Goal: Task Accomplishment & Management: Use online tool/utility

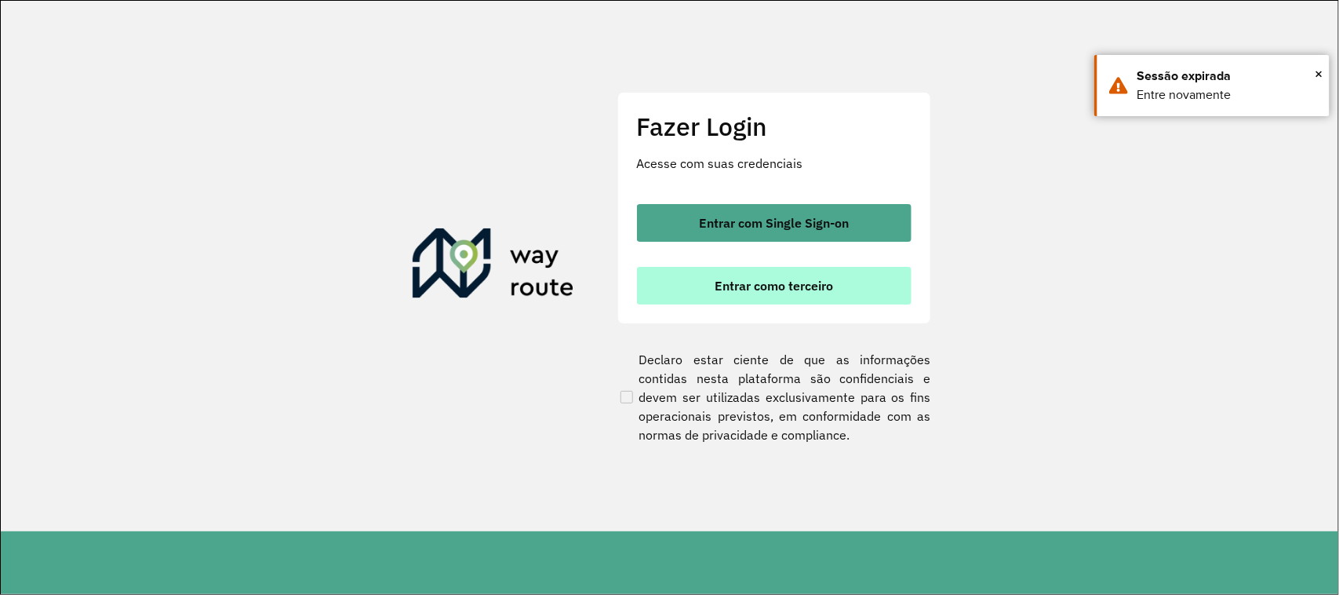
click at [795, 284] on span "Entrar como terceiro" at bounding box center [774, 285] width 118 height 13
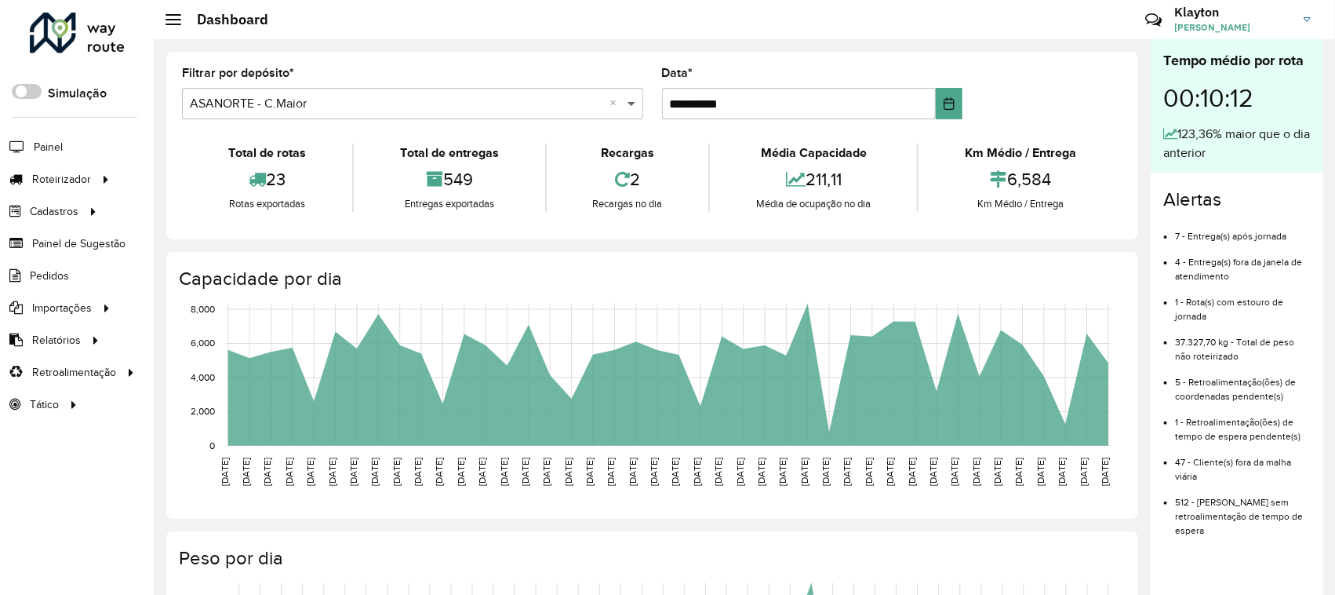
click at [631, 100] on span at bounding box center [634, 103] width 20 height 19
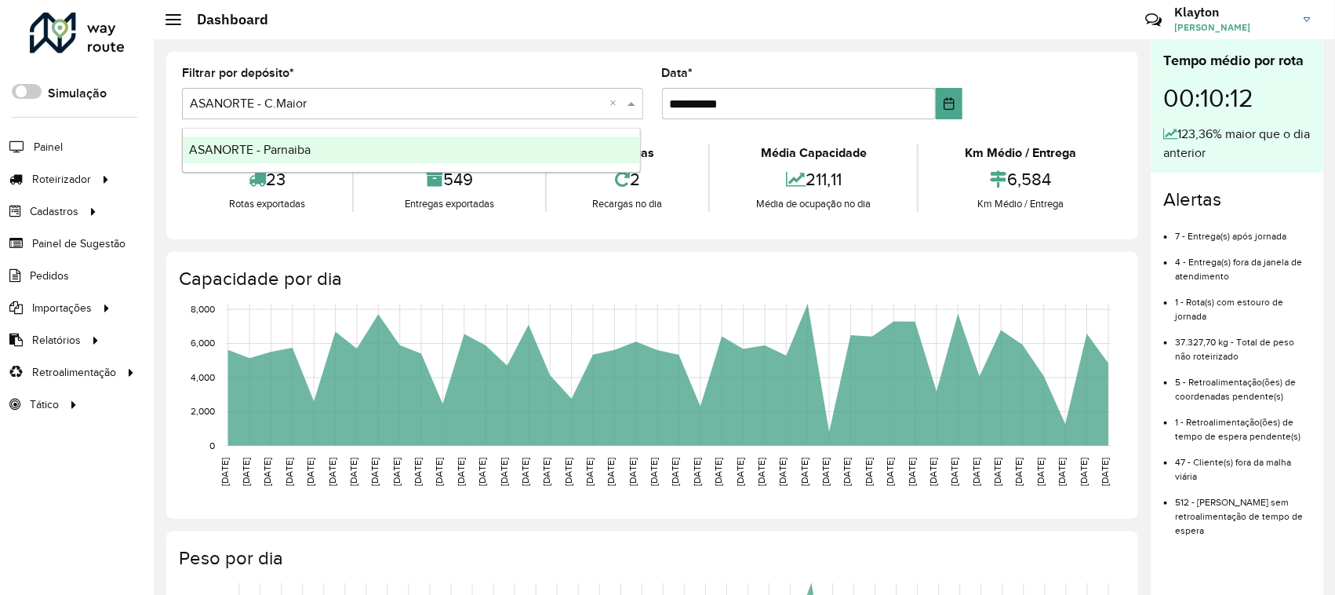
click at [316, 144] on div "ASANORTE - Parnaiba" at bounding box center [411, 149] width 457 height 27
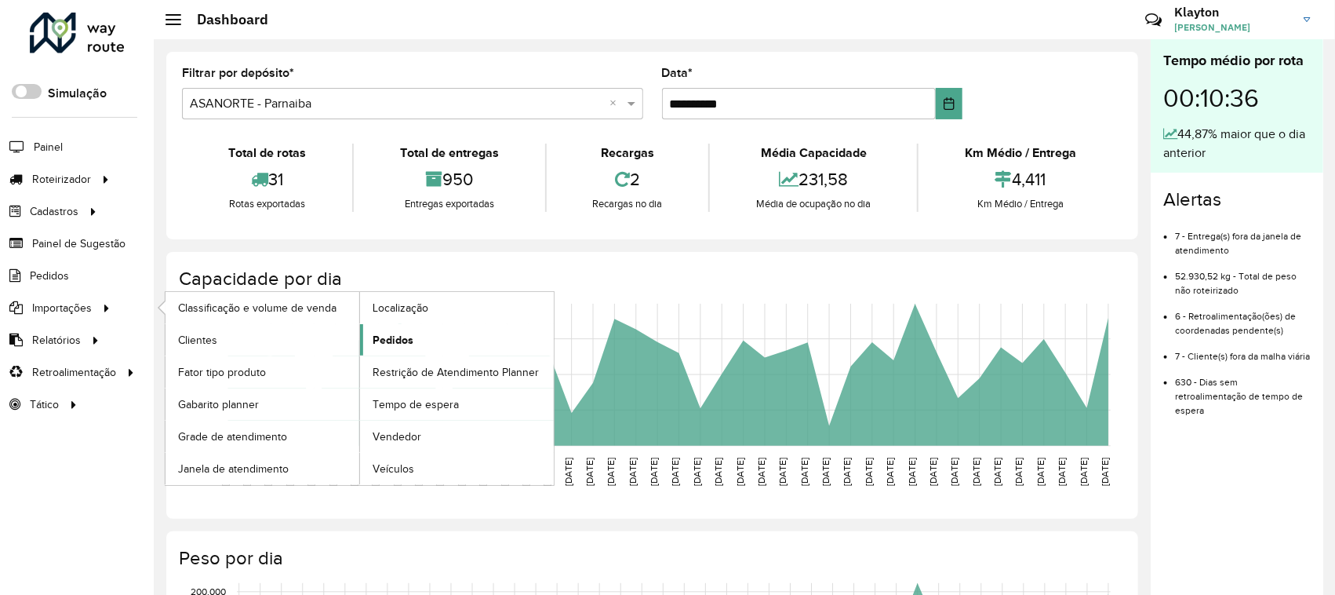
click at [390, 341] on span "Pedidos" at bounding box center [393, 340] width 41 height 16
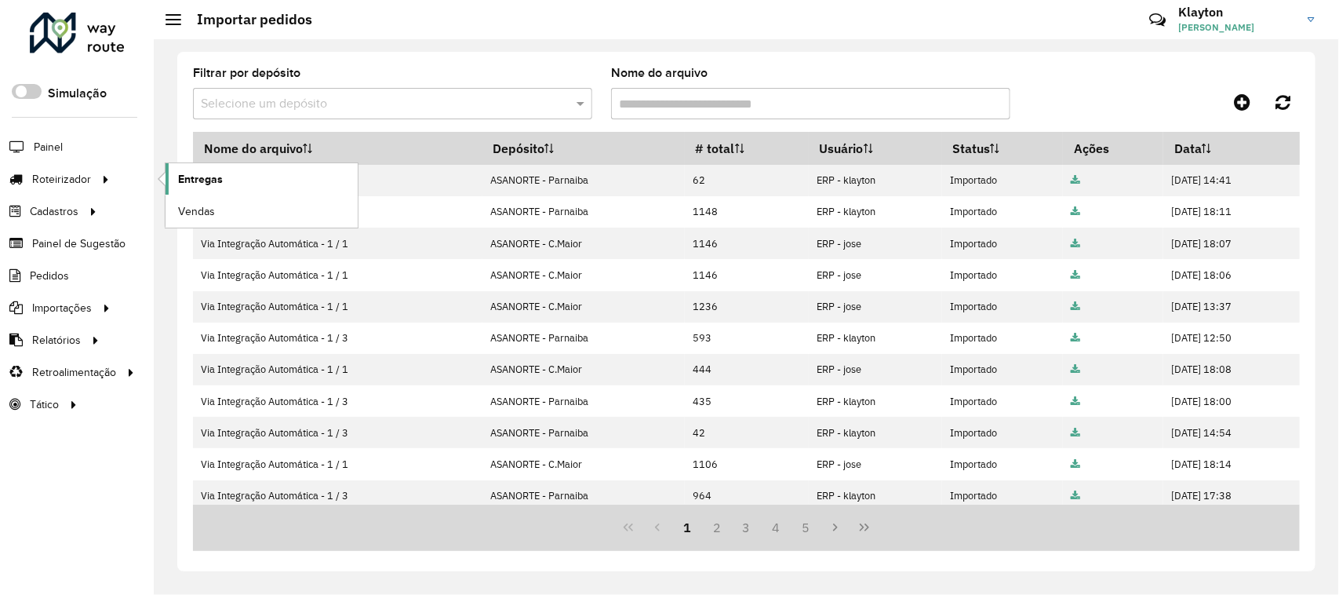
click at [213, 178] on span "Entregas" at bounding box center [200, 179] width 45 height 16
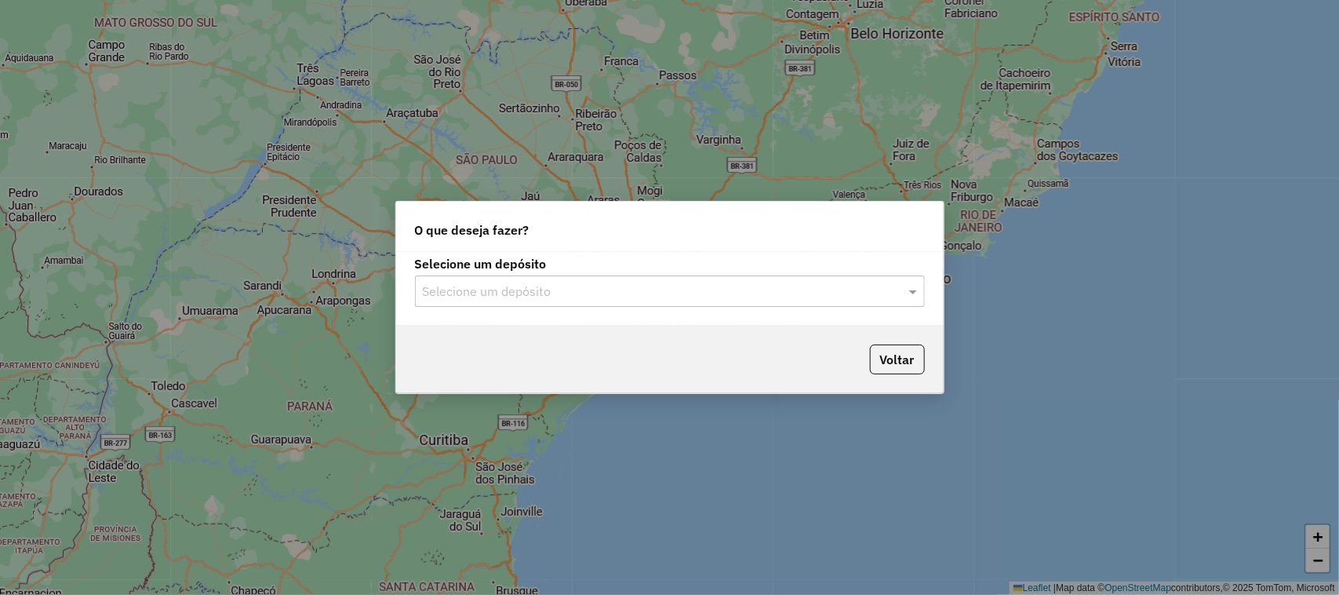
click at [896, 289] on div at bounding box center [670, 291] width 510 height 20
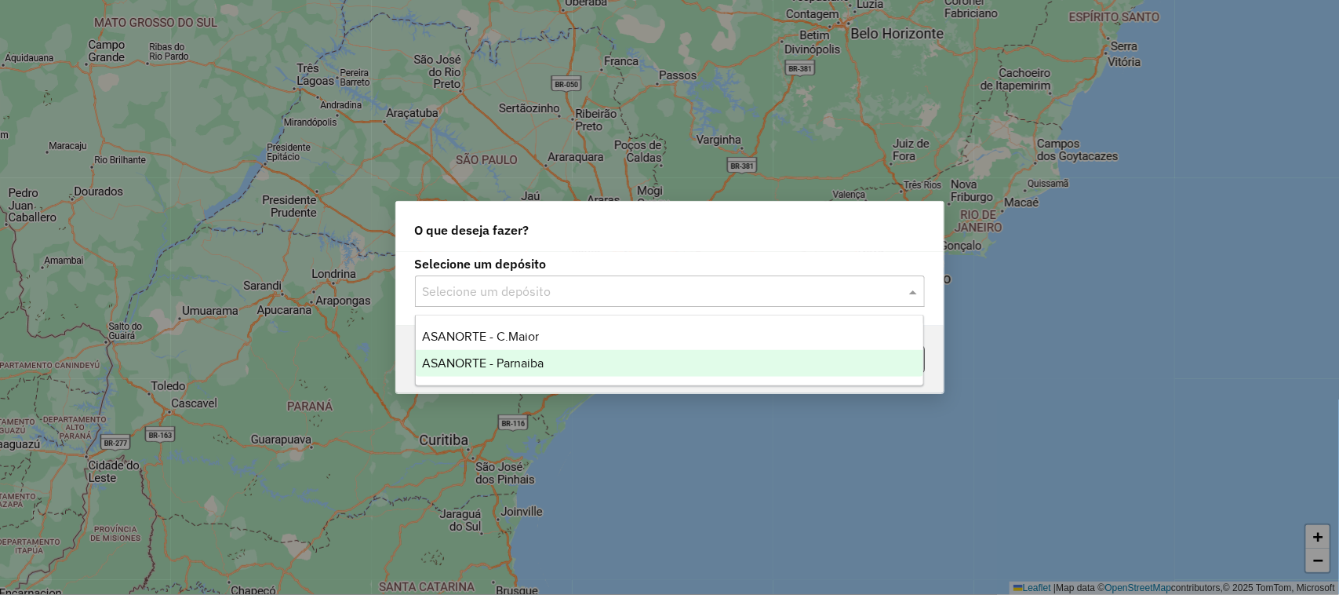
click at [519, 363] on span "ASANORTE - Parnaiba" at bounding box center [483, 362] width 122 height 13
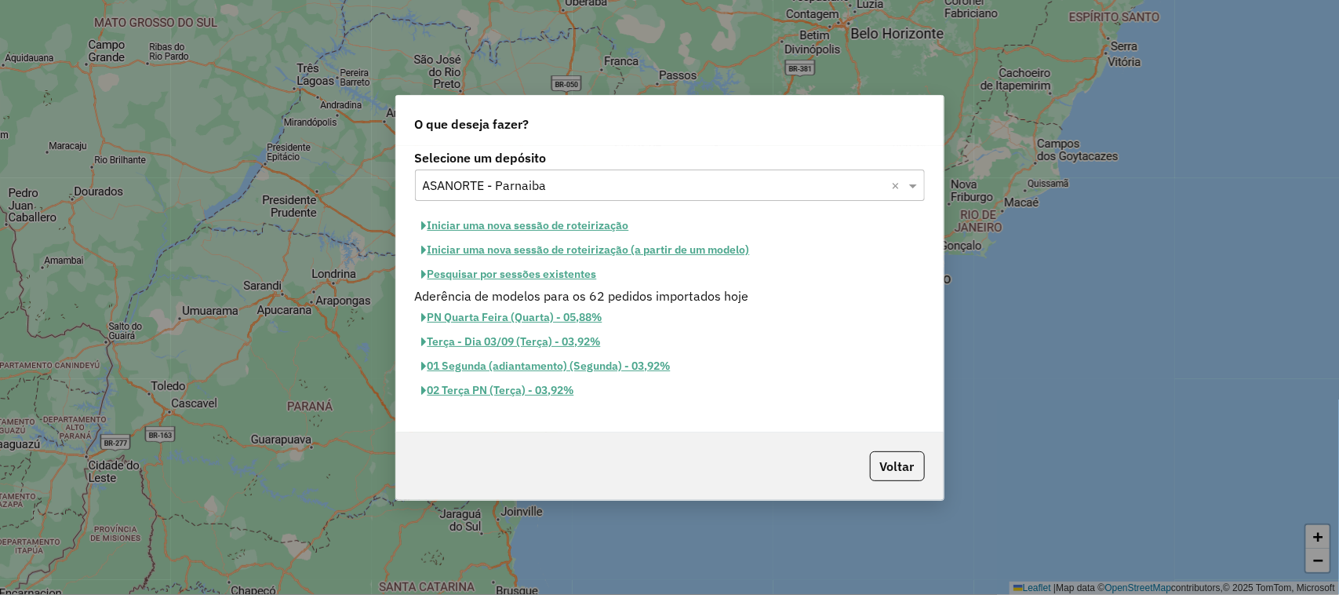
click at [515, 226] on button "Iniciar uma nova sessão de roteirização" at bounding box center [525, 225] width 221 height 24
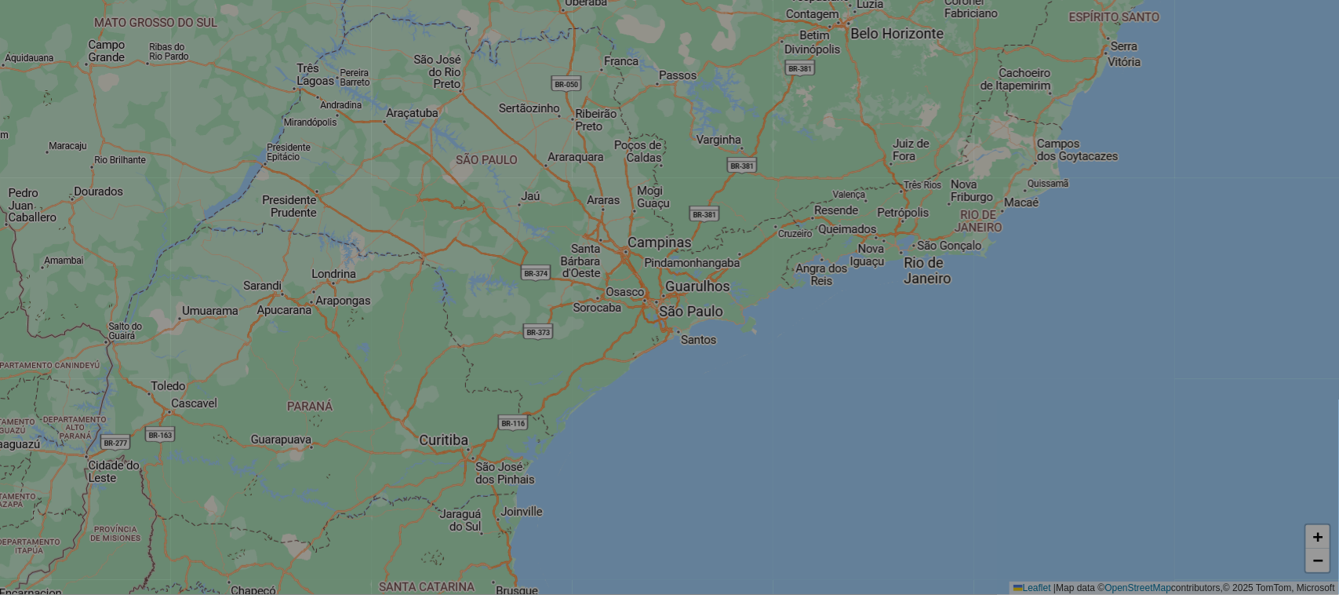
select select "*"
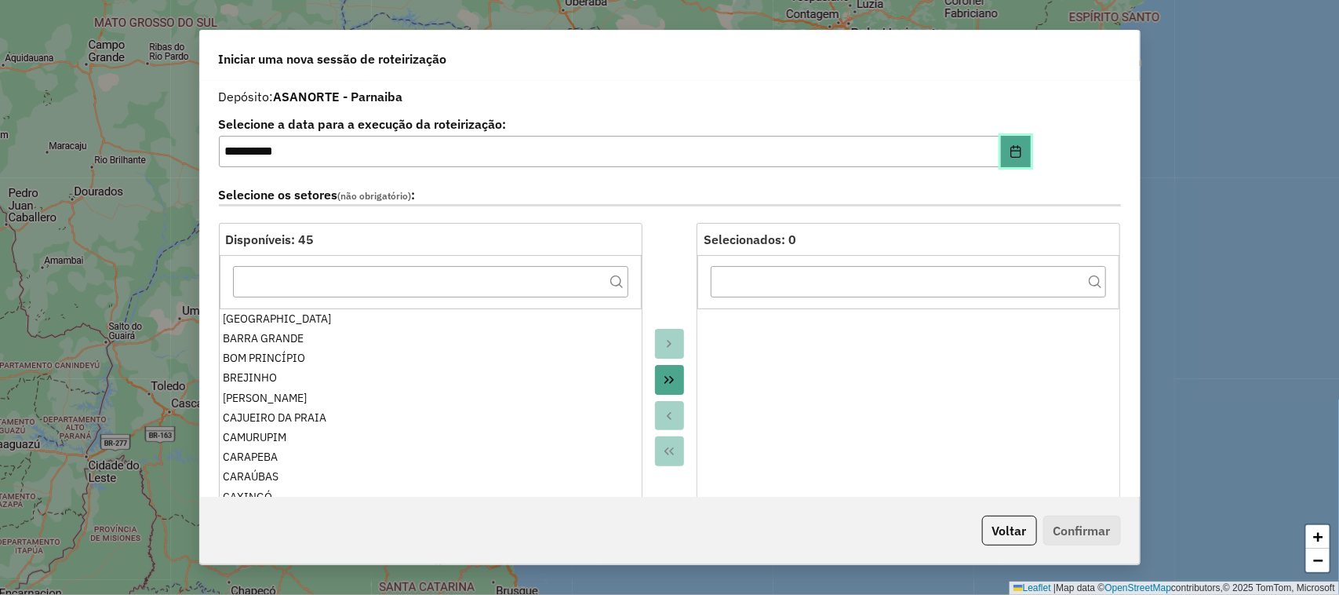
click at [1021, 150] on button "Choose Date" at bounding box center [1016, 151] width 30 height 31
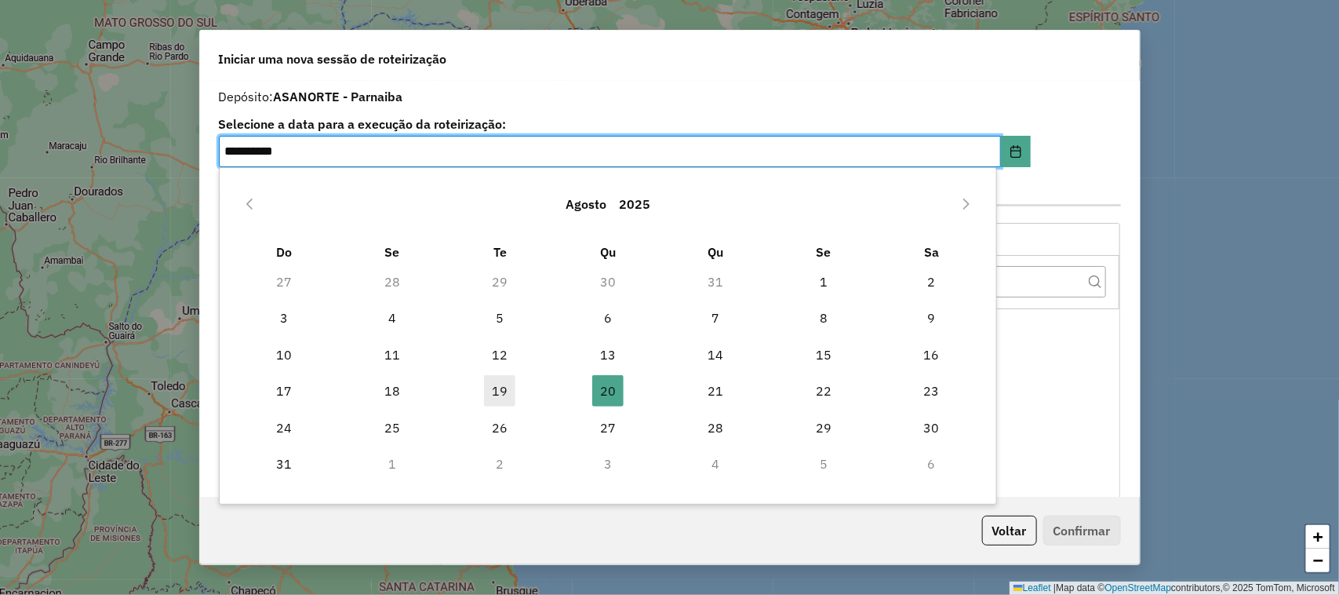
click at [500, 389] on span "19" at bounding box center [499, 390] width 31 height 31
type input "**********"
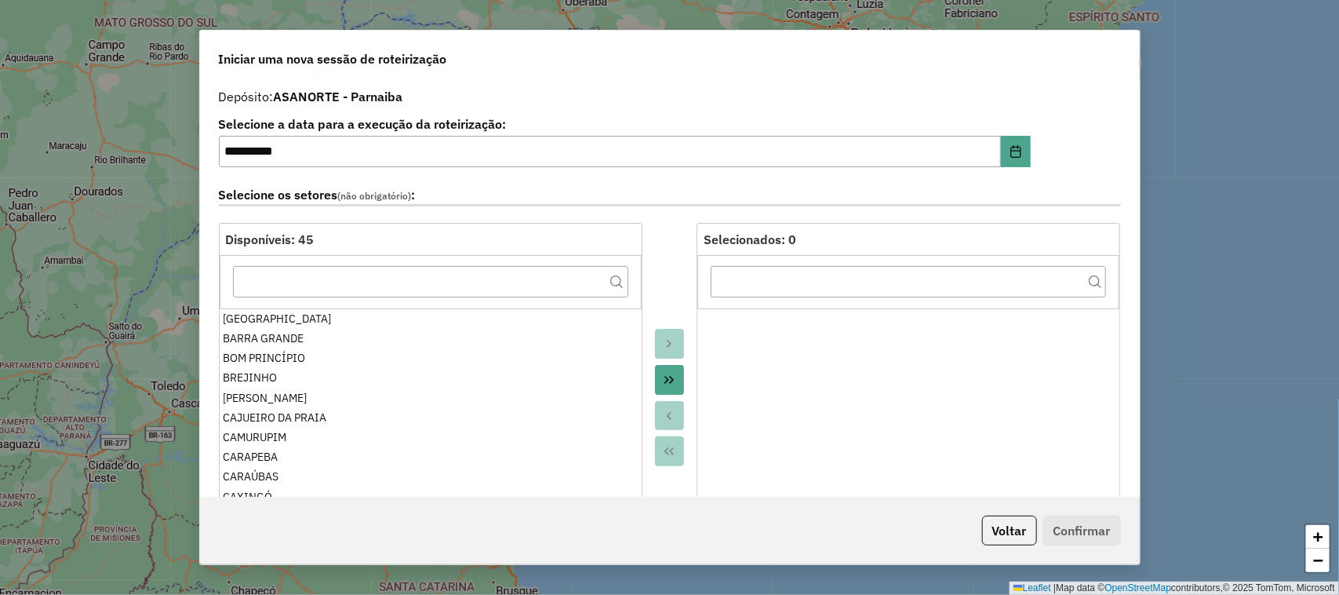
click at [663, 383] on icon "Move All to Target" at bounding box center [669, 379] width 13 height 13
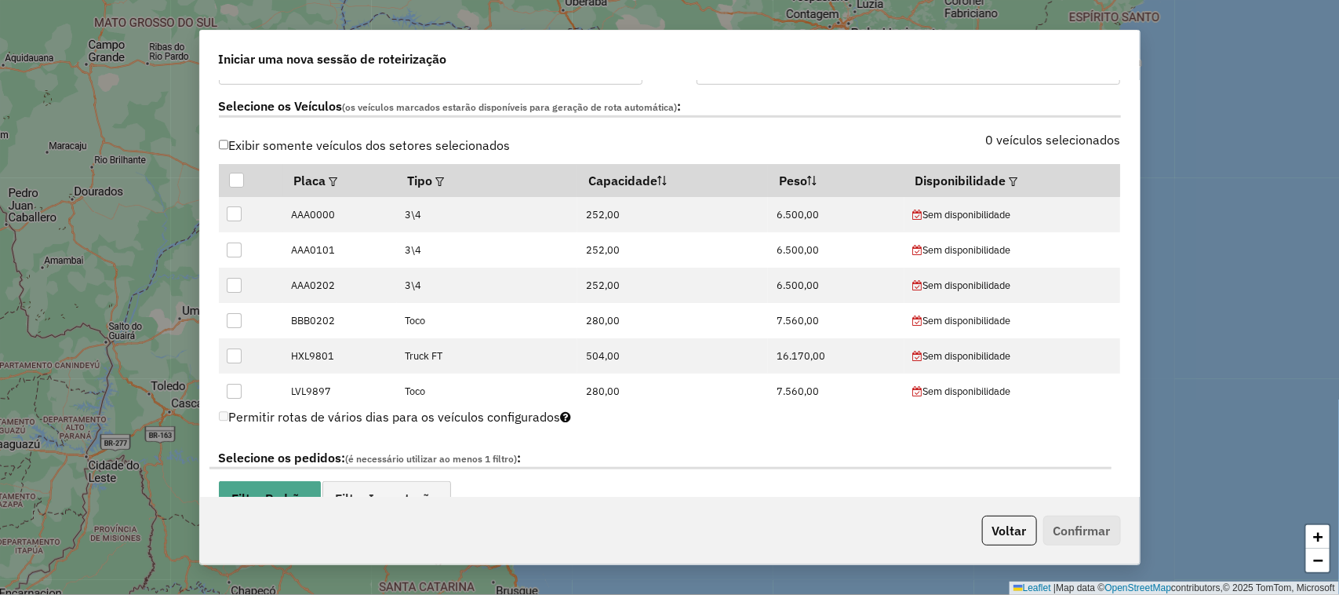
scroll to position [490, 0]
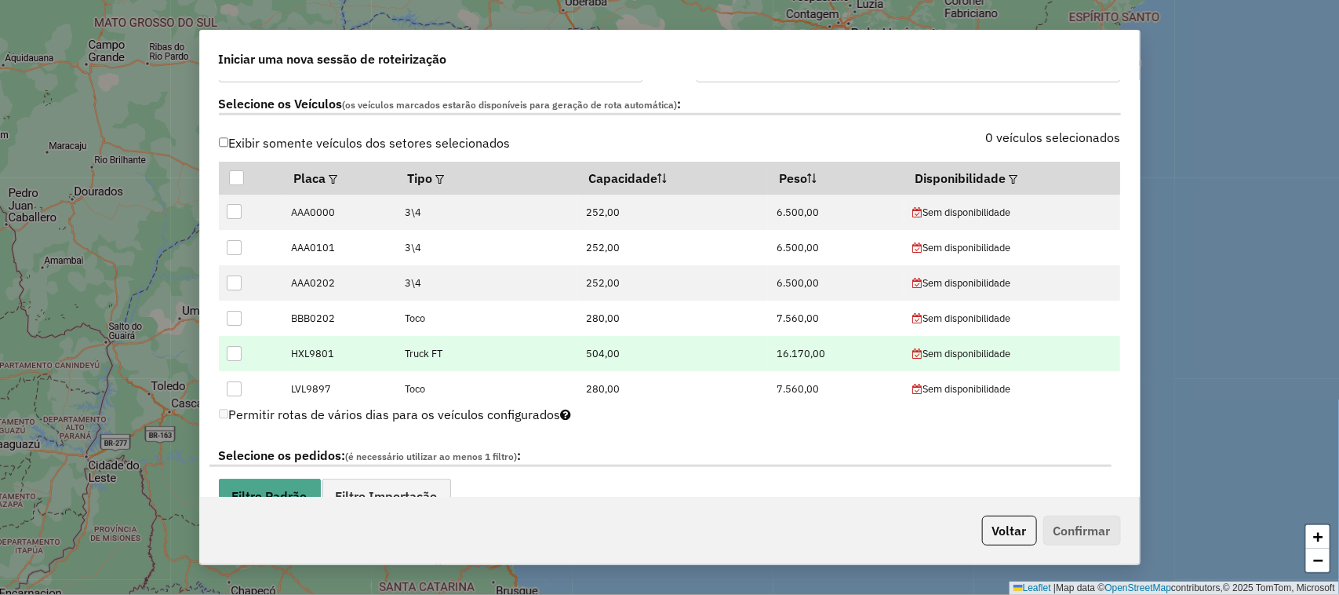
click at [240, 351] on div at bounding box center [234, 353] width 15 height 15
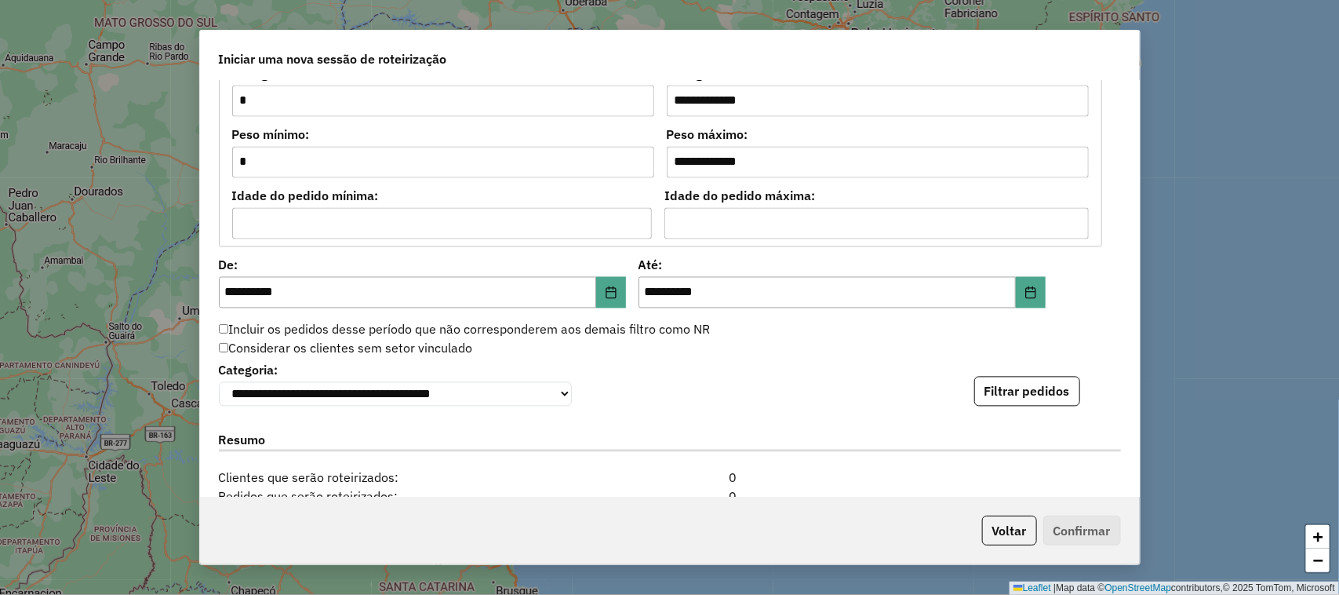
scroll to position [1373, 0]
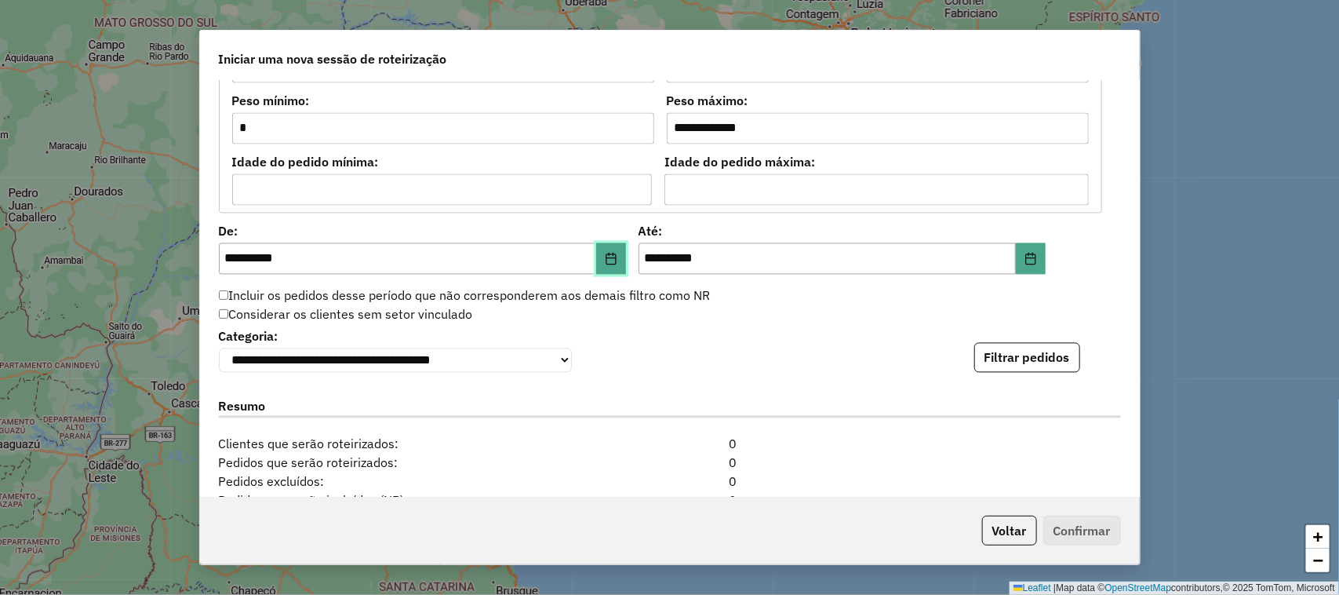
click at [606, 255] on icon "Choose Date" at bounding box center [611, 259] width 13 height 13
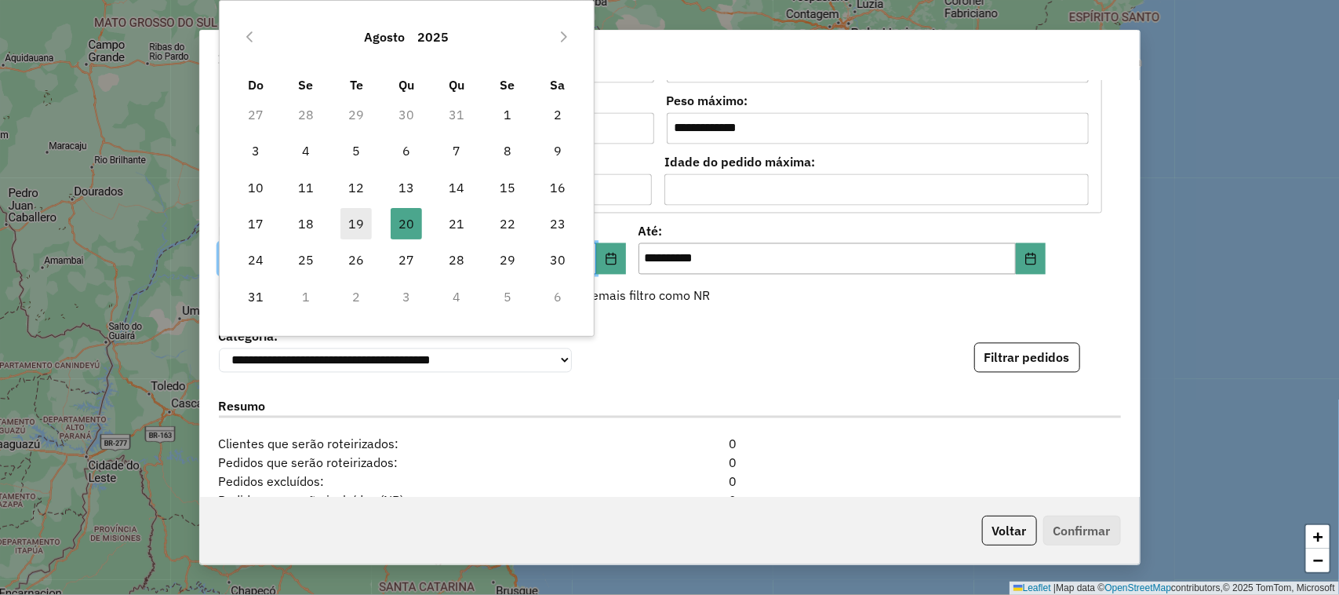
click at [363, 216] on span "19" at bounding box center [355, 223] width 31 height 31
type input "**********"
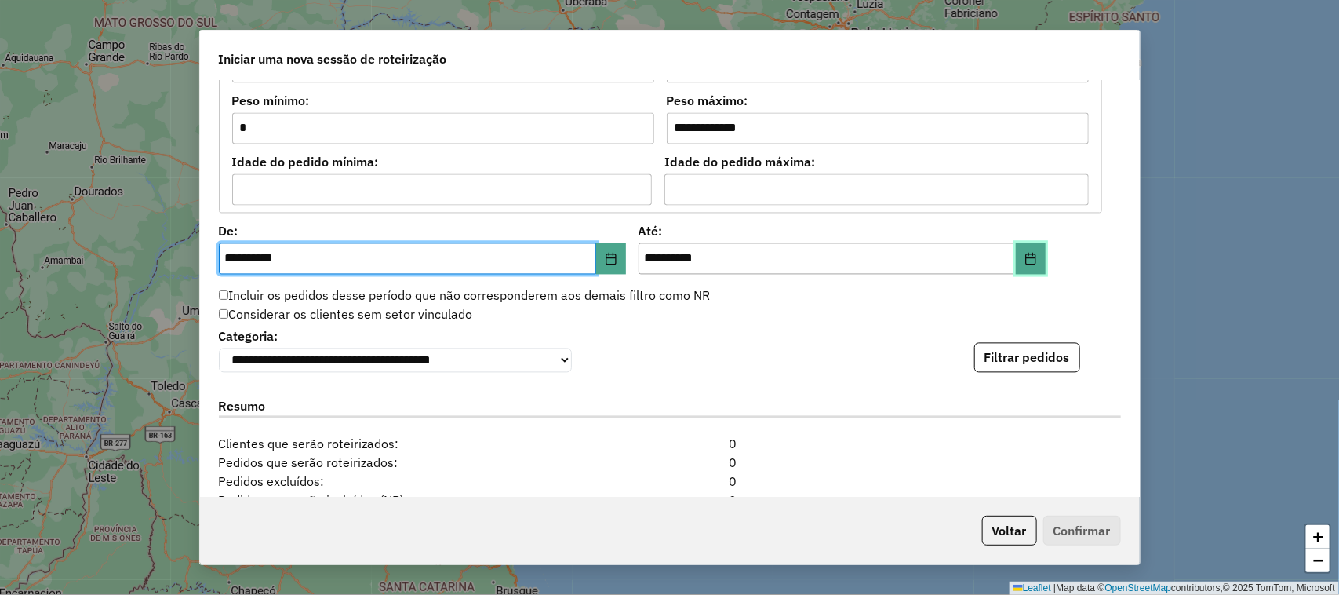
click at [1028, 264] on icon "Choose Date" at bounding box center [1030, 259] width 13 height 13
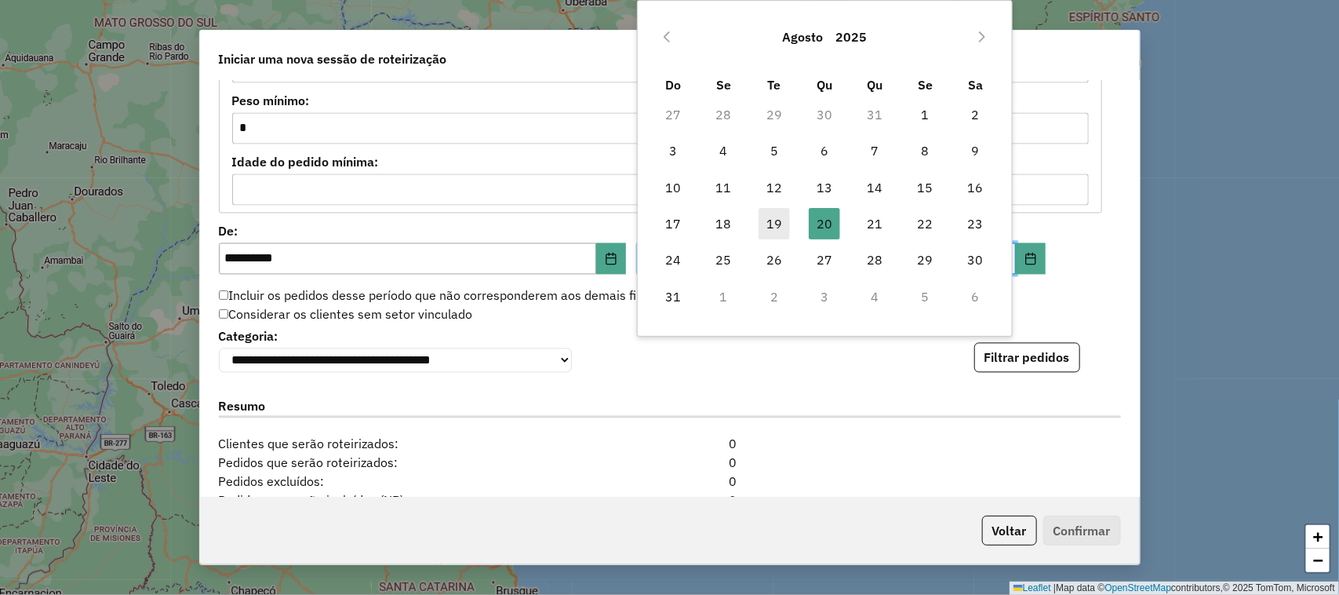
click at [779, 220] on span "19" at bounding box center [774, 223] width 31 height 31
type input "**********"
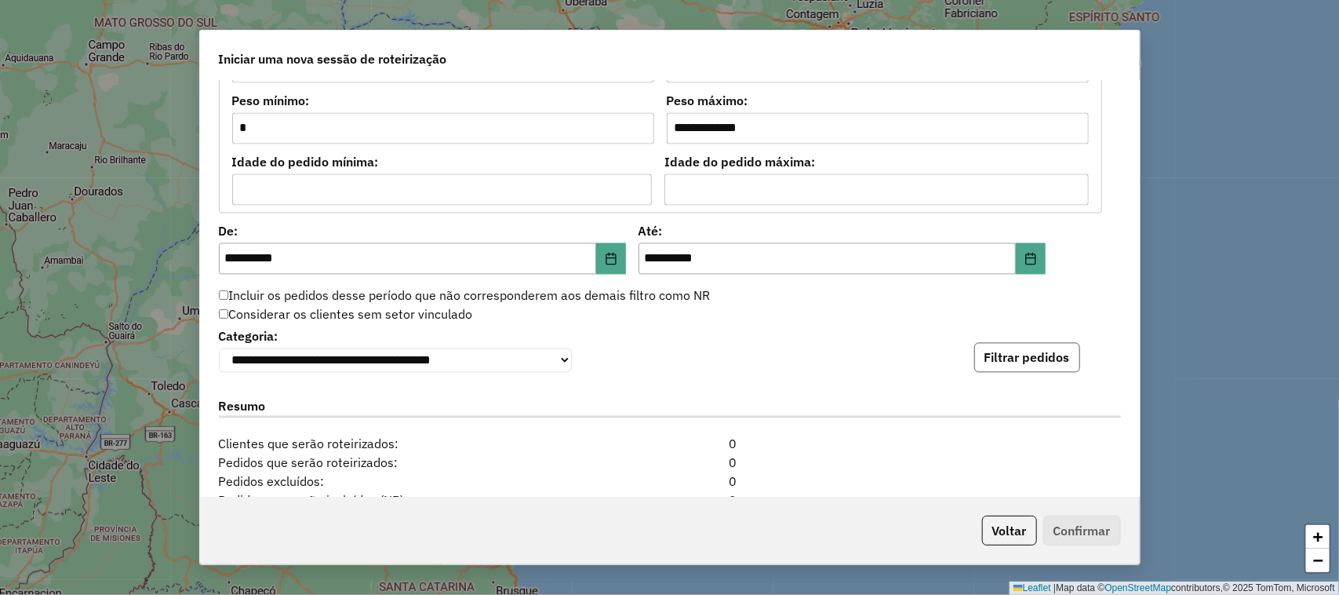
click at [1040, 362] on button "Filtrar pedidos" at bounding box center [1027, 358] width 106 height 30
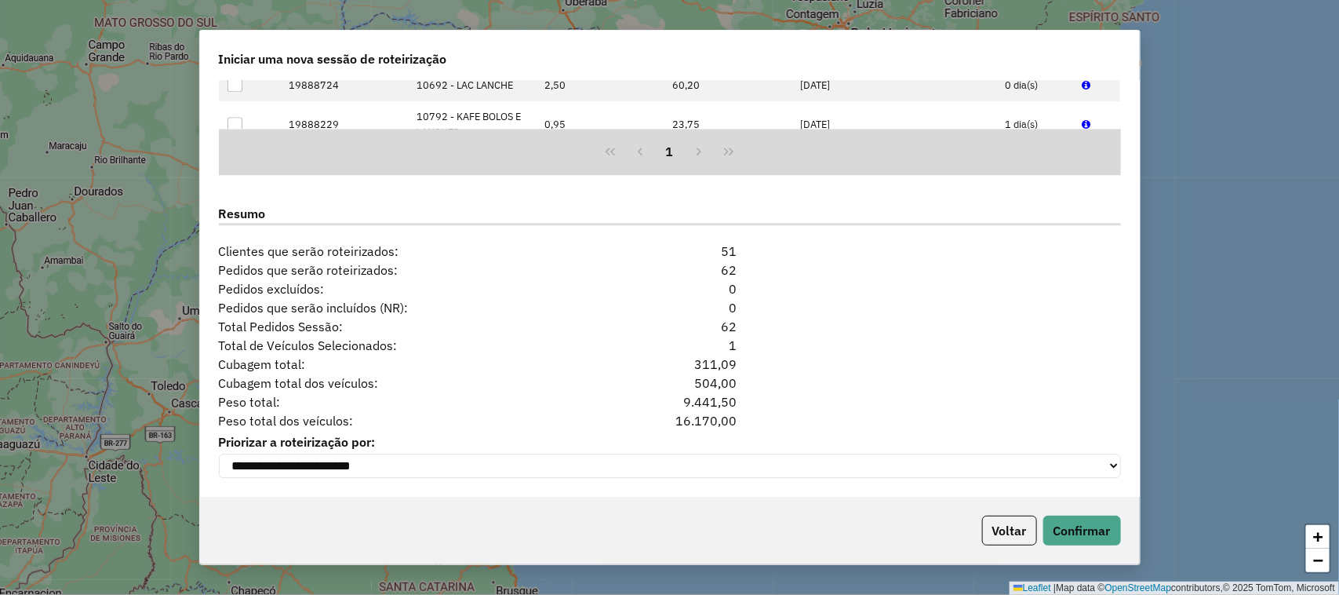
scroll to position [1899, 0]
click at [1079, 528] on button "Confirmar" at bounding box center [1082, 530] width 78 height 30
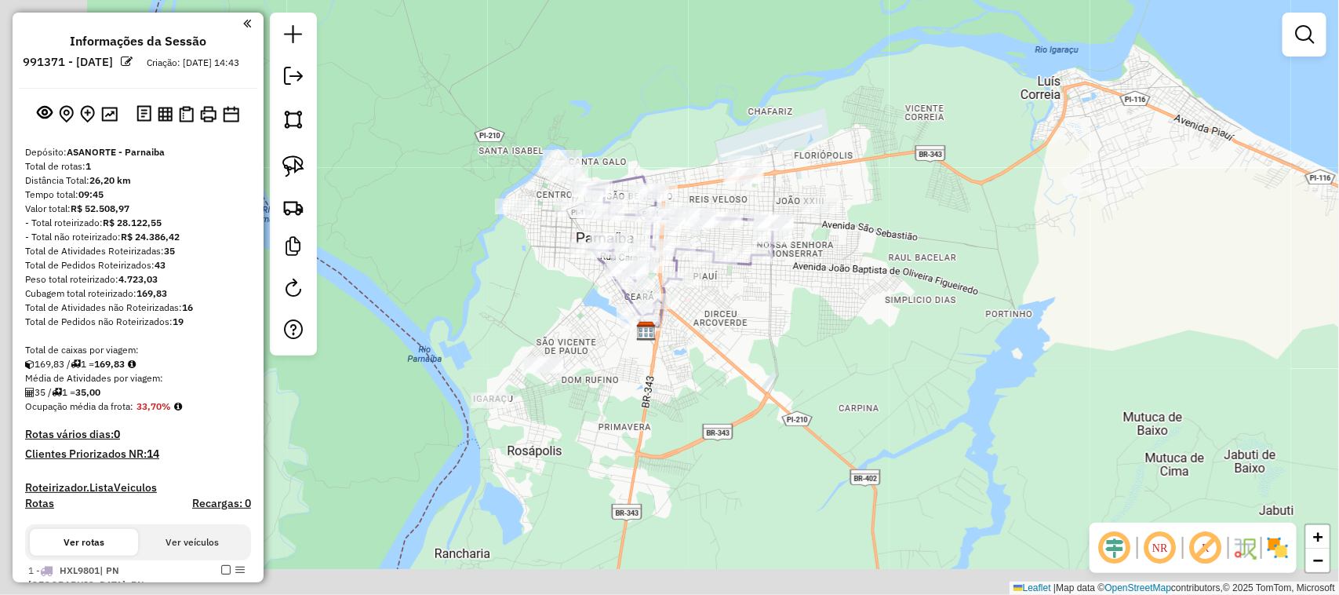
drag, startPoint x: 617, startPoint y: 343, endPoint x: 771, endPoint y: 304, distance: 159.2
click at [771, 304] on div "Janela de atendimento Grade de atendimento Capacidade Transportadoras Veículos …" at bounding box center [669, 297] width 1339 height 595
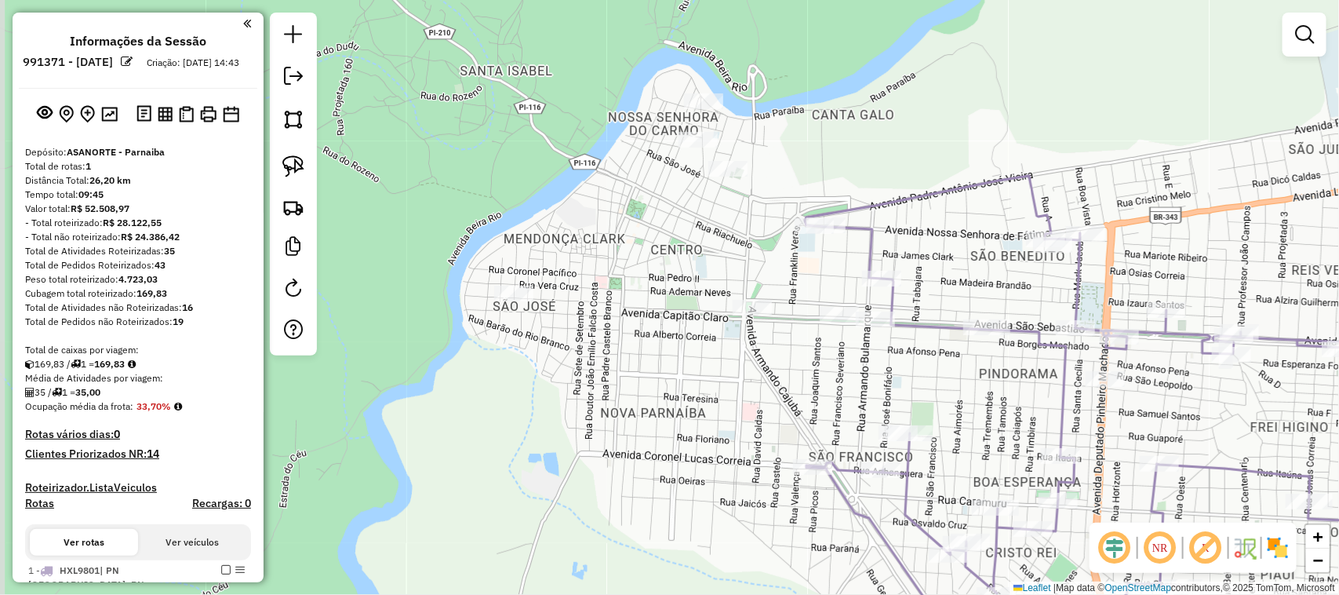
drag, startPoint x: 616, startPoint y: 275, endPoint x: 782, endPoint y: 366, distance: 189.6
click at [782, 366] on div "Janela de atendimento Grade de atendimento Capacidade Transportadoras Veículos …" at bounding box center [669, 297] width 1339 height 595
click at [278, 159] on link at bounding box center [293, 166] width 35 height 35
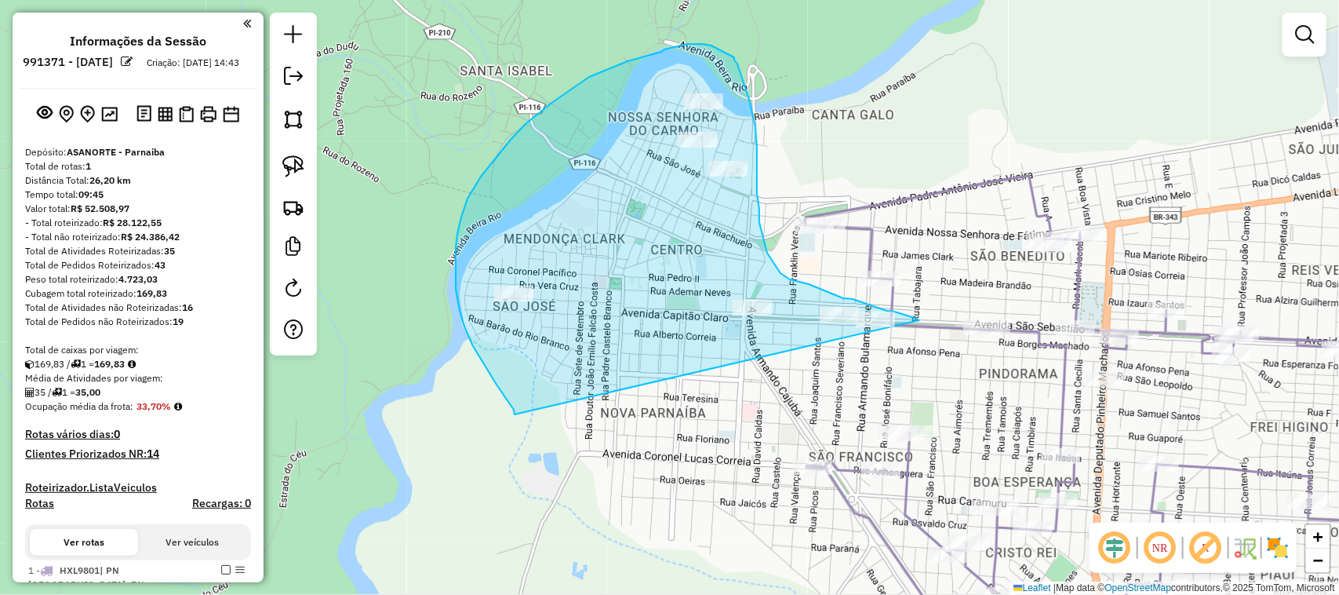
drag, startPoint x: 515, startPoint y: 414, endPoint x: 919, endPoint y: 335, distance: 411.7
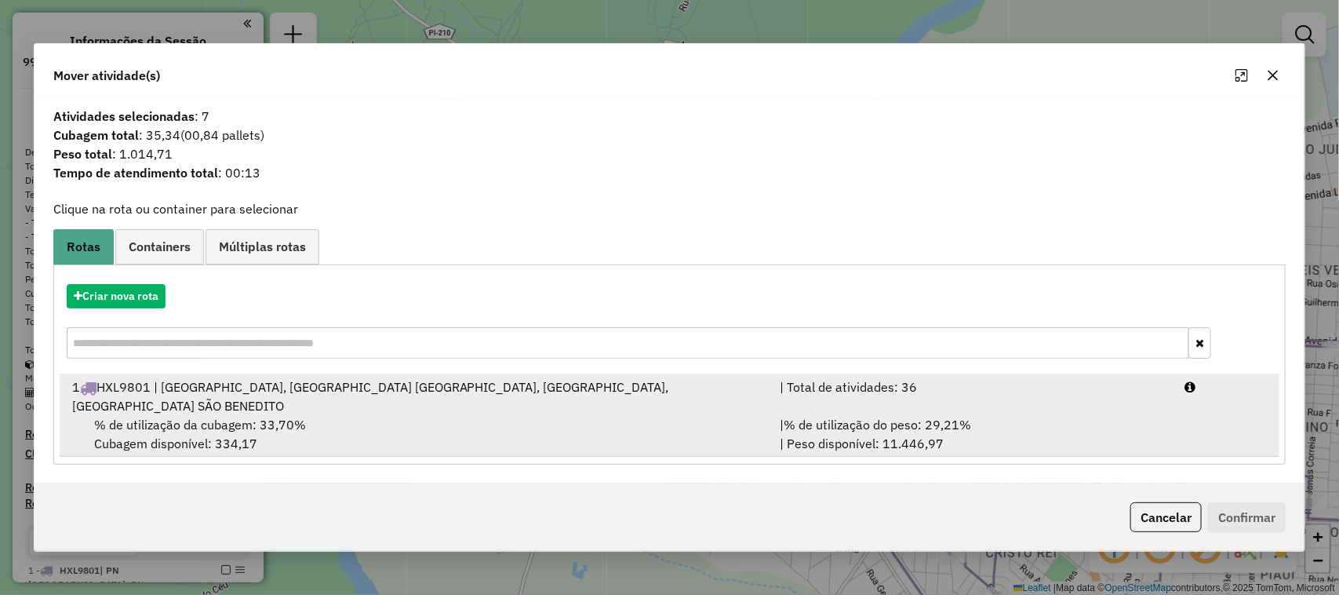
click at [398, 415] on div "% de utilização da cubagem: 33,70% Cubagem disponível: 334,17" at bounding box center [417, 434] width 708 height 38
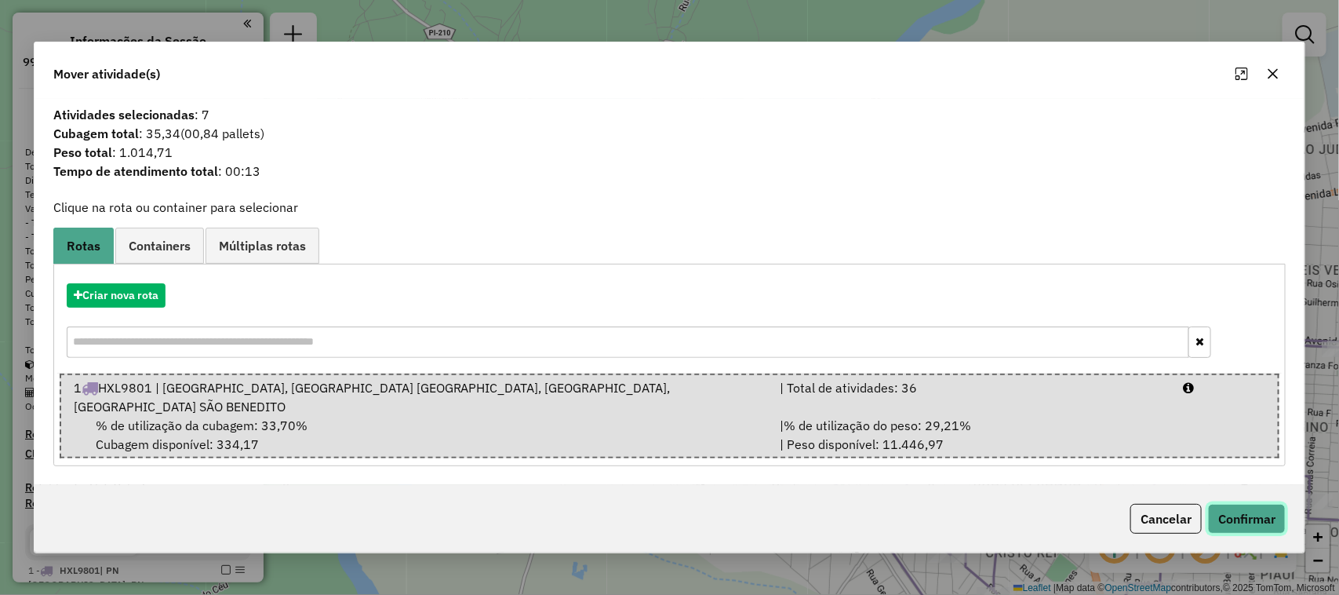
click at [1260, 512] on button "Confirmar" at bounding box center [1247, 519] width 78 height 30
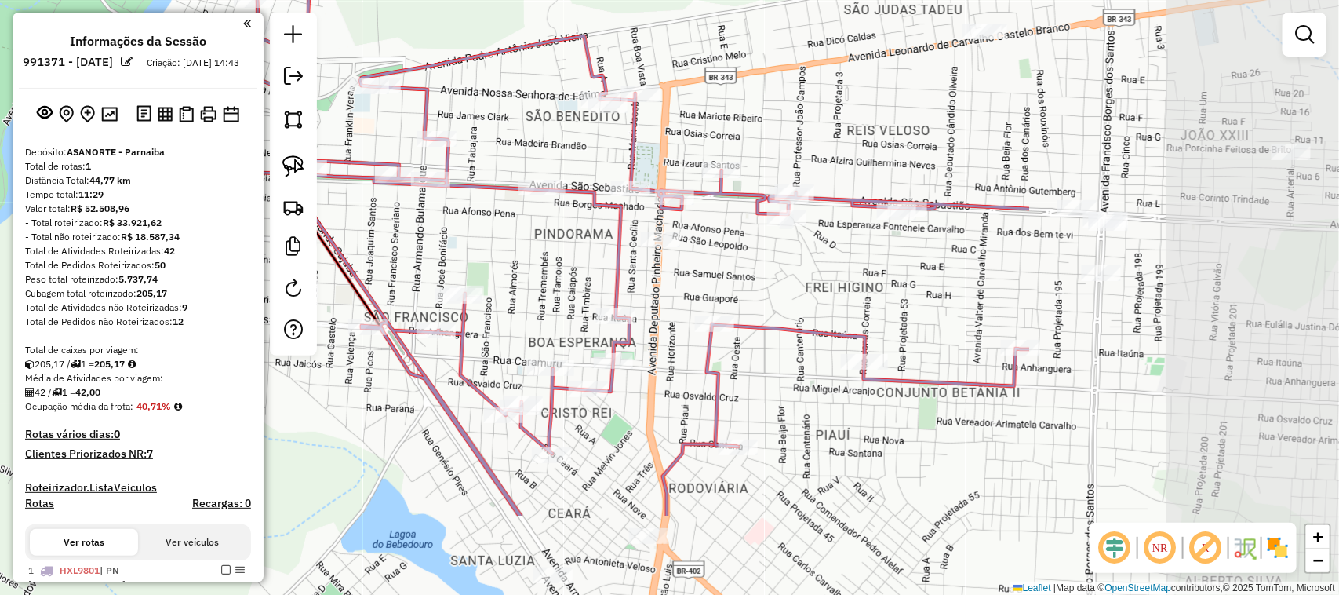
drag, startPoint x: 975, startPoint y: 381, endPoint x: 516, endPoint y: 237, distance: 481.1
click at [516, 238] on div "Janela de atendimento Grade de atendimento Capacidade Transportadoras Veículos …" at bounding box center [669, 297] width 1339 height 595
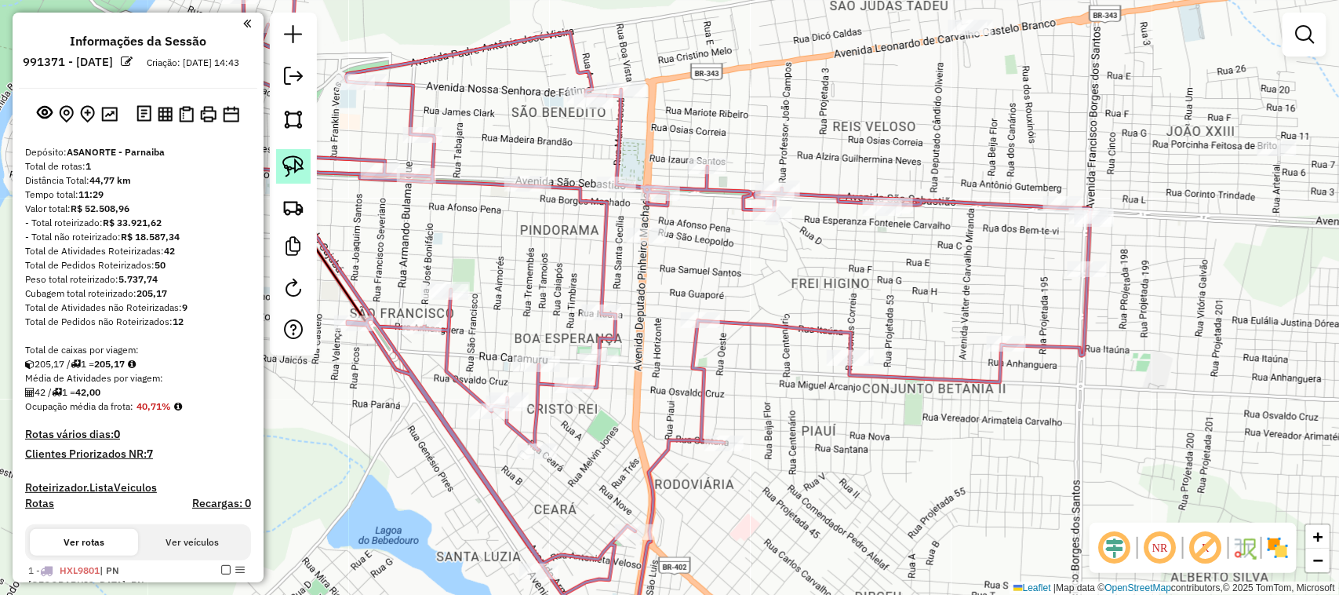
click at [295, 166] on img at bounding box center [293, 166] width 22 height 22
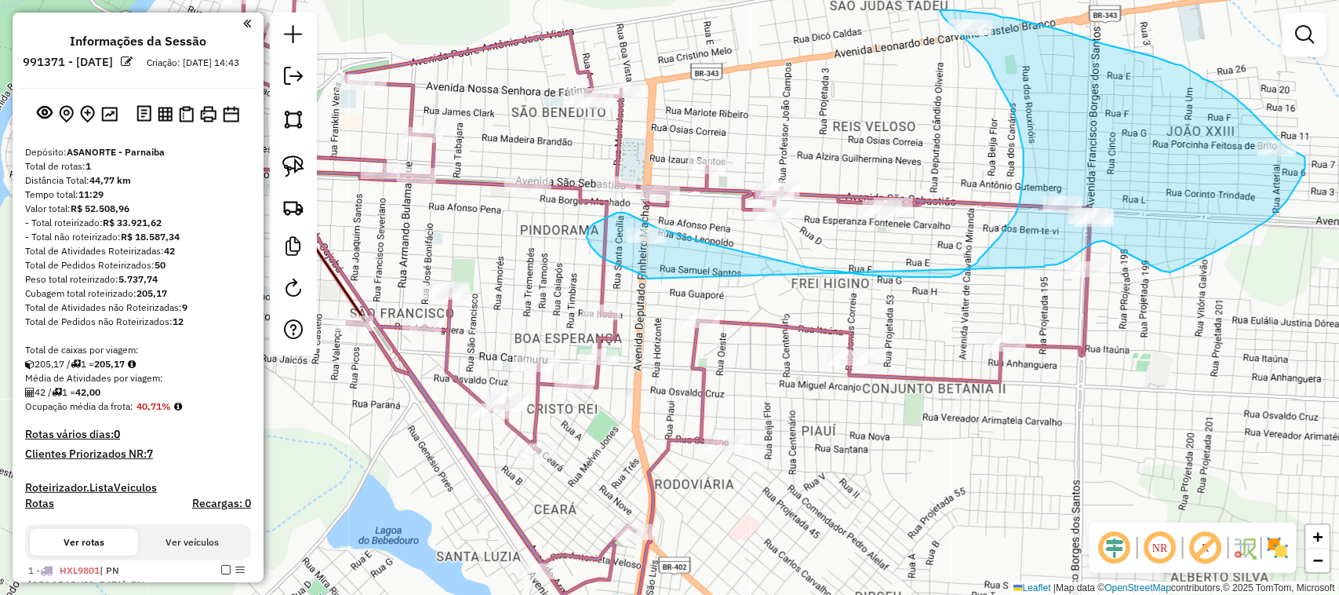
drag, startPoint x: 647, startPoint y: 277, endPoint x: 1042, endPoint y: 267, distance: 394.7
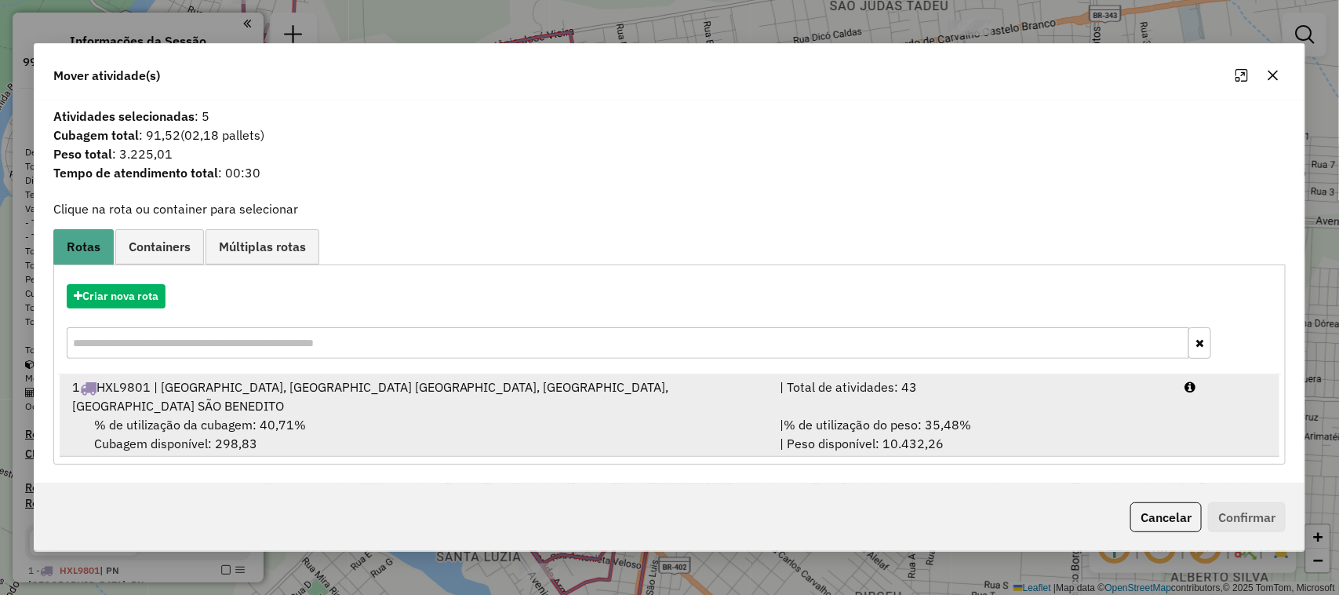
click at [279, 417] on span "% de utilização da cubagem: 40,71%" at bounding box center [200, 425] width 212 height 16
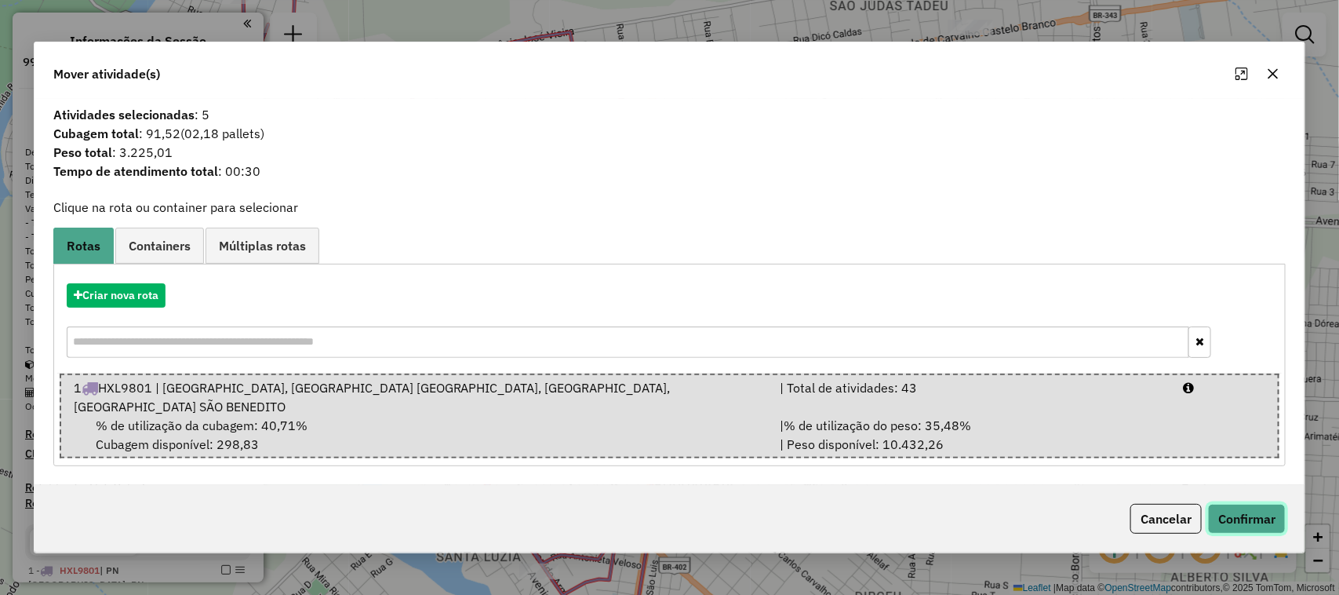
click at [1265, 506] on button "Confirmar" at bounding box center [1247, 519] width 78 height 30
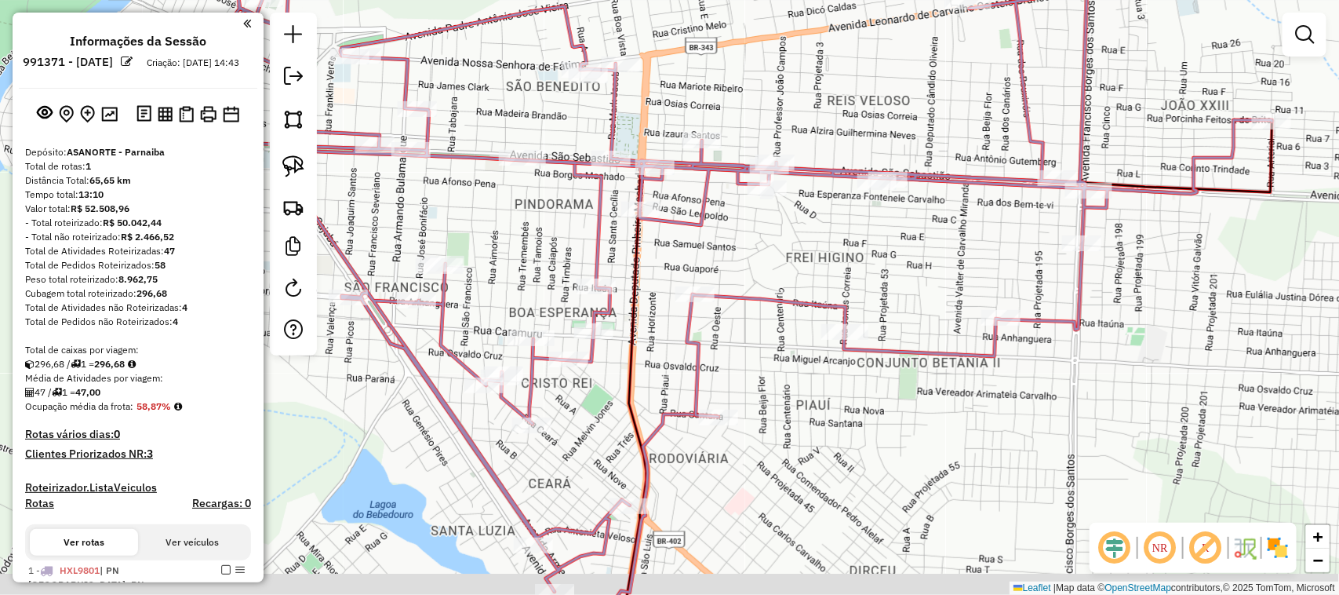
drag, startPoint x: 732, startPoint y: 389, endPoint x: 642, endPoint y: 174, distance: 233.1
click at [675, 246] on div "Janela de atendimento Grade de atendimento Capacidade Transportadoras Veículos …" at bounding box center [669, 297] width 1339 height 595
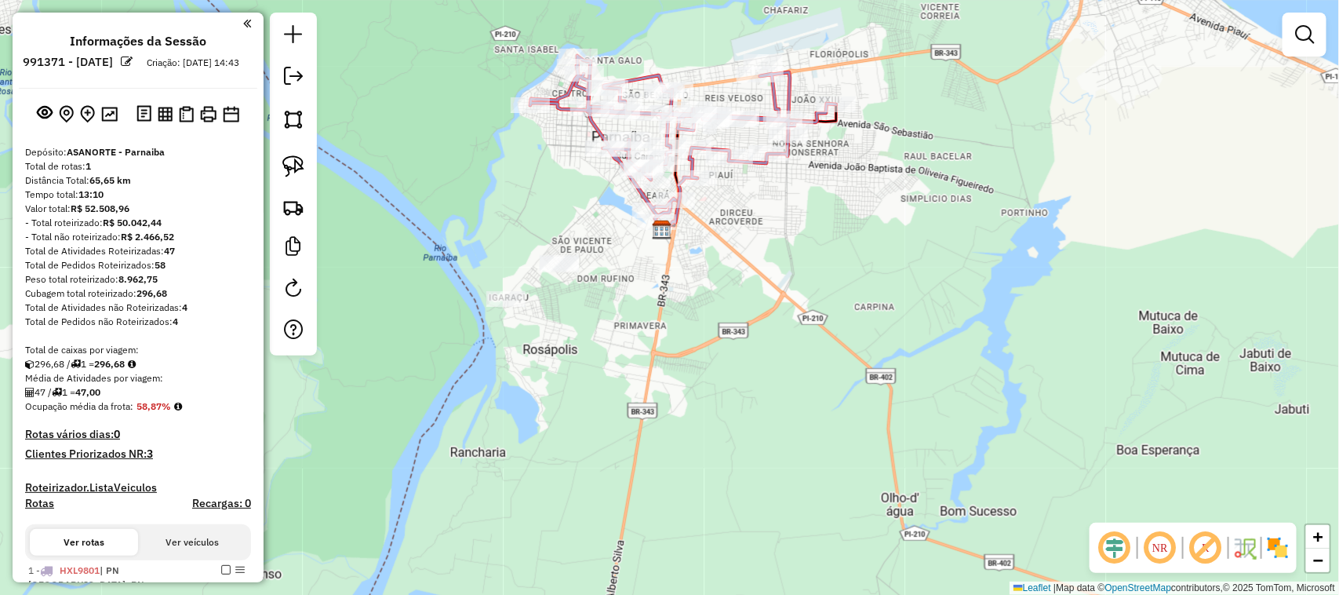
drag, startPoint x: 613, startPoint y: 298, endPoint x: 672, endPoint y: 279, distance: 61.8
click at [682, 291] on div "Janela de atendimento Grade de atendimento Capacidade Transportadoras Veículos …" at bounding box center [669, 297] width 1339 height 595
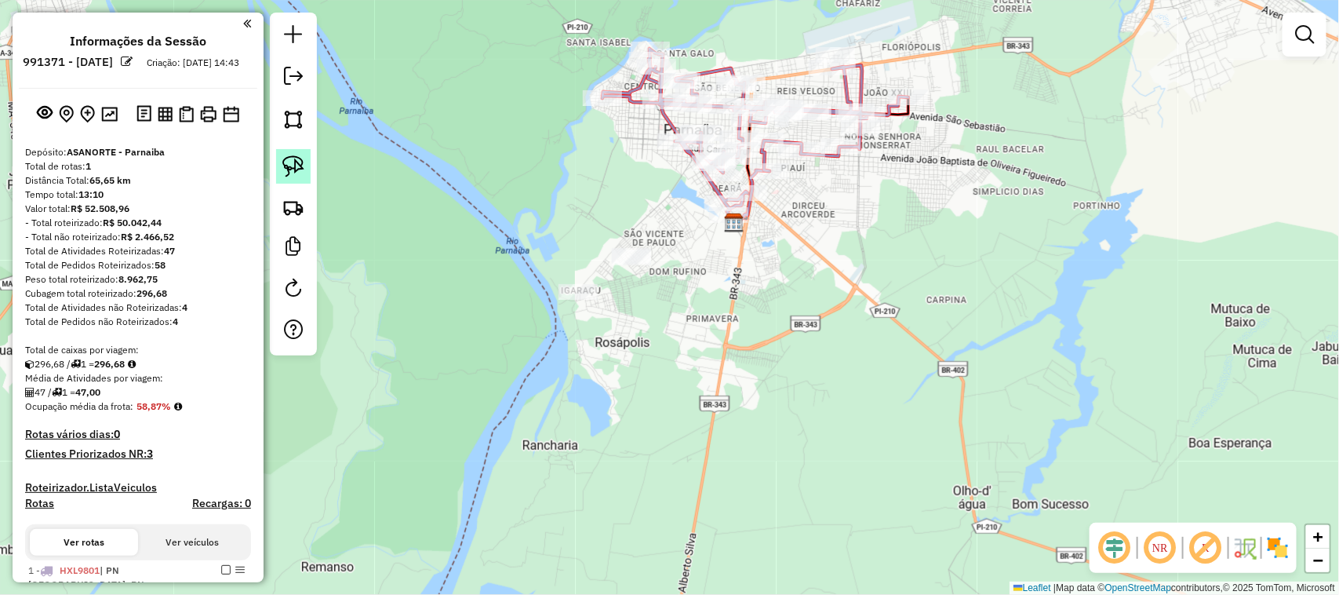
click at [291, 166] on img at bounding box center [293, 166] width 22 height 22
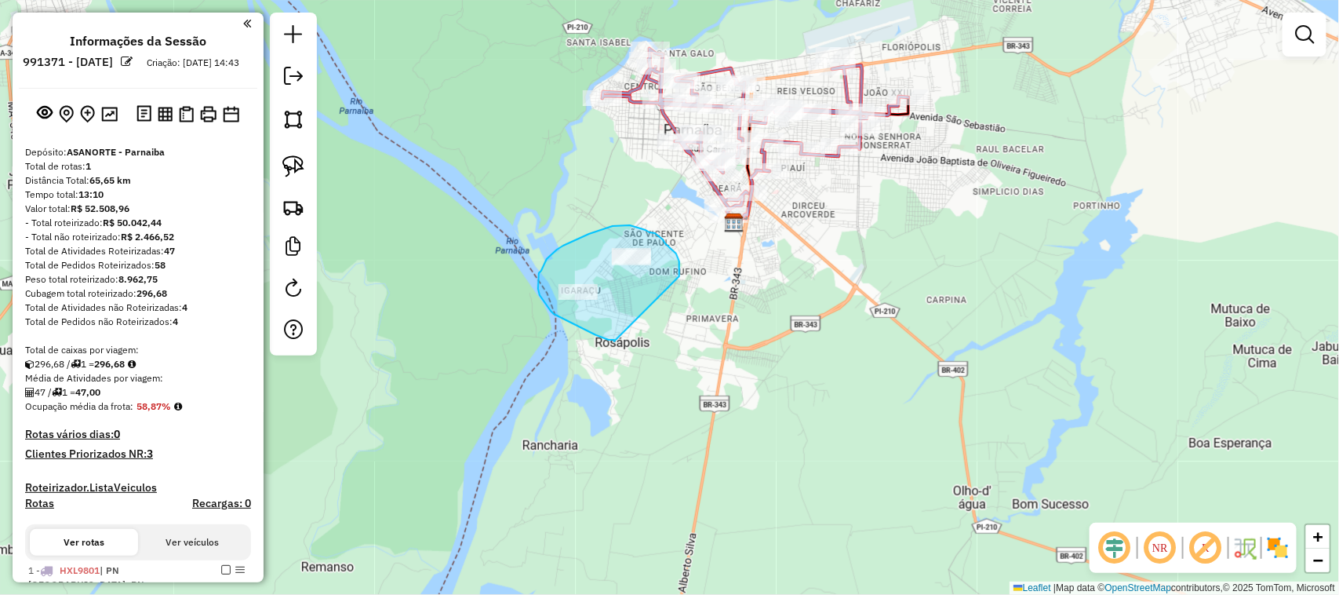
drag, startPoint x: 596, startPoint y: 335, endPoint x: 679, endPoint y: 276, distance: 101.9
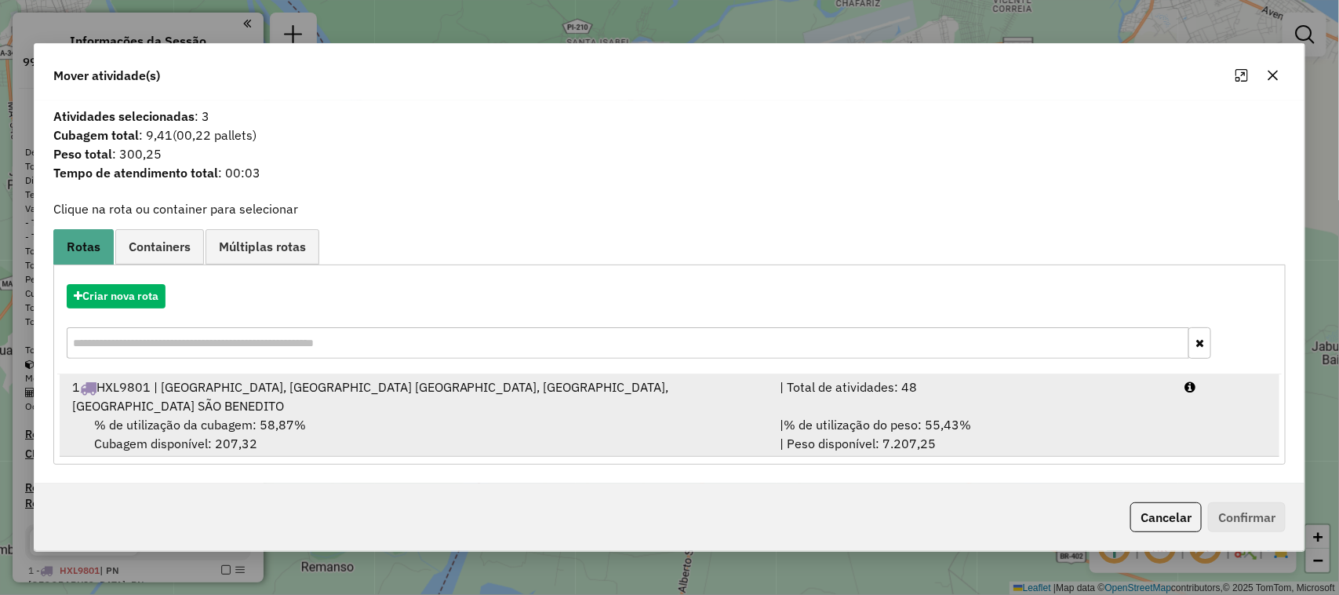
click at [447, 418] on div "% de utilização da cubagem: 58,87% Cubagem disponível: 207,32" at bounding box center [417, 434] width 708 height 38
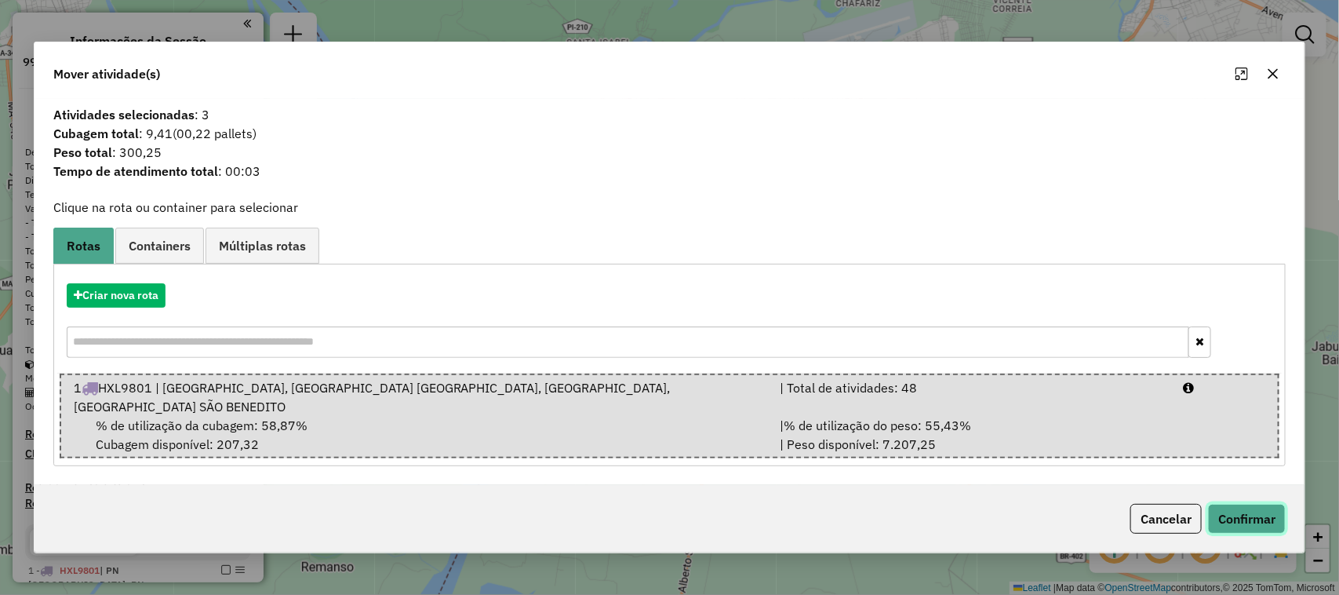
click at [1230, 508] on button "Confirmar" at bounding box center [1247, 519] width 78 height 30
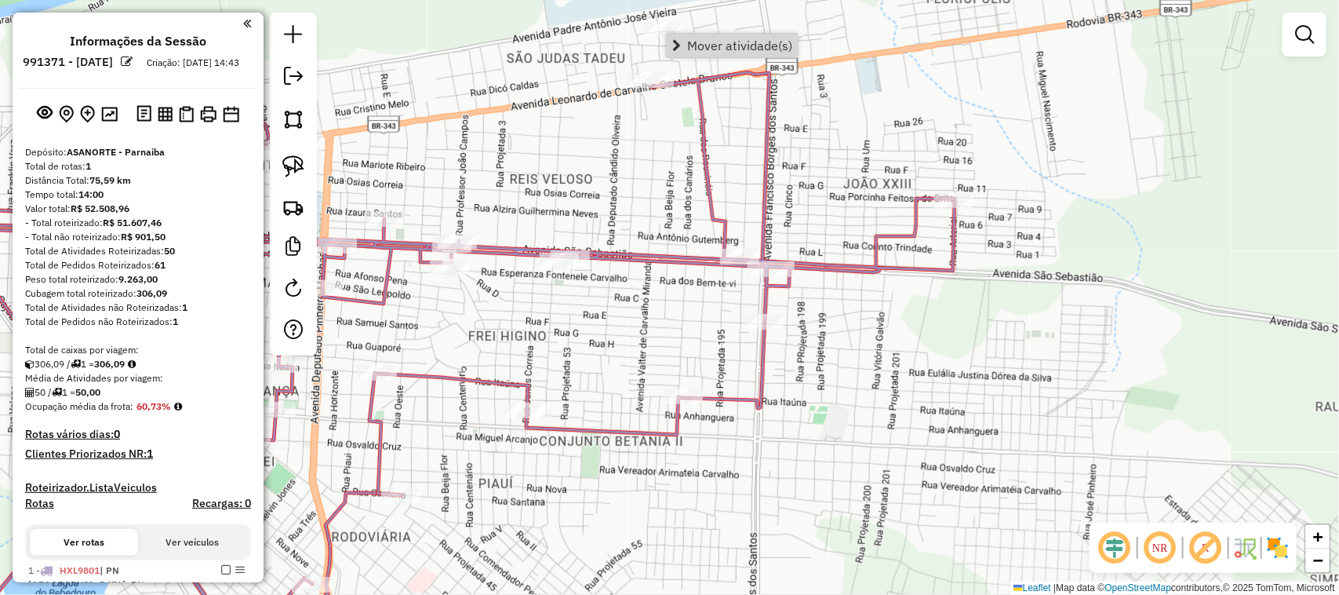
click at [694, 41] on span "Mover atividade(s)" at bounding box center [739, 45] width 105 height 13
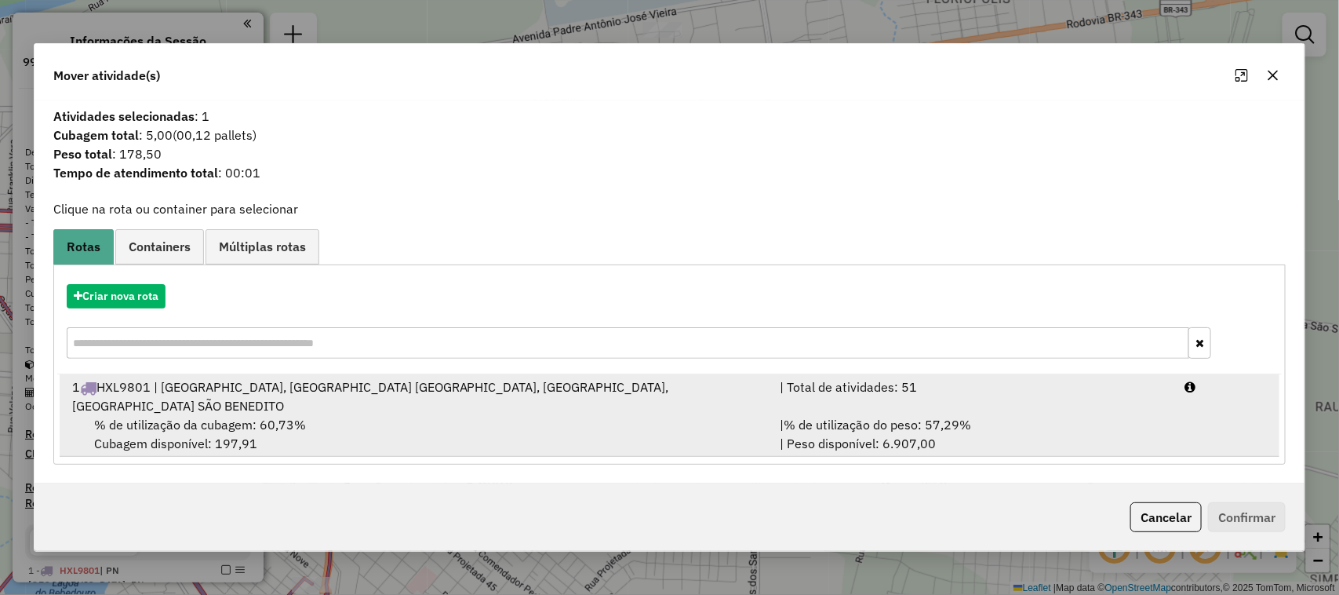
click at [493, 425] on div "% de utilização da cubagem: 60,73% Cubagem disponível: 197,91" at bounding box center [417, 434] width 708 height 38
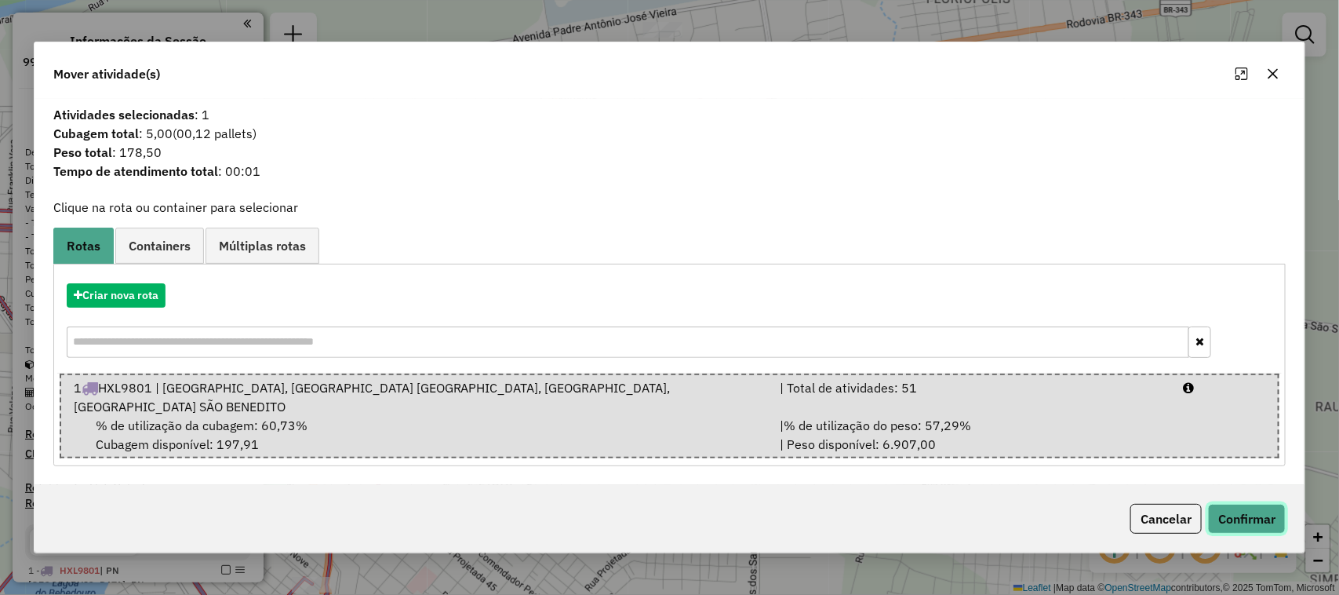
click at [1230, 504] on button "Confirmar" at bounding box center [1247, 519] width 78 height 30
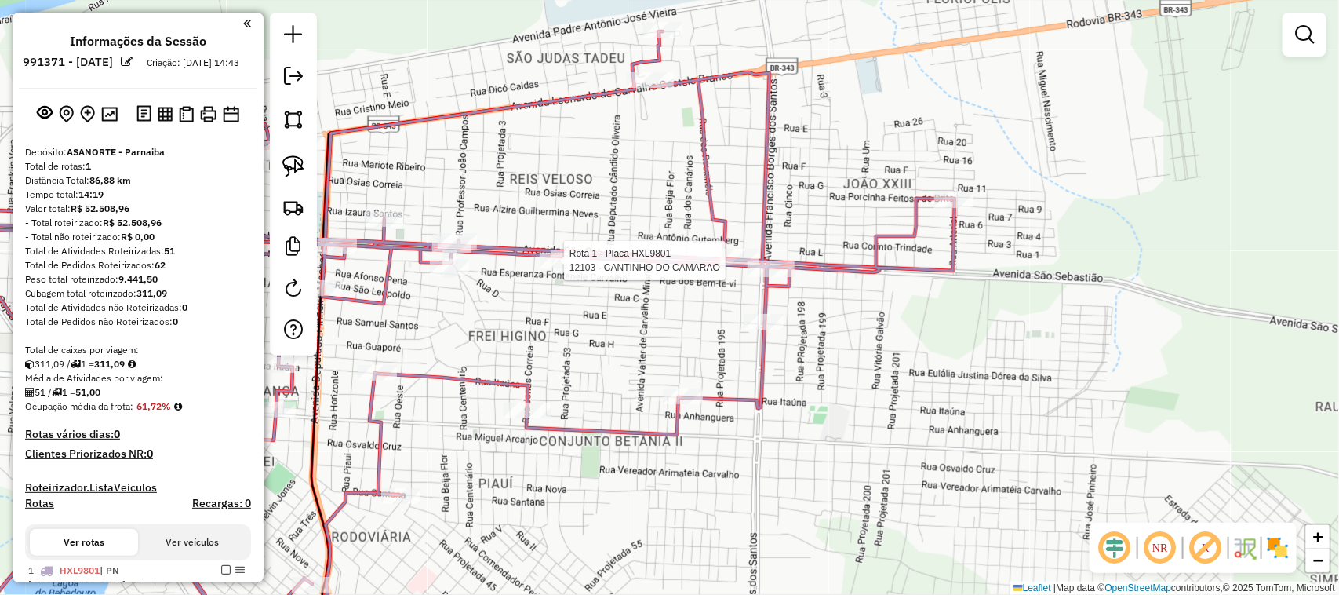
select select "**********"
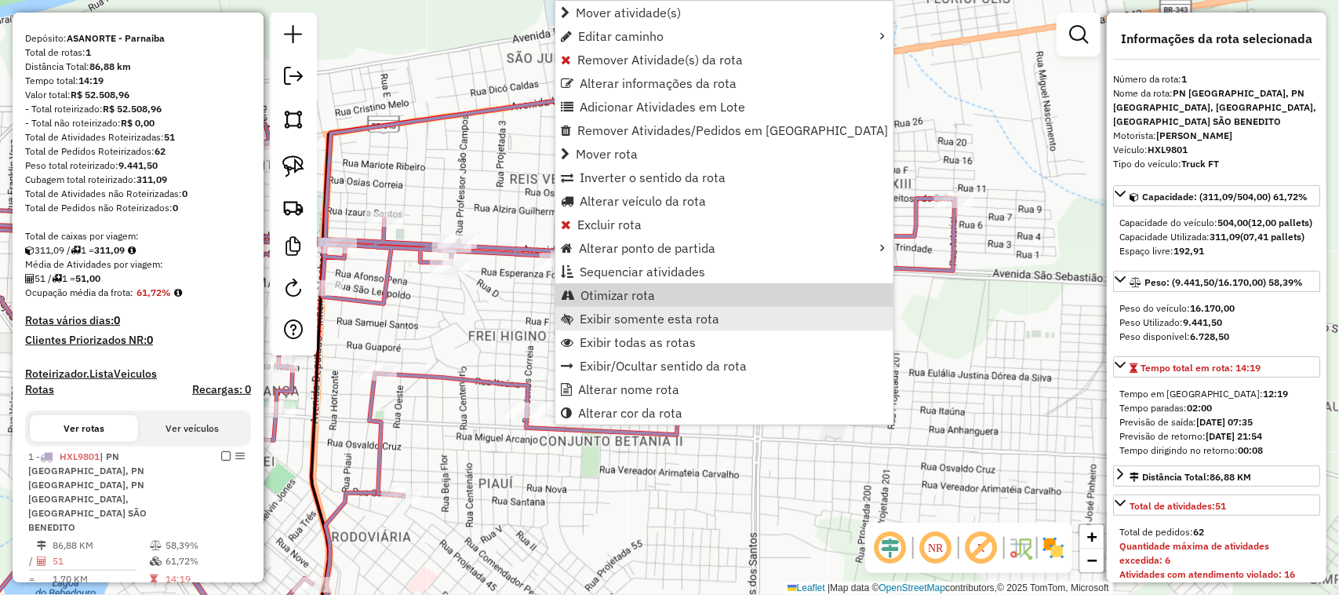
scroll to position [155, 0]
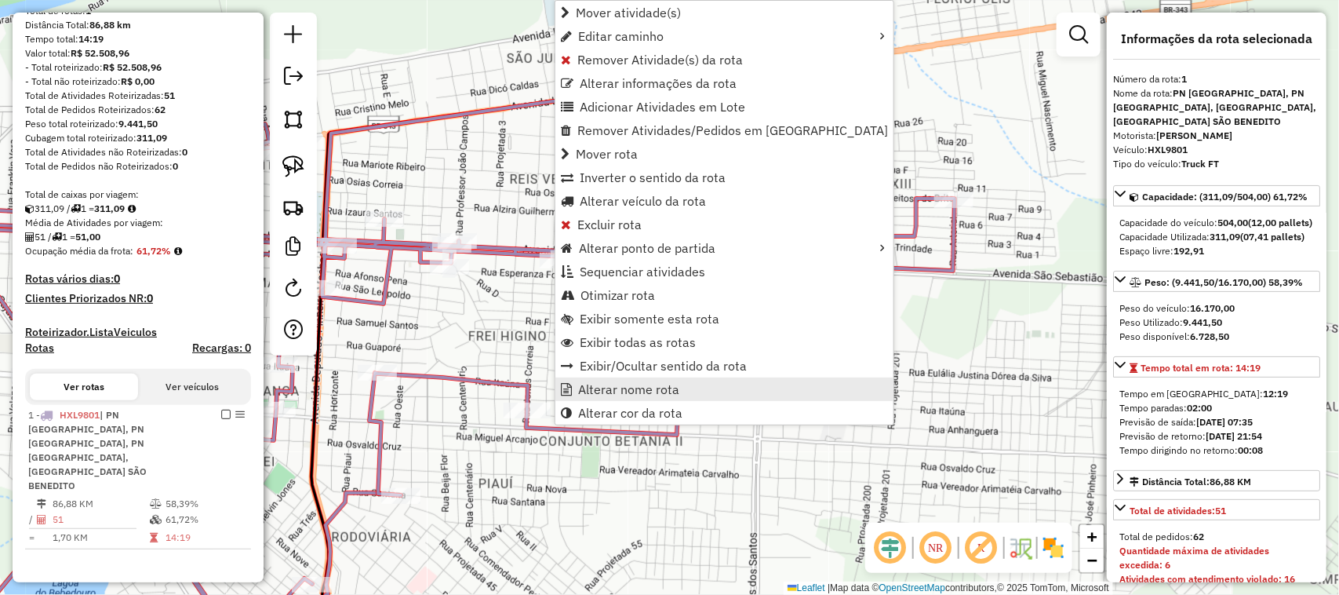
click at [602, 383] on span "Alterar nome rota" at bounding box center [628, 389] width 101 height 13
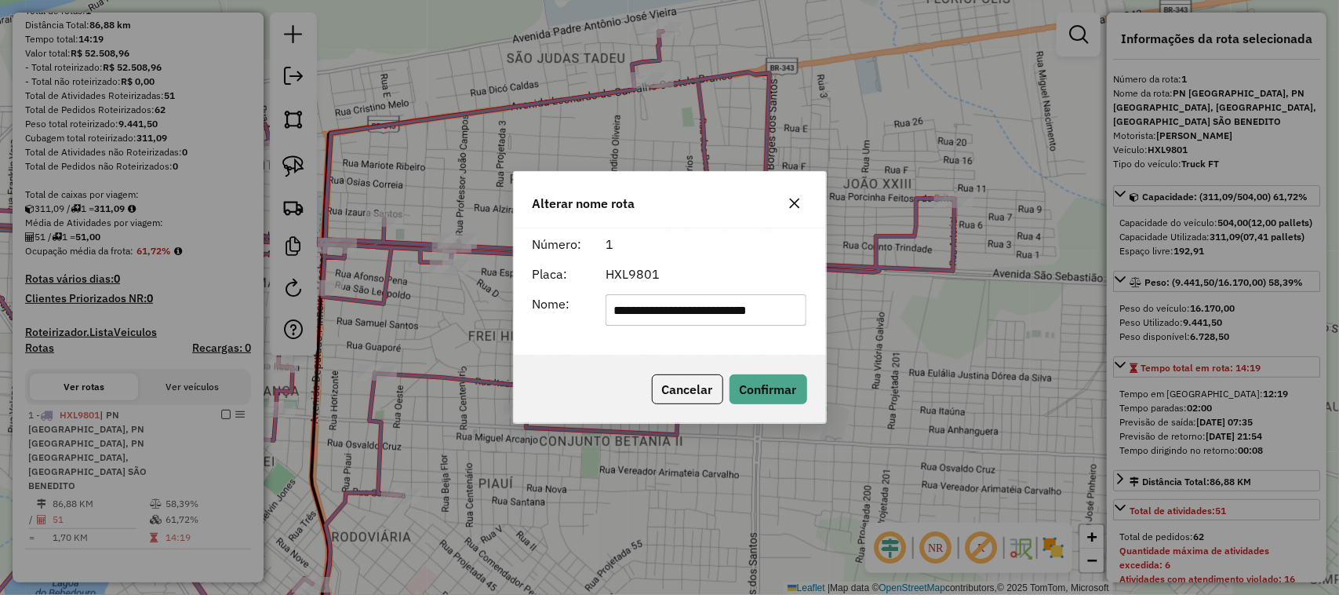
scroll to position [0, 0]
type input "*"
type input "**********"
click at [773, 388] on button "Confirmar" at bounding box center [769, 389] width 78 height 30
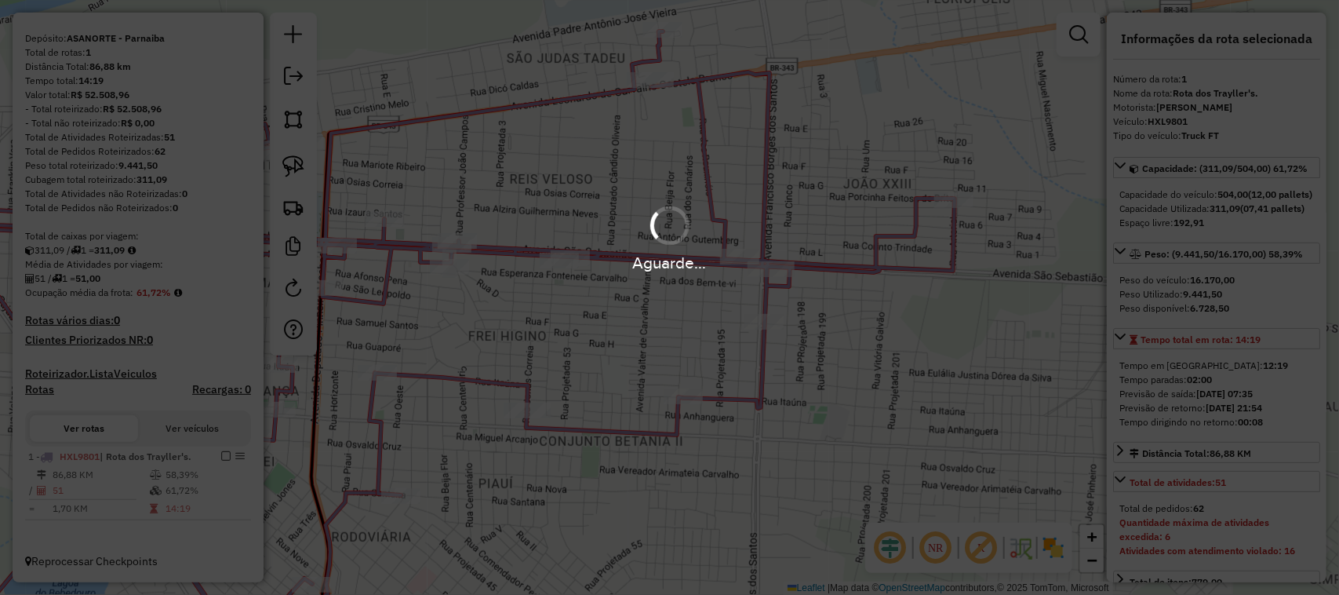
scroll to position [142, 0]
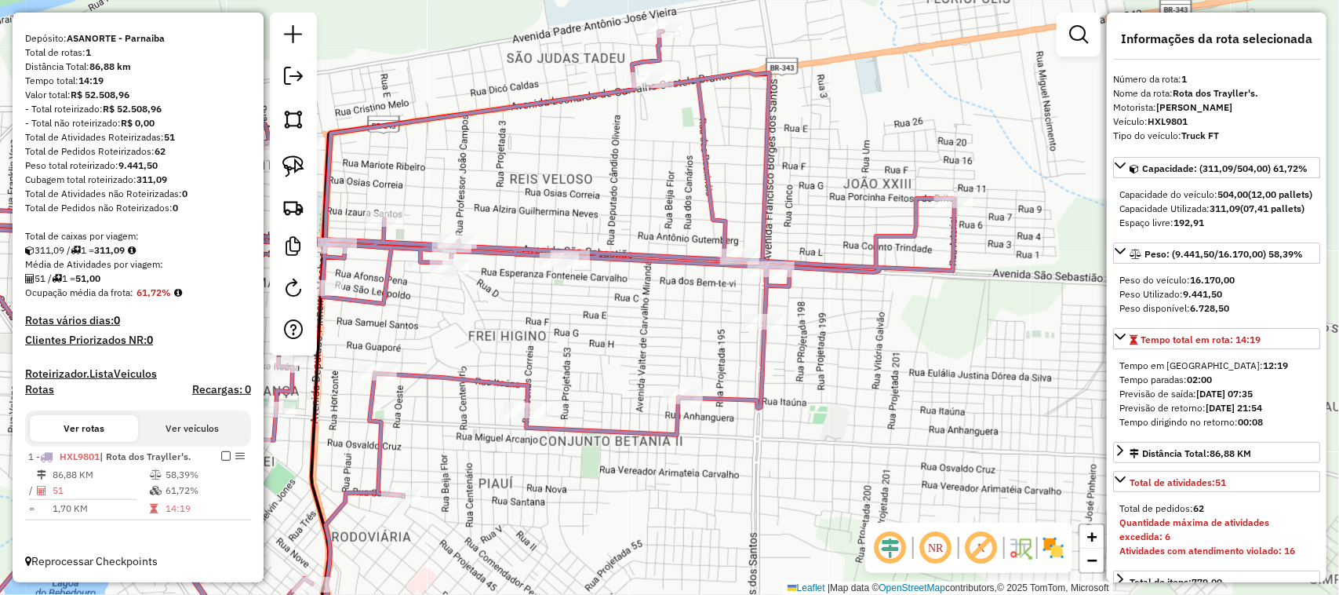
drag, startPoint x: 833, startPoint y: 409, endPoint x: 914, endPoint y: 241, distance: 186.3
click at [863, 358] on div "Janela de atendimento Grade de atendimento Capacidade Transportadoras Veículos …" at bounding box center [669, 297] width 1339 height 595
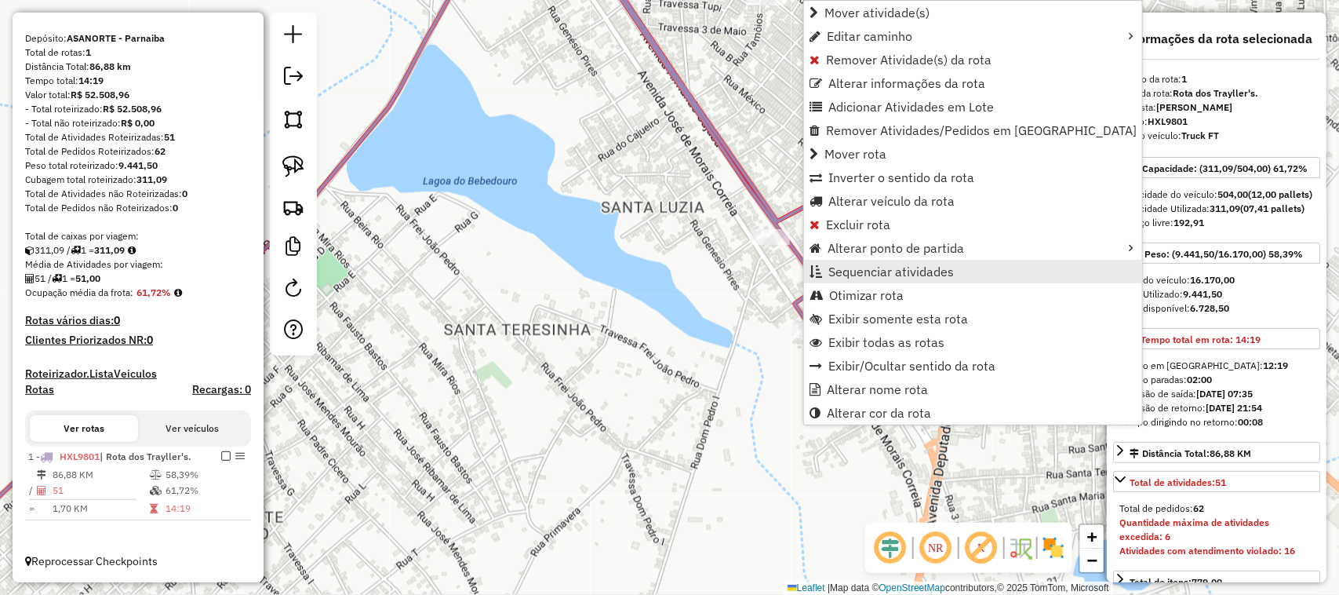
click at [875, 265] on span "Sequenciar atividades" at bounding box center [891, 271] width 126 height 13
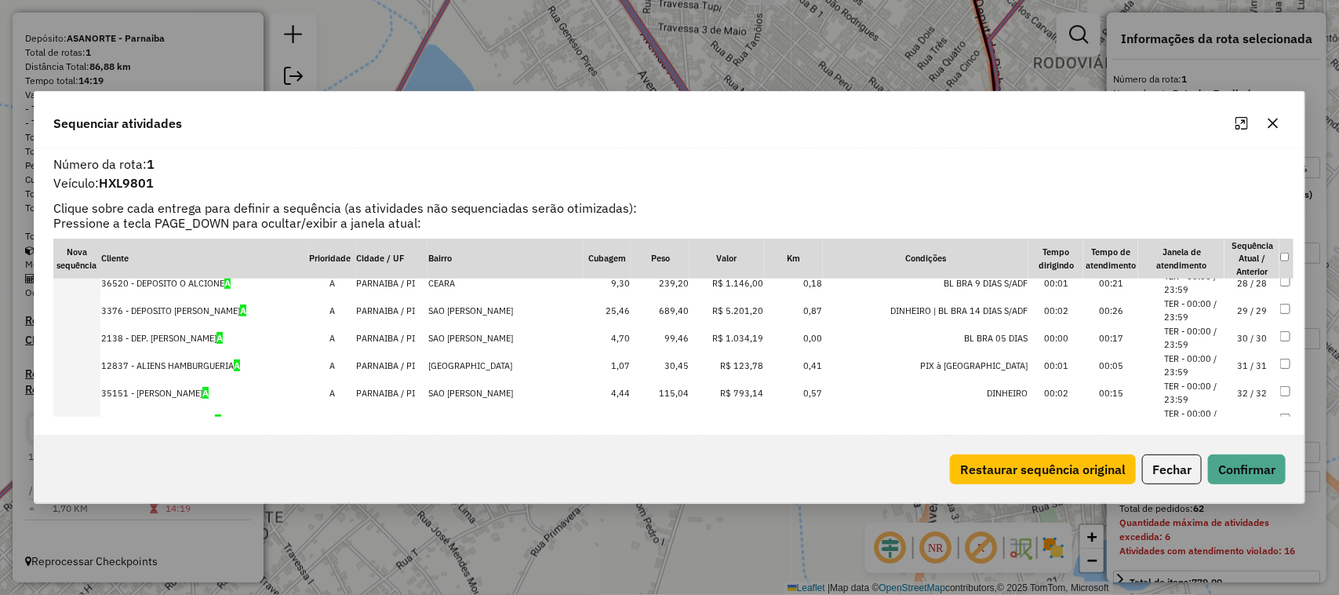
scroll to position [784, 0]
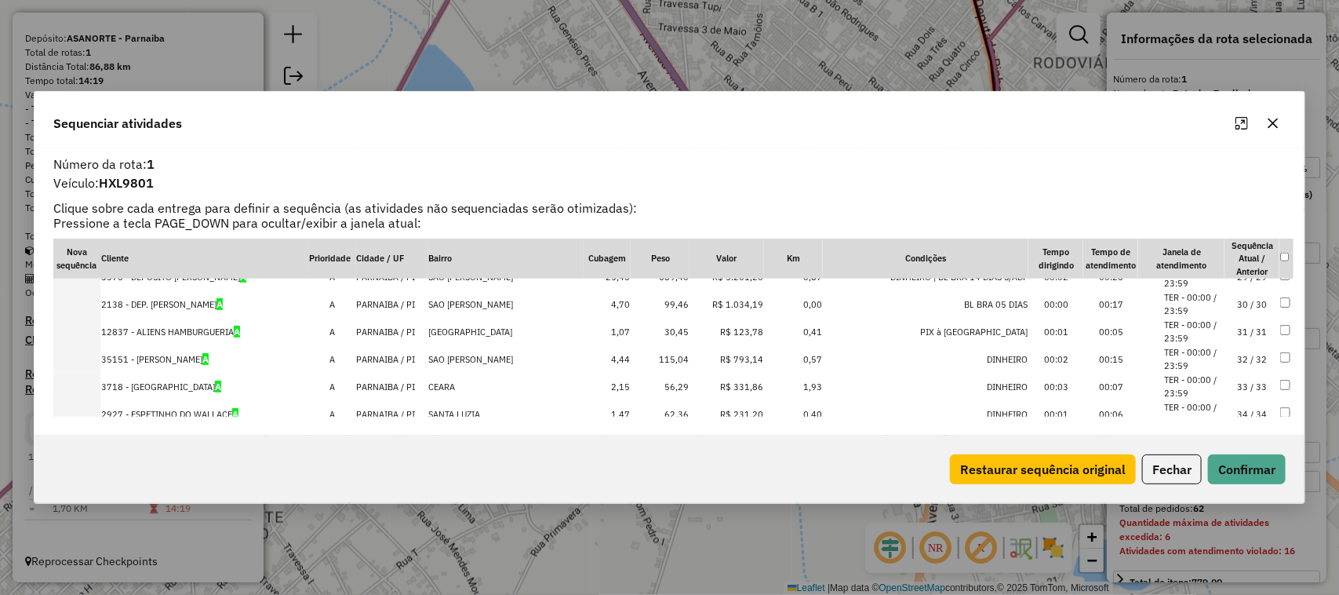
click at [1249, 413] on td "34 / 34" at bounding box center [1252, 413] width 55 height 27
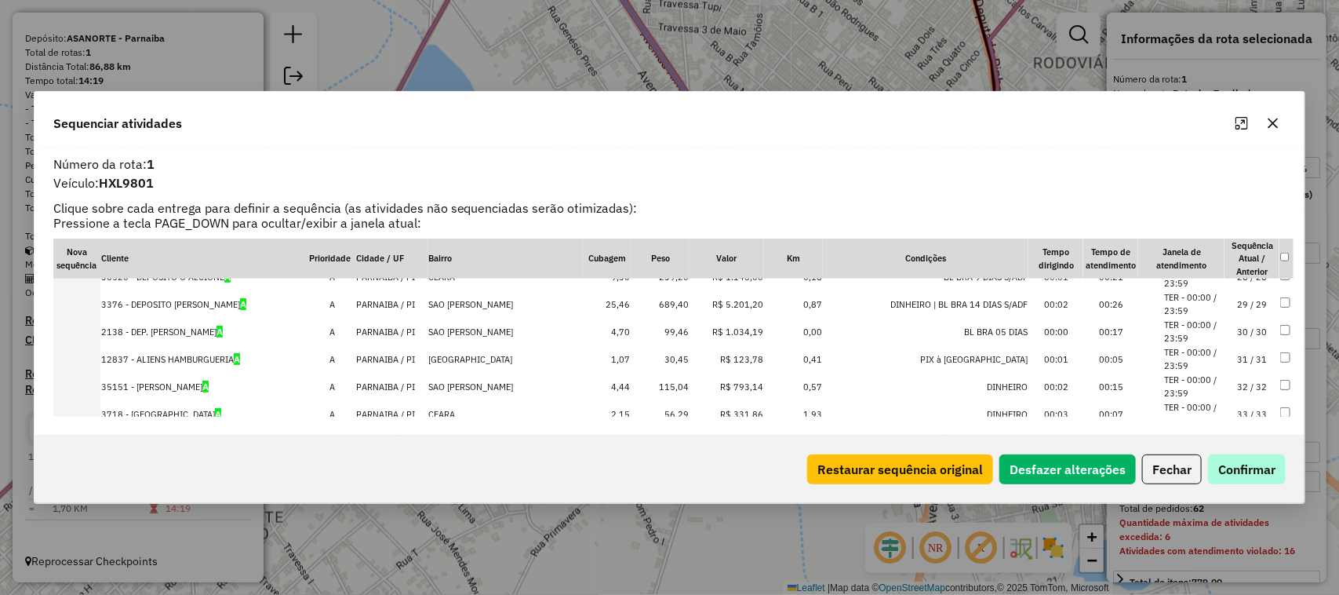
scroll to position [812, 0]
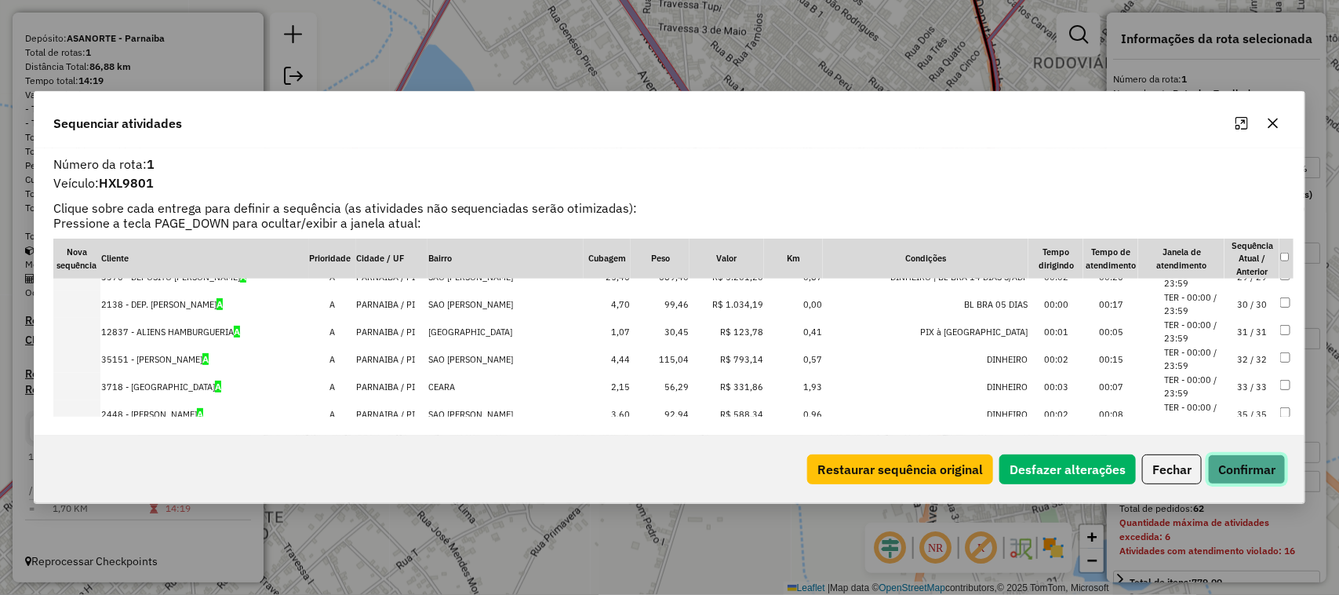
click at [1232, 471] on button "Confirmar" at bounding box center [1247, 469] width 78 height 30
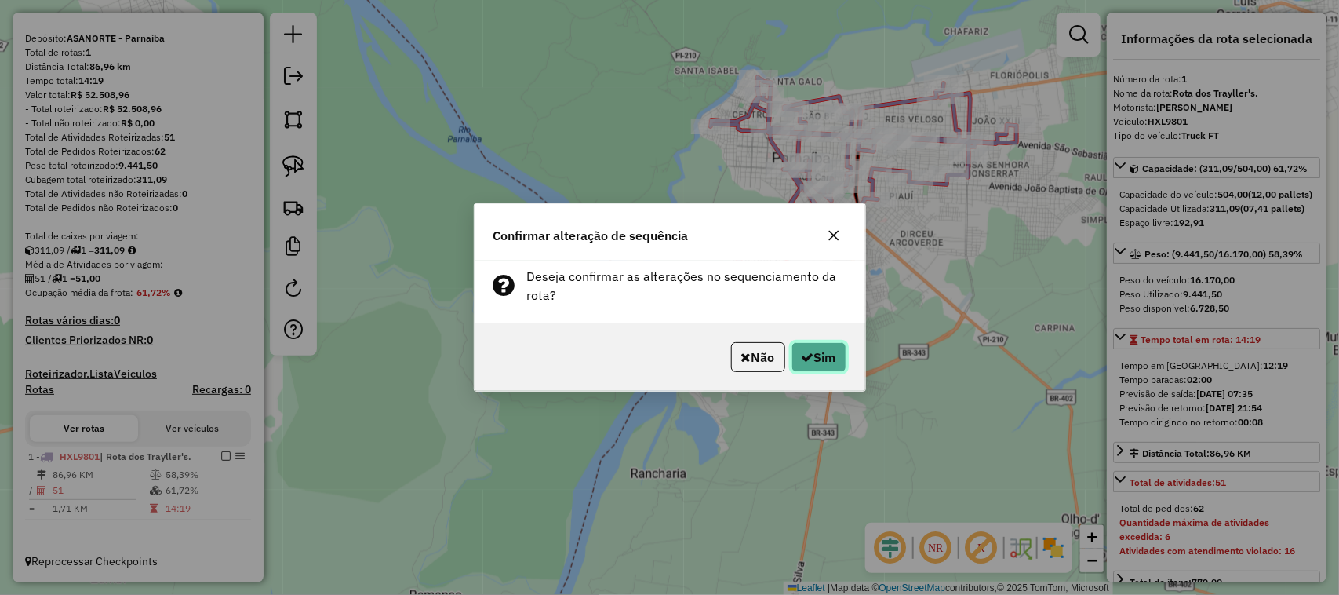
click at [804, 358] on icon "button" at bounding box center [808, 357] width 13 height 13
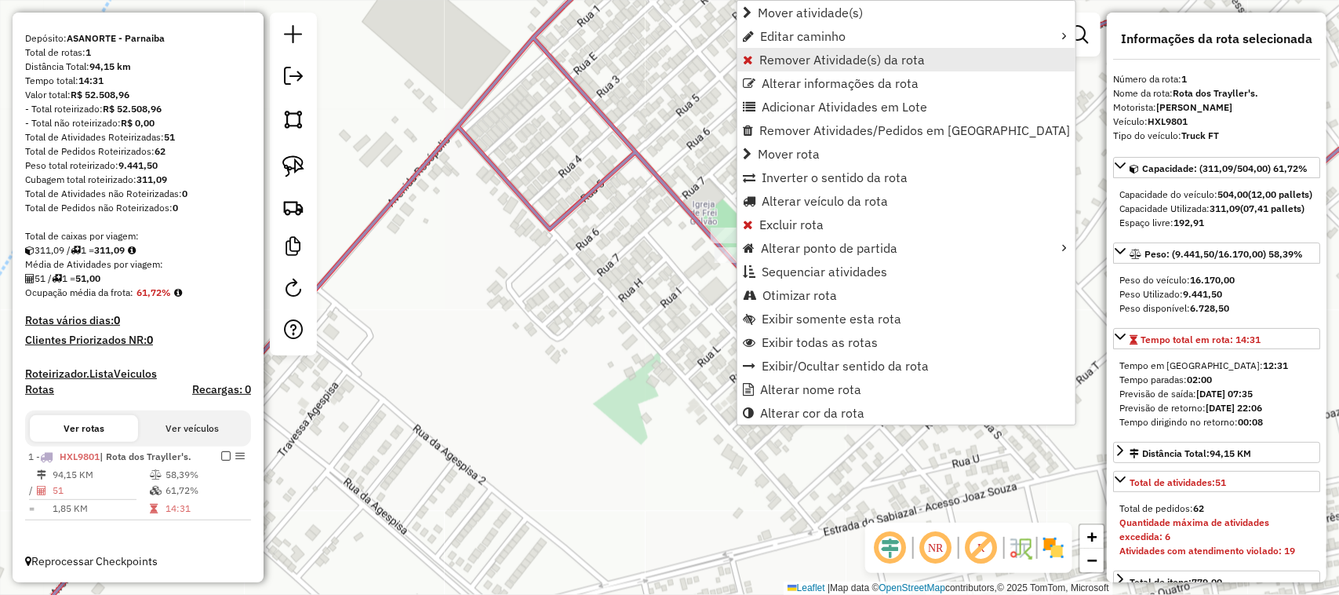
click at [814, 59] on span "Remover Atividade(s) da rota" at bounding box center [842, 59] width 166 height 13
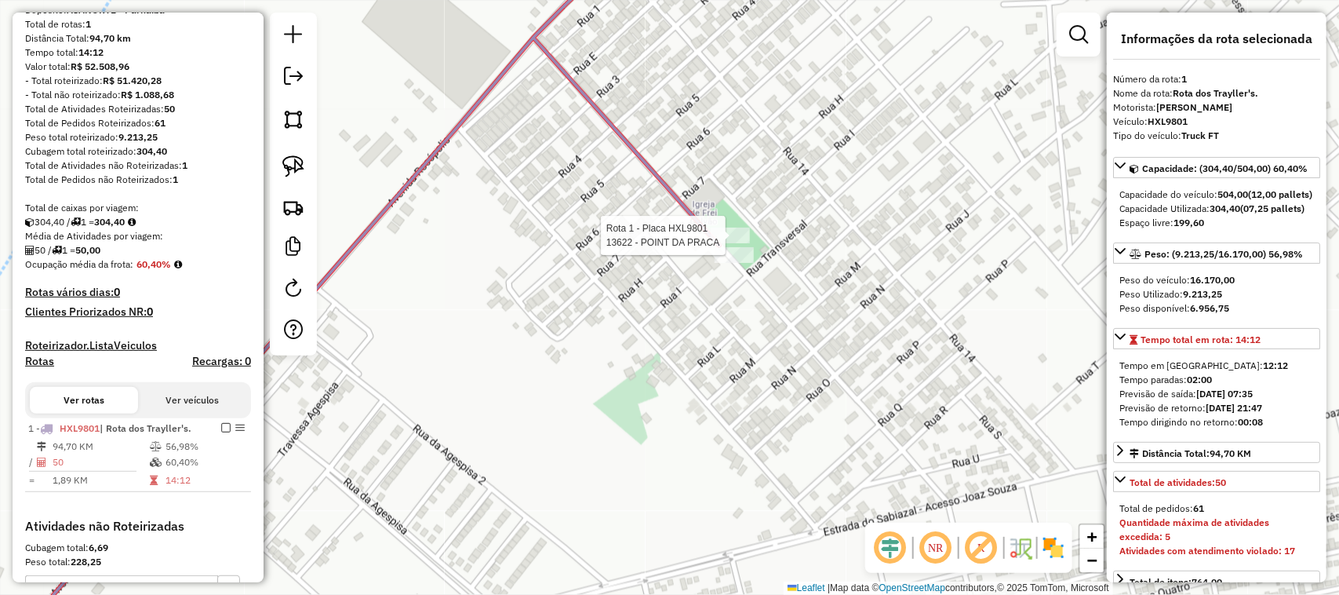
scroll to position [389, 0]
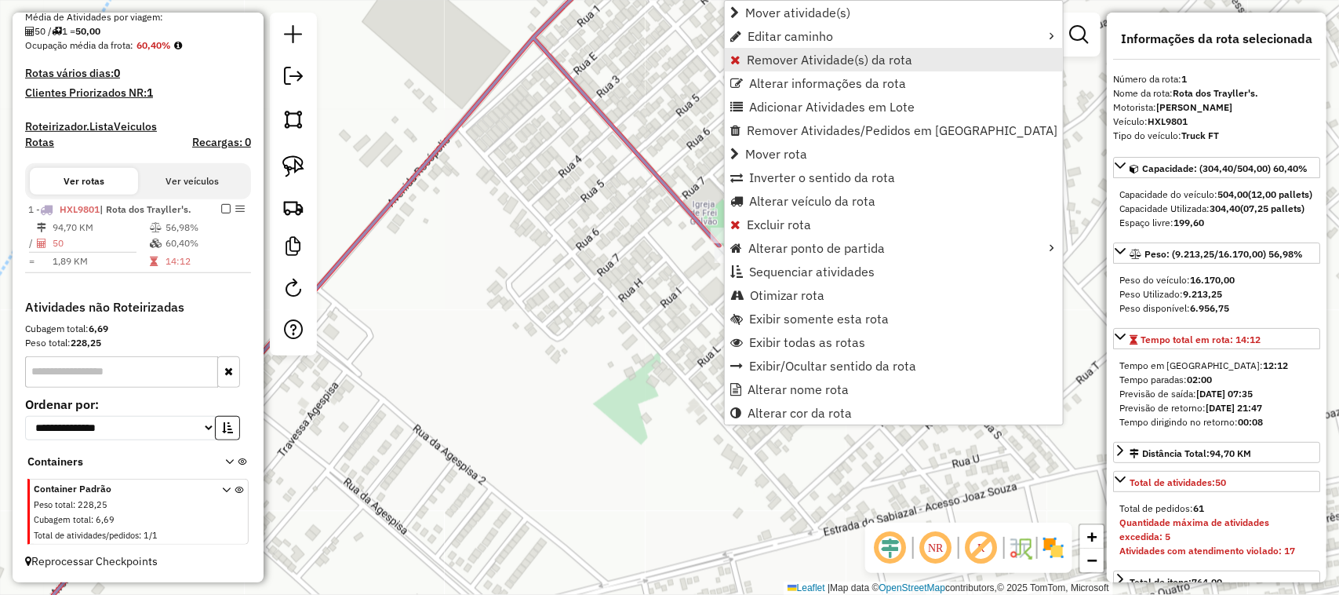
click at [788, 56] on span "Remover Atividade(s) da rota" at bounding box center [830, 59] width 166 height 13
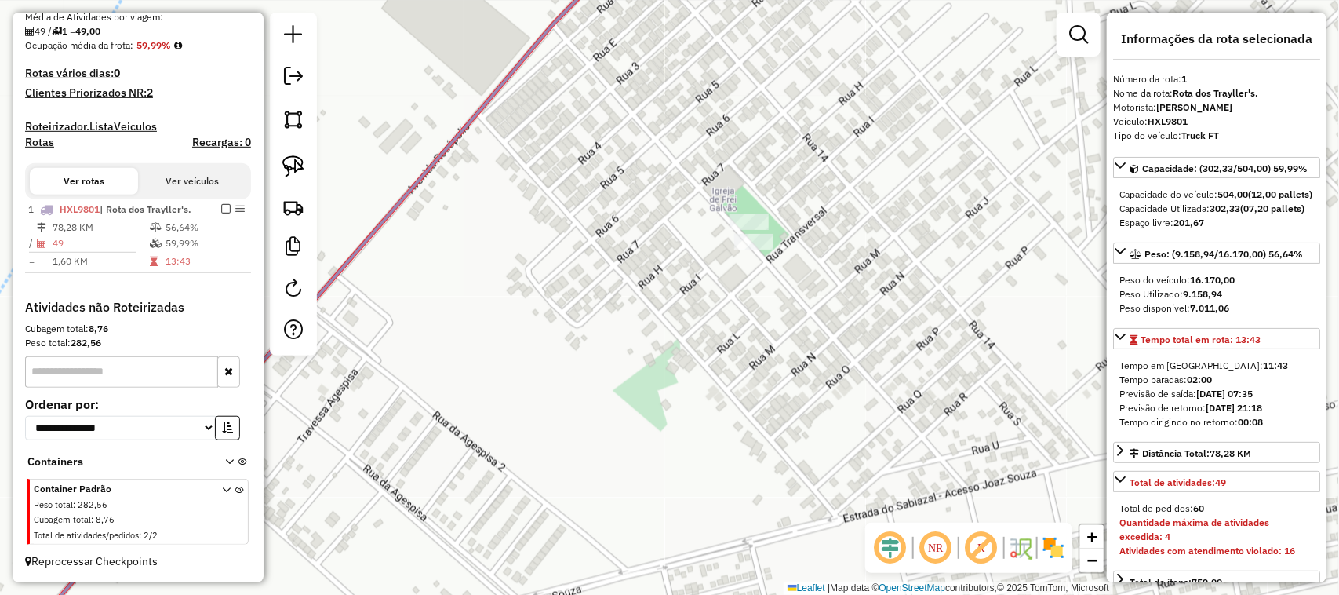
drag, startPoint x: 679, startPoint y: 380, endPoint x: 791, endPoint y: 267, distance: 159.8
click at [755, 307] on div "Janela de atendimento Grade de atendimento Capacidade Transportadoras Veículos …" at bounding box center [669, 297] width 1339 height 595
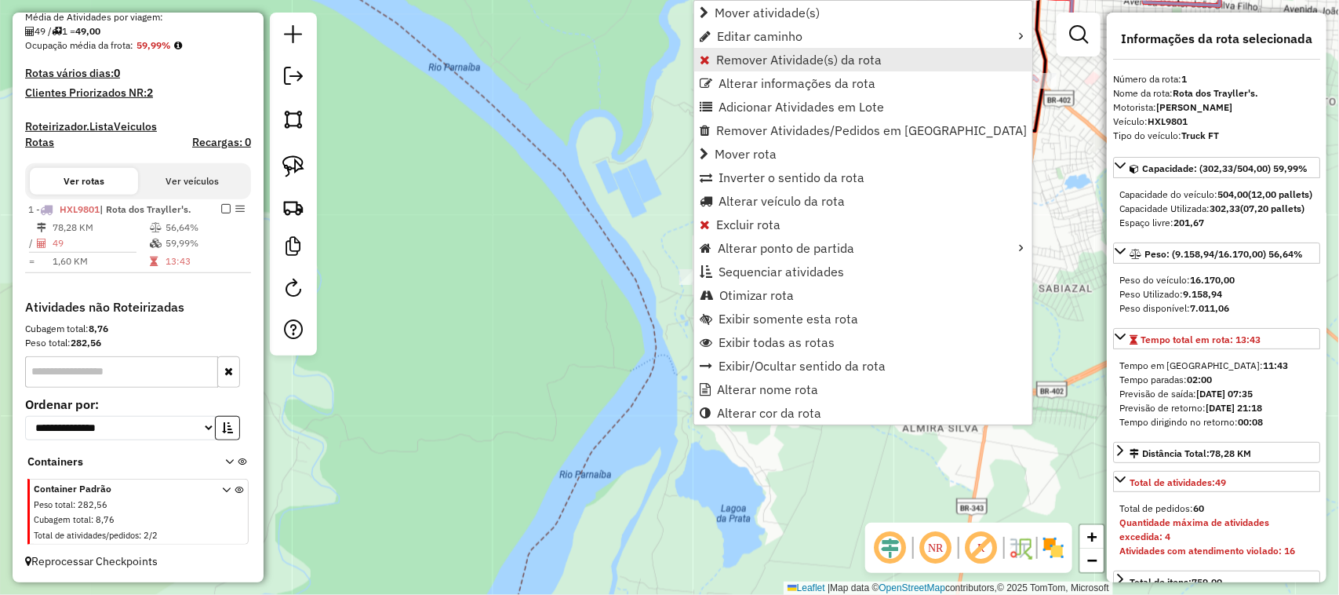
click at [743, 60] on span "Remover Atividade(s) da rota" at bounding box center [799, 59] width 166 height 13
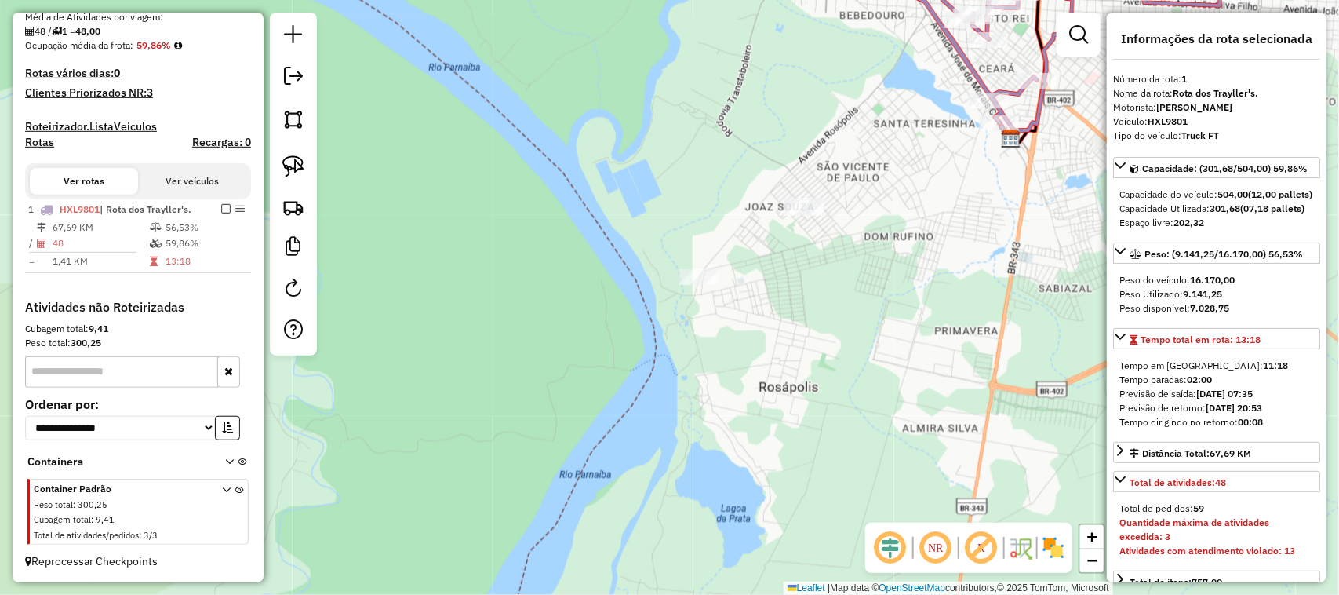
click at [911, 293] on div "Janela de atendimento Grade de atendimento Capacidade Transportadoras Veículos …" at bounding box center [669, 297] width 1339 height 595
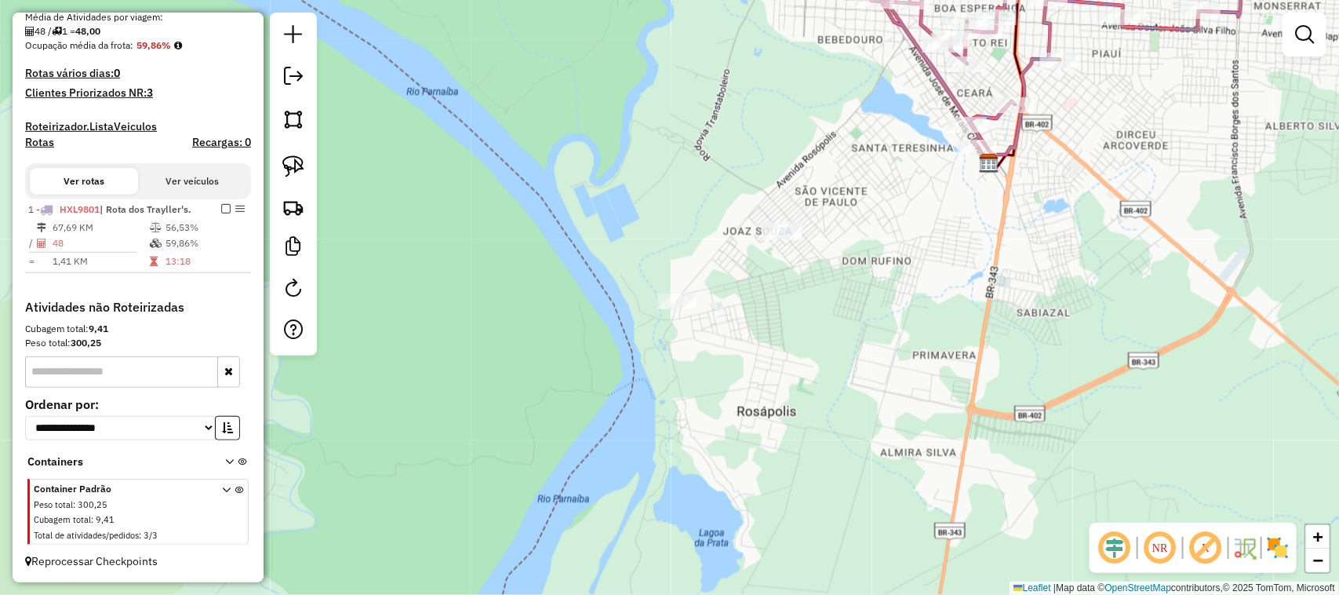
drag, startPoint x: 977, startPoint y: 213, endPoint x: 789, endPoint y: 318, distance: 214.9
click at [809, 308] on div "Janela de atendimento Grade de atendimento Capacidade Transportadoras Veículos …" at bounding box center [669, 297] width 1339 height 595
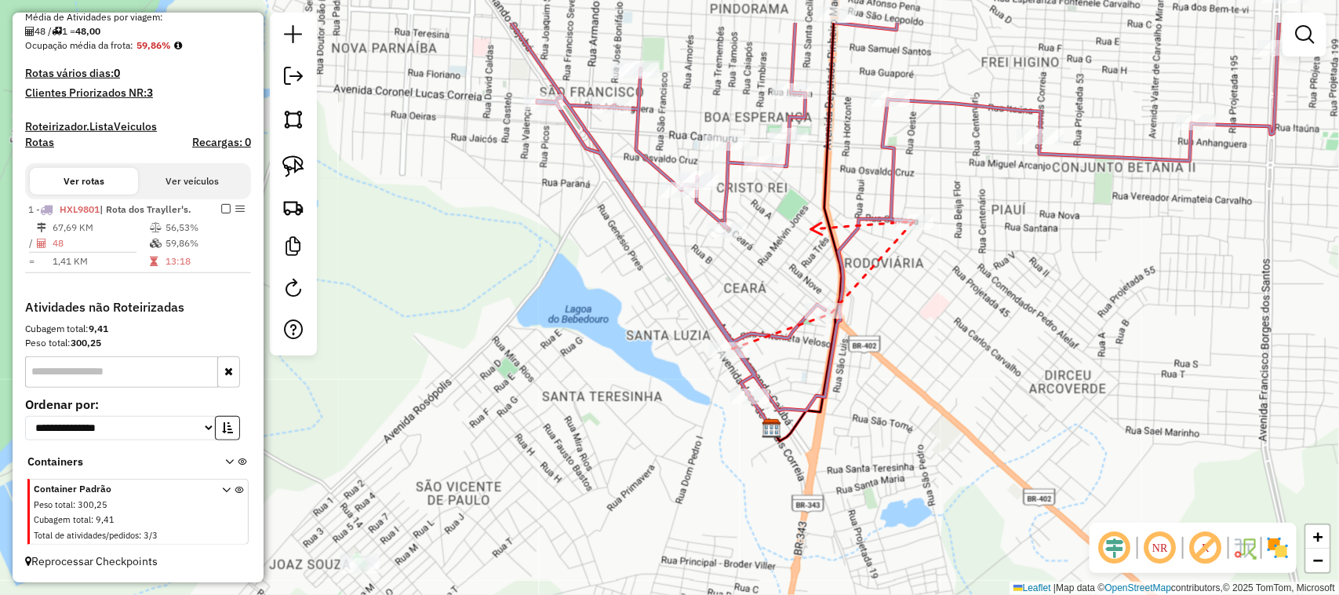
drag, startPoint x: 706, startPoint y: 146, endPoint x: 810, endPoint y: 228, distance: 132.9
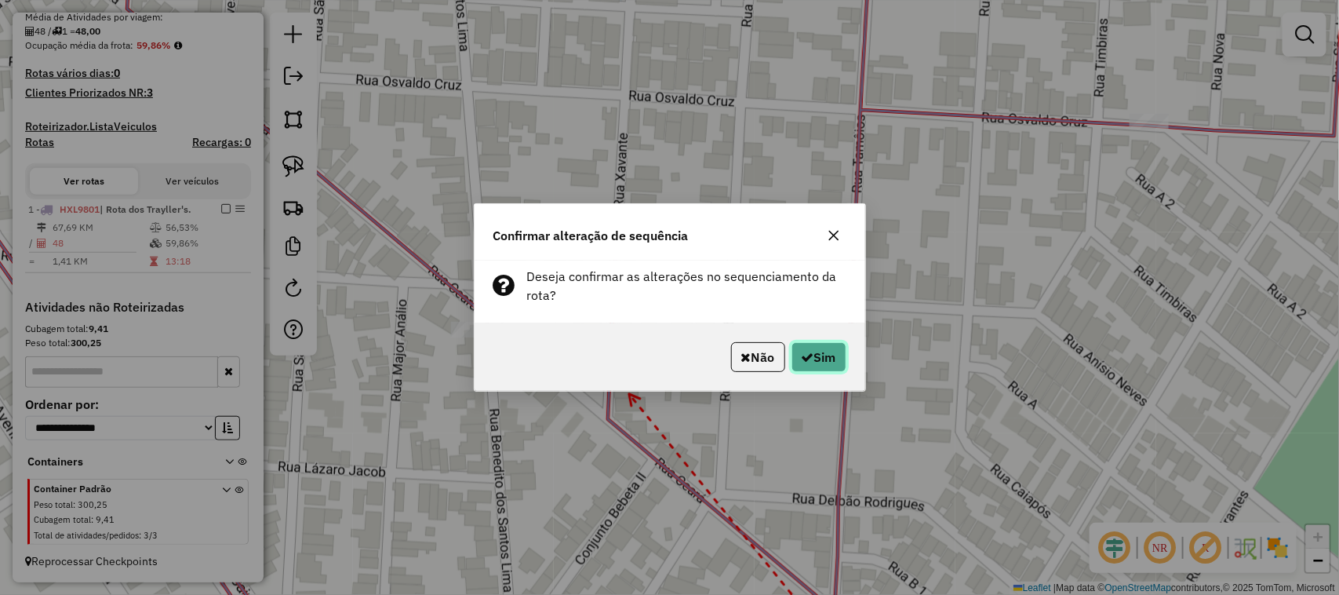
click at [812, 361] on button "Sim" at bounding box center [819, 357] width 55 height 30
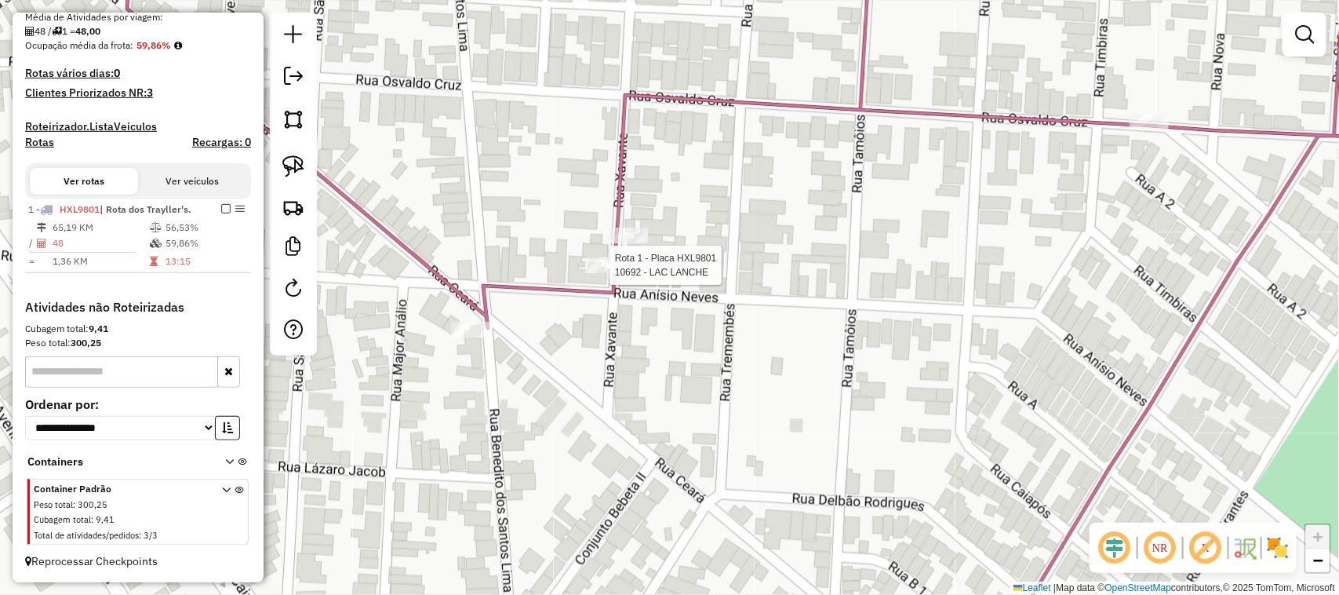
select select "**********"
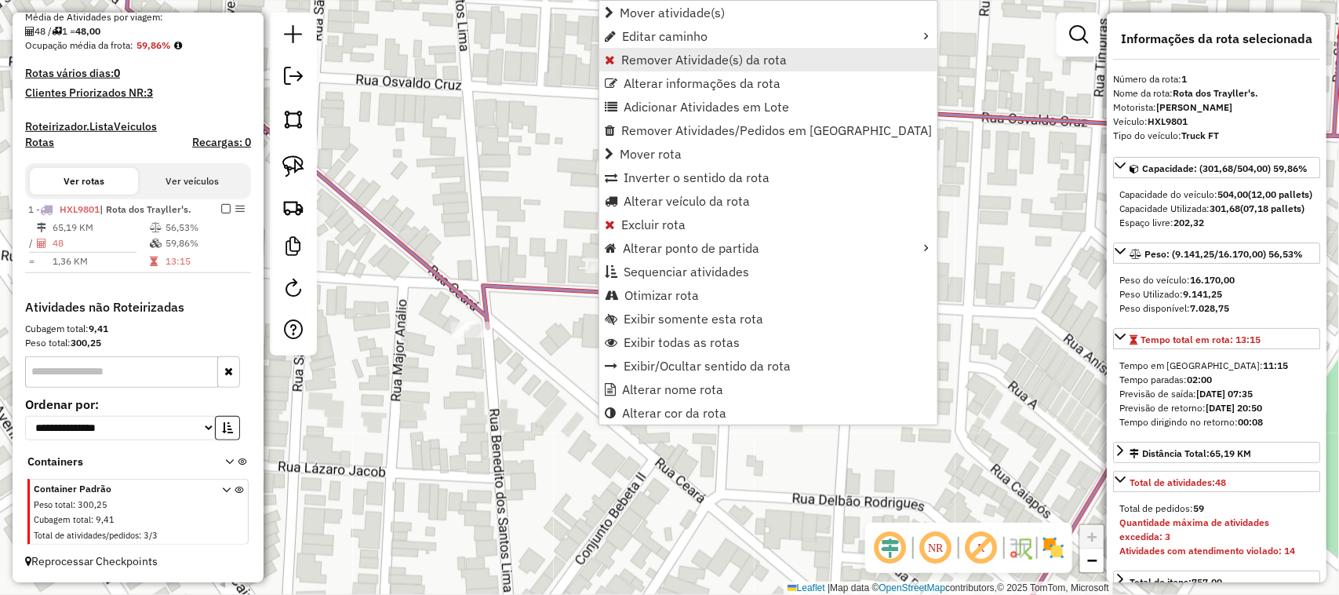
click at [664, 56] on span "Remover Atividade(s) da rota" at bounding box center [704, 59] width 166 height 13
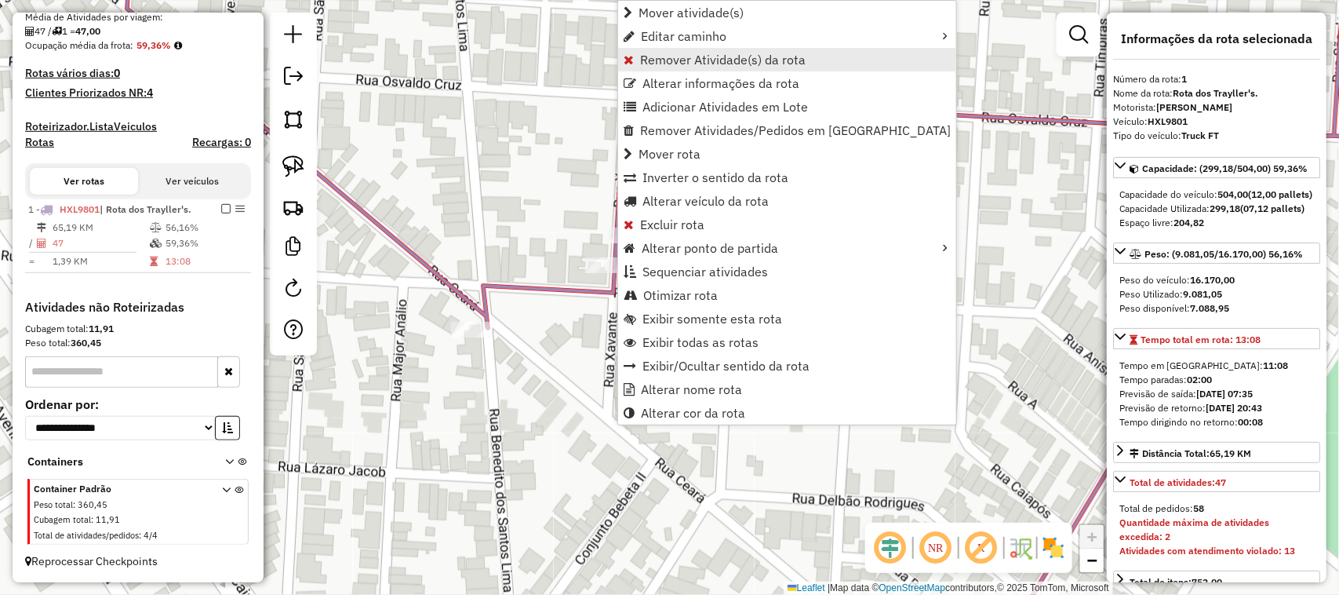
click at [675, 63] on span "Remover Atividade(s) da rota" at bounding box center [723, 59] width 166 height 13
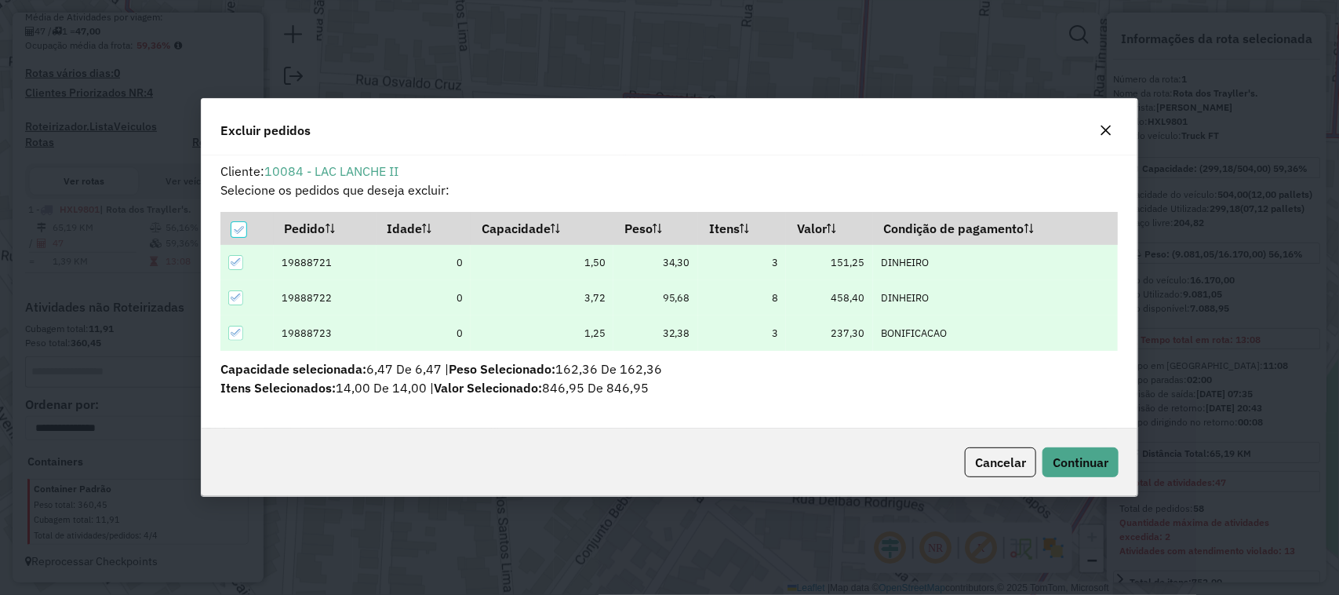
scroll to position [0, 0]
click at [1099, 454] on span "Continuar" at bounding box center [1081, 462] width 56 height 16
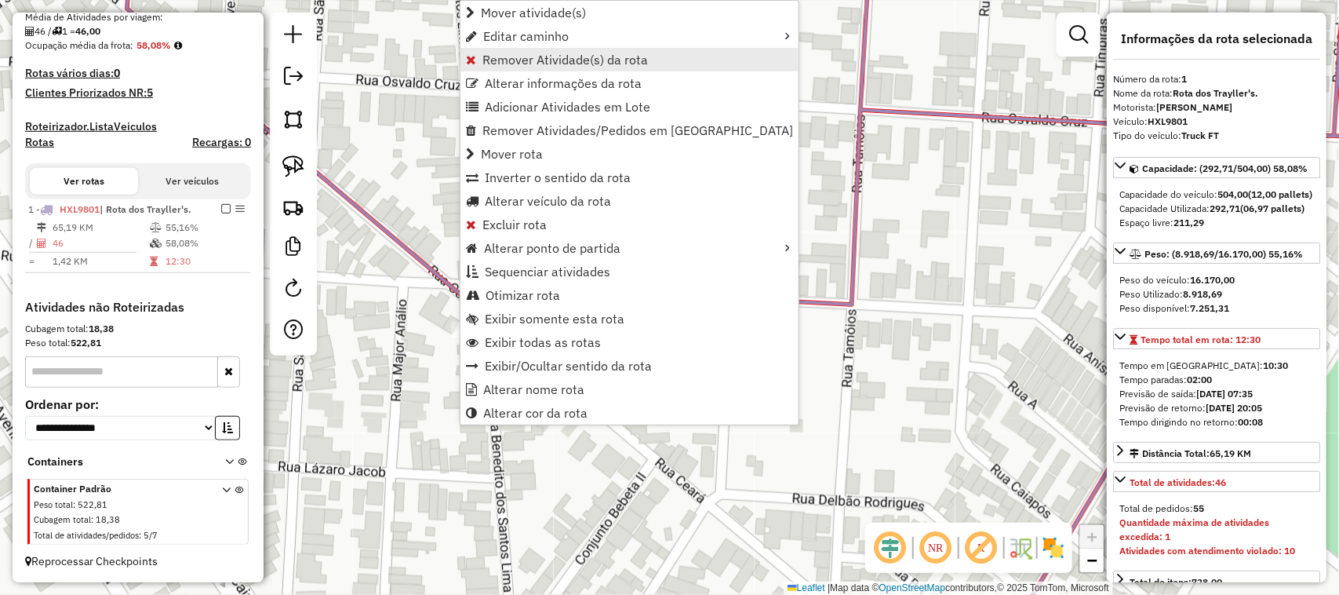
click at [526, 59] on span "Remover Atividade(s) da rota" at bounding box center [565, 59] width 166 height 13
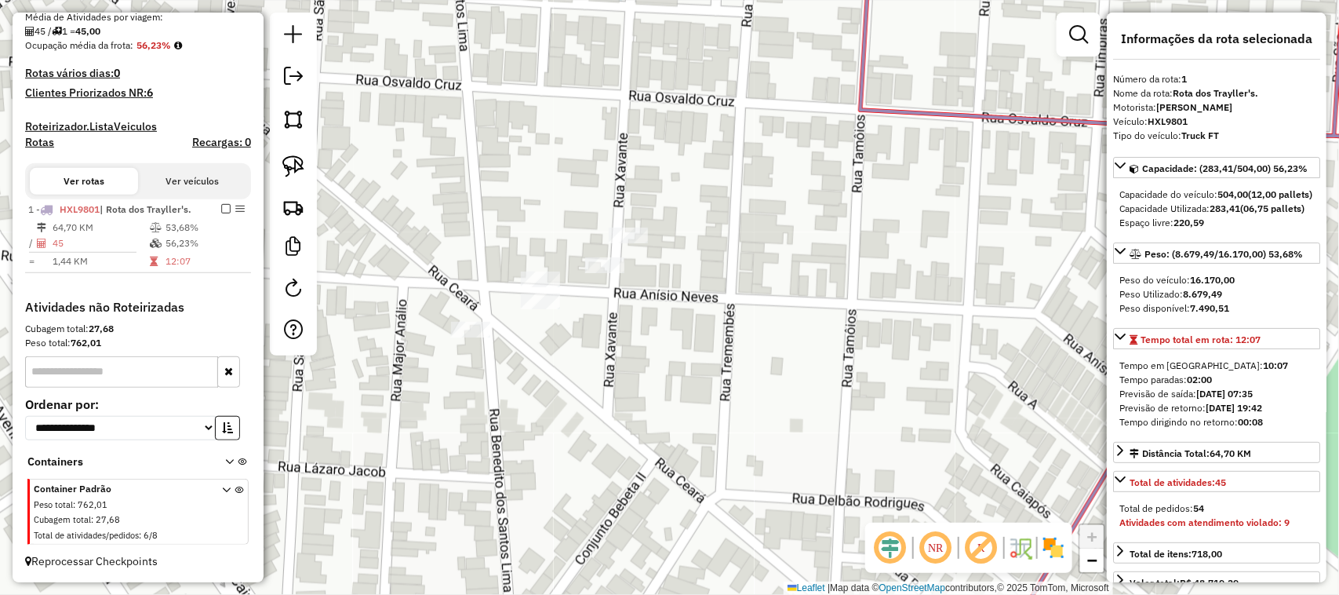
click at [714, 369] on div "Janela de atendimento Grade de atendimento Capacidade Transportadoras Veículos …" at bounding box center [669, 297] width 1339 height 595
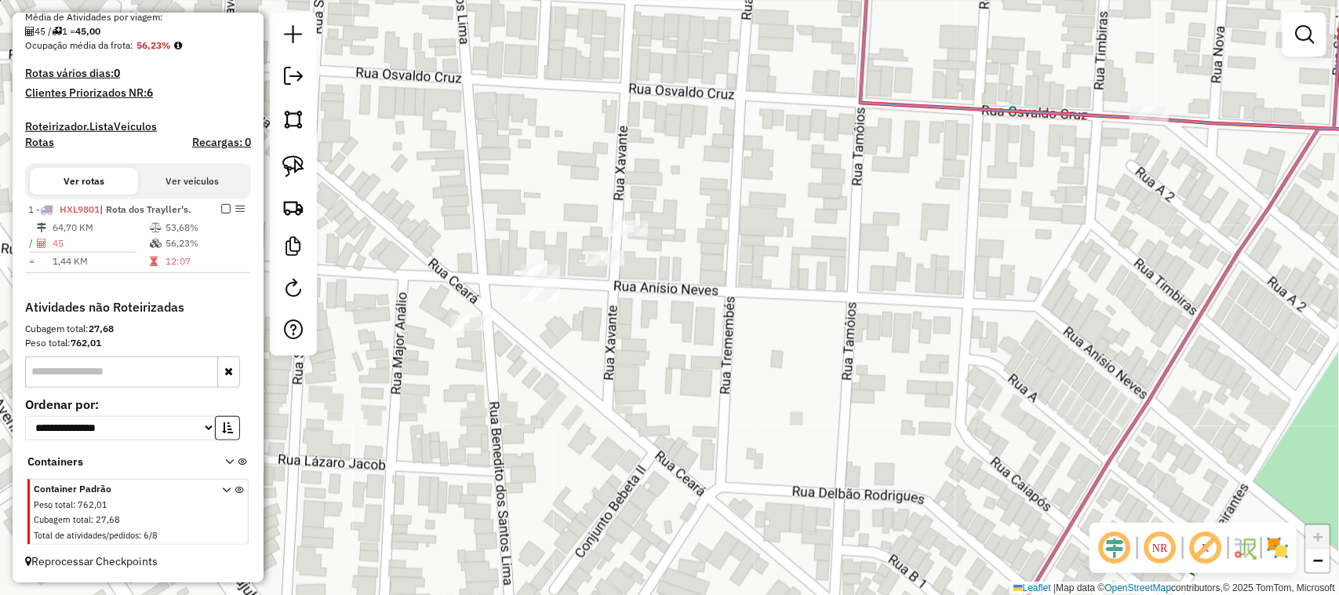
drag, startPoint x: 711, startPoint y: 367, endPoint x: 681, endPoint y: 300, distance: 73.0
click at [681, 300] on div "Janela de atendimento Grade de atendimento Capacidade Transportadoras Veículos …" at bounding box center [669, 297] width 1339 height 595
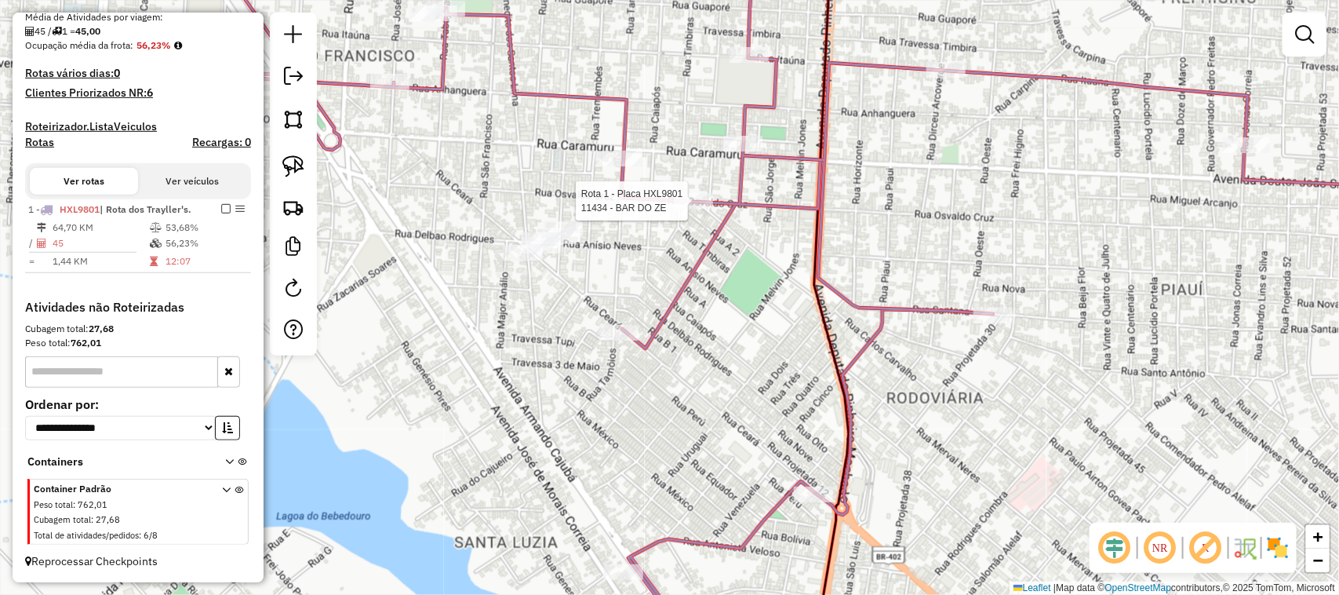
select select "**********"
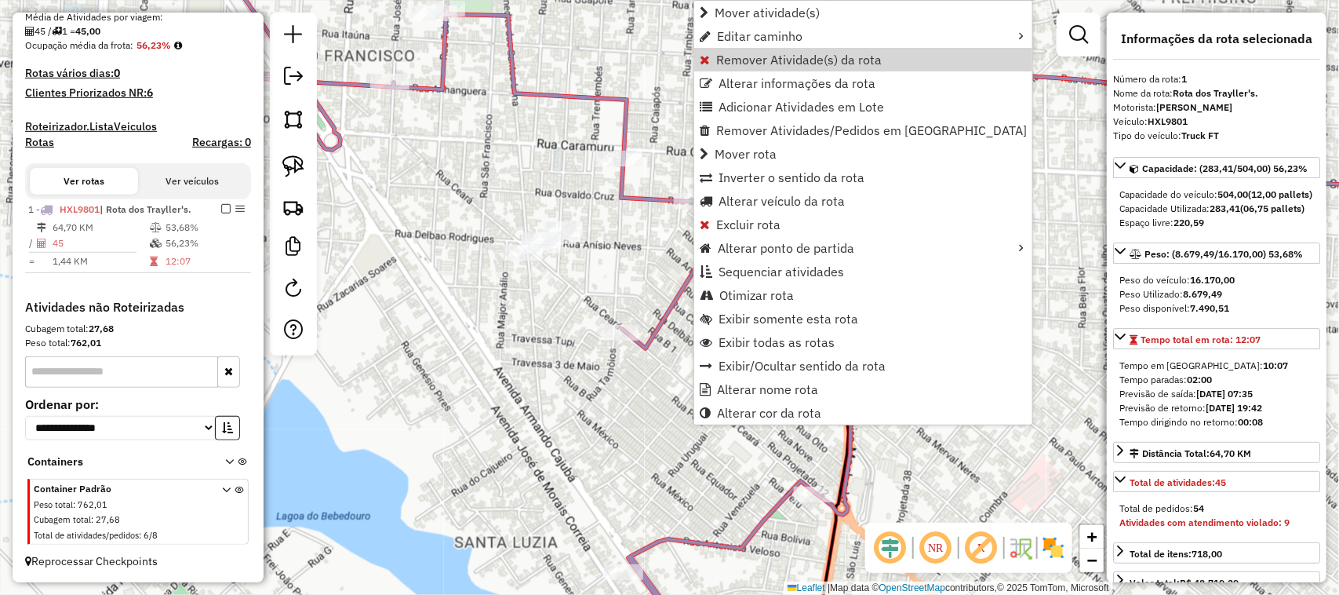
click at [744, 57] on span "Remover Atividade(s) da rota" at bounding box center [799, 59] width 166 height 13
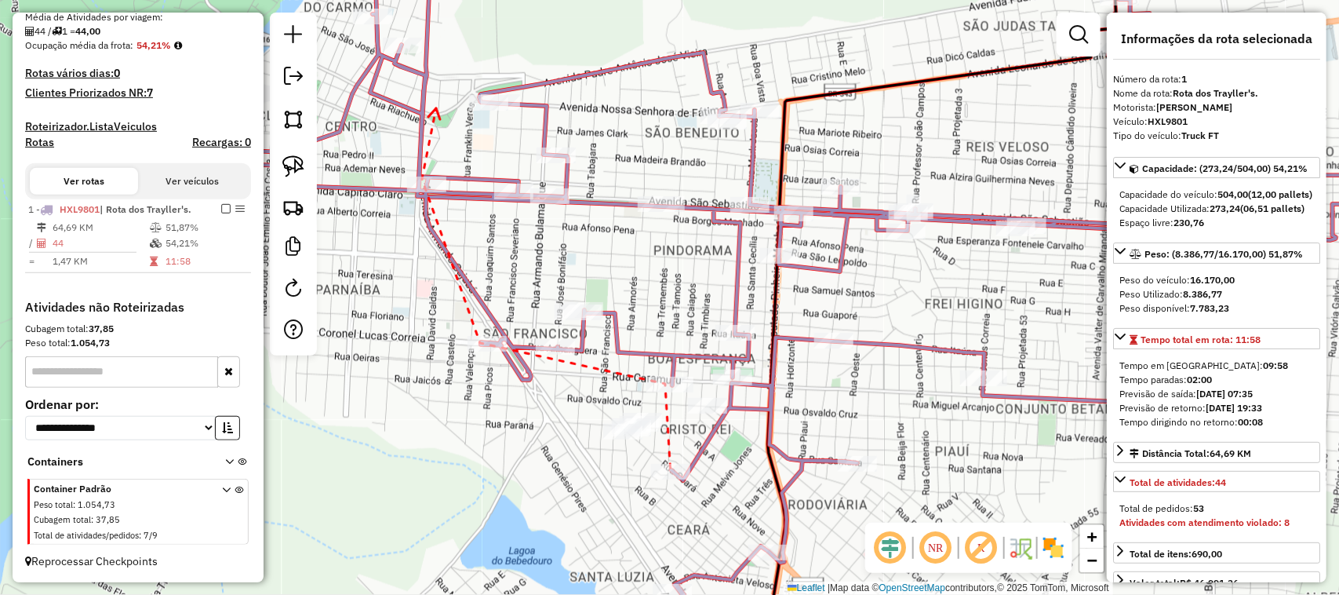
drag, startPoint x: 436, startPoint y: 108, endPoint x: 413, endPoint y: 253, distance: 147.0
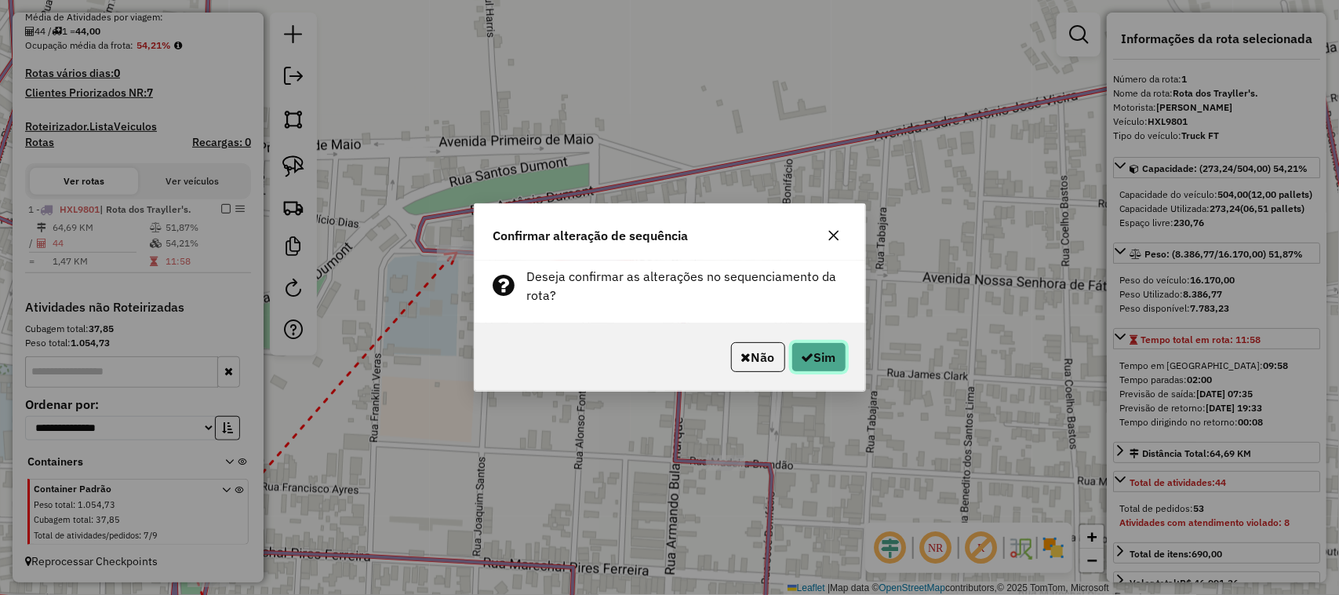
drag, startPoint x: 813, startPoint y: 362, endPoint x: 781, endPoint y: 355, distance: 32.8
click at [813, 361] on button "Sim" at bounding box center [819, 357] width 55 height 30
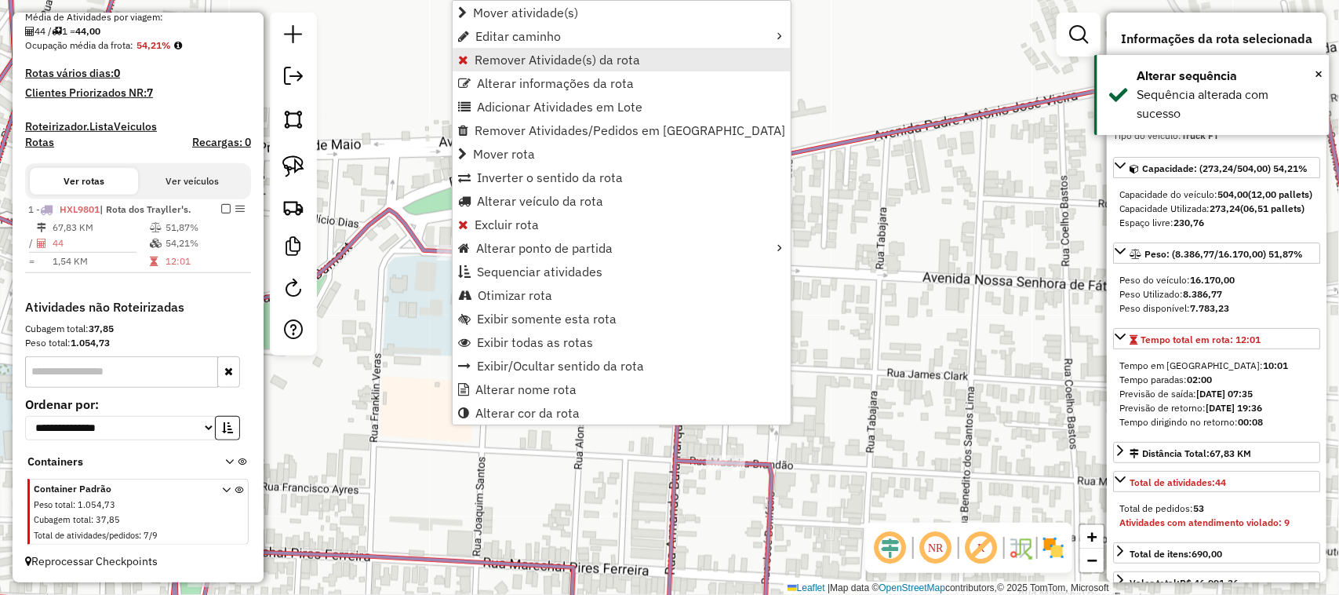
click at [511, 60] on span "Remover Atividade(s) da rota" at bounding box center [558, 59] width 166 height 13
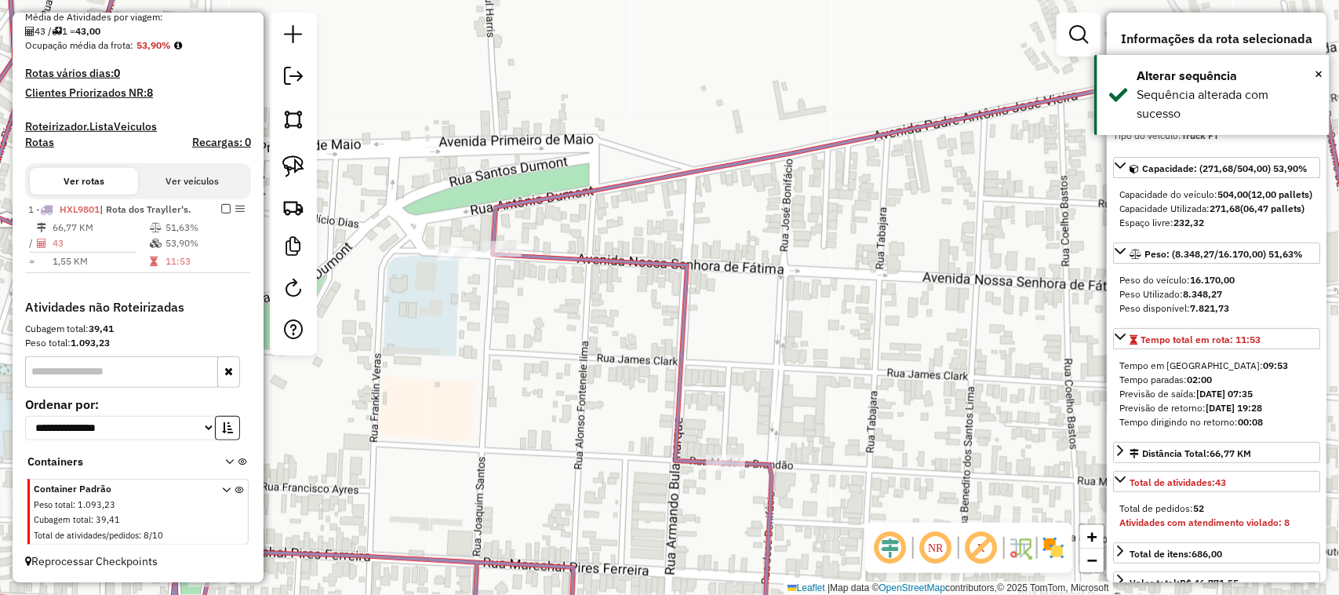
click at [480, 371] on div "Janela de atendimento Grade de atendimento Capacidade Transportadoras Veículos …" at bounding box center [669, 297] width 1339 height 595
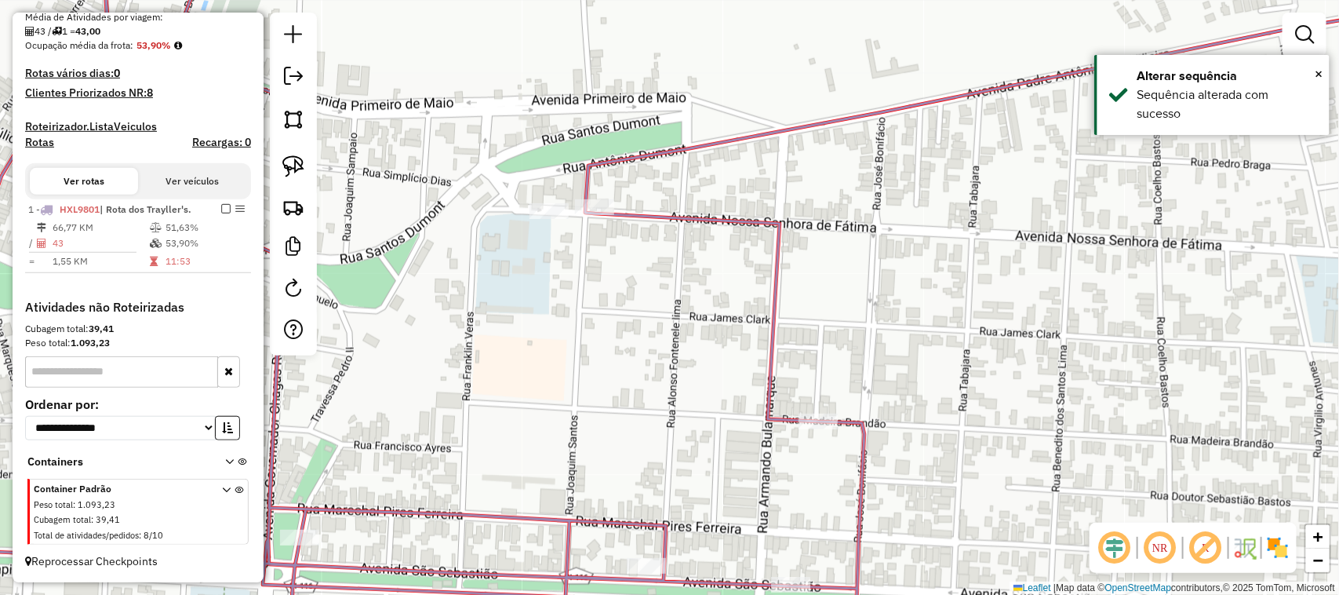
drag, startPoint x: 515, startPoint y: 358, endPoint x: 567, endPoint y: 324, distance: 62.9
click at [565, 330] on div "Janela de atendimento Grade de atendimento Capacidade Transportadoras Veículos …" at bounding box center [669, 297] width 1339 height 595
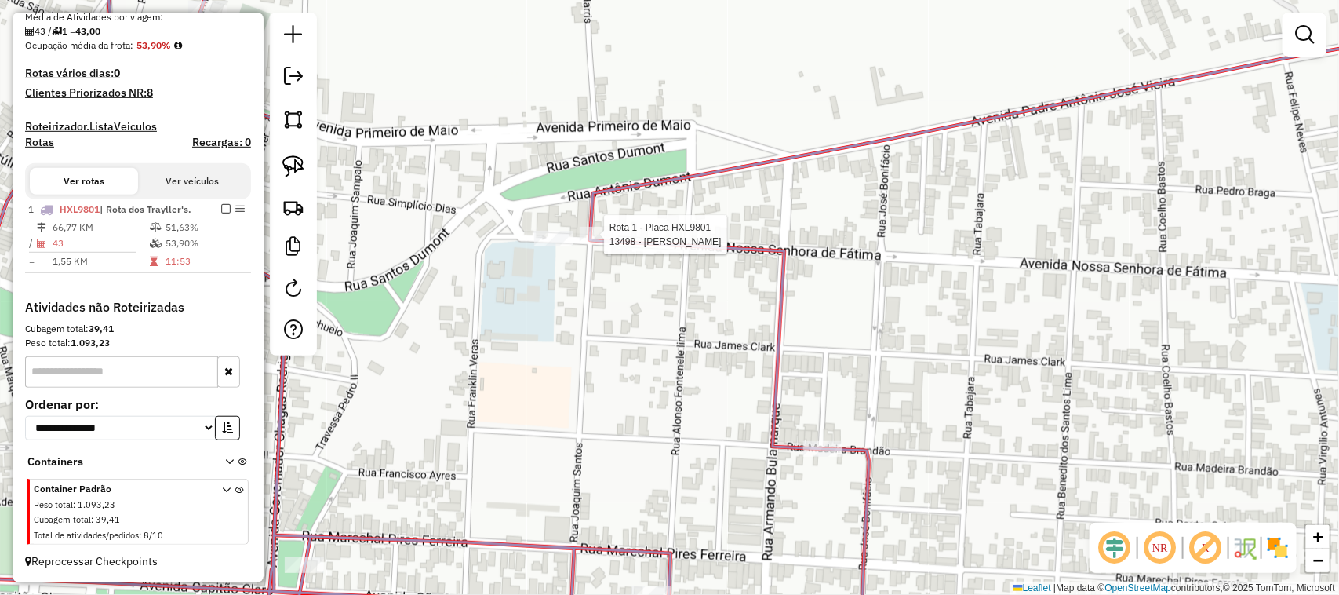
select select "**********"
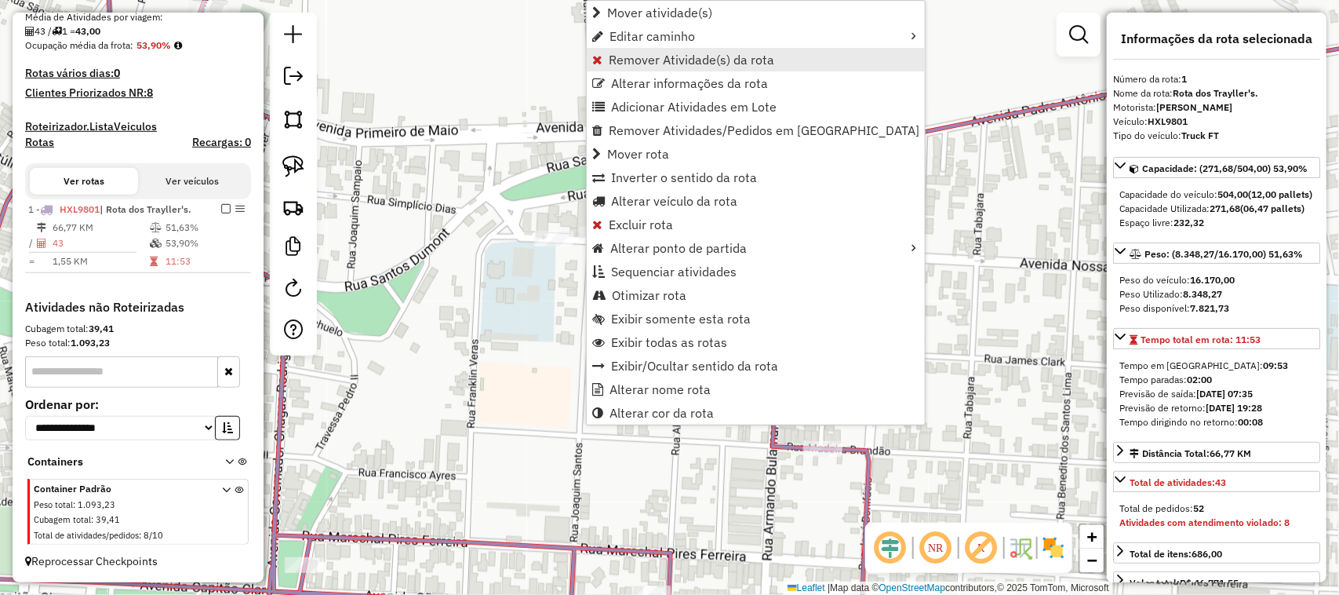
click at [635, 57] on span "Remover Atividade(s) da rota" at bounding box center [692, 59] width 166 height 13
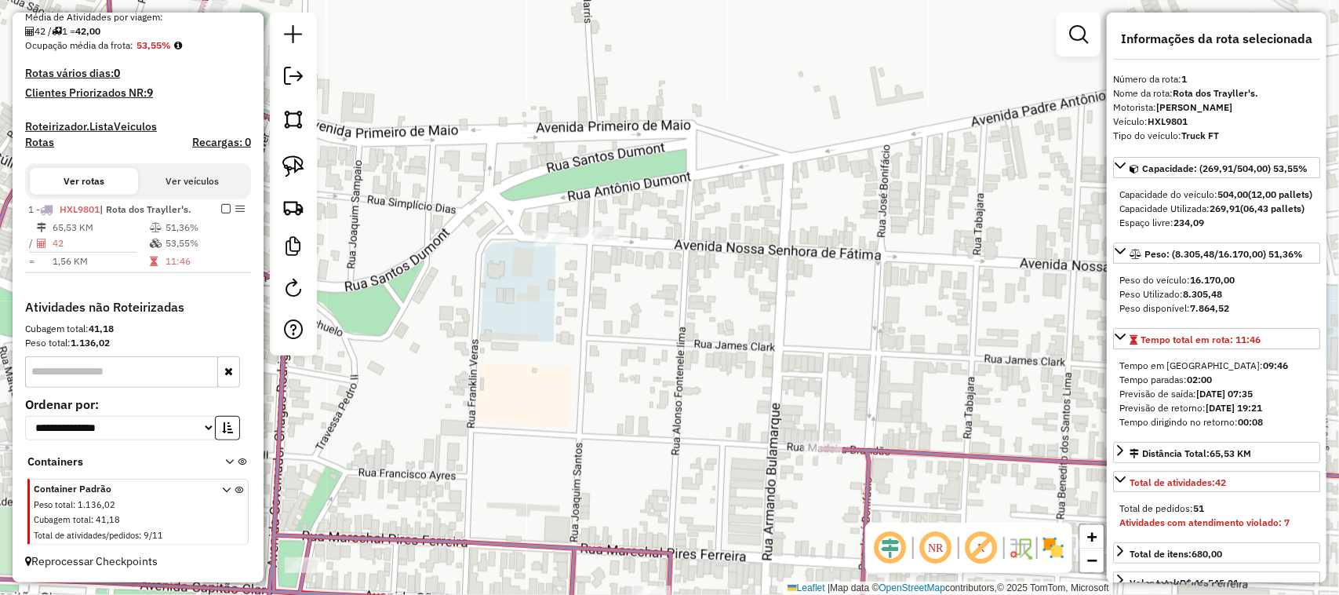
drag, startPoint x: 475, startPoint y: 393, endPoint x: 610, endPoint y: 333, distance: 146.8
click at [610, 333] on div "Janela de atendimento Grade de atendimento Capacidade Transportadoras Veículos …" at bounding box center [669, 297] width 1339 height 595
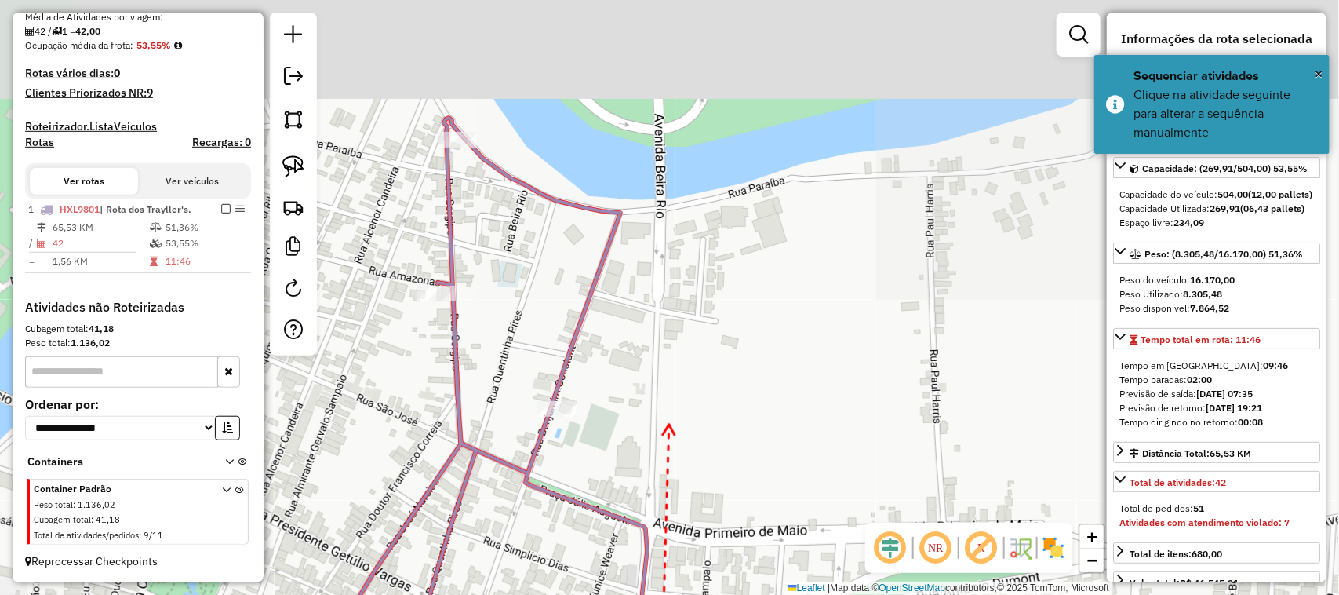
drag, startPoint x: 661, startPoint y: 402, endPoint x: 686, endPoint y: 476, distance: 77.9
click at [684, 479] on div "Janela de atendimento Grade de atendimento Capacidade Transportadoras Veículos …" at bounding box center [669, 297] width 1339 height 595
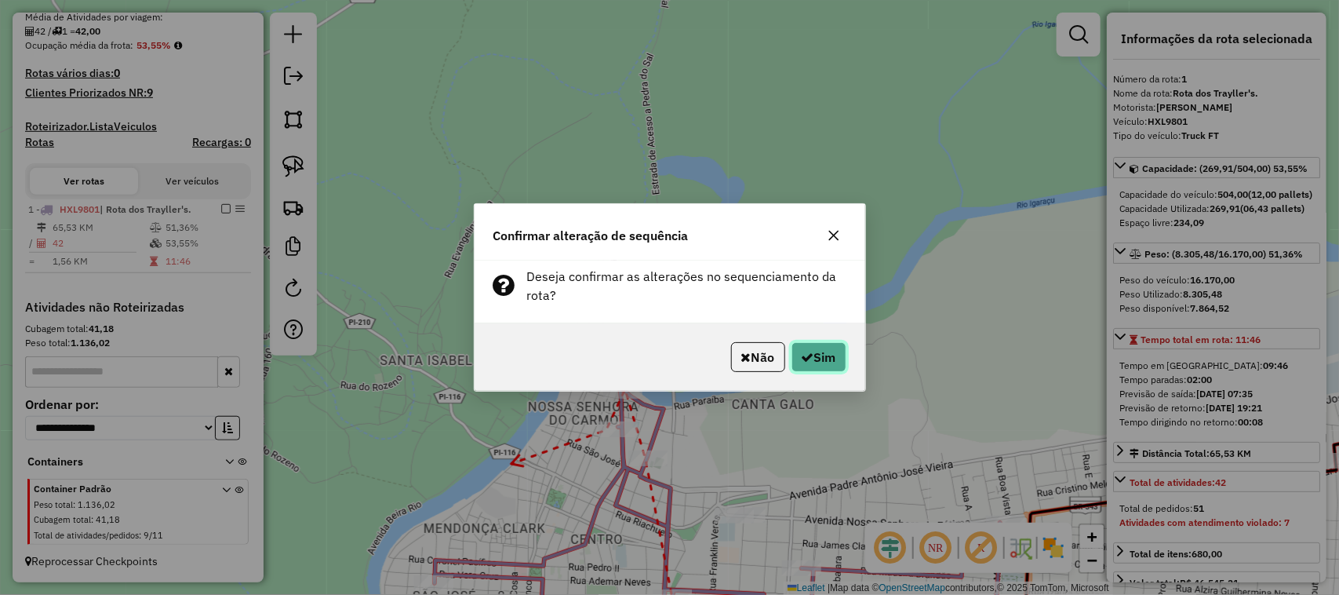
click at [812, 353] on button "Sim" at bounding box center [819, 357] width 55 height 30
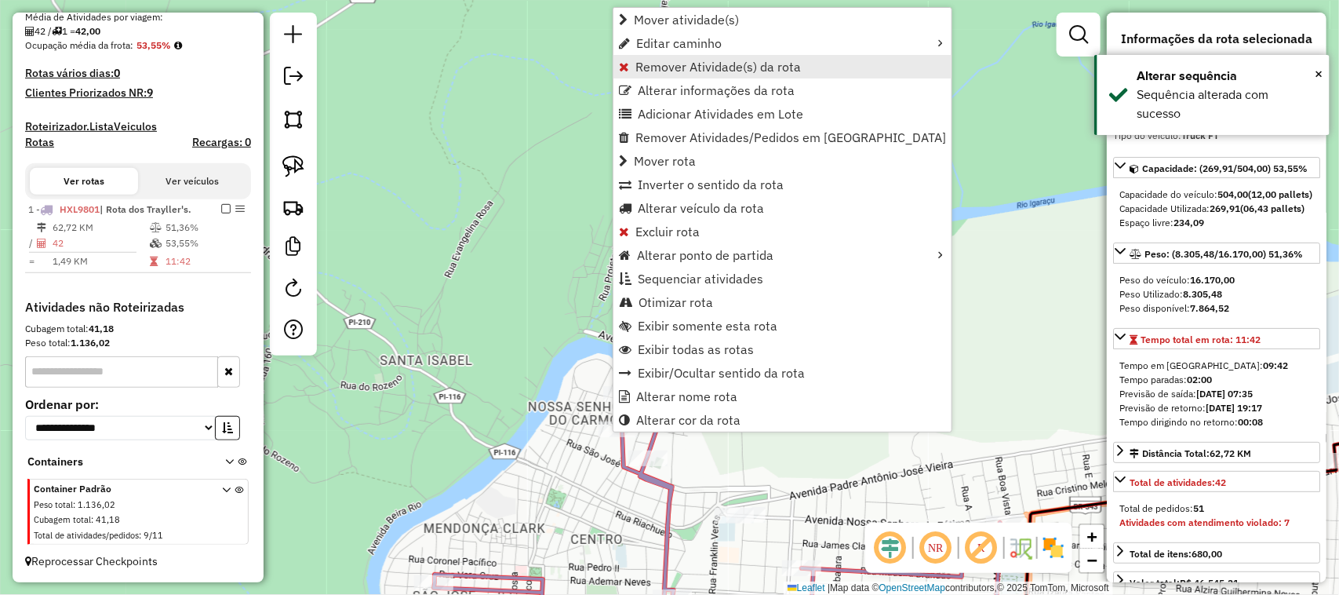
click at [682, 69] on span "Remover Atividade(s) da rota" at bounding box center [718, 66] width 166 height 13
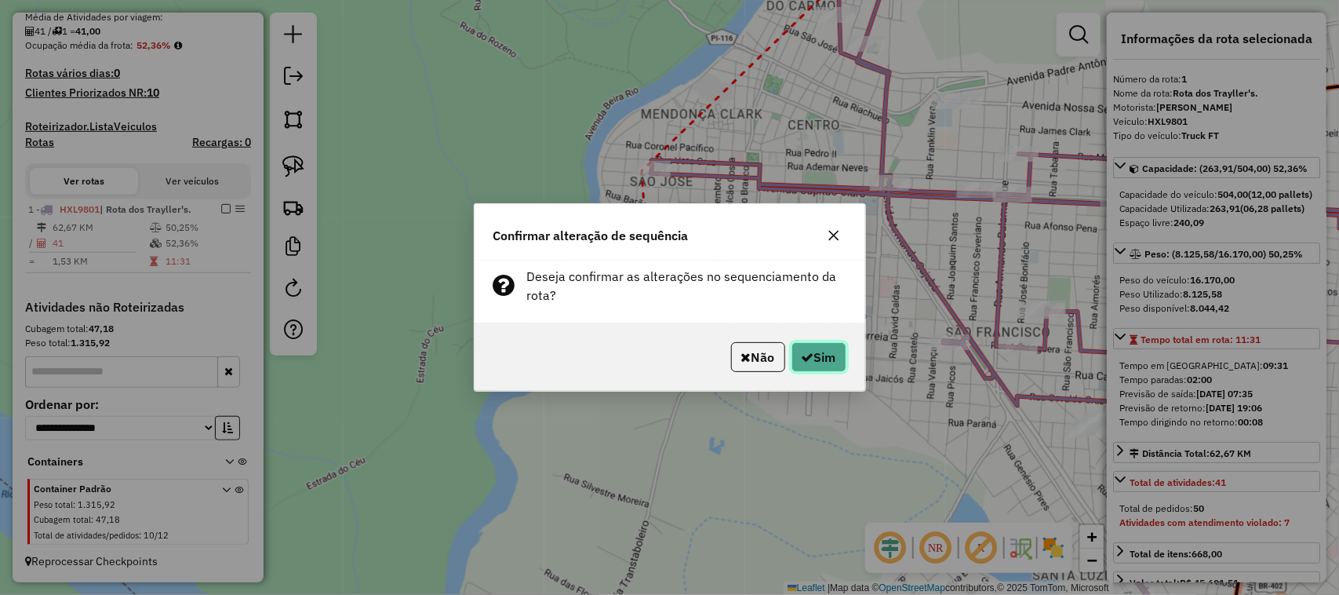
click at [810, 358] on button "Sim" at bounding box center [819, 357] width 55 height 30
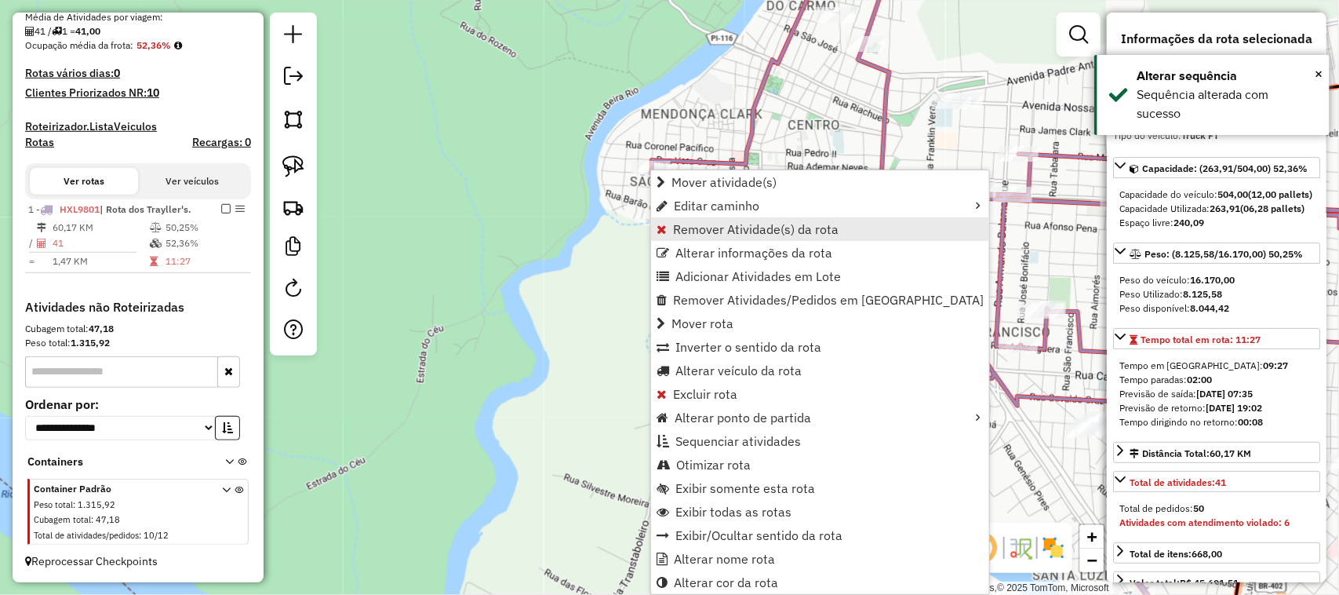
click at [700, 230] on span "Remover Atividade(s) da rota" at bounding box center [756, 229] width 166 height 13
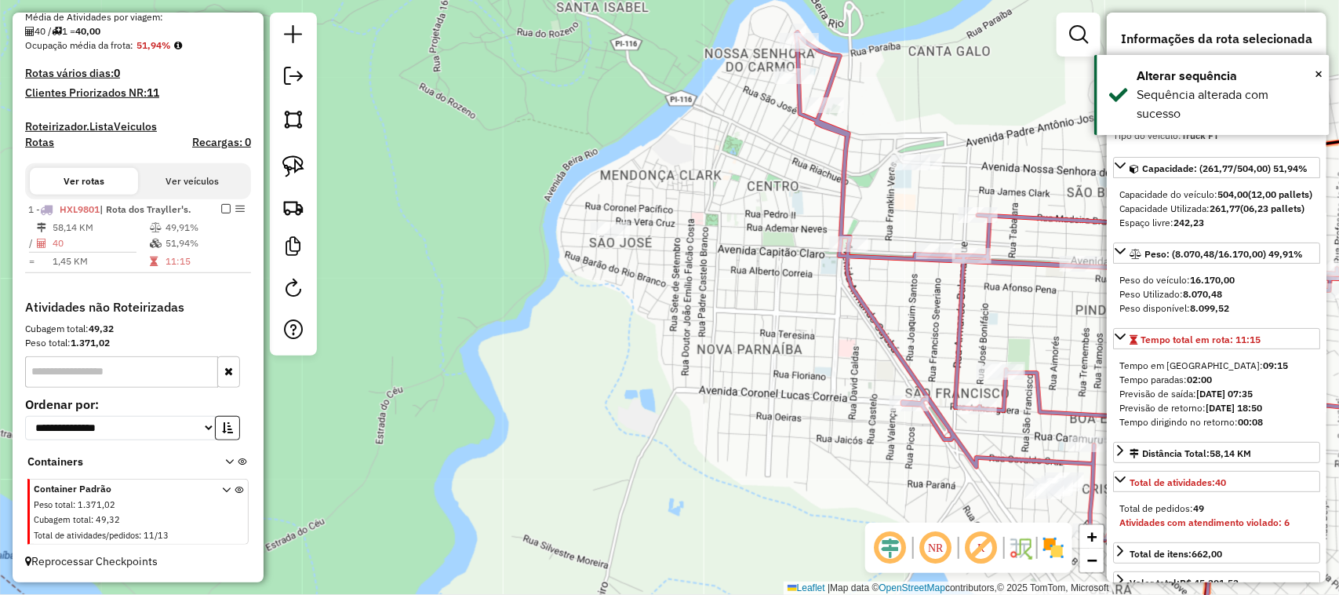
drag, startPoint x: 821, startPoint y: 122, endPoint x: 757, endPoint y: 225, distance: 121.9
click at [759, 221] on div "Janela de atendimento Grade de atendimento Capacidade Transportadoras Veículos …" at bounding box center [669, 297] width 1339 height 595
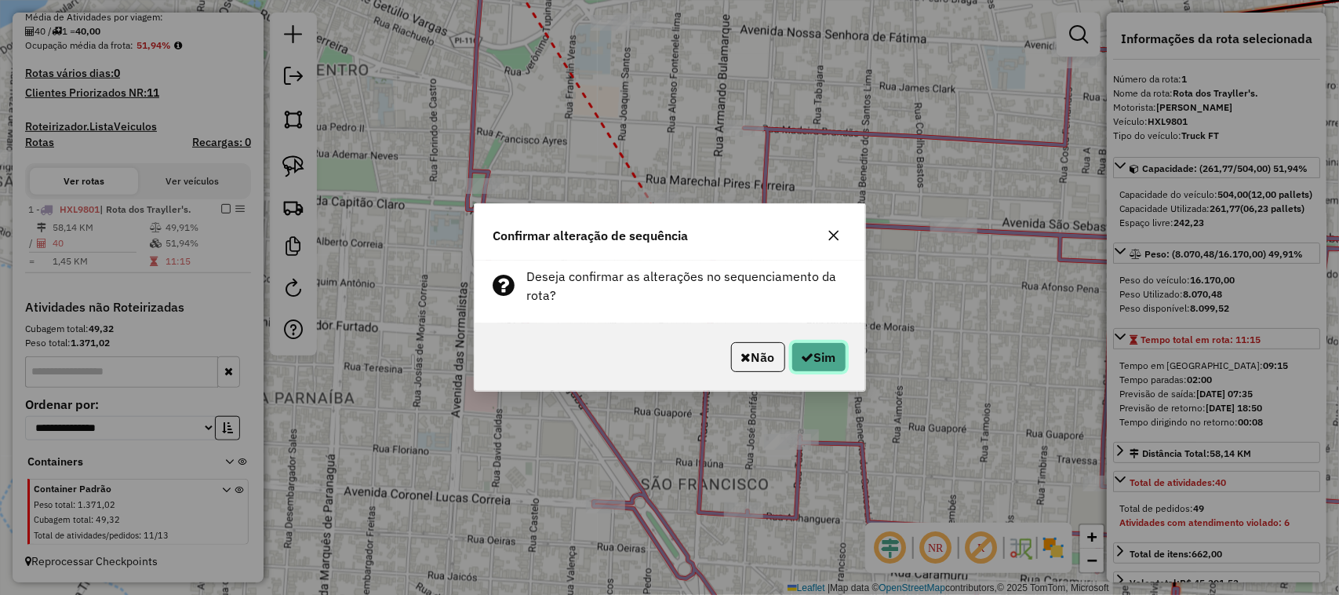
click at [825, 369] on button "Sim" at bounding box center [819, 357] width 55 height 30
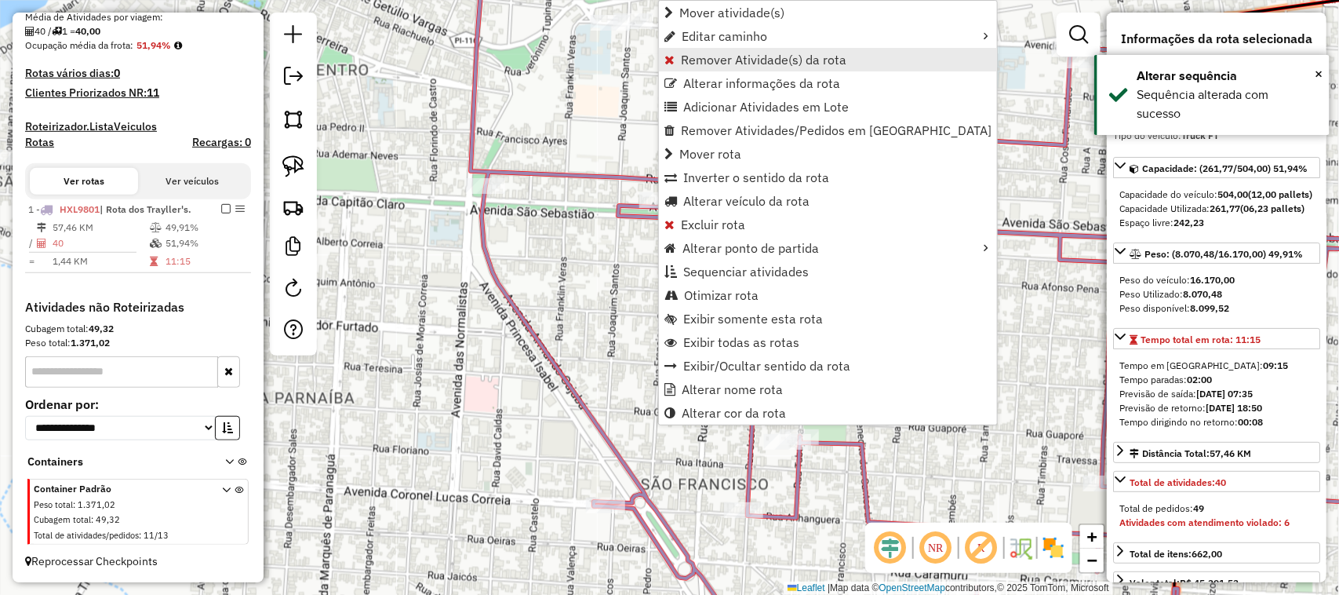
click at [722, 59] on span "Remover Atividade(s) da rota" at bounding box center [764, 59] width 166 height 13
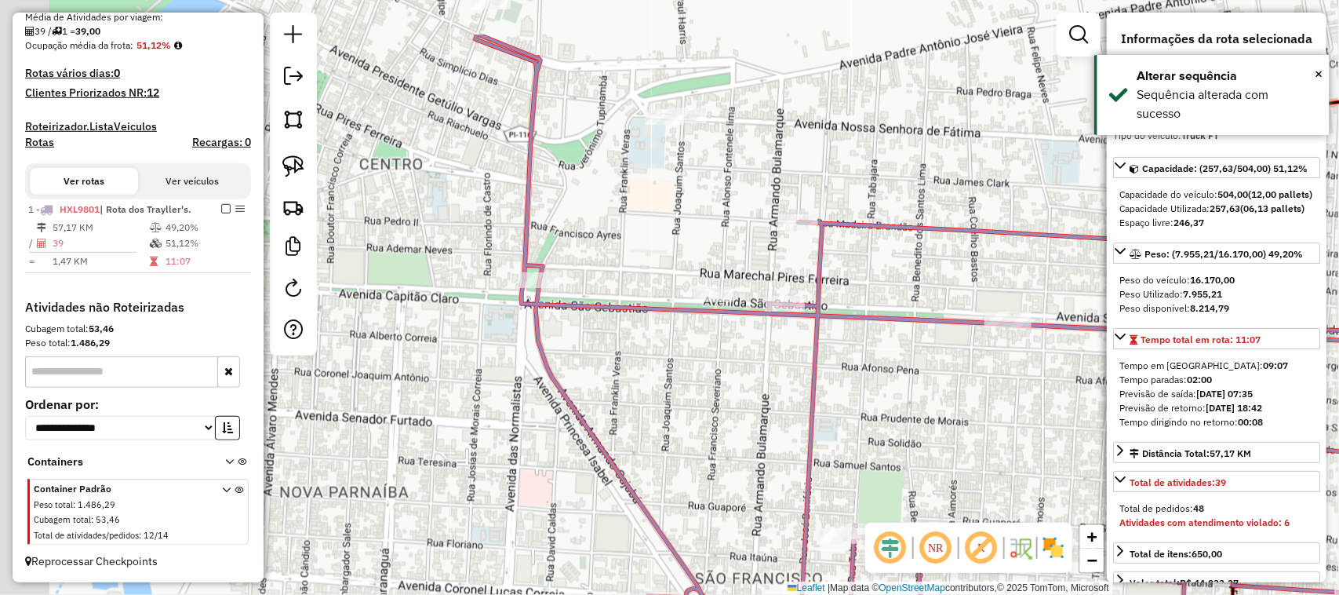
drag, startPoint x: 624, startPoint y: 231, endPoint x: 633, endPoint y: 248, distance: 18.6
click at [632, 246] on div "Janela de atendimento Grade de atendimento Capacidade Transportadoras Veículos …" at bounding box center [669, 297] width 1339 height 595
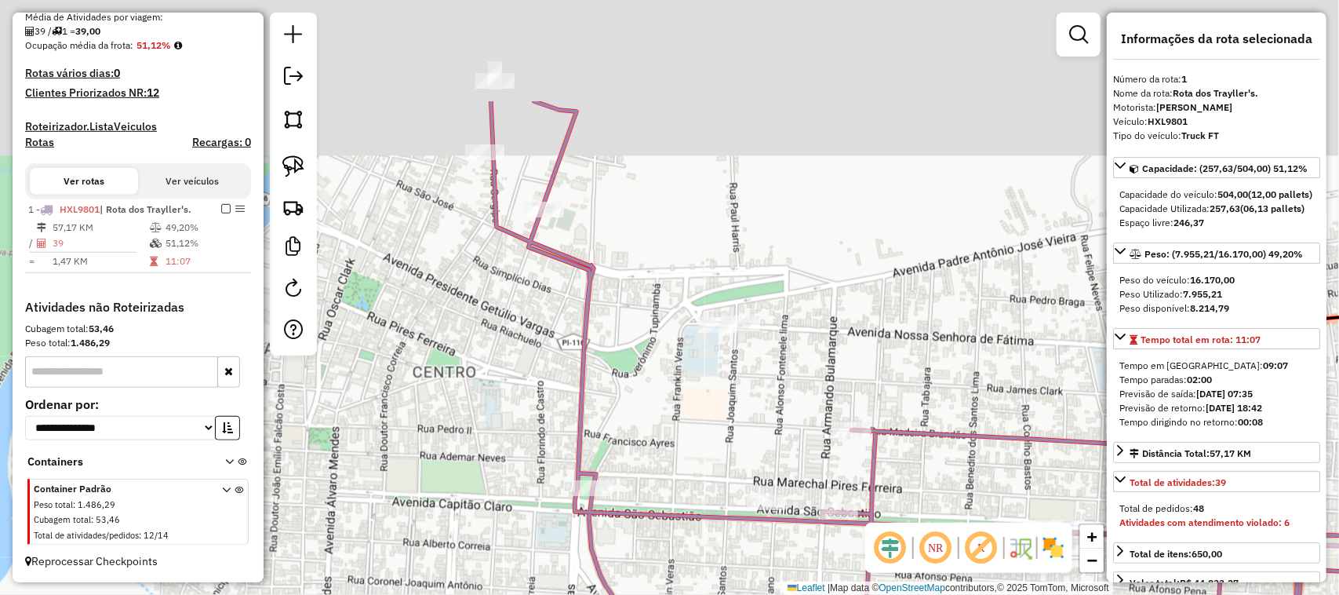
drag, startPoint x: 508, startPoint y: 267, endPoint x: 519, endPoint y: 366, distance: 99.4
click at [519, 359] on div "Janela de atendimento Grade de atendimento Capacidade Transportadoras Veículos …" at bounding box center [669, 297] width 1339 height 595
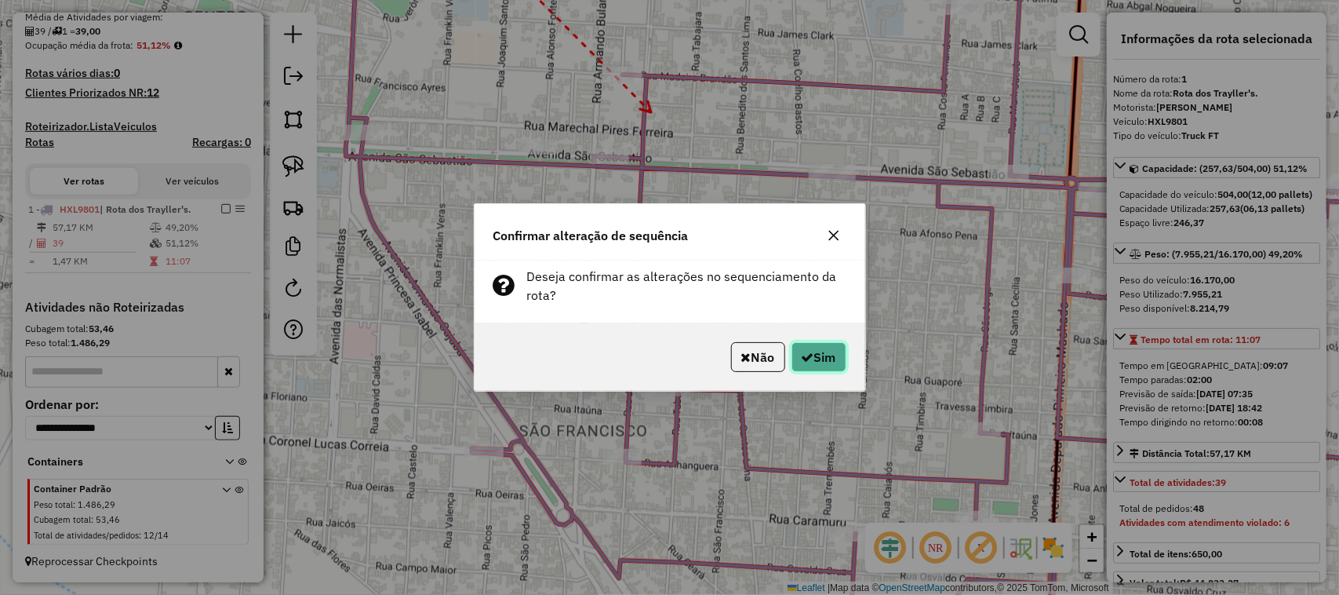
click at [824, 362] on button "Sim" at bounding box center [819, 357] width 55 height 30
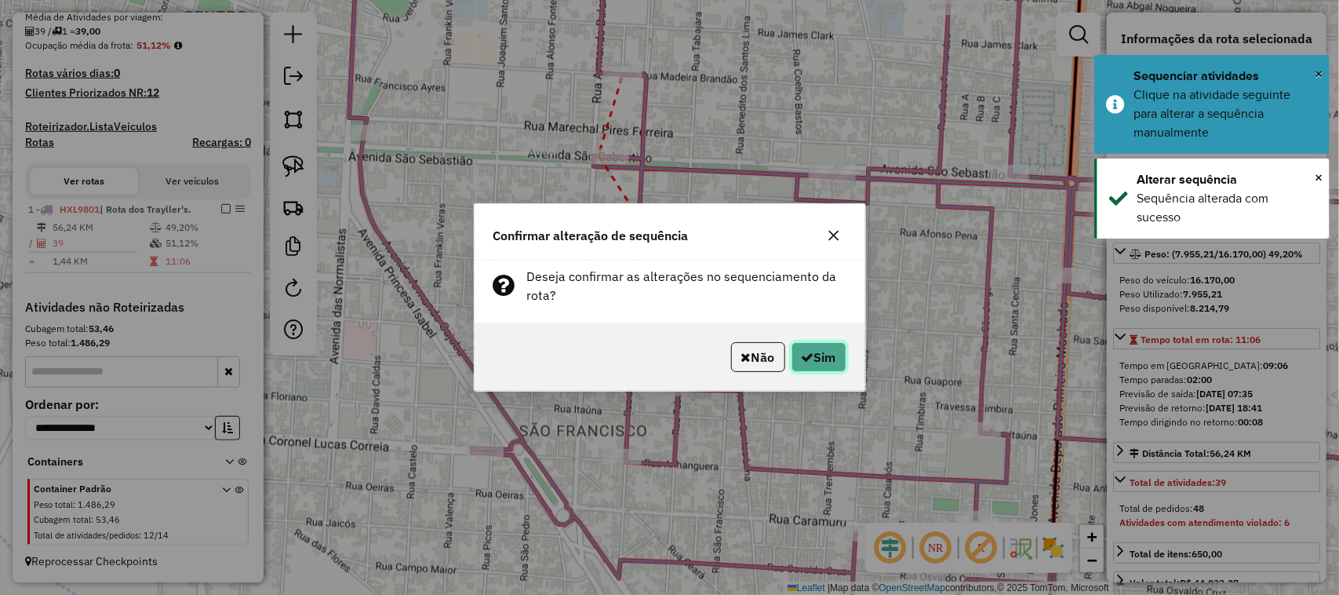
click at [833, 362] on button "Sim" at bounding box center [819, 357] width 55 height 30
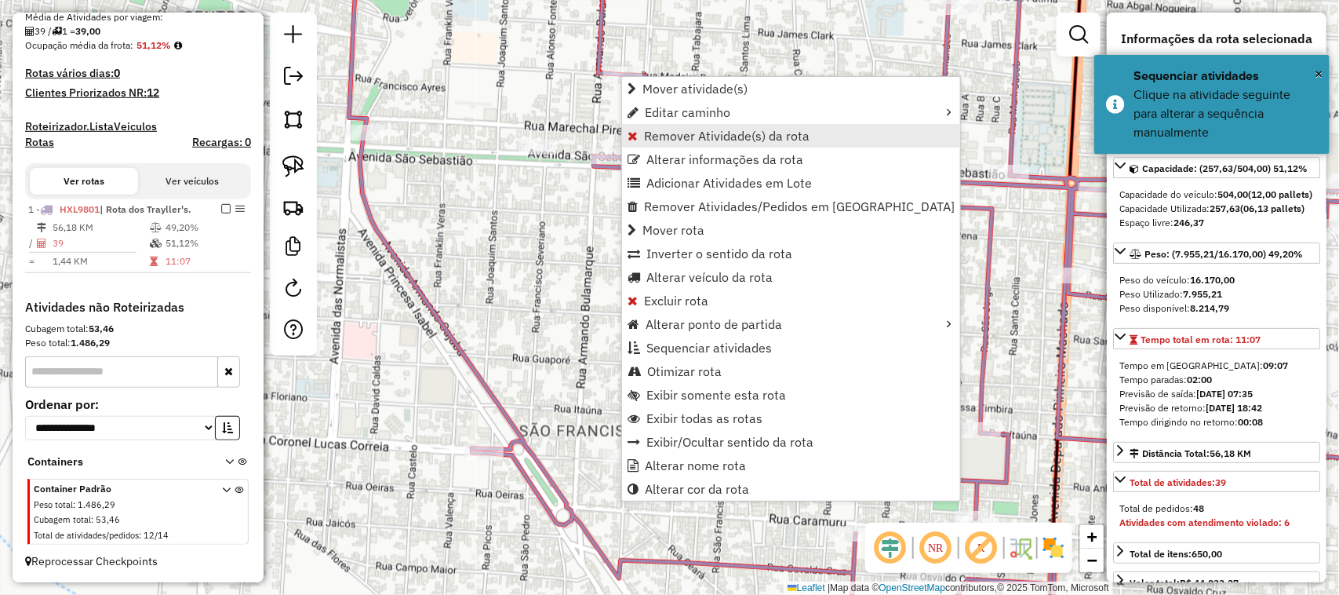
click at [671, 134] on span "Remover Atividade(s) da rota" at bounding box center [727, 135] width 166 height 13
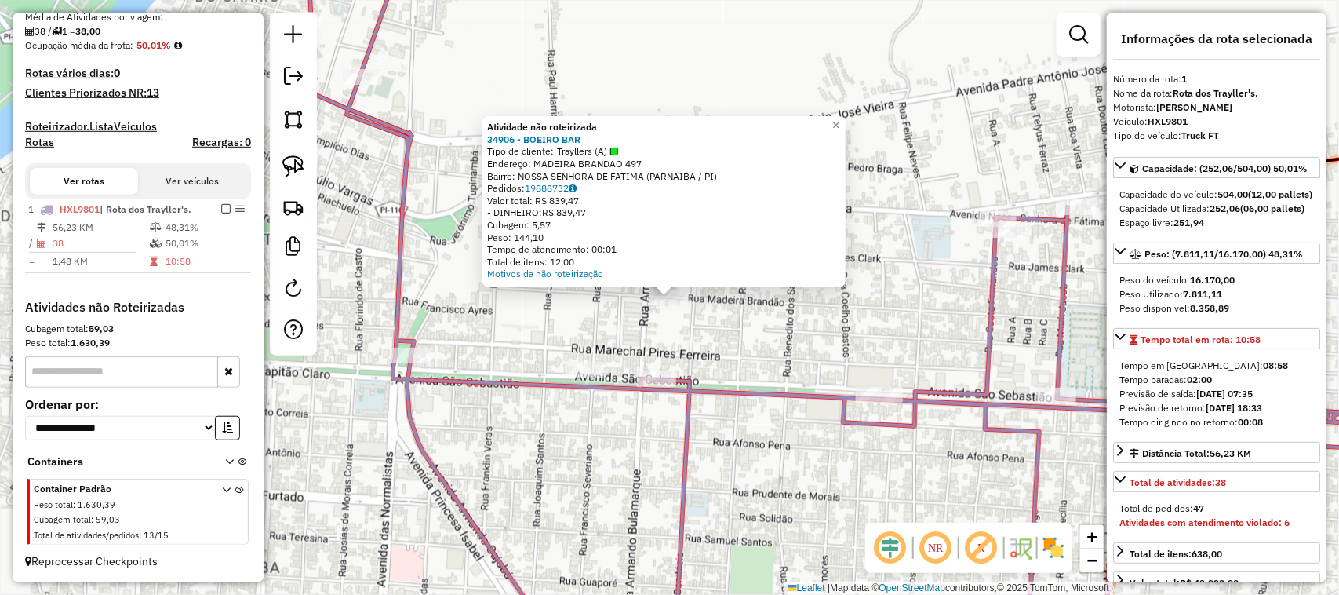
click at [742, 335] on div "Atividade não roteirizada 34906 - BOEIRO BAR Tipo de cliente: Trayllers (A) End…" at bounding box center [669, 297] width 1339 height 595
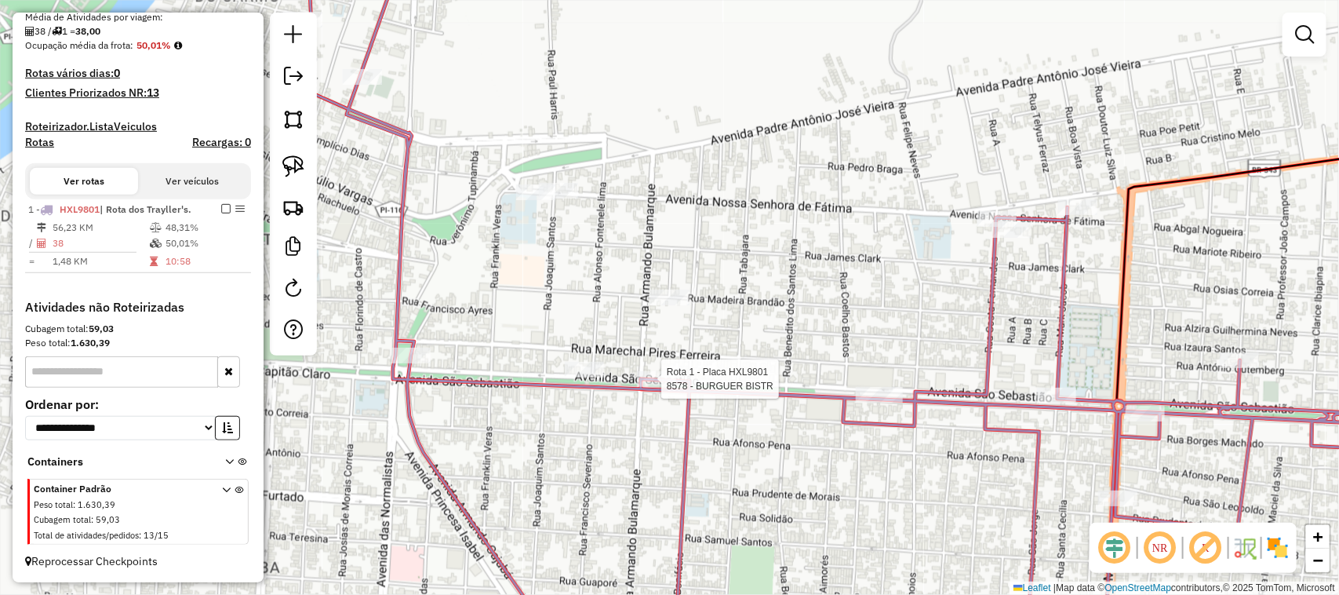
select select "**********"
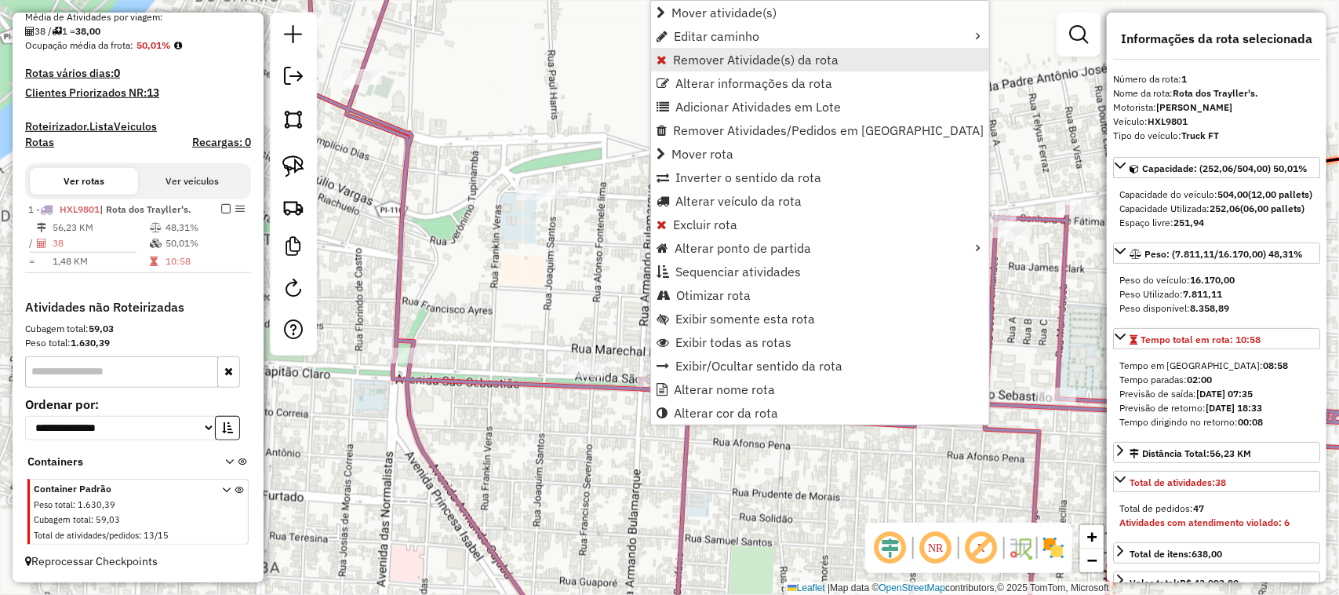
click at [690, 53] on span "Remover Atividade(s) da rota" at bounding box center [756, 59] width 166 height 13
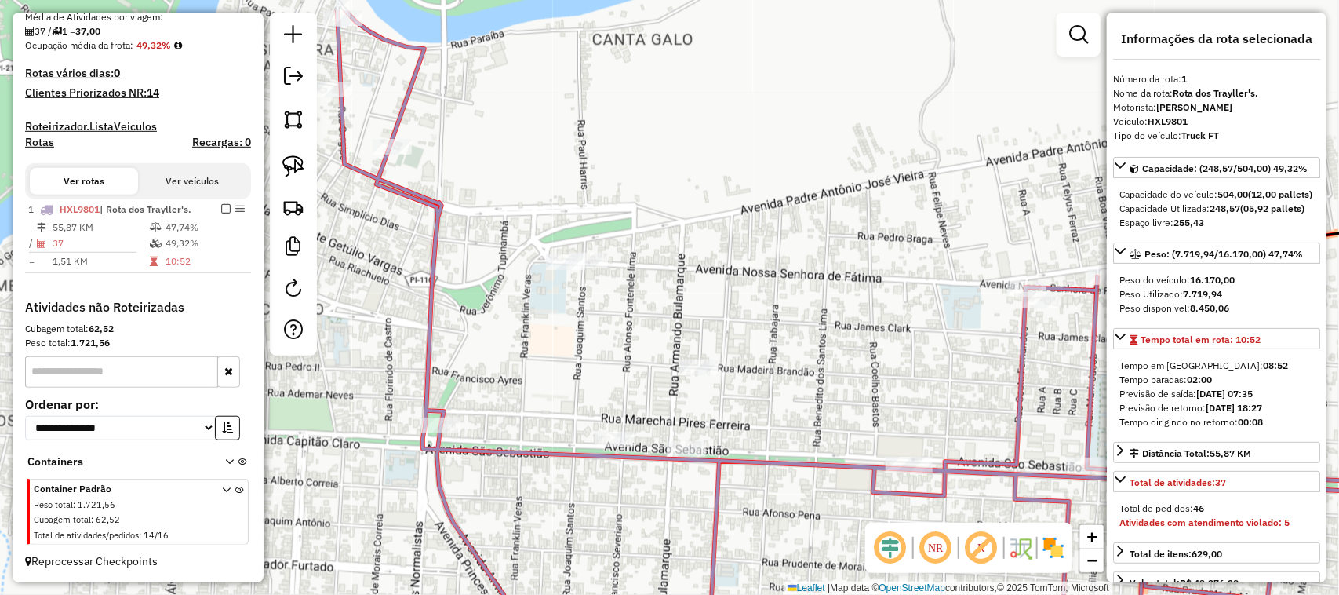
drag, startPoint x: 798, startPoint y: 209, endPoint x: 848, endPoint y: 315, distance: 117.9
click at [848, 315] on div "Janela de atendimento Grade de atendimento Capacidade Transportadoras Veículos …" at bounding box center [669, 297] width 1339 height 595
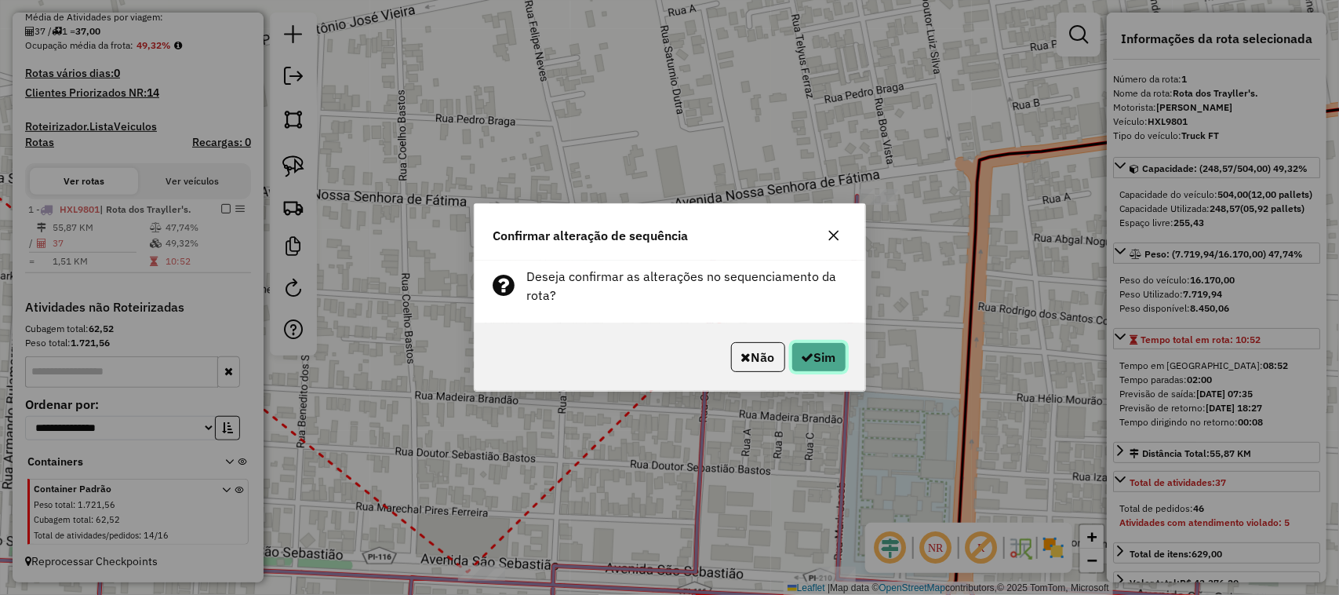
click at [797, 358] on button "Sim" at bounding box center [819, 357] width 55 height 30
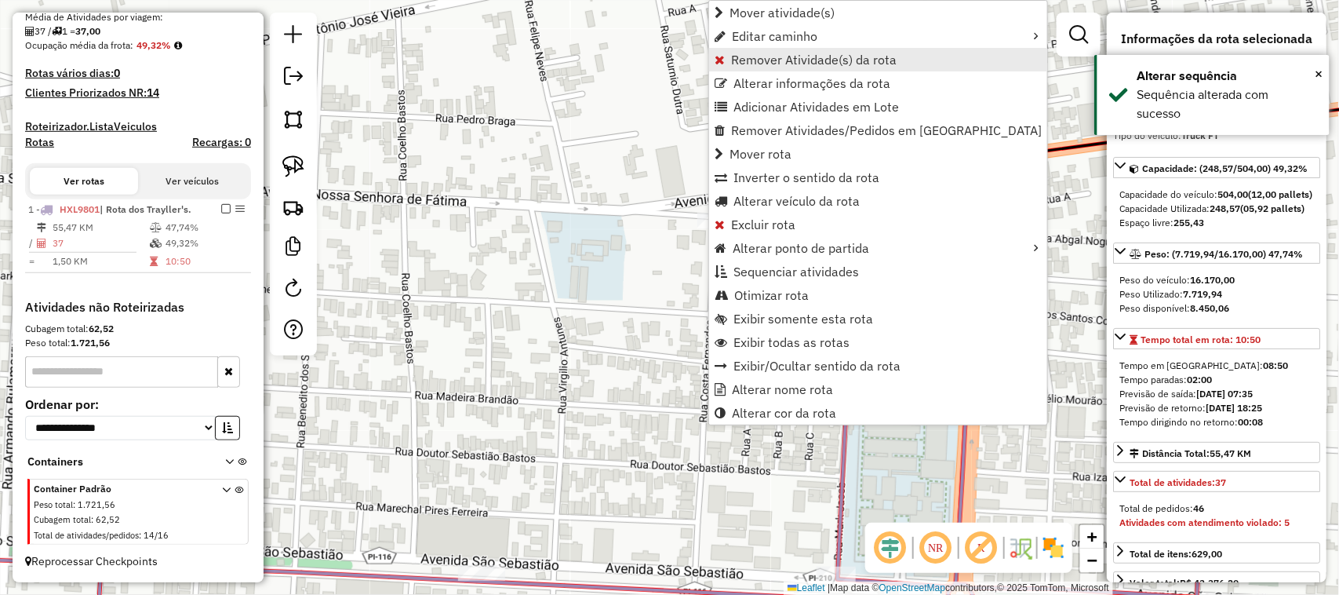
click at [762, 63] on span "Remover Atividade(s) da rota" at bounding box center [814, 59] width 166 height 13
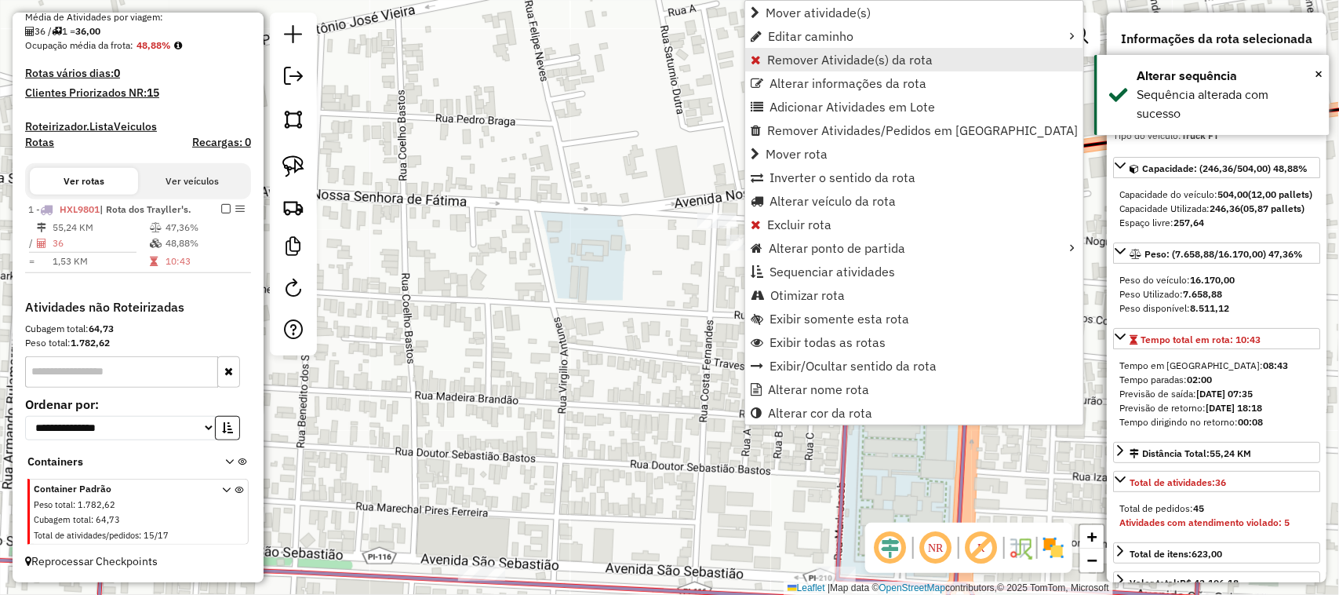
click at [806, 64] on span "Remover Atividade(s) da rota" at bounding box center [850, 59] width 166 height 13
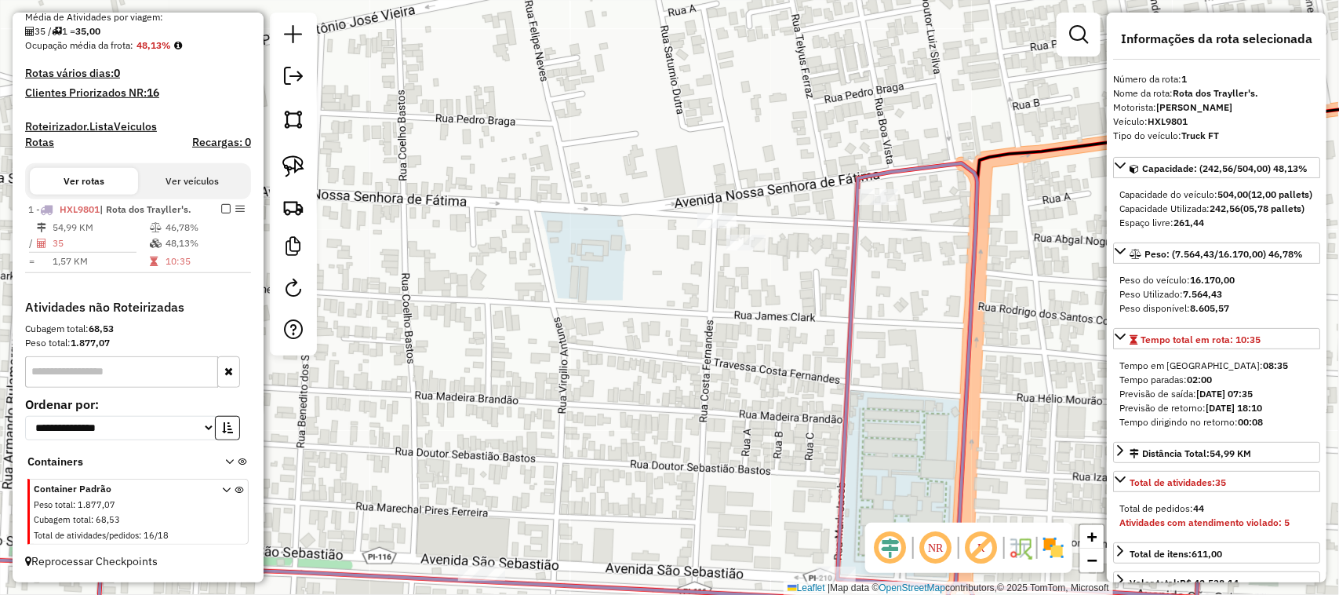
drag, startPoint x: 784, startPoint y: 384, endPoint x: 774, endPoint y: 278, distance: 106.4
click at [789, 302] on div "Janela de atendimento Grade de atendimento Capacidade Transportadoras Veículos …" at bounding box center [669, 297] width 1339 height 595
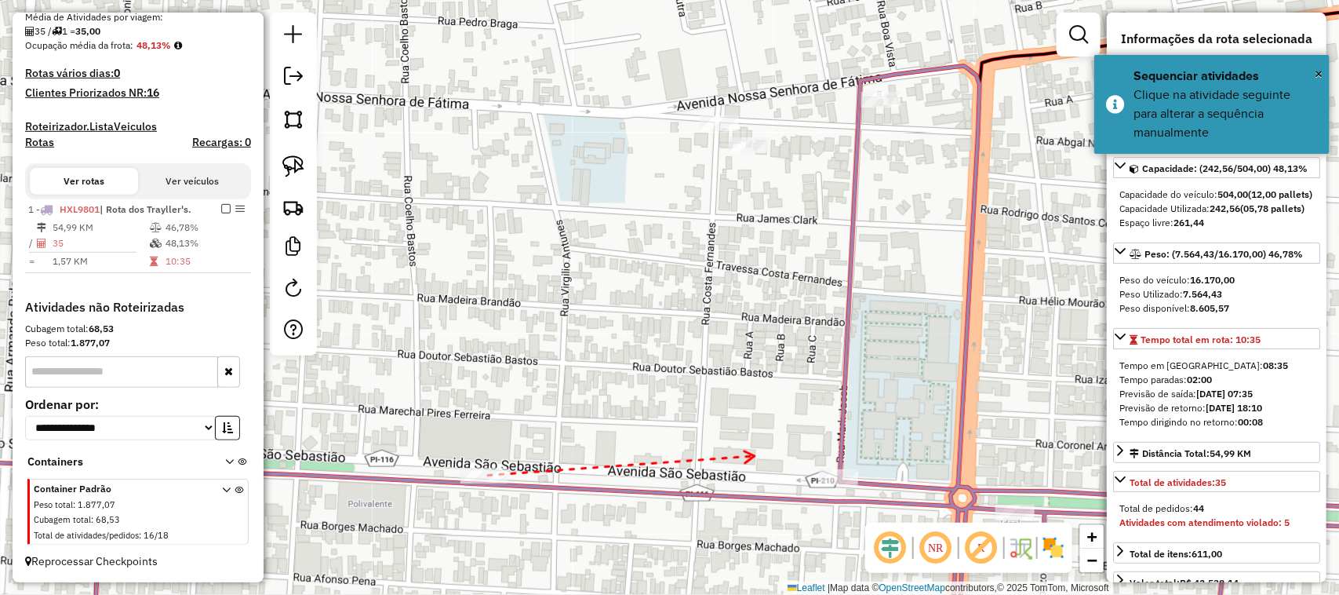
drag, startPoint x: 755, startPoint y: 457, endPoint x: 558, endPoint y: 400, distance: 205.1
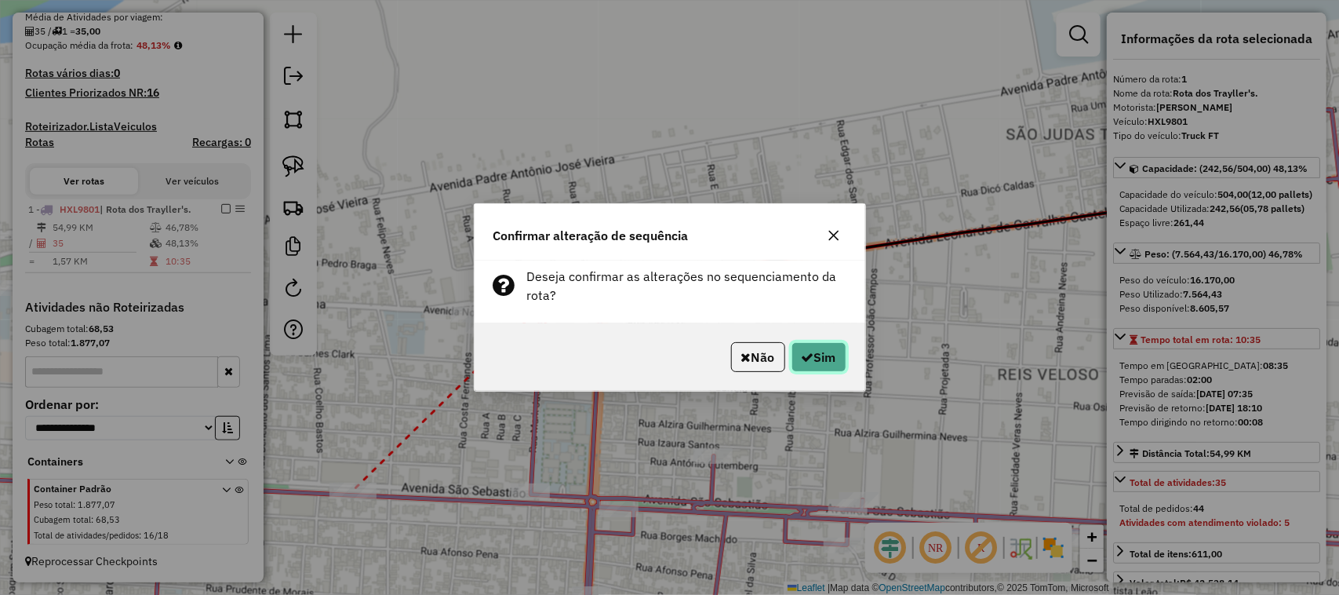
click at [818, 355] on button "Sim" at bounding box center [819, 357] width 55 height 30
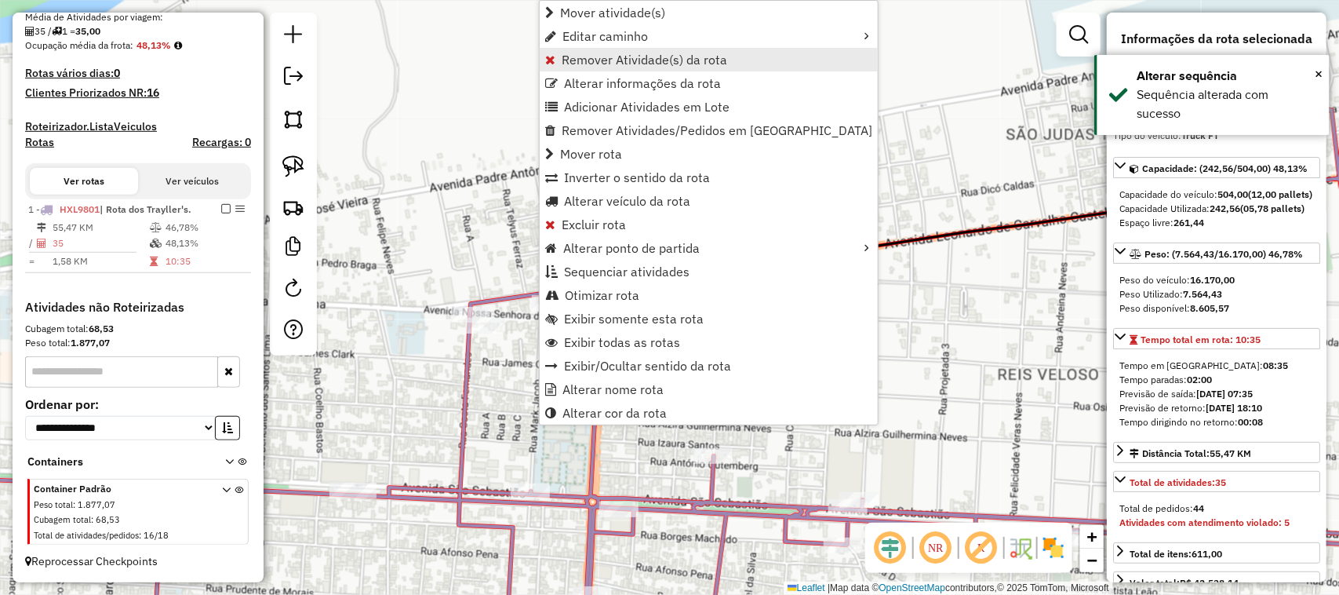
click at [584, 56] on span "Remover Atividade(s) da rota" at bounding box center [645, 59] width 166 height 13
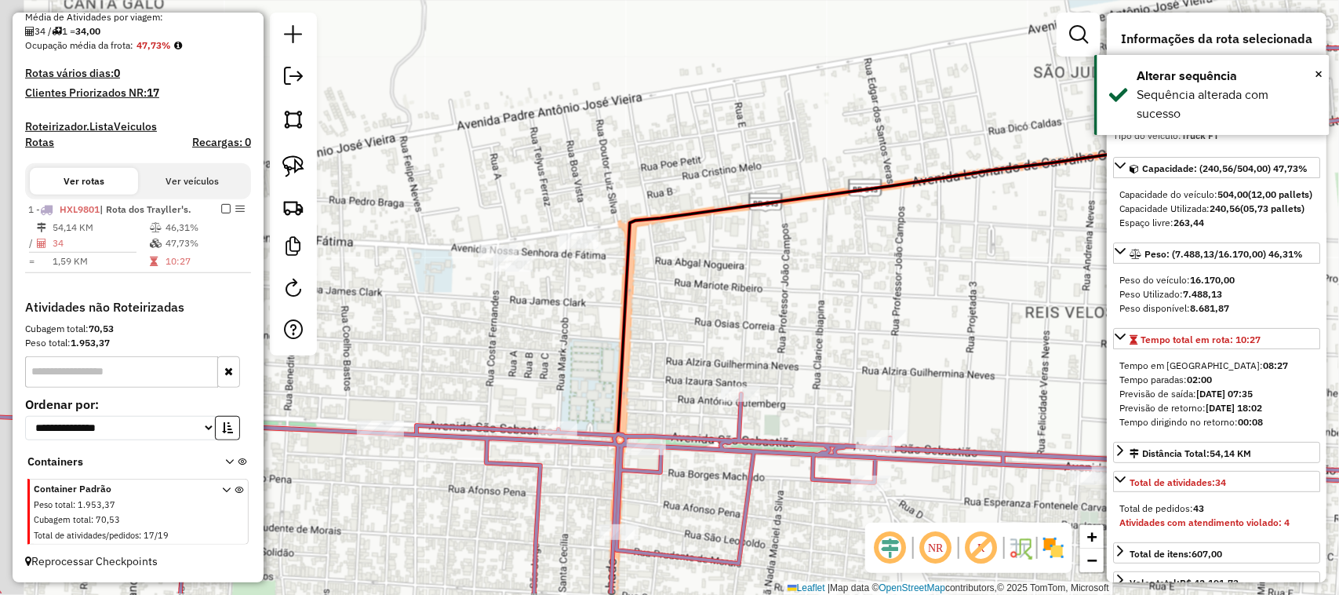
drag, startPoint x: 566, startPoint y: 408, endPoint x: 609, endPoint y: 302, distance: 114.4
click at [609, 304] on div "Janela de atendimento Grade de atendimento Capacidade Transportadoras Veículos …" at bounding box center [669, 297] width 1339 height 595
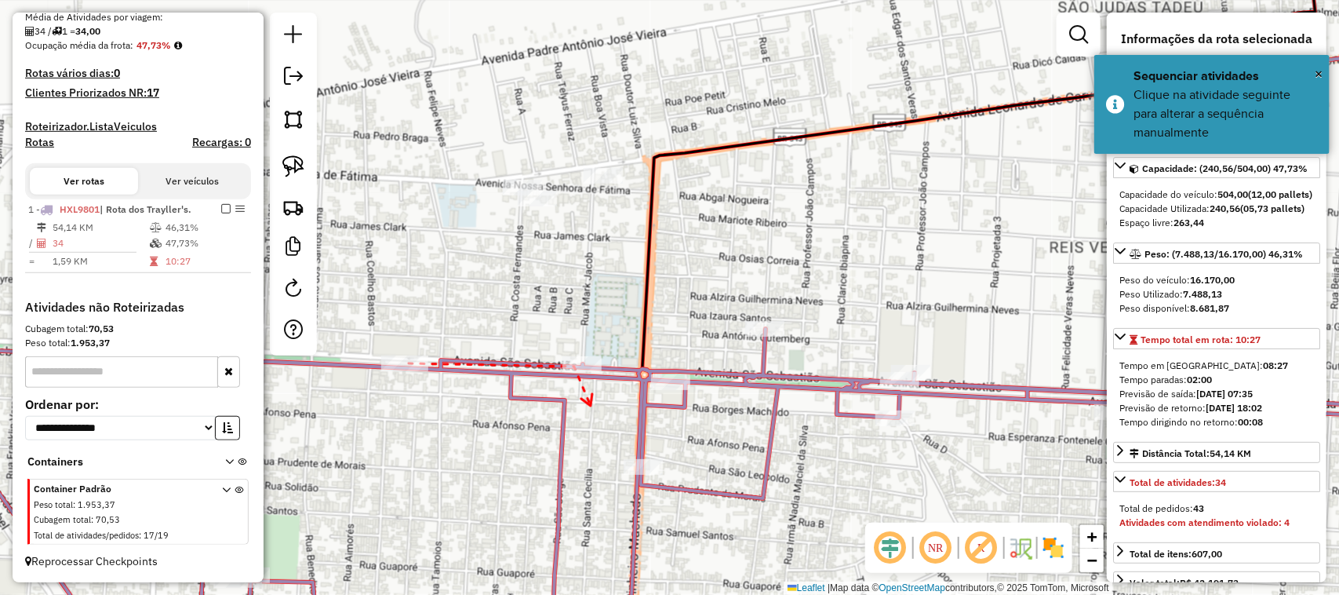
drag, startPoint x: 591, startPoint y: 406, endPoint x: 424, endPoint y: 358, distance: 173.8
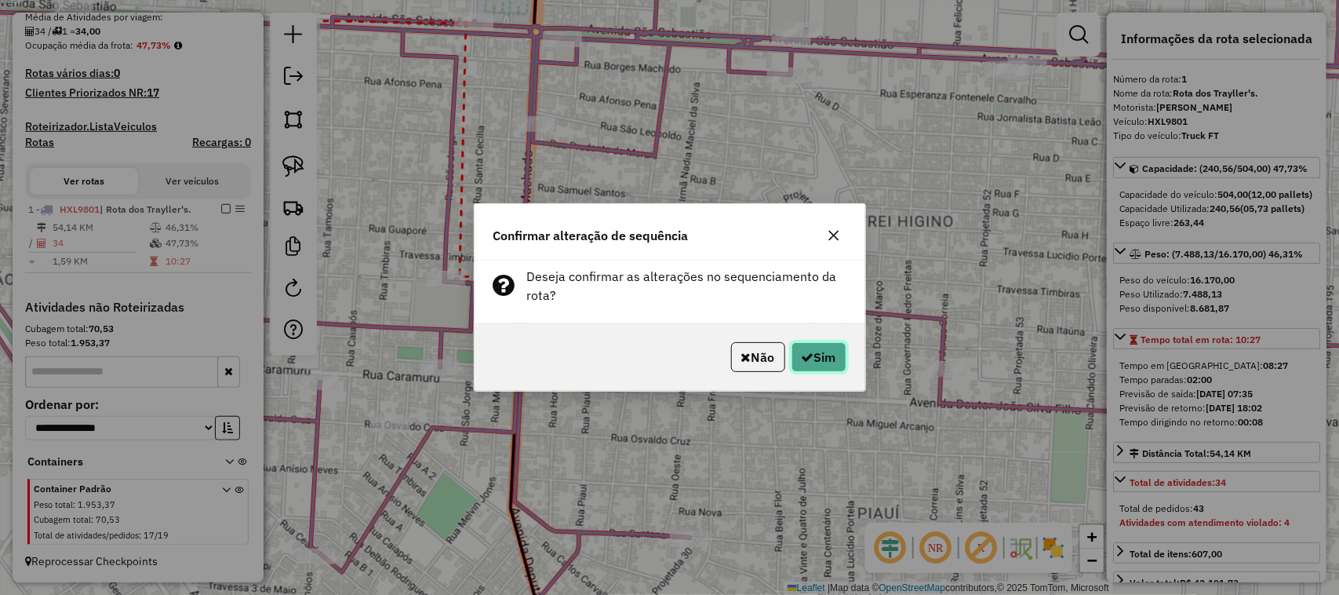
click at [824, 346] on button "Sim" at bounding box center [819, 357] width 55 height 30
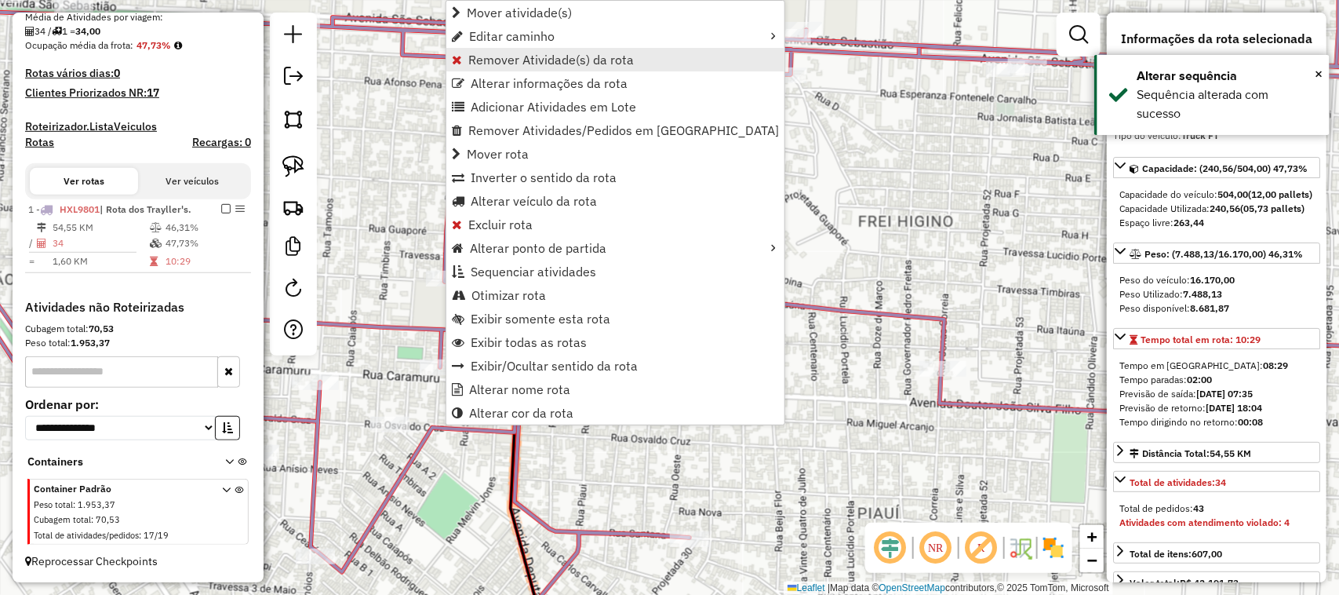
click at [519, 60] on span "Remover Atividade(s) da rota" at bounding box center [551, 59] width 166 height 13
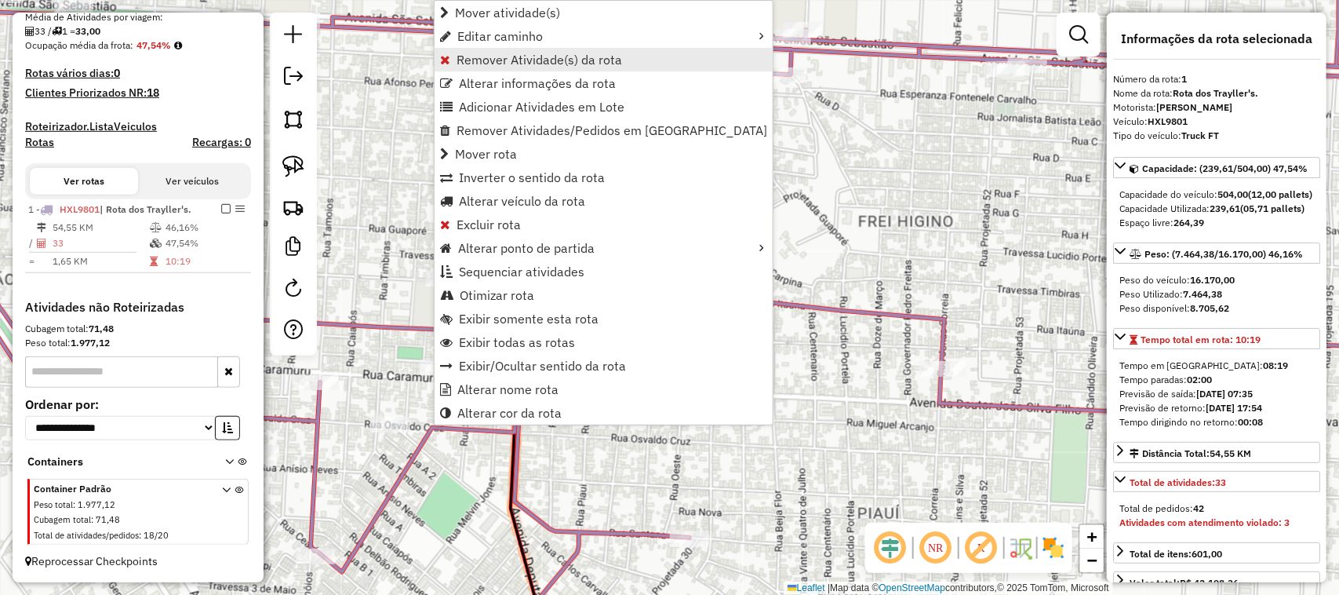
click at [526, 61] on span "Remover Atividade(s) da rota" at bounding box center [540, 59] width 166 height 13
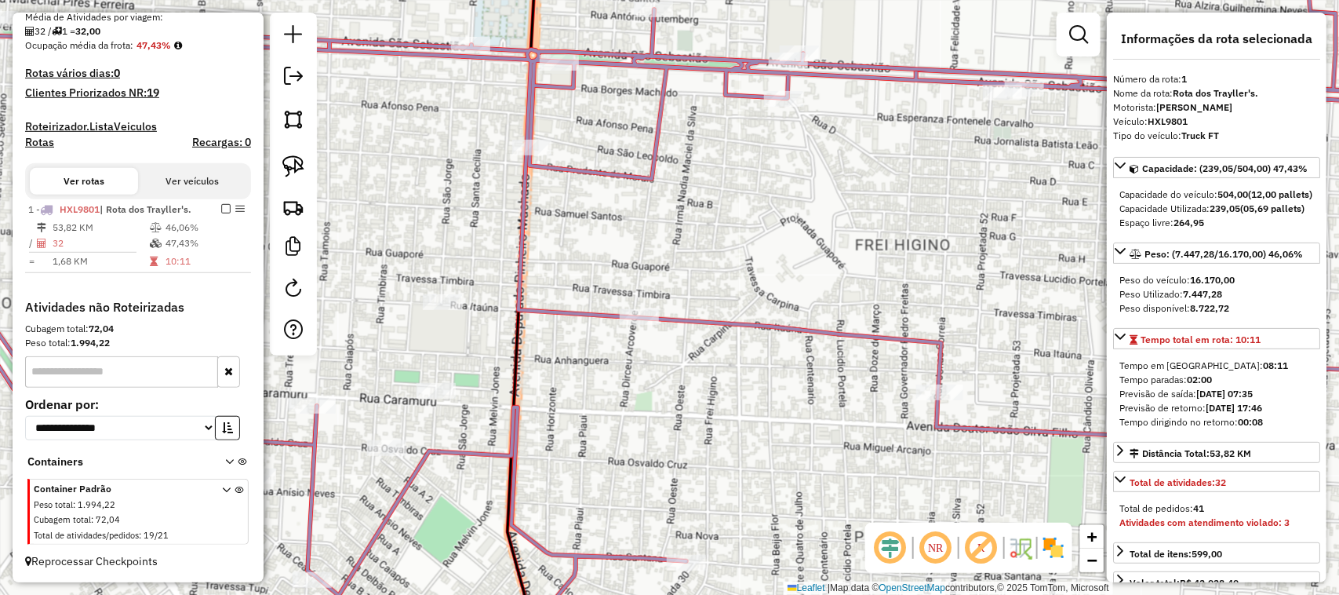
drag, startPoint x: 468, startPoint y: 128, endPoint x: 455, endPoint y: 214, distance: 87.3
click at [455, 214] on div "Janela de atendimento Grade de atendimento Capacidade Transportadoras Veículos …" at bounding box center [669, 297] width 1339 height 595
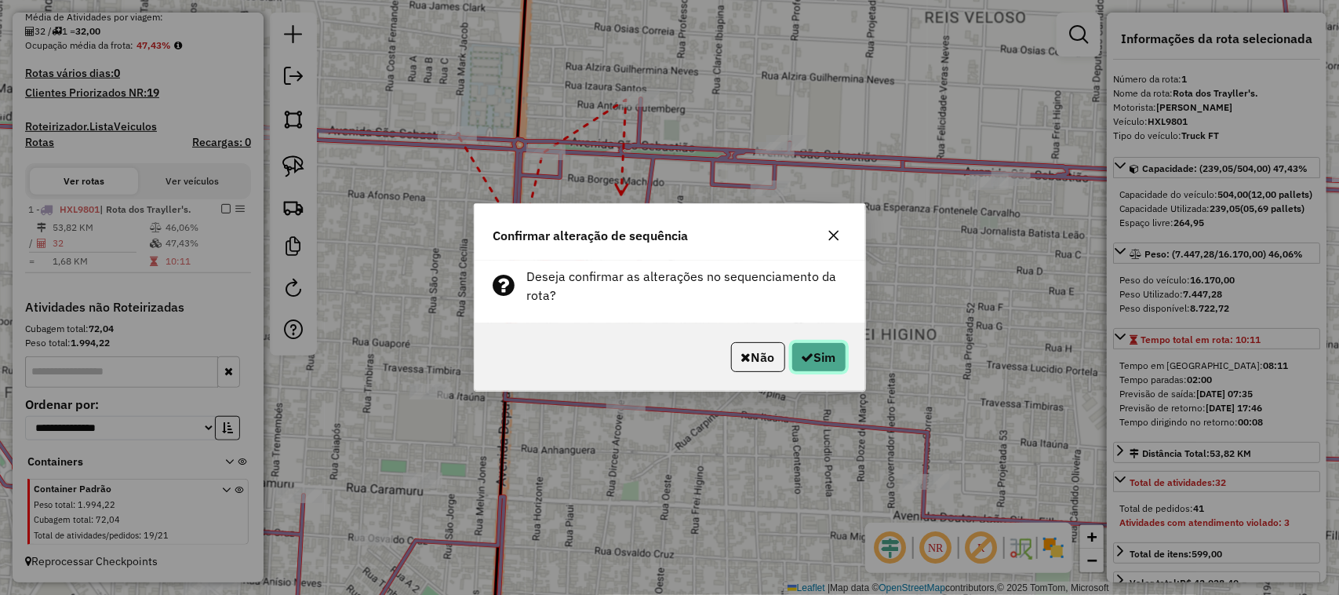
click at [816, 367] on button "Sim" at bounding box center [819, 357] width 55 height 30
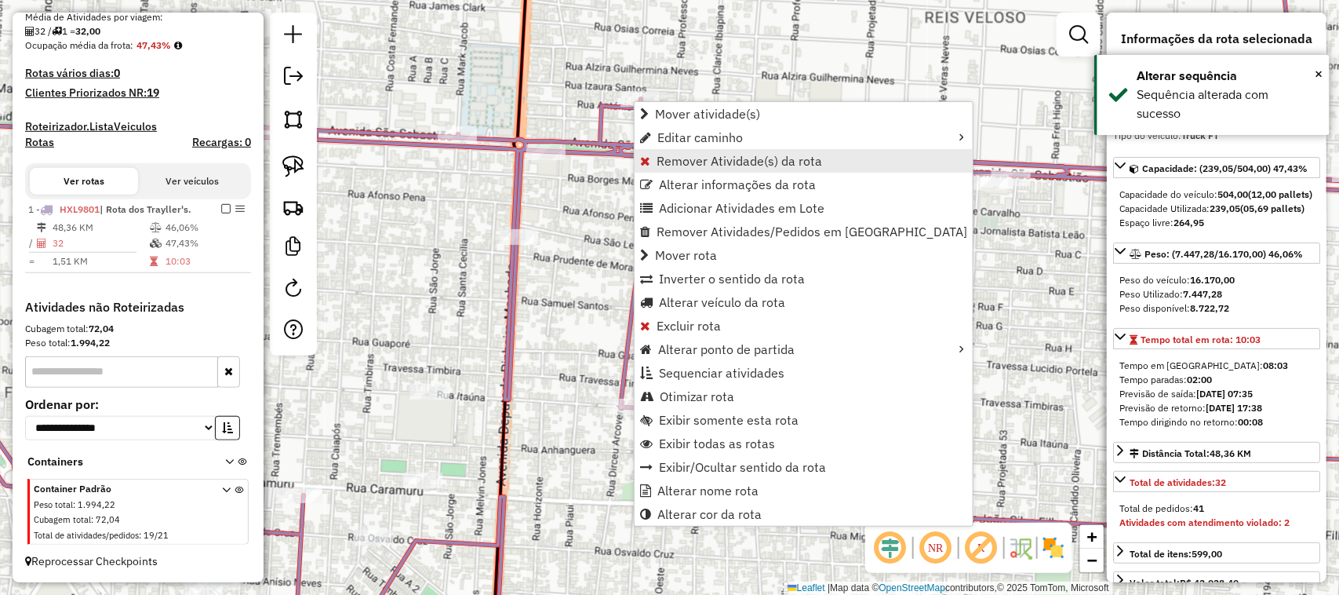
click at [704, 163] on span "Remover Atividade(s) da rota" at bounding box center [740, 161] width 166 height 13
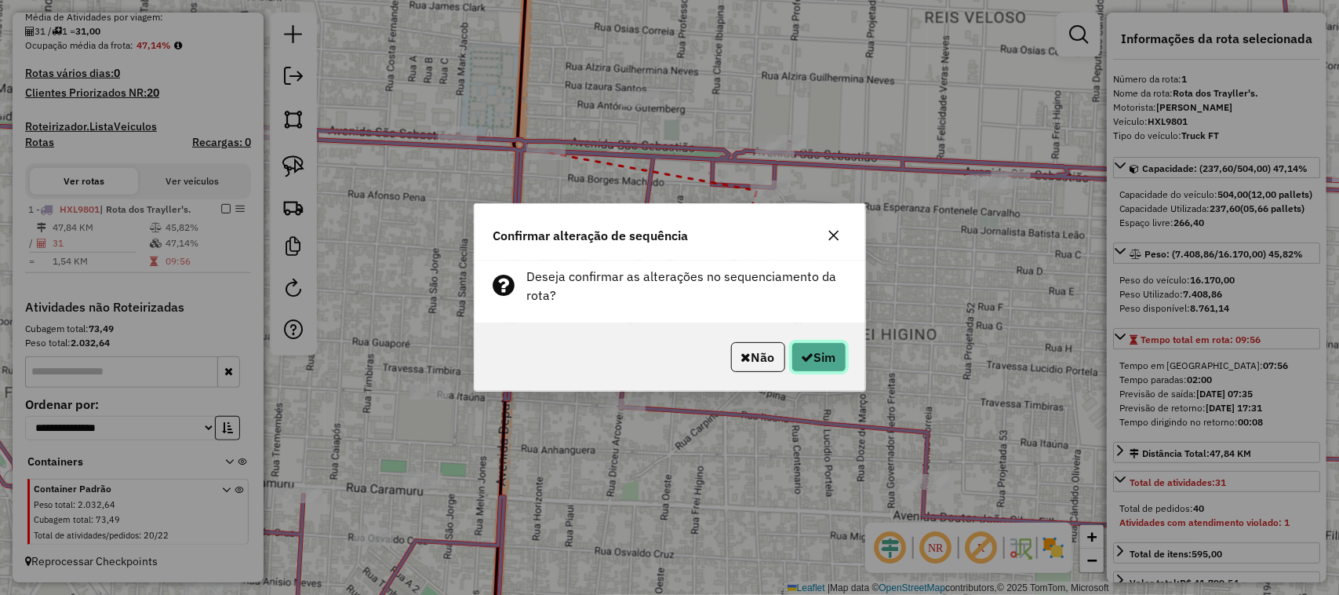
click at [818, 363] on button "Sim" at bounding box center [819, 357] width 55 height 30
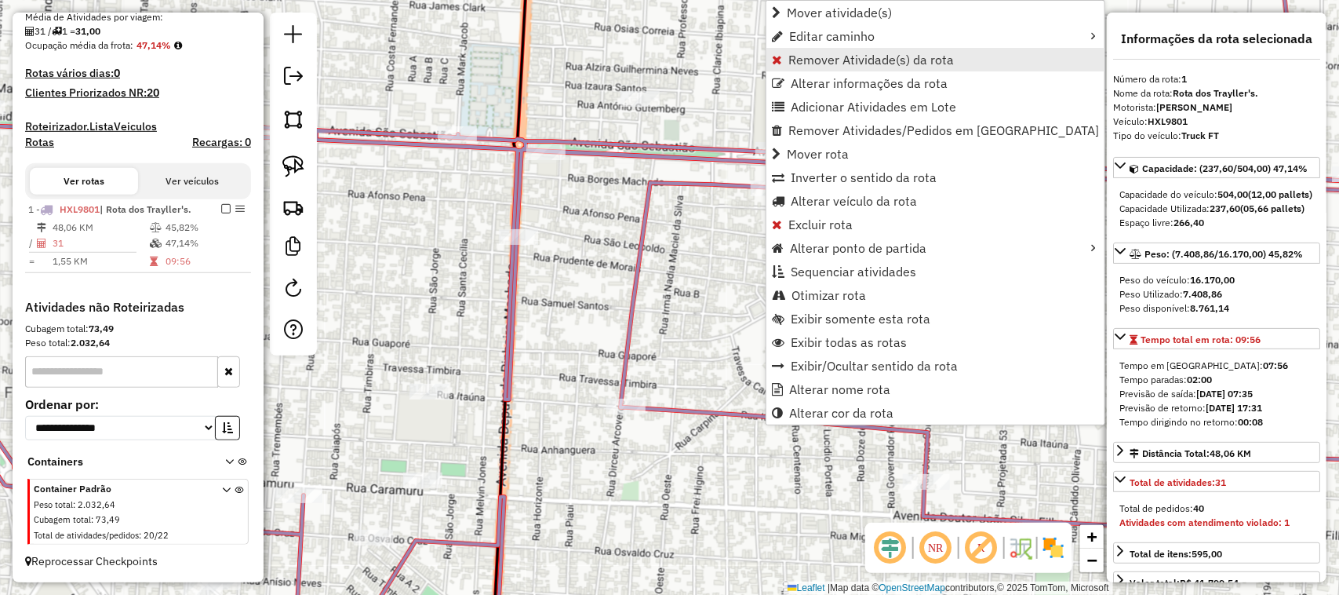
click at [850, 61] on span "Remover Atividade(s) da rota" at bounding box center [871, 59] width 166 height 13
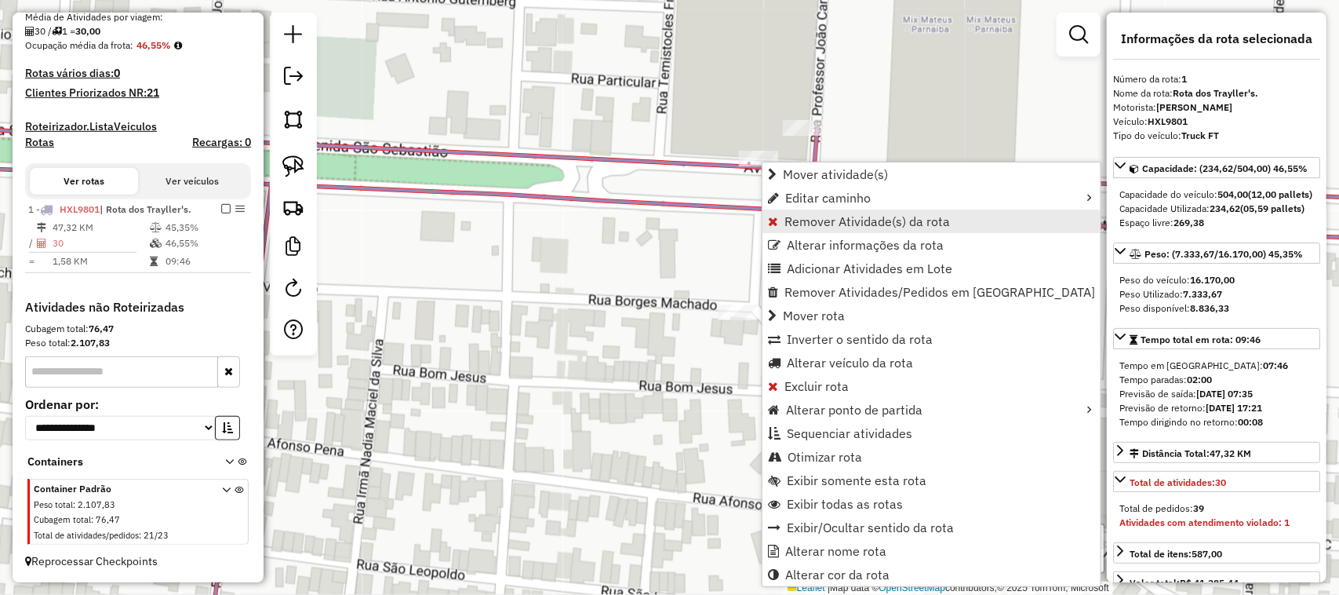
click at [788, 225] on span "Remover Atividade(s) da rota" at bounding box center [867, 221] width 166 height 13
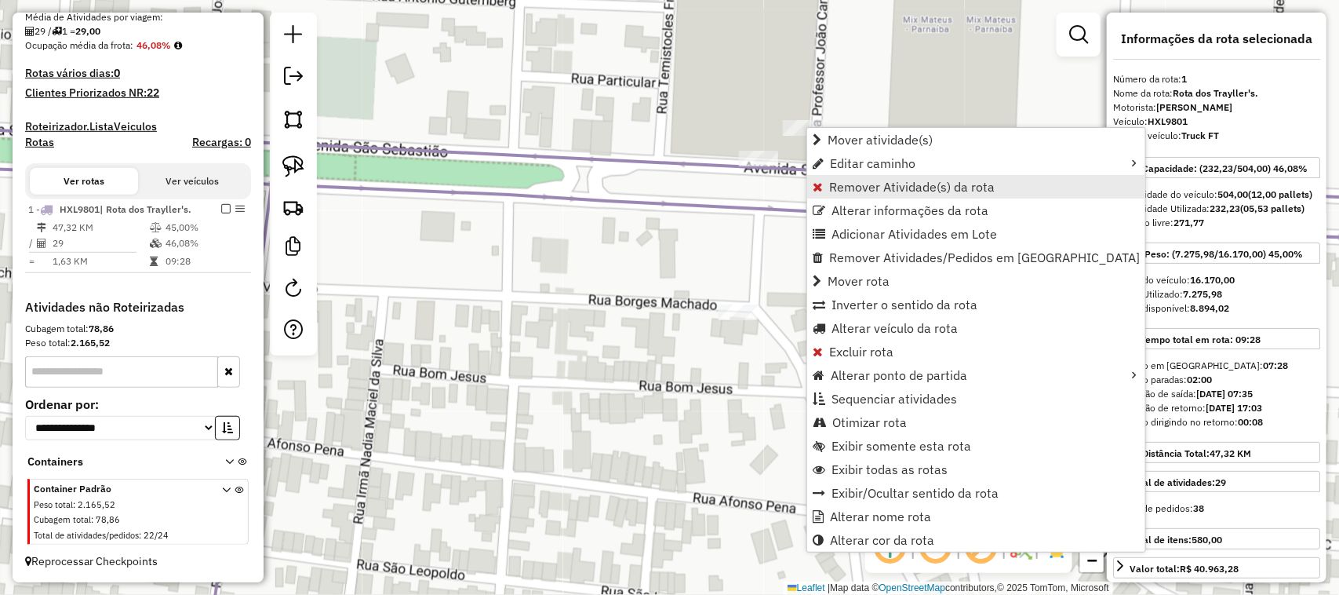
click at [872, 184] on span "Remover Atividade(s) da rota" at bounding box center [912, 186] width 166 height 13
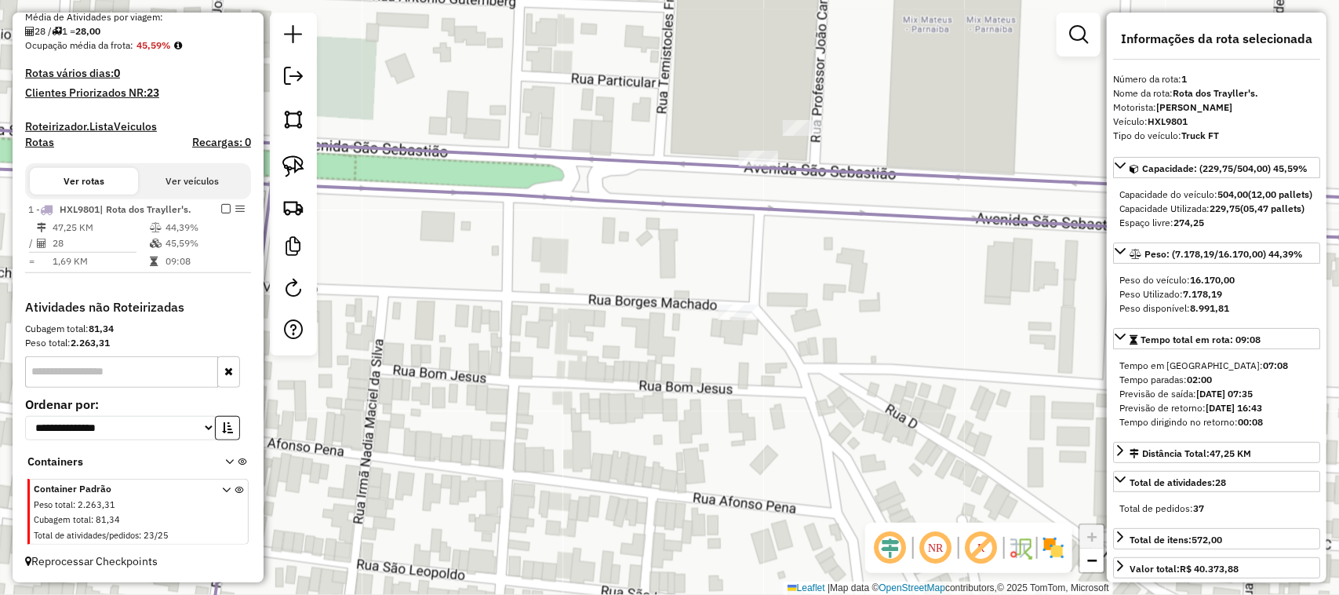
drag, startPoint x: 900, startPoint y: 157, endPoint x: 867, endPoint y: 159, distance: 33.0
click at [872, 159] on div "Janela de atendimento Grade de atendimento Capacidade Transportadoras Veículos …" at bounding box center [669, 297] width 1339 height 595
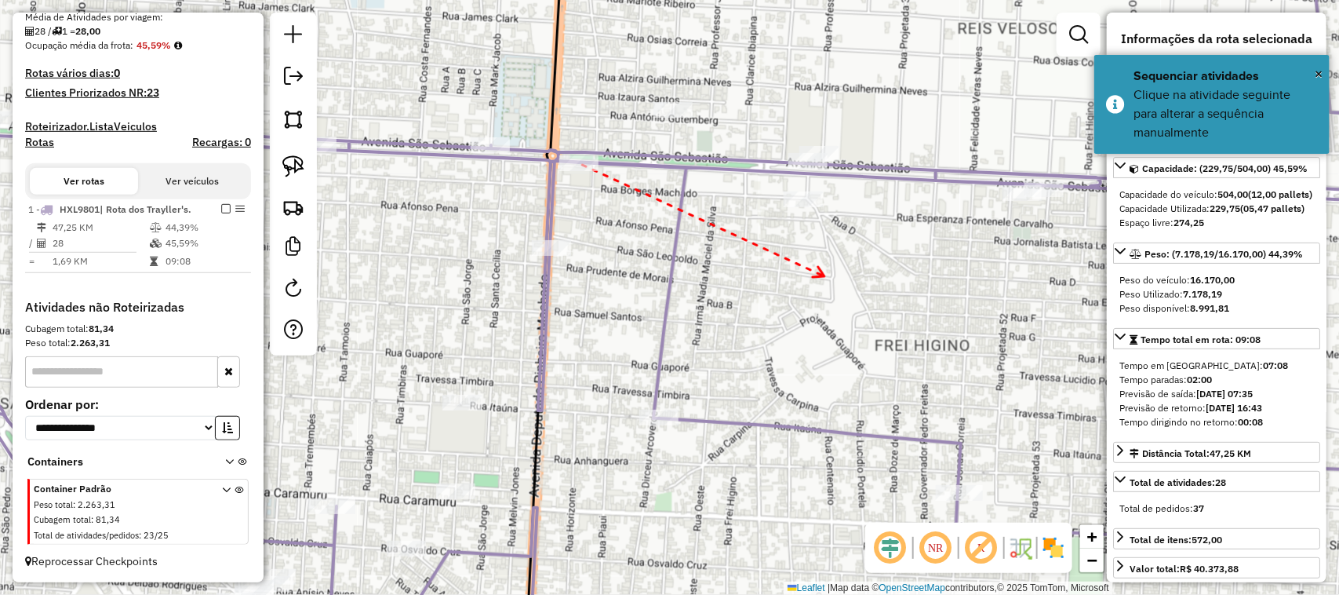
drag, startPoint x: 824, startPoint y: 276, endPoint x: 640, endPoint y: 245, distance: 187.0
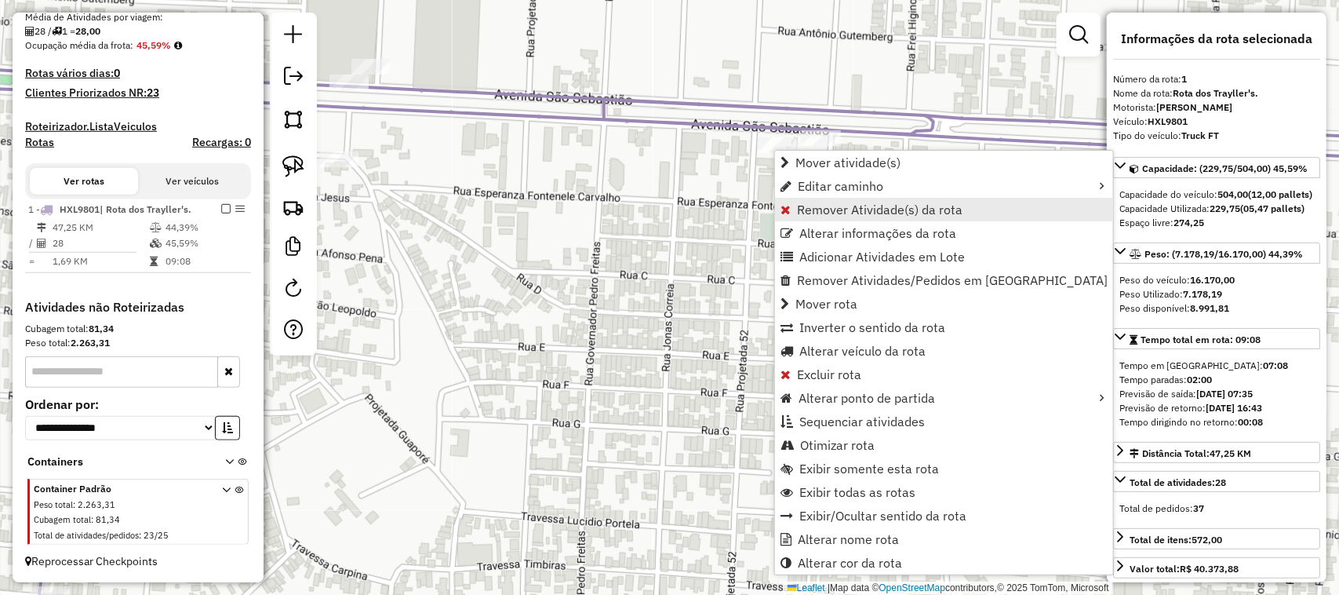
click at [850, 212] on span "Remover Atividade(s) da rota" at bounding box center [880, 209] width 166 height 13
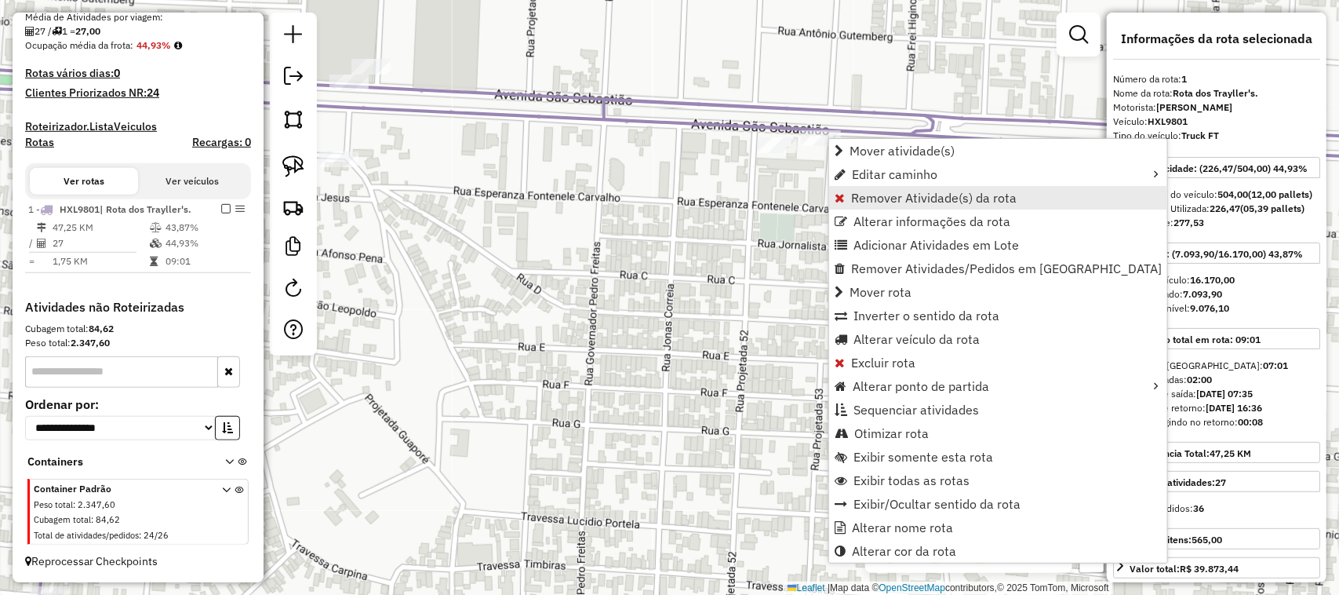
click at [888, 194] on span "Remover Atividade(s) da rota" at bounding box center [934, 197] width 166 height 13
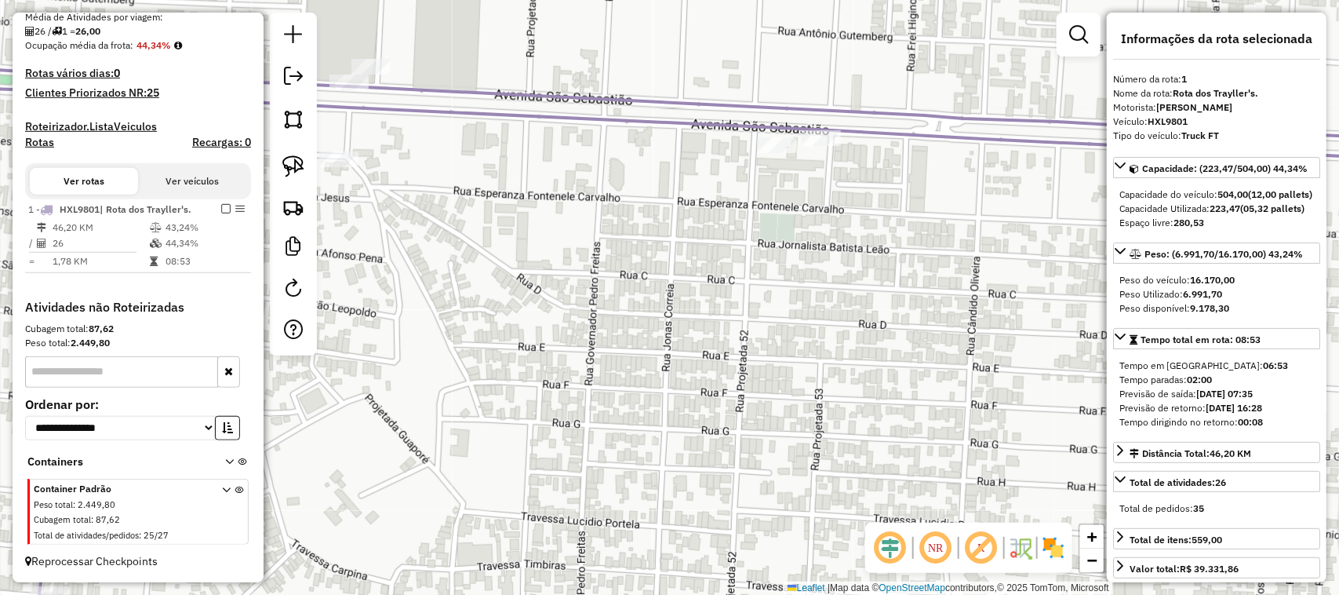
click at [810, 201] on div "Janela de atendimento Grade de atendimento Capacidade Transportadoras Veículos …" at bounding box center [669, 297] width 1339 height 595
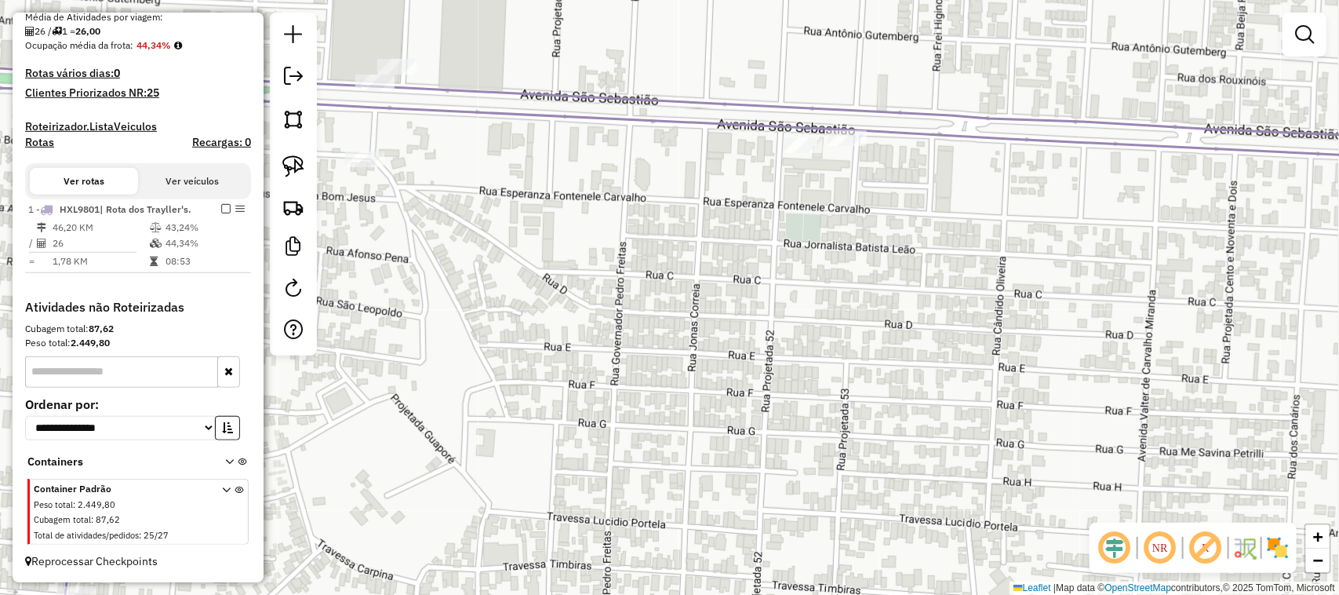
drag, startPoint x: 587, startPoint y: 210, endPoint x: 771, endPoint y: 208, distance: 184.4
click at [769, 209] on div "Janela de atendimento Grade de atendimento Capacidade Transportadoras Veículos …" at bounding box center [669, 297] width 1339 height 595
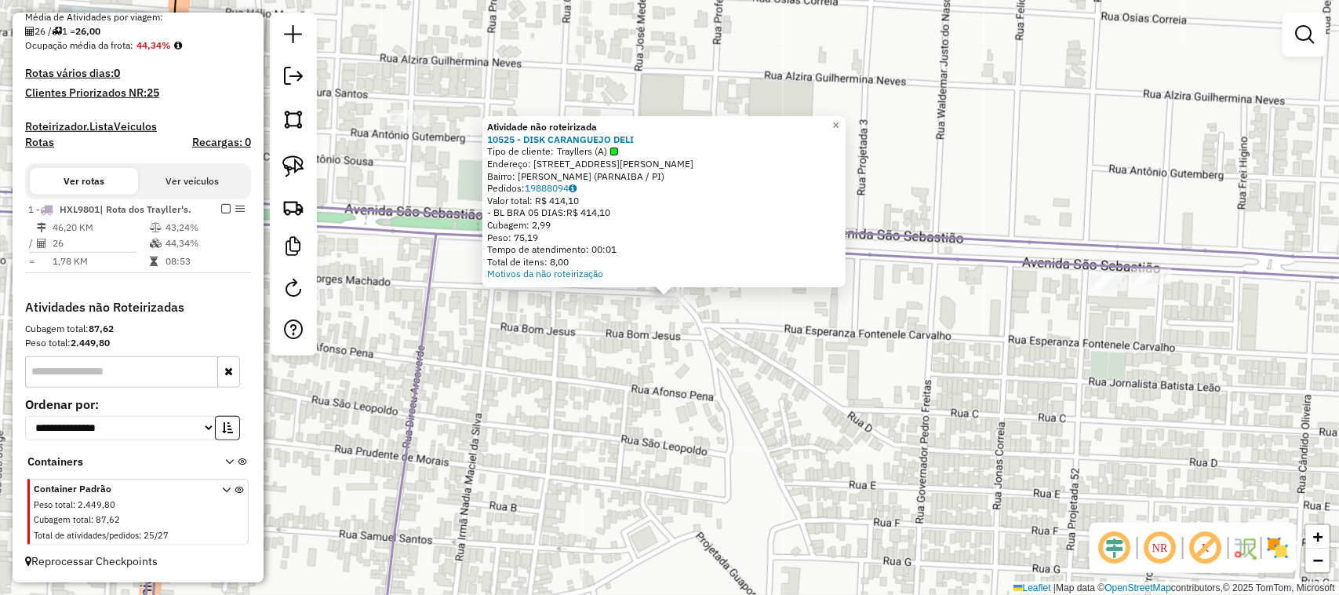
click at [787, 369] on div "Atividade não roteirizada 10525 - DISK CARANGUEJO DELI Tipo de cliente: Traylle…" at bounding box center [669, 297] width 1339 height 595
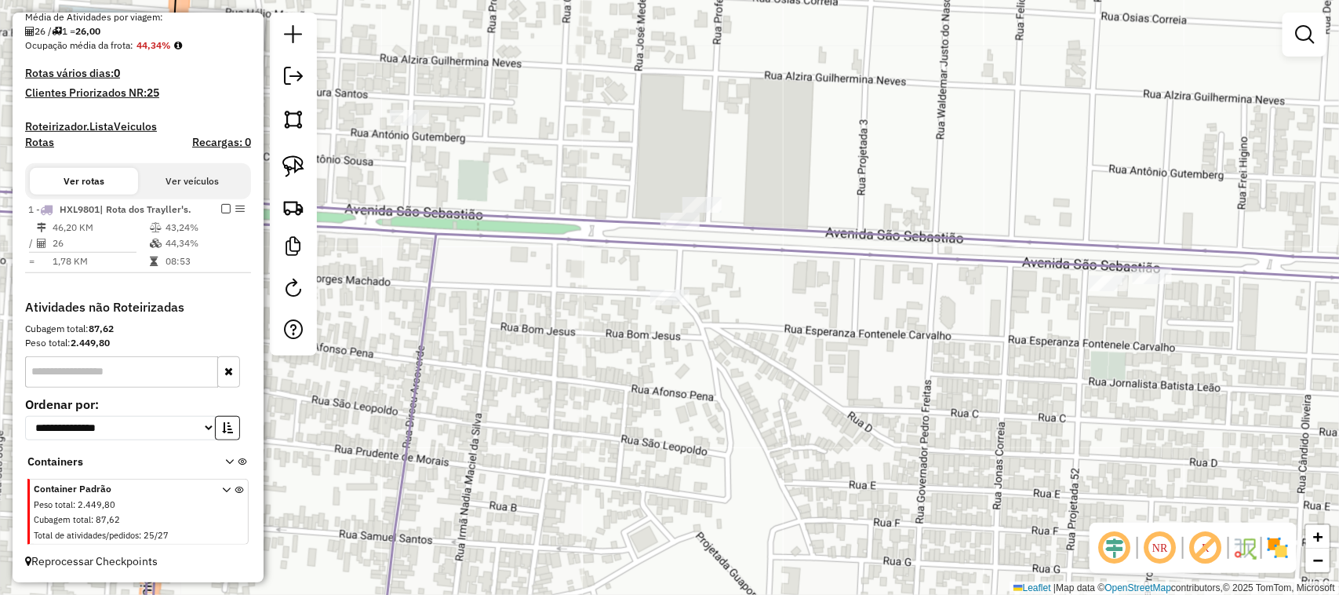
drag, startPoint x: 828, startPoint y: 344, endPoint x: 775, endPoint y: 319, distance: 57.9
click at [801, 330] on div "Janela de atendimento Grade de atendimento Capacidade Transportadoras Veículos …" at bounding box center [669, 297] width 1339 height 595
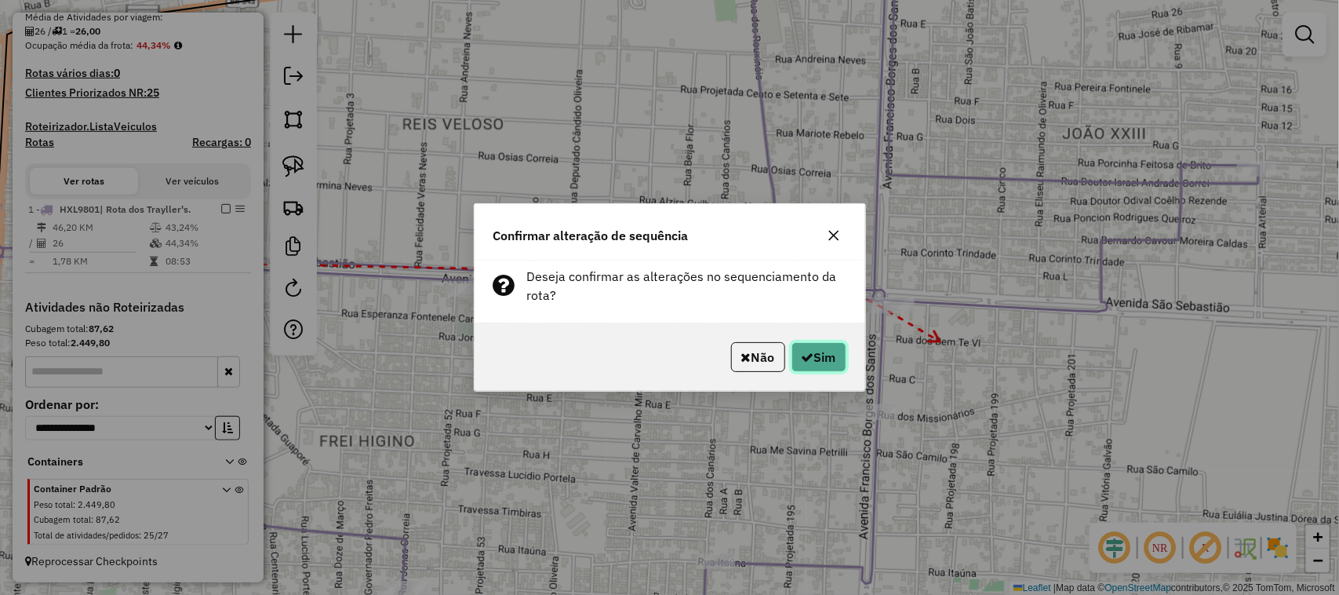
click at [821, 354] on button "Sim" at bounding box center [819, 357] width 55 height 30
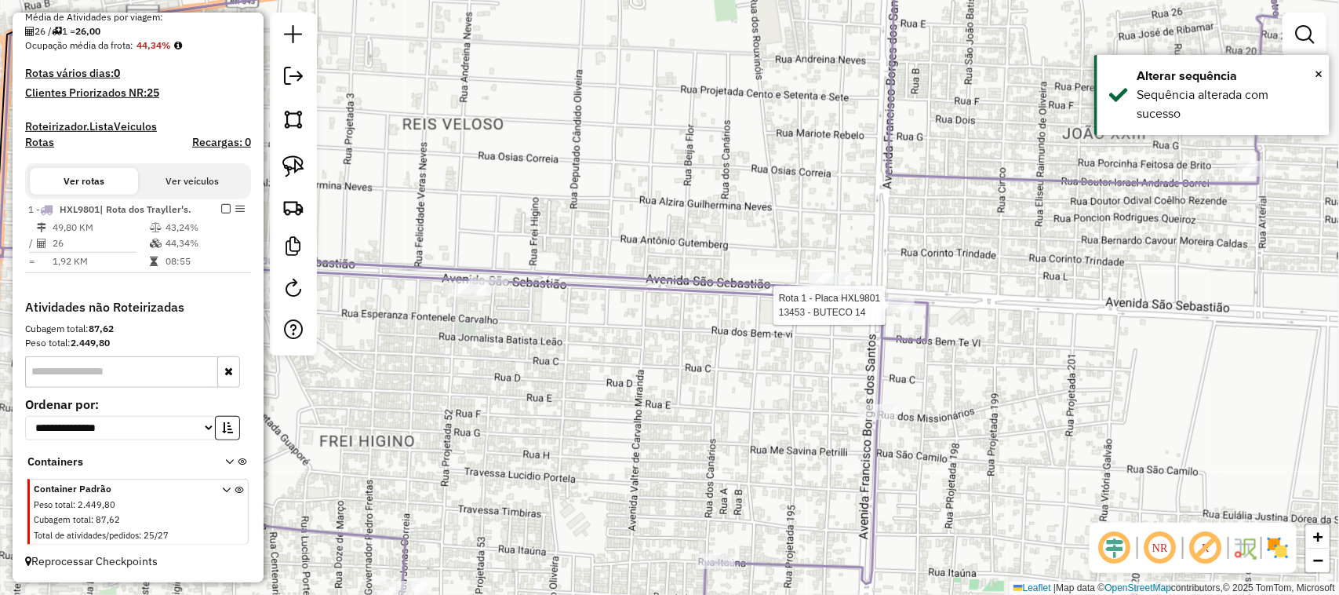
select select "**********"
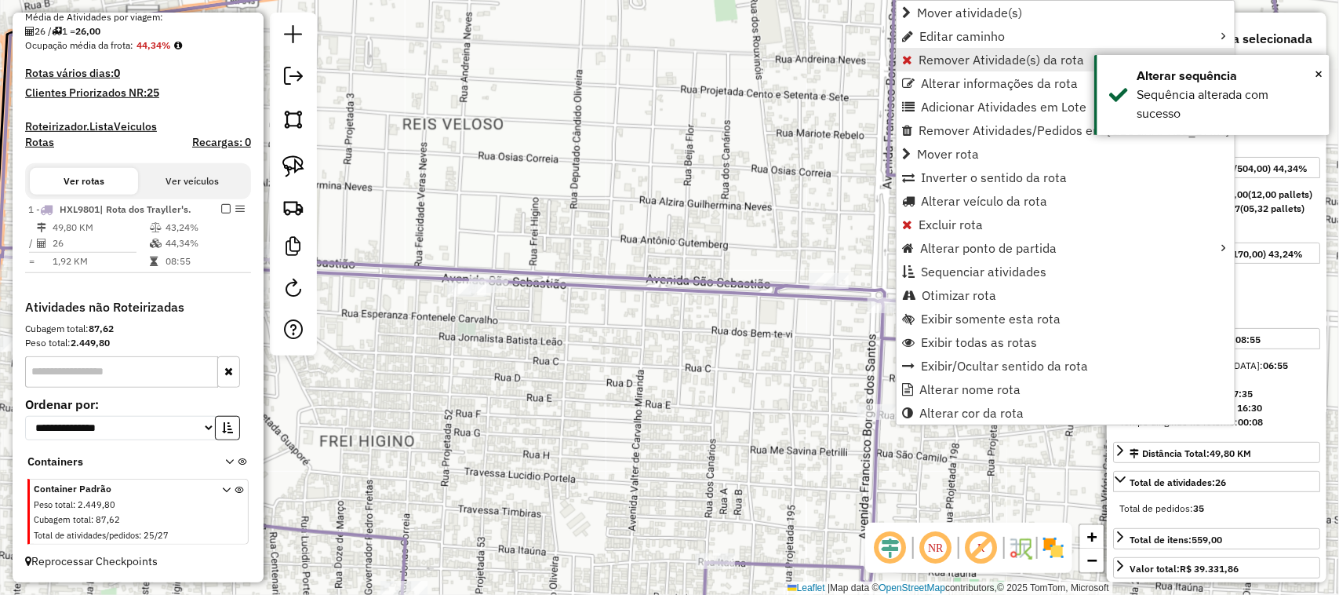
click at [970, 53] on span "Remover Atividade(s) da rota" at bounding box center [1002, 59] width 166 height 13
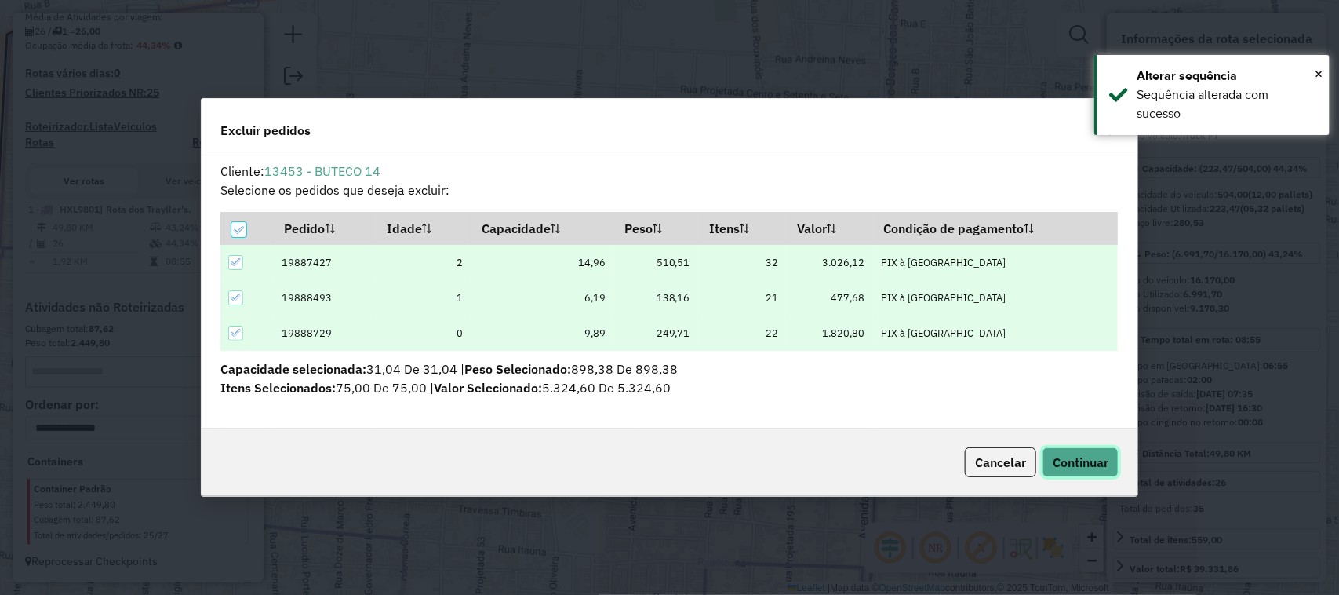
click at [1075, 468] on span "Continuar" at bounding box center [1081, 462] width 56 height 16
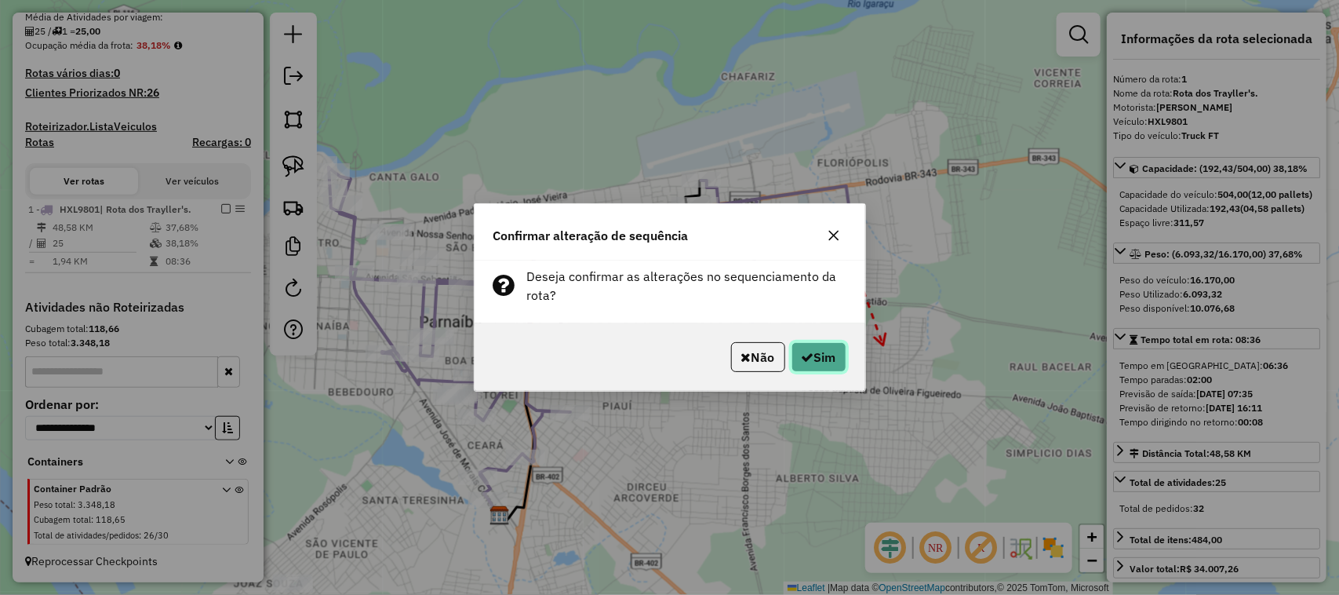
click at [829, 362] on button "Sim" at bounding box center [819, 357] width 55 height 30
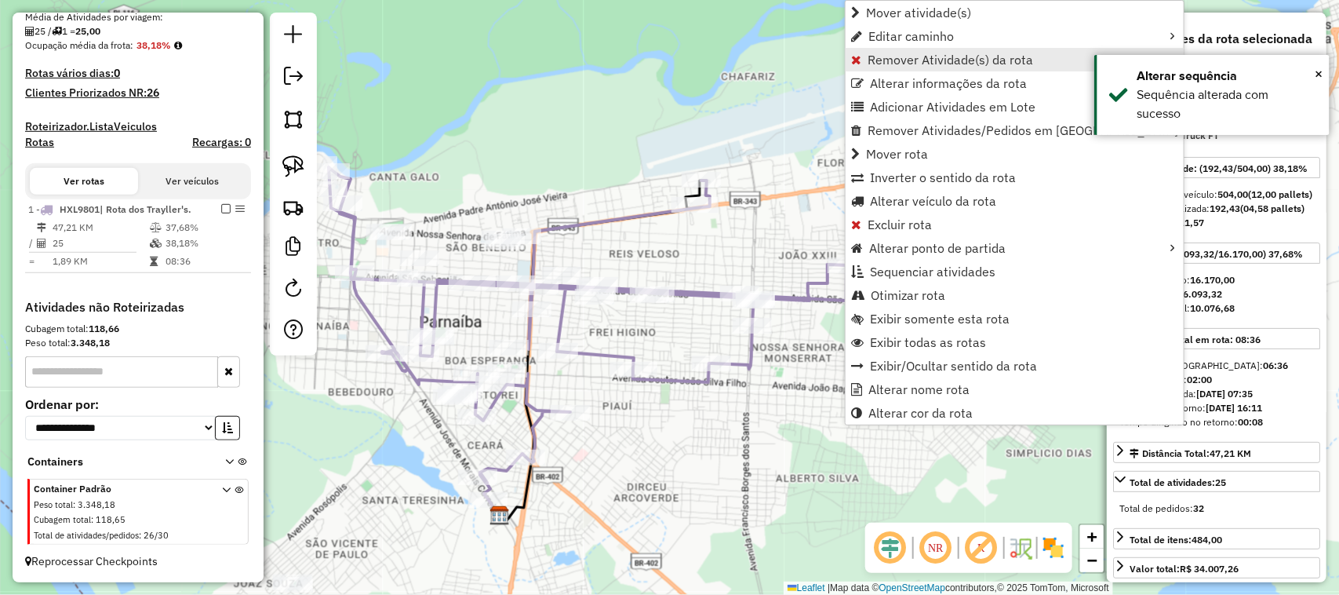
click at [904, 55] on span "Remover Atividade(s) da rota" at bounding box center [951, 59] width 166 height 13
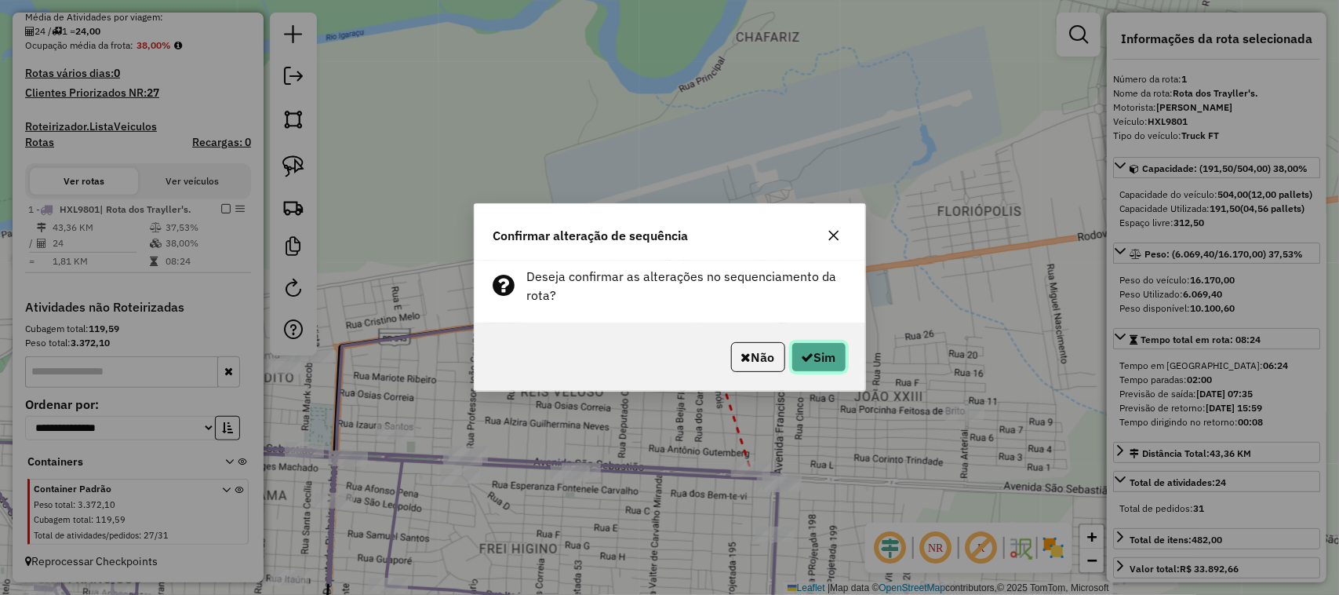
click at [821, 361] on button "Sim" at bounding box center [819, 357] width 55 height 30
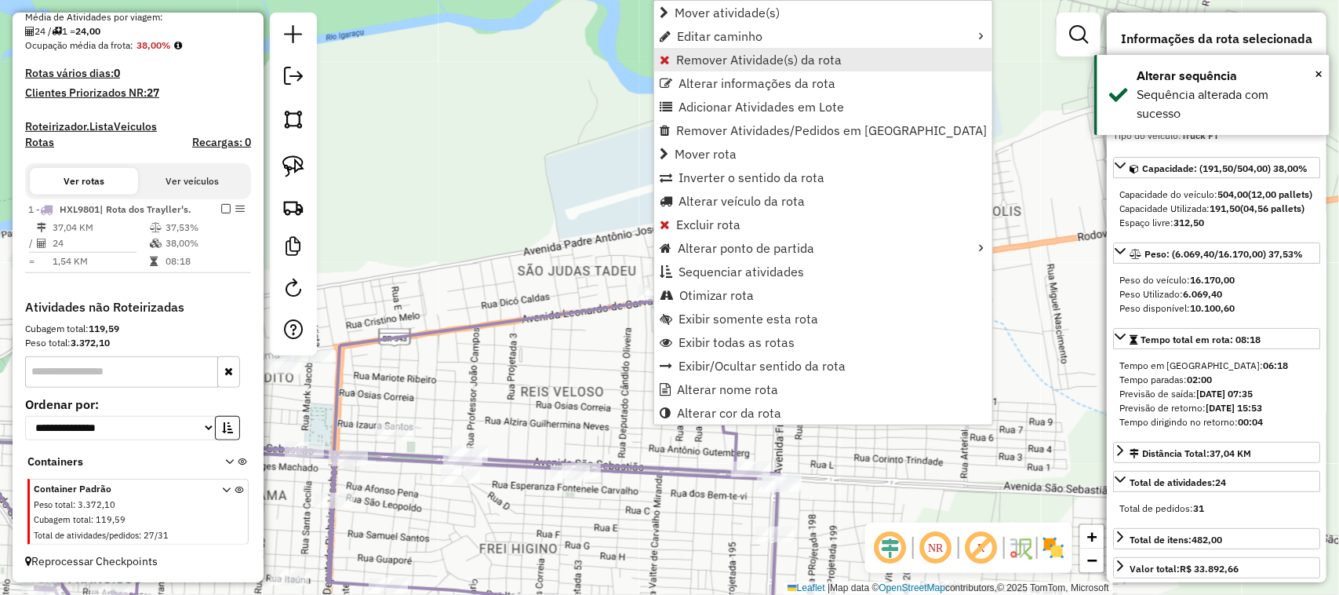
click at [706, 64] on span "Remover Atividade(s) da rota" at bounding box center [759, 59] width 166 height 13
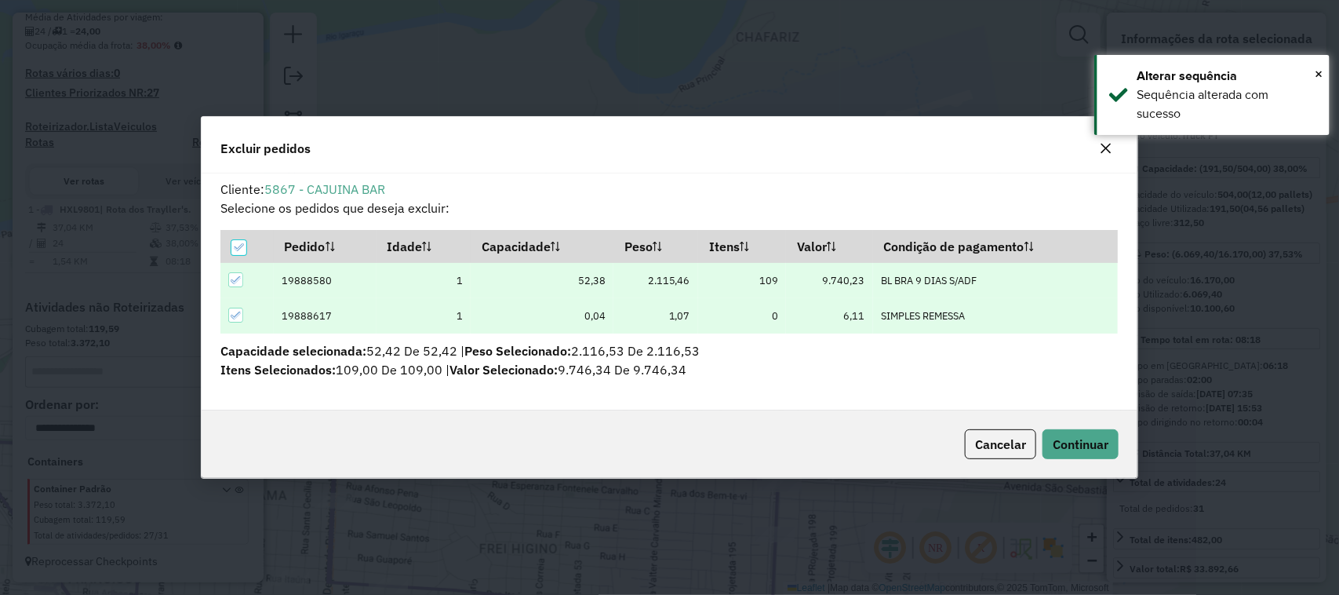
scroll to position [8, 5]
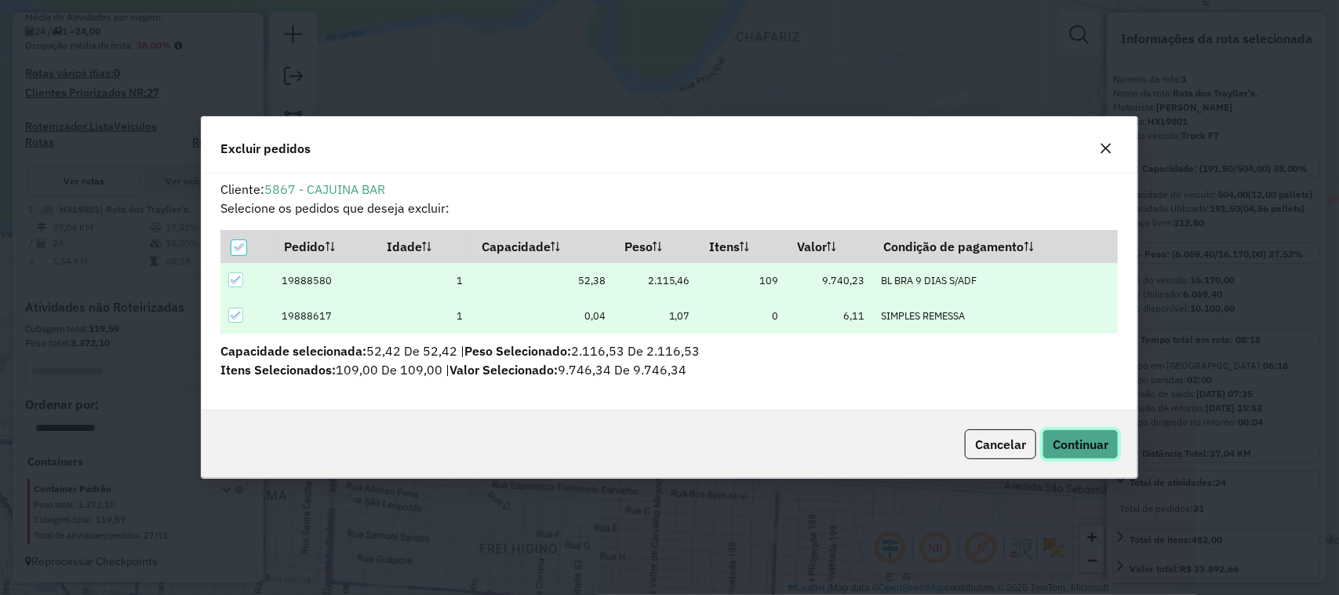
click at [1076, 445] on span "Continuar" at bounding box center [1081, 444] width 56 height 16
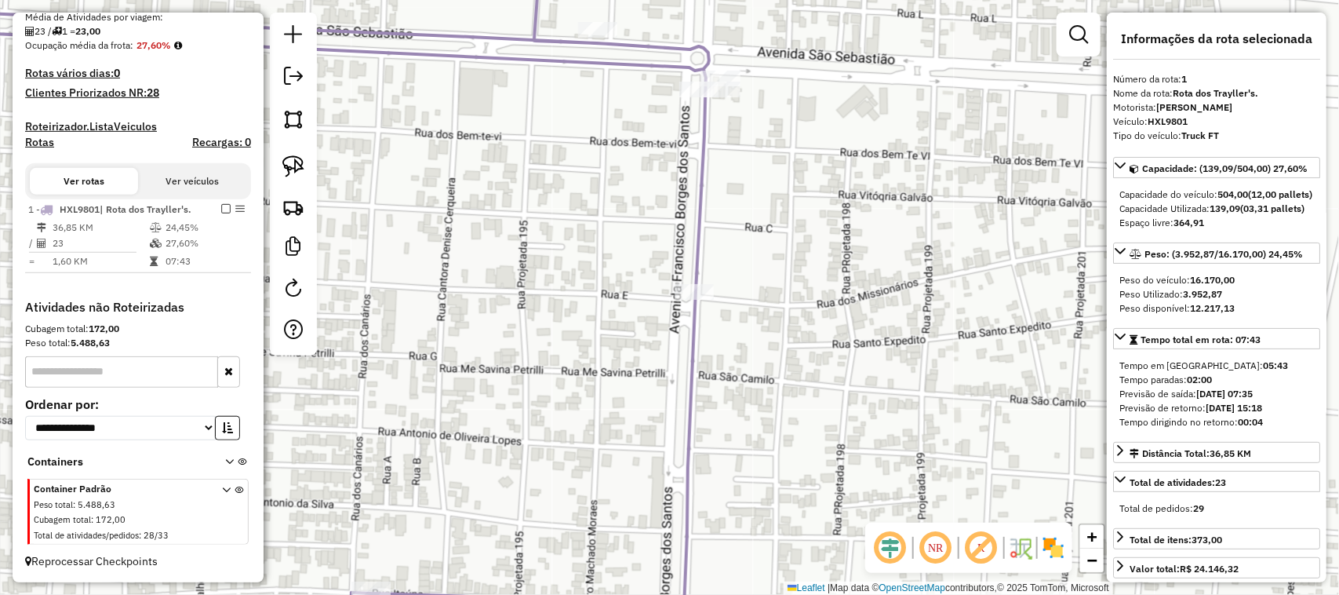
drag, startPoint x: 557, startPoint y: 171, endPoint x: 655, endPoint y: 467, distance: 311.6
click at [640, 438] on div "Janela de atendimento Grade de atendimento Capacidade Transportadoras Veículos …" at bounding box center [669, 297] width 1339 height 595
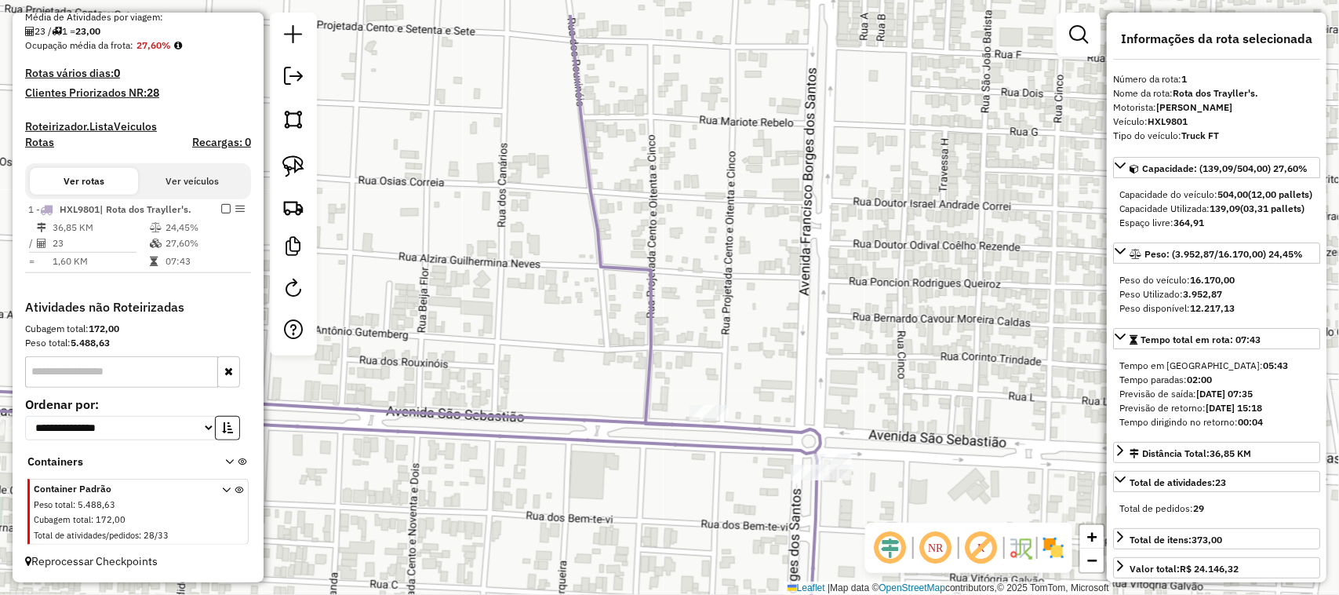
drag, startPoint x: 571, startPoint y: 283, endPoint x: 612, endPoint y: 487, distance: 208.0
click at [598, 431] on div "Janela de atendimento Grade de atendimento Capacidade Transportadoras Veículos …" at bounding box center [669, 297] width 1339 height 595
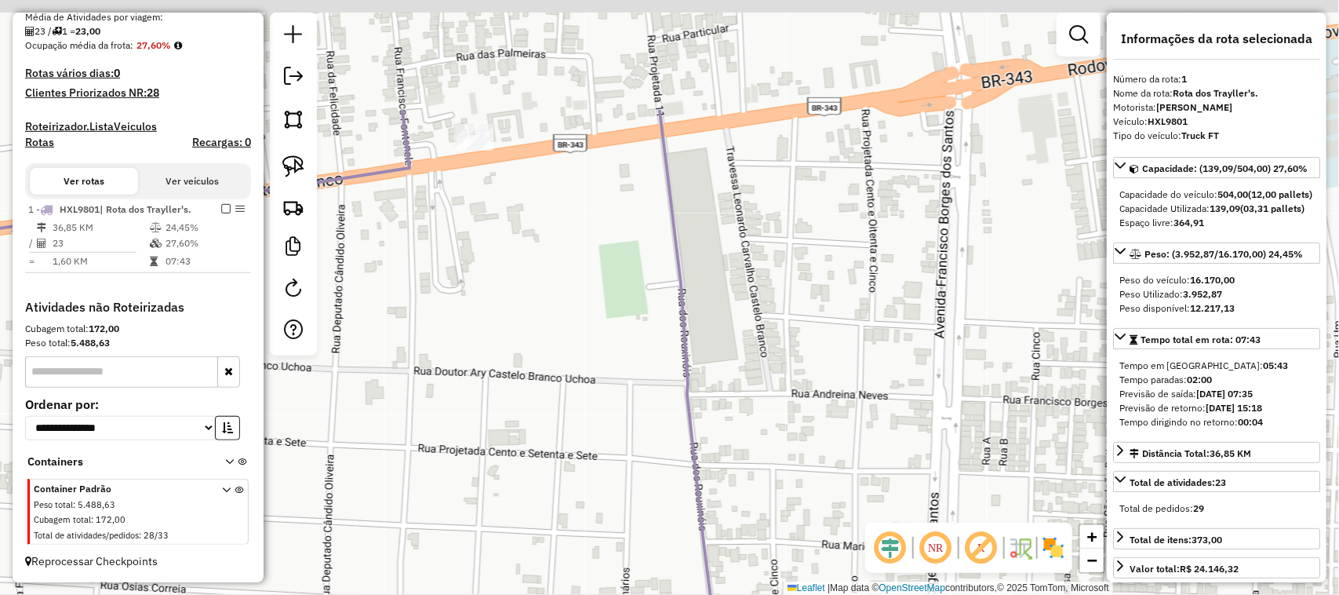
drag, startPoint x: 540, startPoint y: 213, endPoint x: 664, endPoint y: 486, distance: 299.8
click at [648, 457] on div "Janela de atendimento Grade de atendimento Capacidade Transportadoras Veículos …" at bounding box center [669, 297] width 1339 height 595
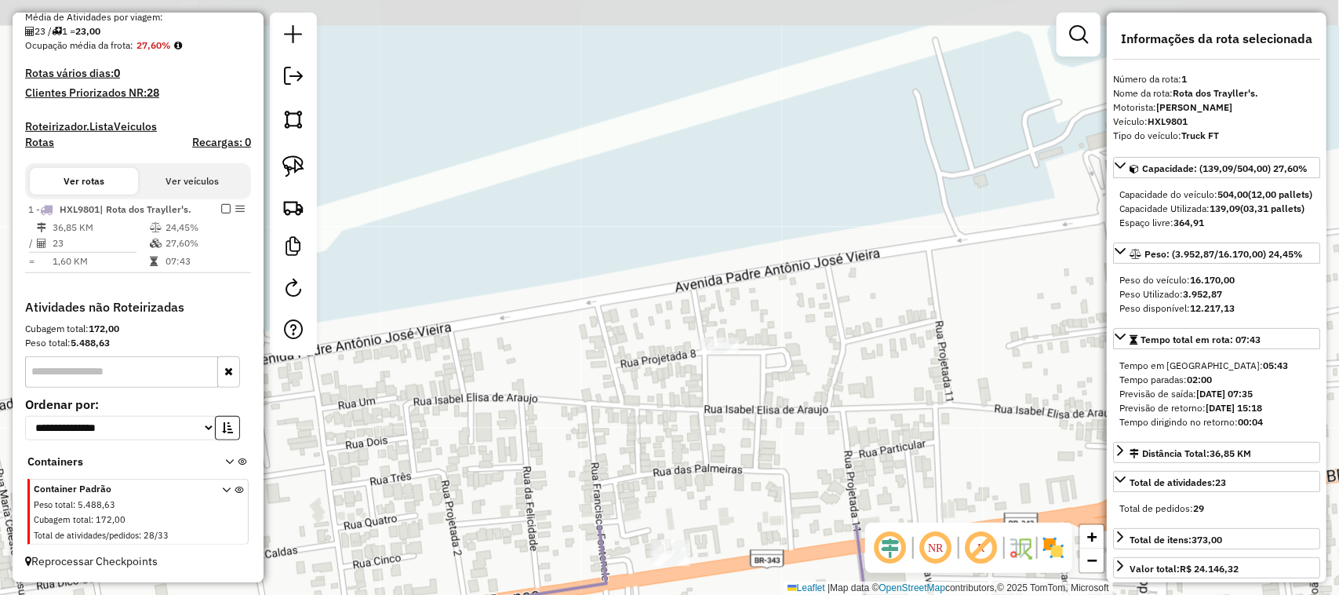
drag, startPoint x: 671, startPoint y: 460, endPoint x: 664, endPoint y: 351, distance: 110.0
click at [665, 358] on div "Janela de atendimento Grade de atendimento Capacidade Transportadoras Veículos …" at bounding box center [669, 297] width 1339 height 595
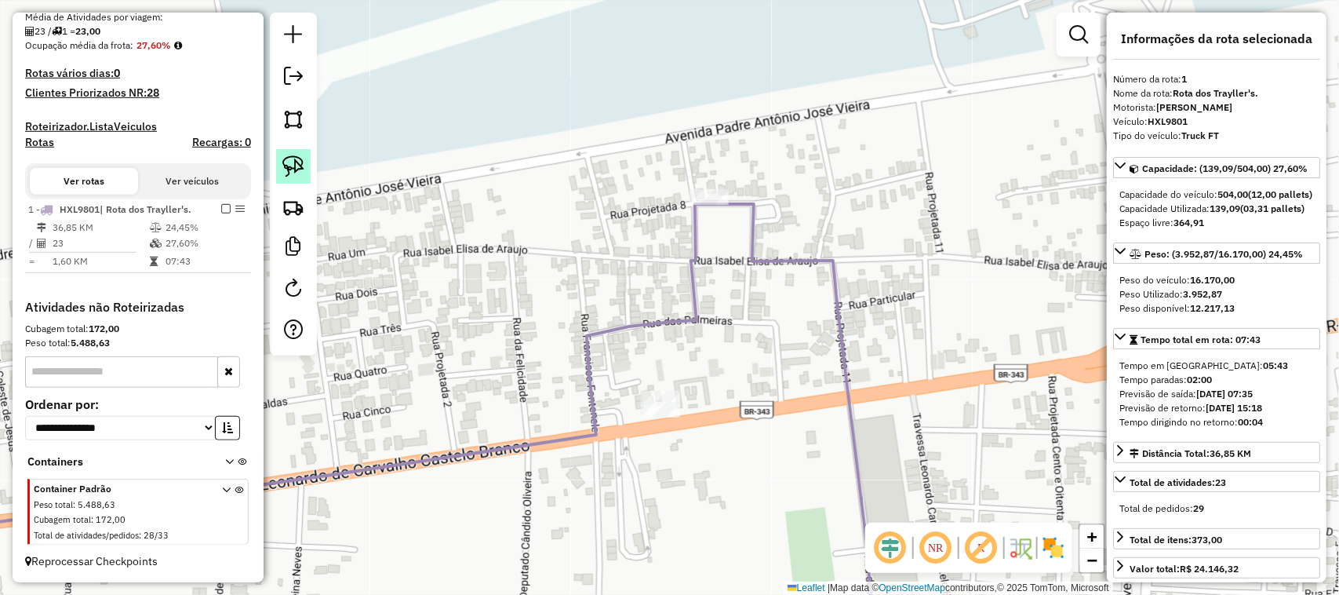
click at [297, 173] on img at bounding box center [293, 166] width 22 height 22
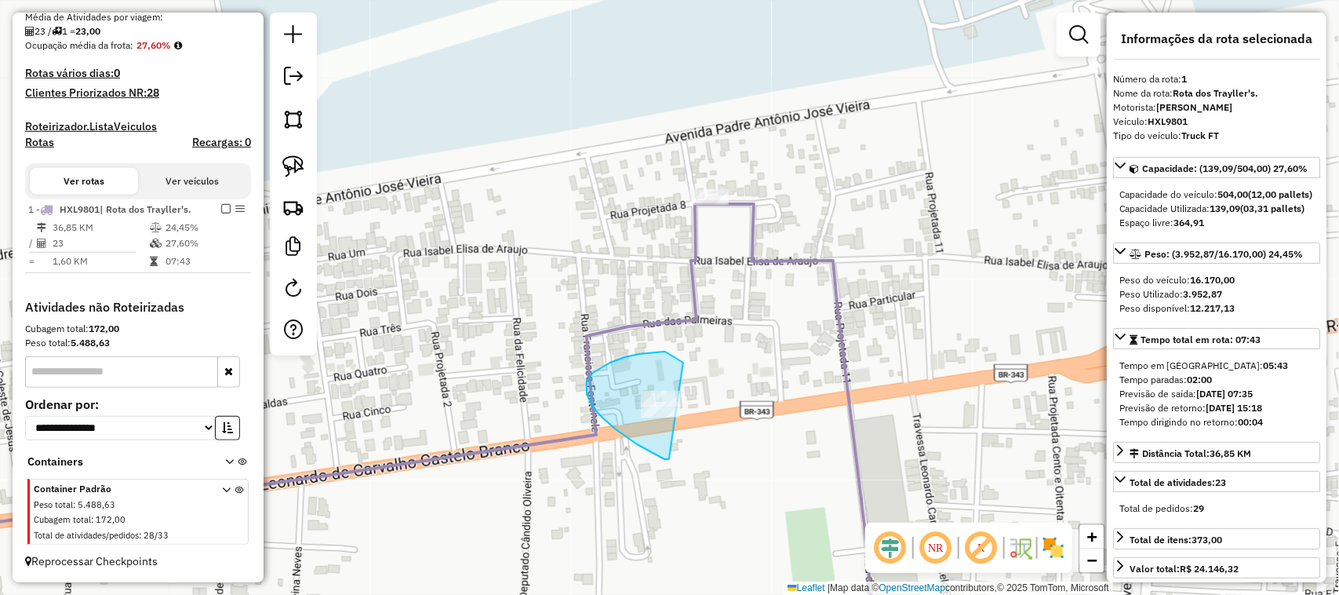
drag, startPoint x: 669, startPoint y: 459, endPoint x: 716, endPoint y: 431, distance: 54.5
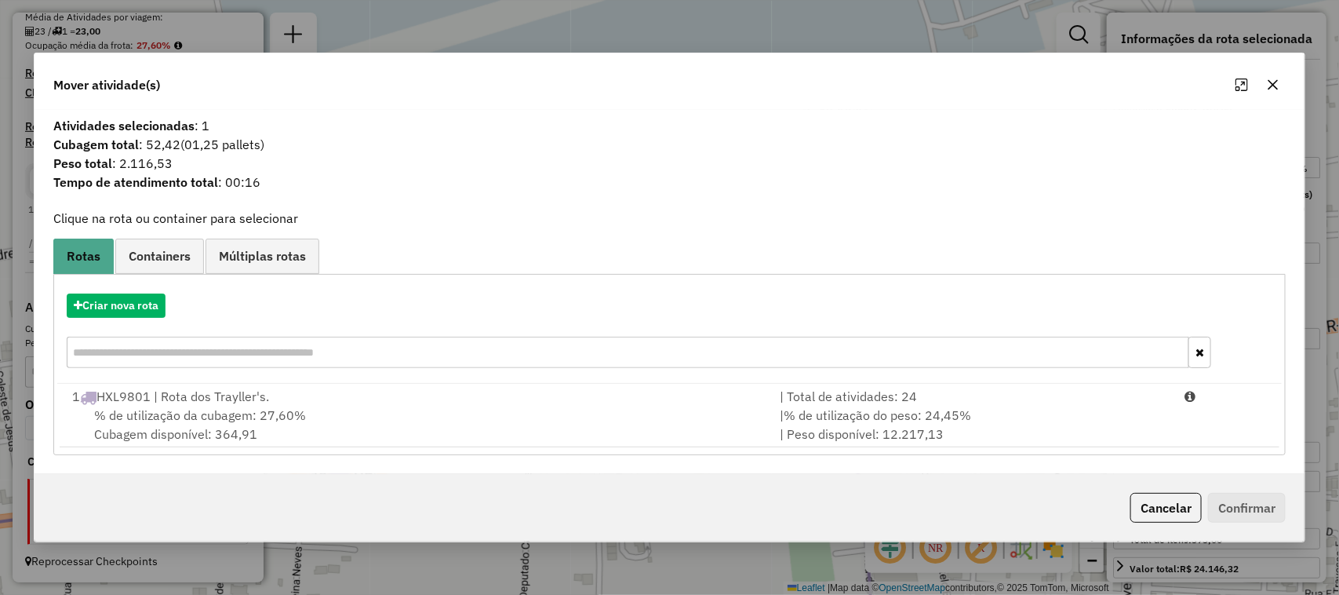
click at [1279, 87] on icon "button" at bounding box center [1273, 84] width 13 height 13
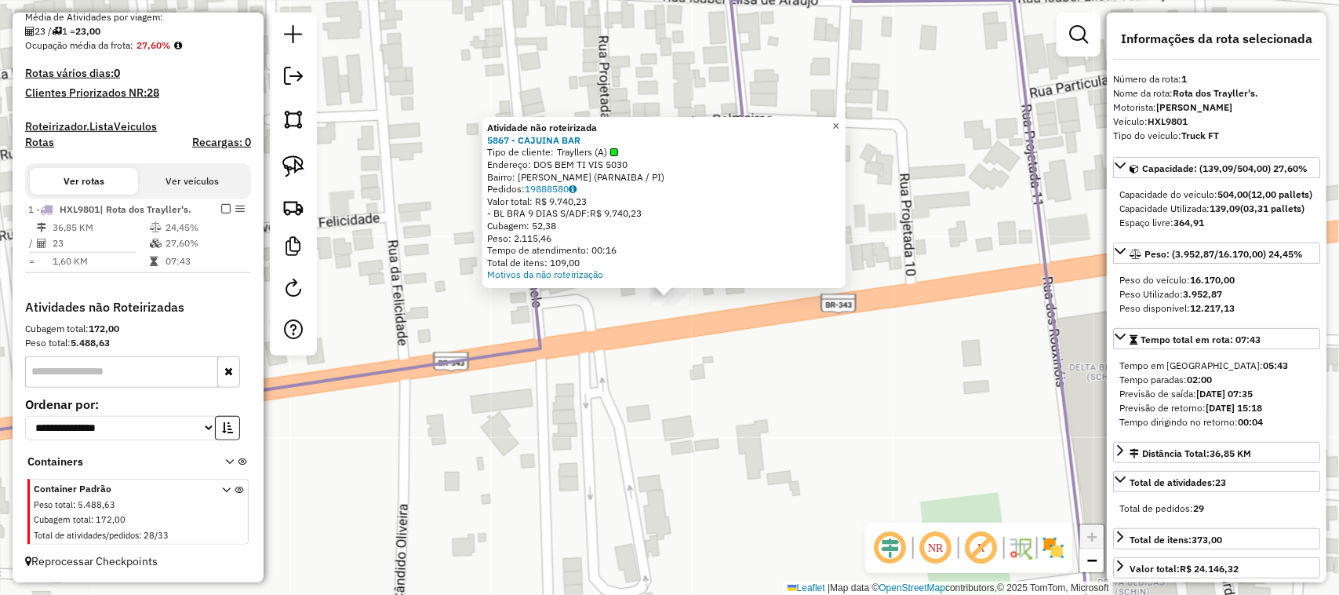
click at [839, 126] on span "×" at bounding box center [835, 125] width 7 height 13
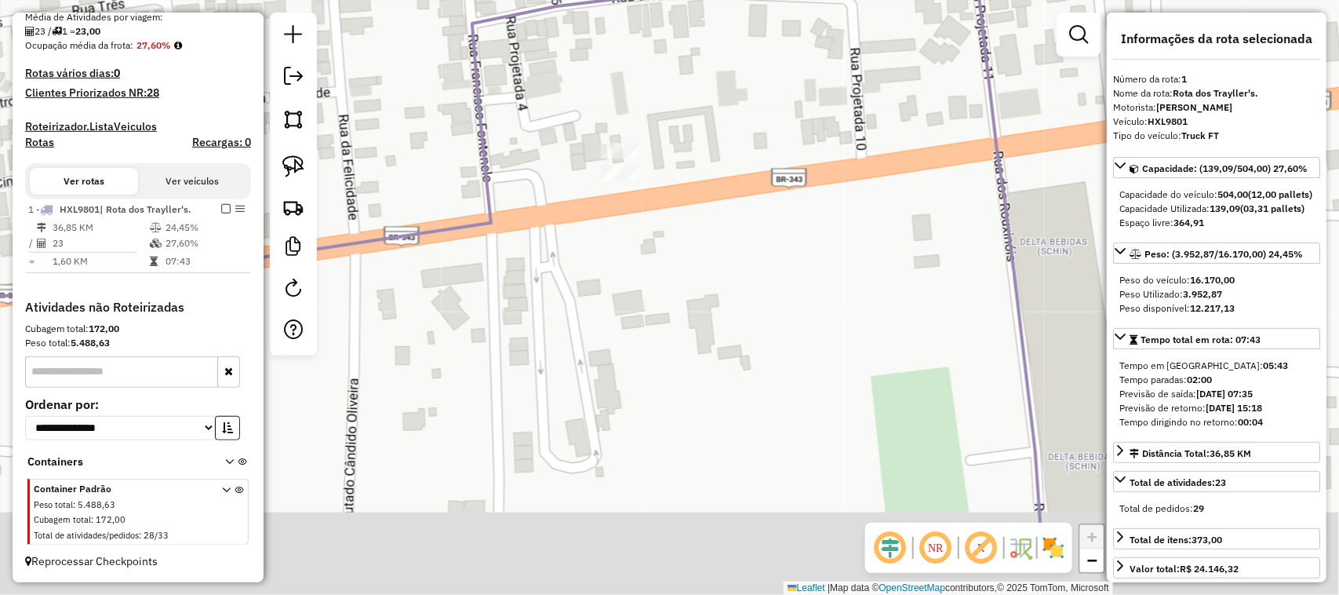
drag, startPoint x: 879, startPoint y: 373, endPoint x: 820, endPoint y: 230, distance: 155.1
click at [820, 230] on div "Janela de atendimento Grade de atendimento Capacidade Transportadoras Veículos …" at bounding box center [669, 297] width 1339 height 595
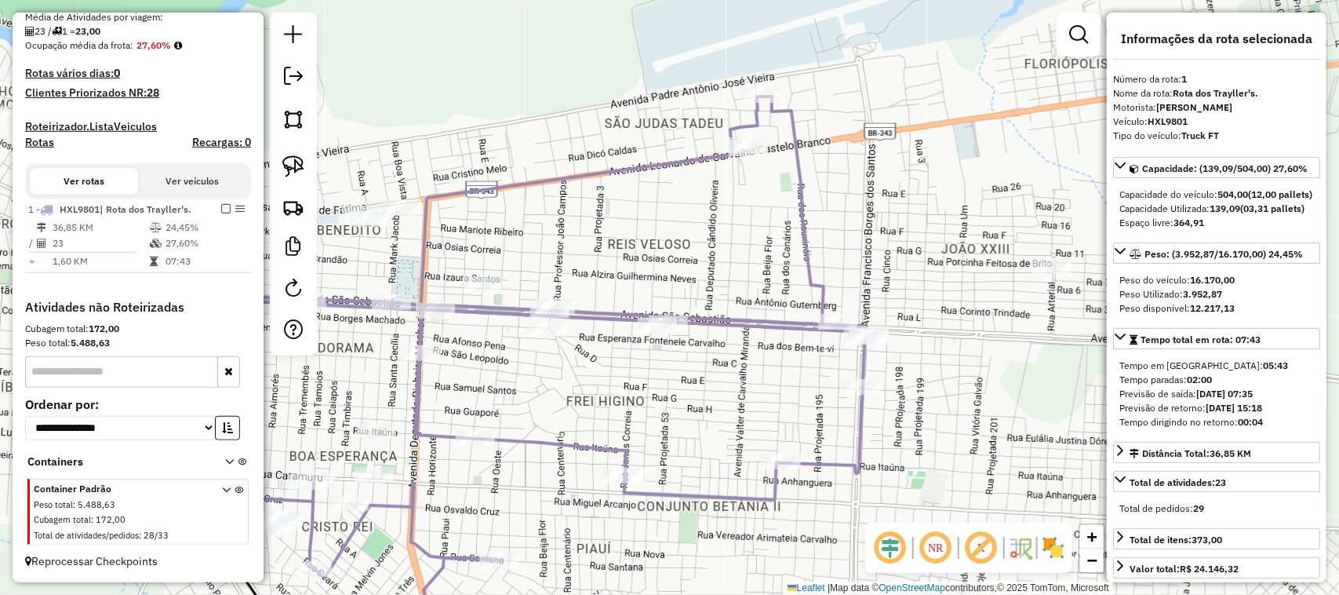
click at [867, 127] on div "Janela de atendimento Grade de atendimento Capacidade Transportadoras Veículos …" at bounding box center [669, 297] width 1339 height 595
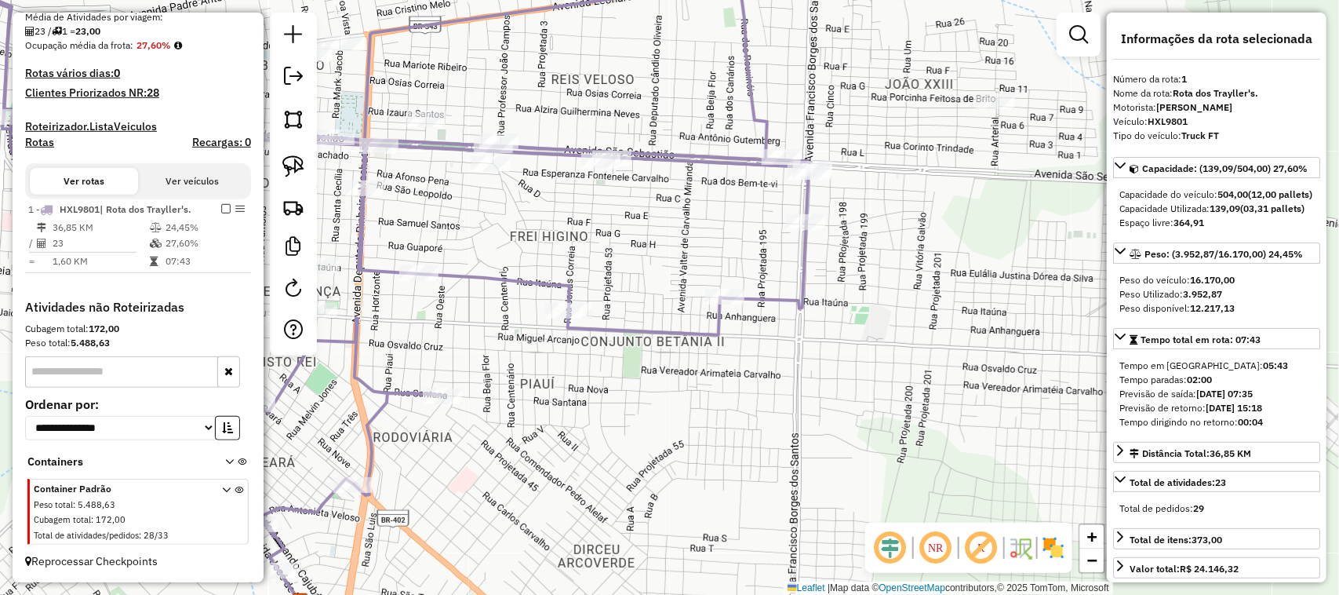
drag, startPoint x: 653, startPoint y: 432, endPoint x: 753, endPoint y: 412, distance: 102.5
click at [753, 412] on div "Janela de atendimento Grade de atendimento Capacidade Transportadoras Veículos …" at bounding box center [669, 297] width 1339 height 595
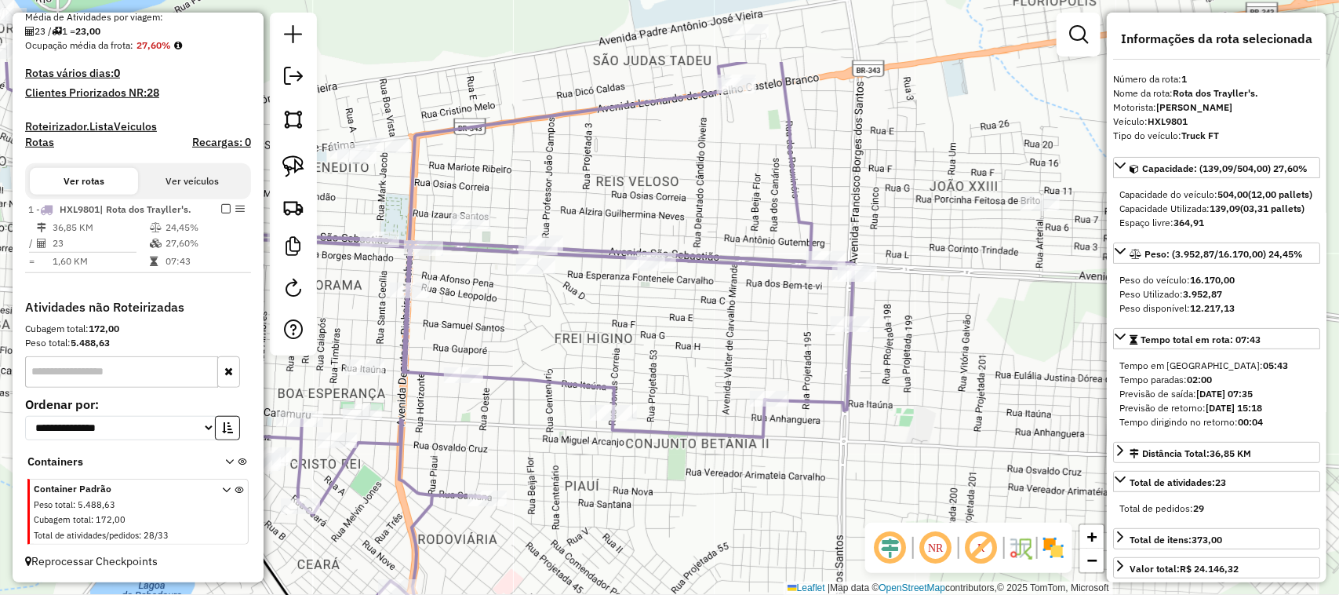
drag, startPoint x: 804, startPoint y: 213, endPoint x: 737, endPoint y: 369, distance: 170.5
click at [740, 361] on div "Janela de atendimento Grade de atendimento Capacidade Transportadoras Veículos …" at bounding box center [669, 297] width 1339 height 595
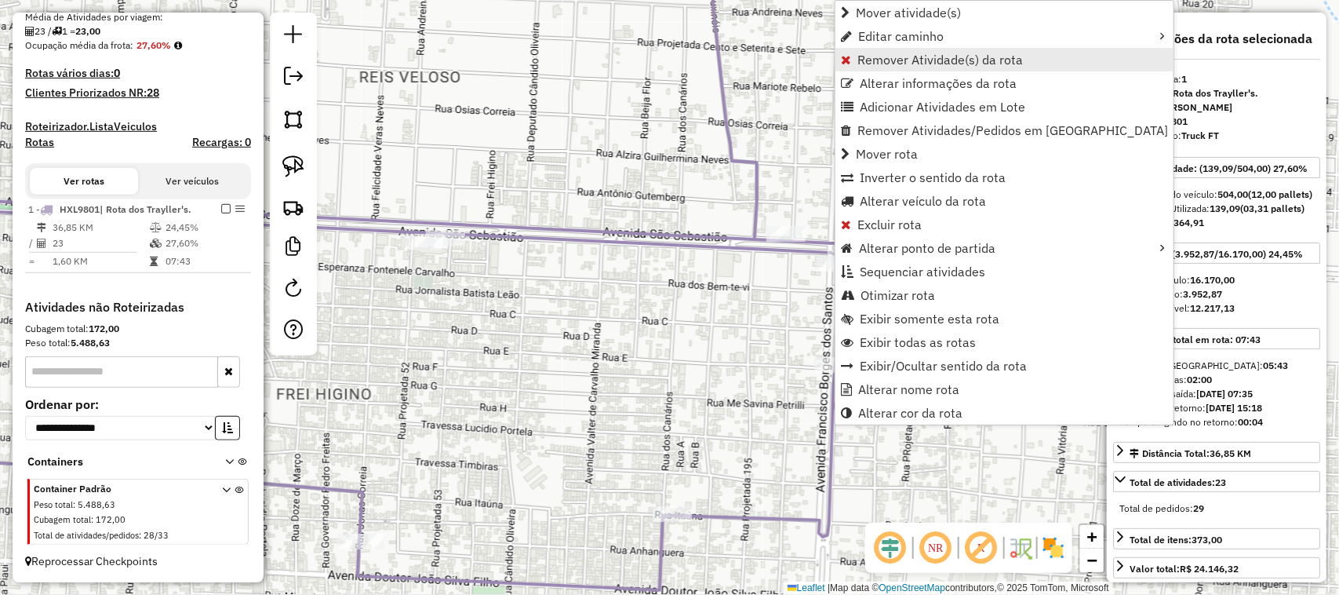
click at [884, 67] on link "Remover Atividade(s) da rota" at bounding box center [1004, 60] width 338 height 24
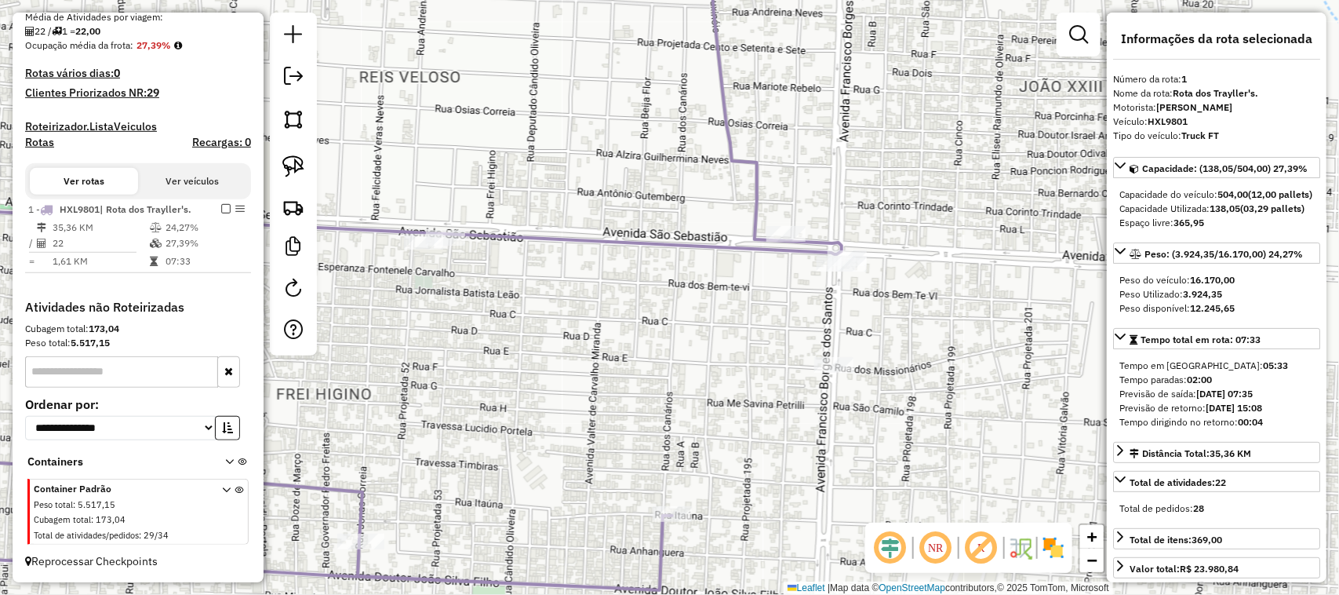
drag, startPoint x: 919, startPoint y: 224, endPoint x: 915, endPoint y: 235, distance: 12.4
click at [915, 235] on div "Janela de atendimento Grade de atendimento Capacidade Transportadoras Veículos …" at bounding box center [669, 297] width 1339 height 595
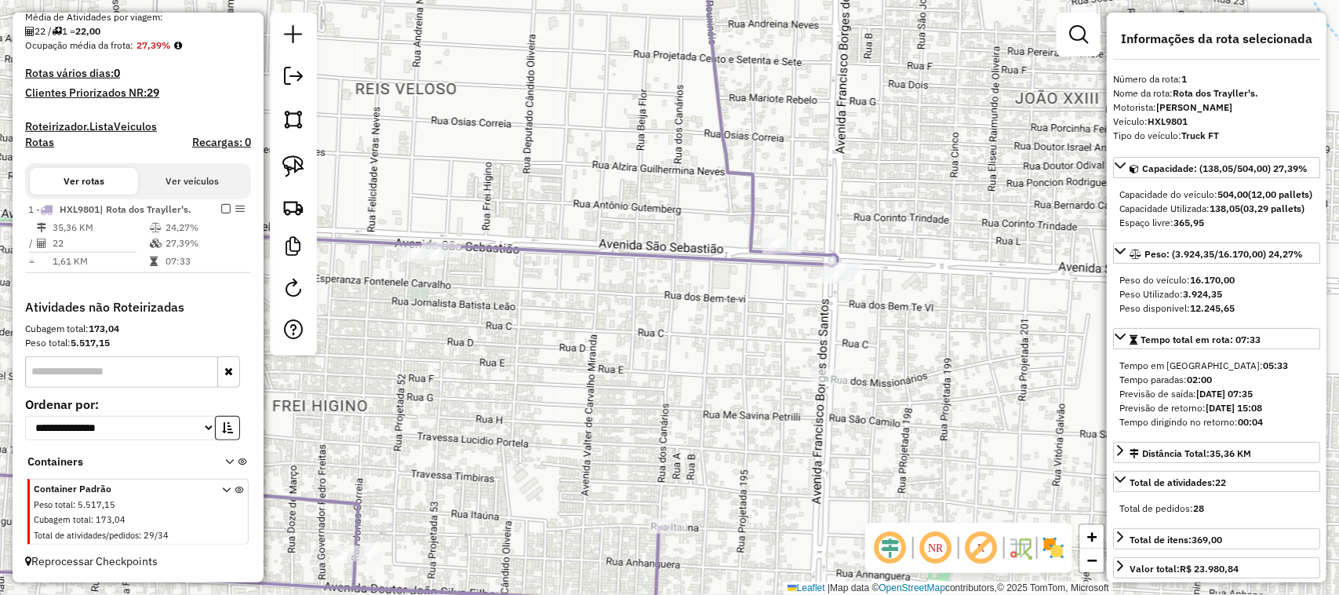
drag, startPoint x: 891, startPoint y: 202, endPoint x: 865, endPoint y: 354, distance: 154.4
click at [865, 354] on div "Janela de atendimento Grade de atendimento Capacidade Transportadoras Veículos …" at bounding box center [669, 297] width 1339 height 595
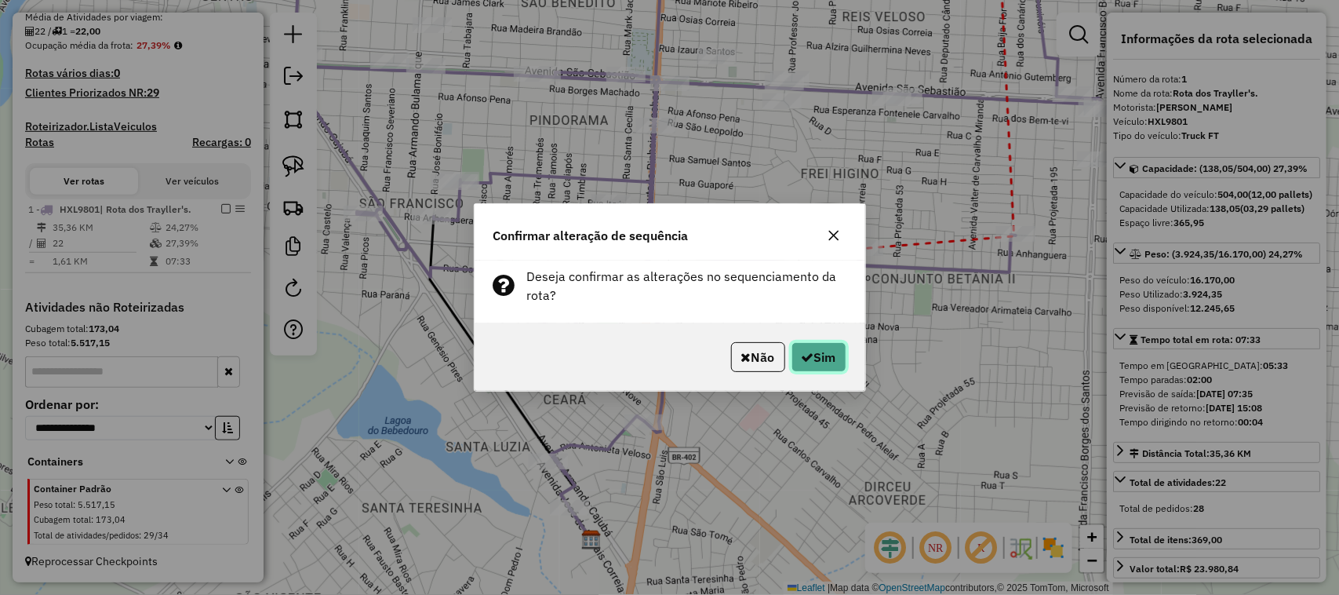
click at [835, 371] on button "Sim" at bounding box center [819, 357] width 55 height 30
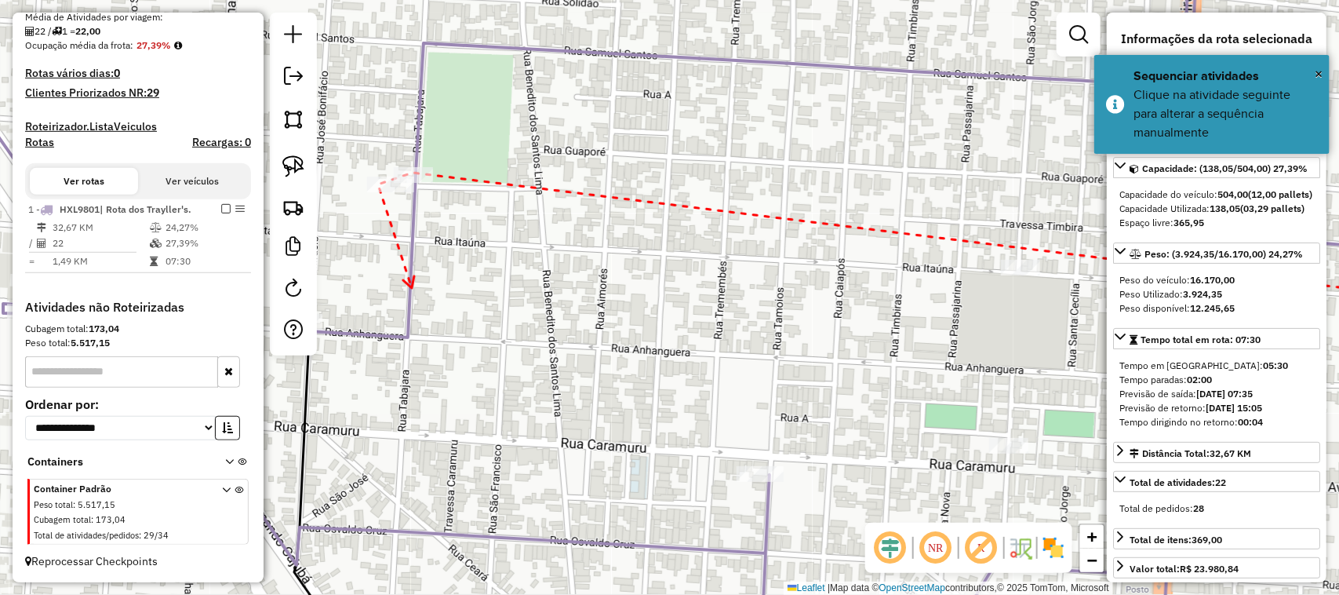
drag, startPoint x: 412, startPoint y: 288, endPoint x: 661, endPoint y: 166, distance: 277.9
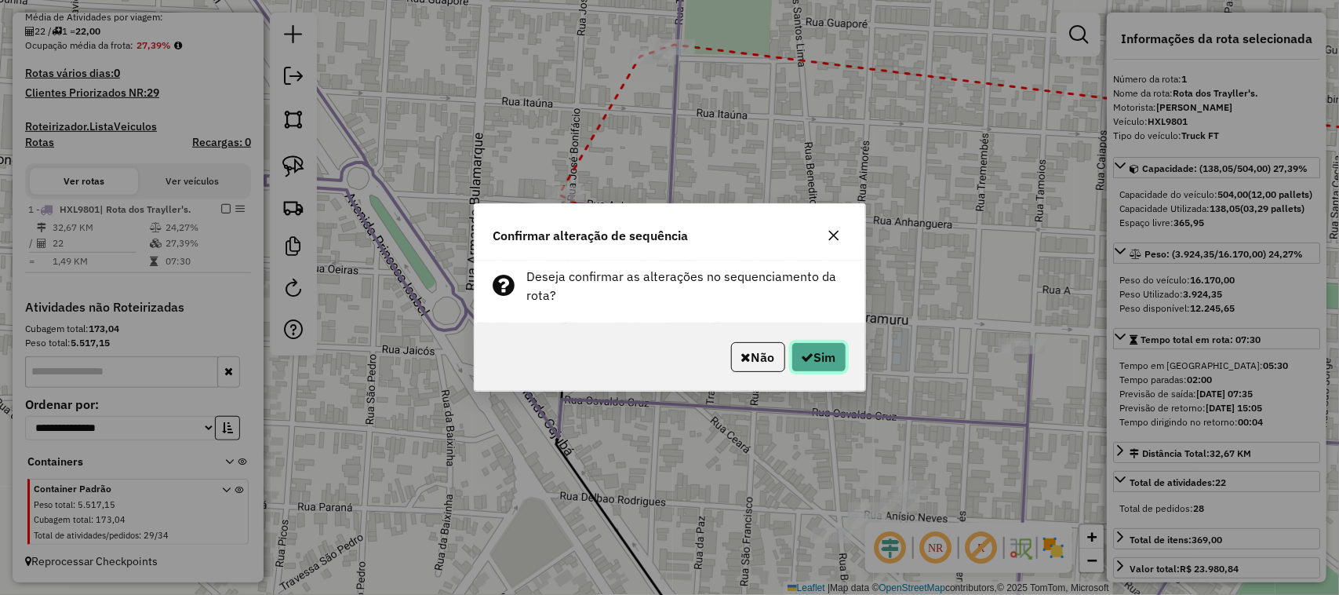
click at [806, 350] on button "Sim" at bounding box center [819, 357] width 55 height 30
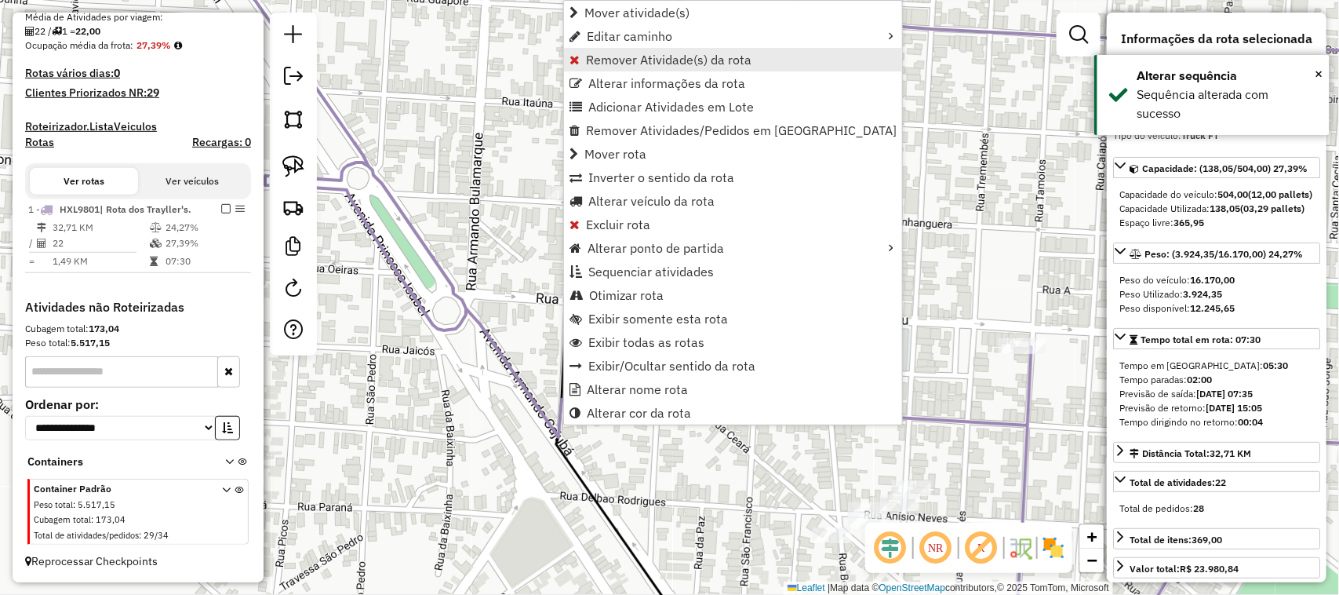
click at [612, 53] on span "Remover Atividade(s) da rota" at bounding box center [669, 59] width 166 height 13
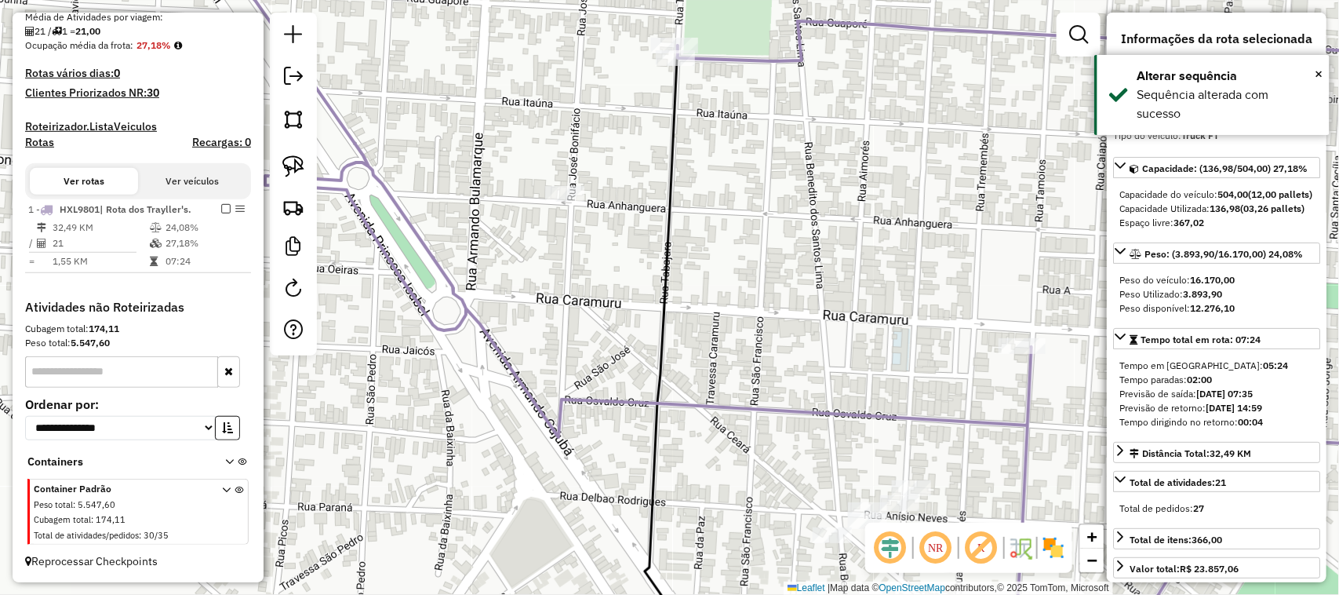
click at [758, 308] on div "Janela de atendimento Grade de atendimento Capacidade Transportadoras Veículos …" at bounding box center [669, 297] width 1339 height 595
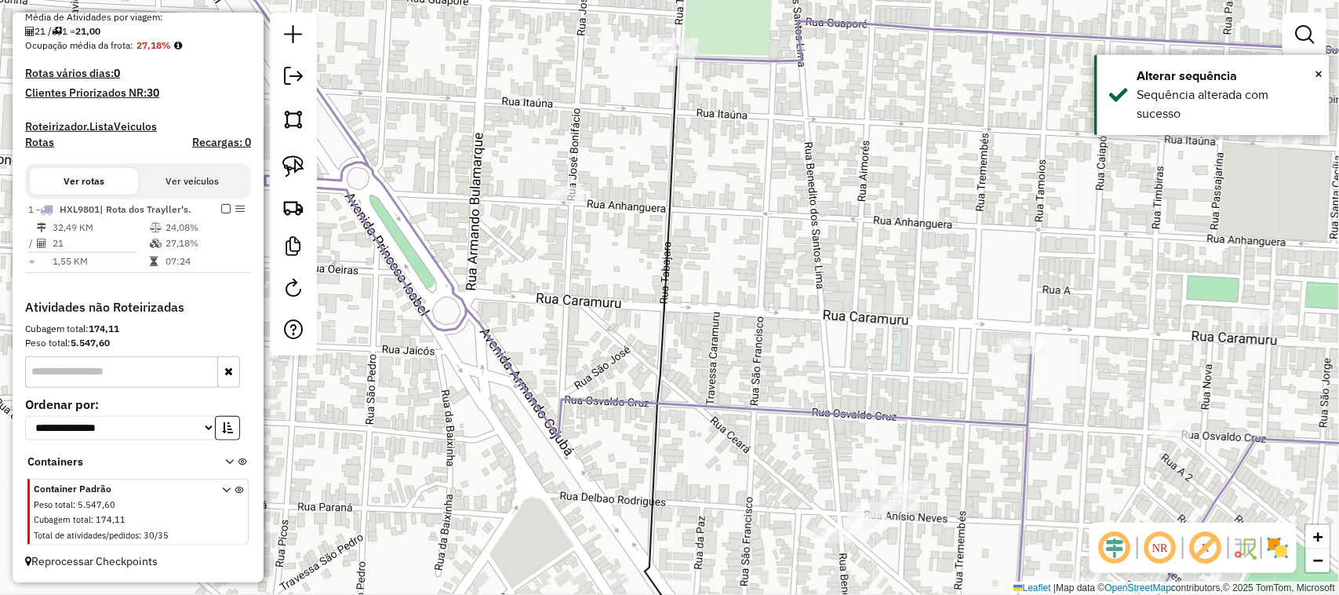
drag, startPoint x: 838, startPoint y: 316, endPoint x: 741, endPoint y: 260, distance: 111.8
click at [788, 287] on div "Janela de atendimento Grade de atendimento Capacidade Transportadoras Veículos …" at bounding box center [669, 297] width 1339 height 595
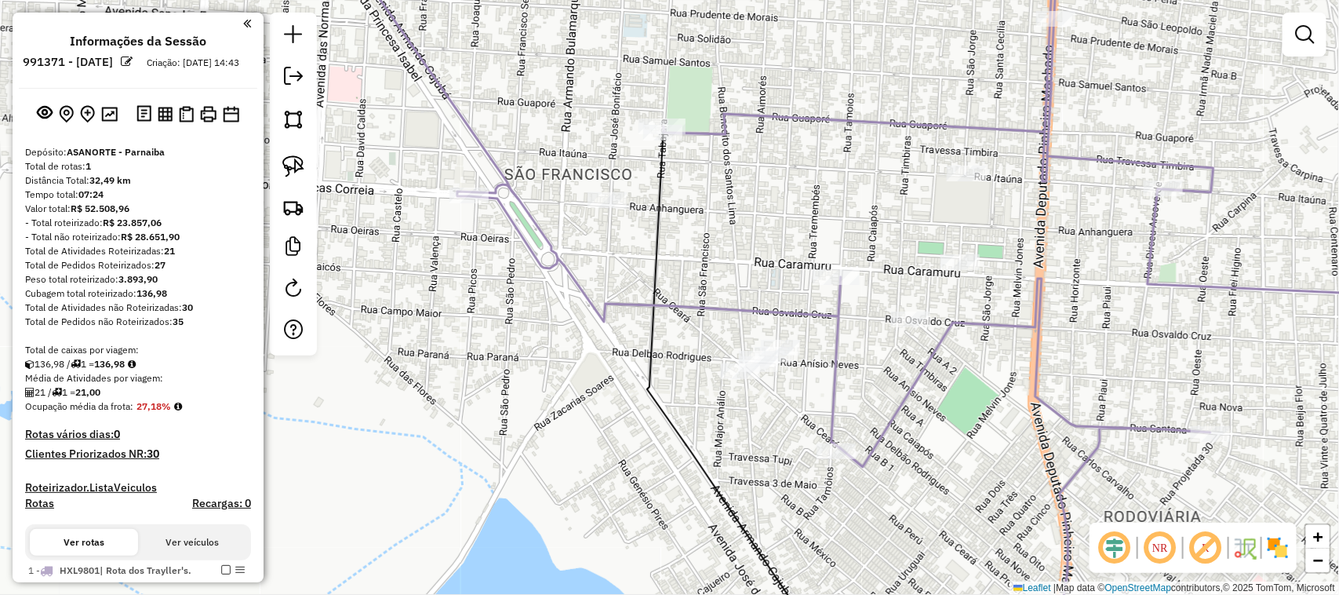
scroll to position [389, 0]
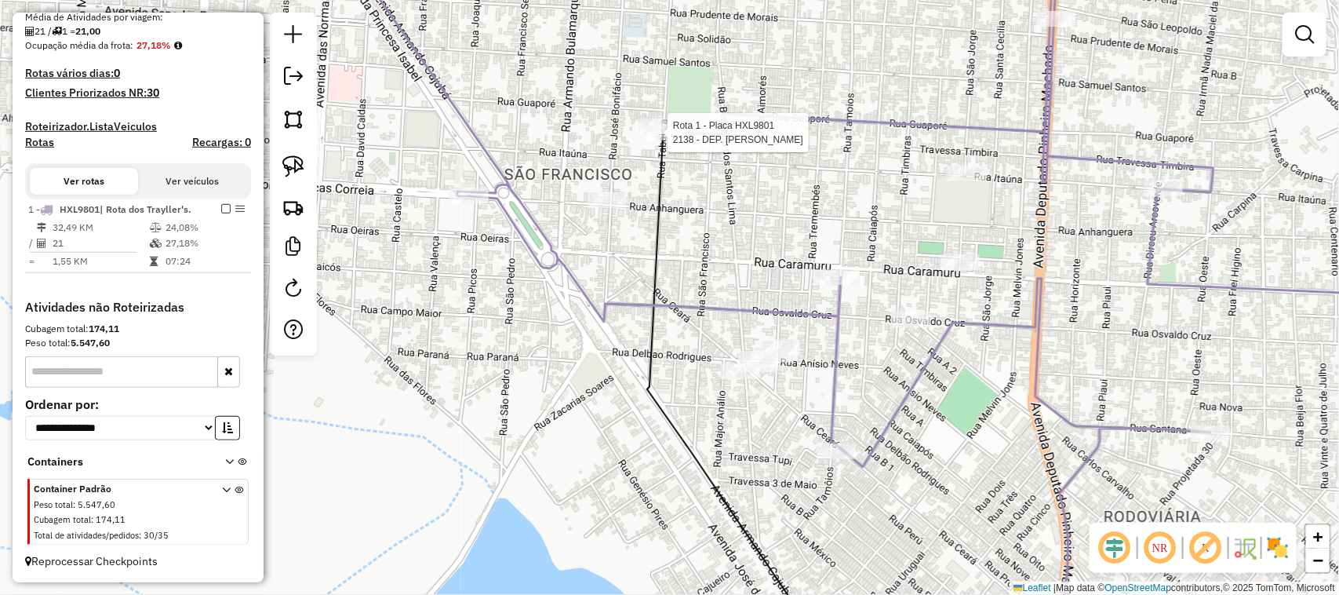
select select "**********"
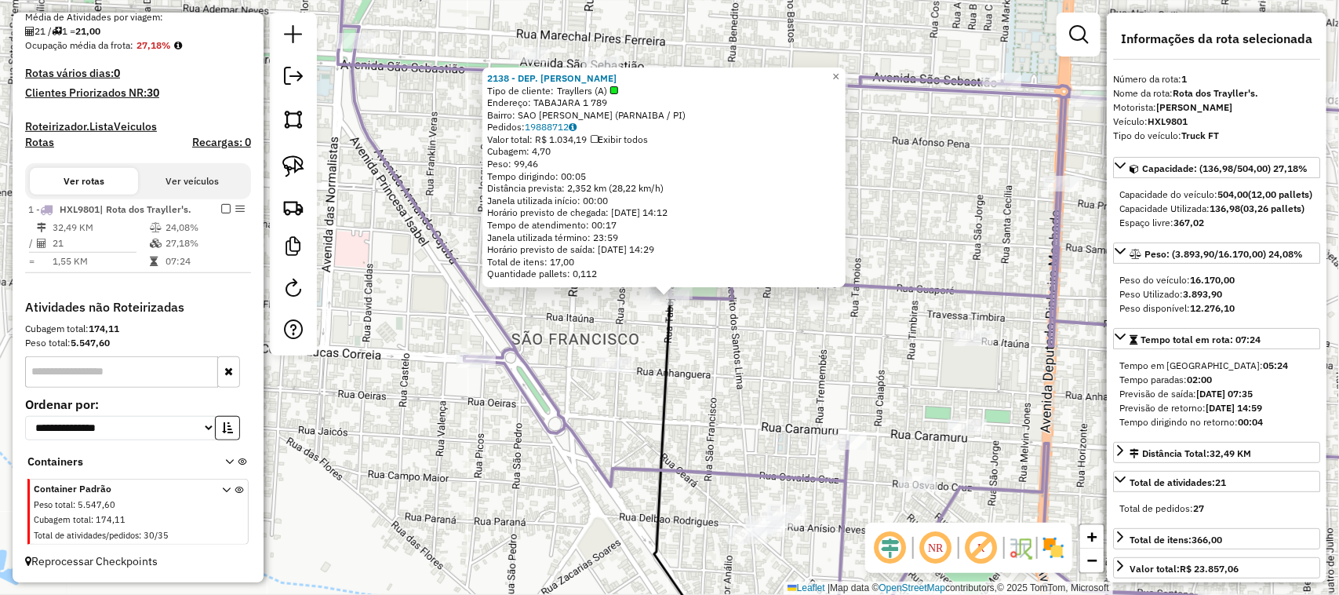
click at [708, 329] on div "2138 - DEP. NICOLAU Tipo de cliente: Trayllers (A) Endereço: TABAJARA 1 789 Bai…" at bounding box center [669, 297] width 1339 height 595
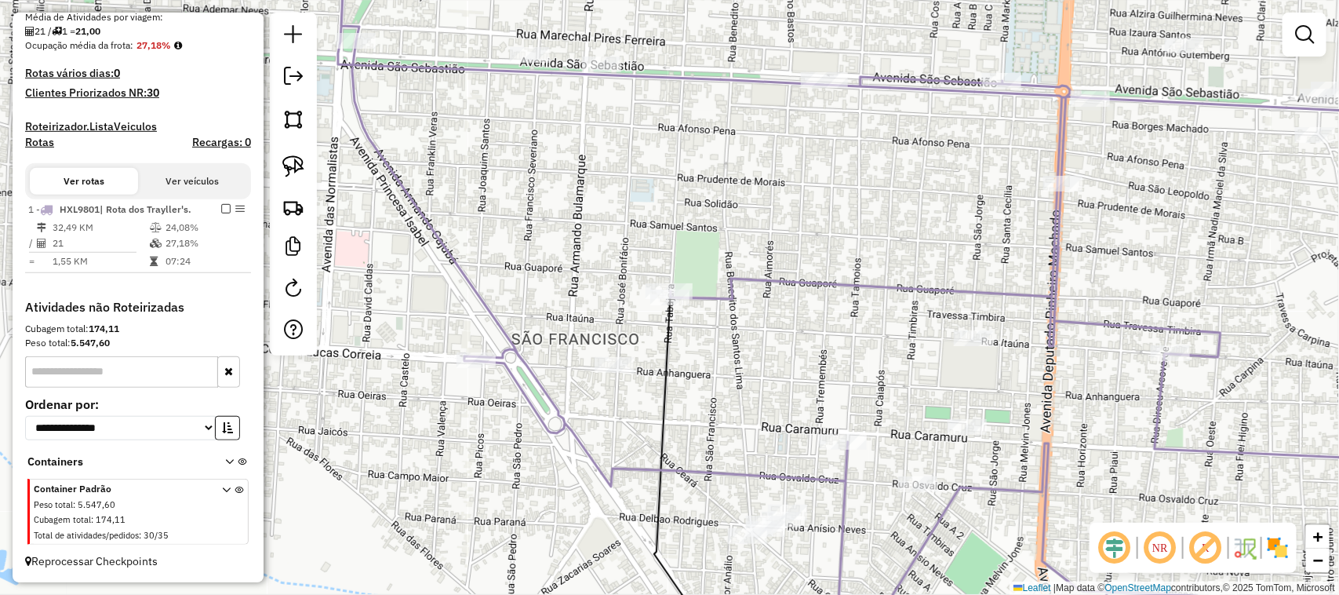
click at [708, 329] on div "Janela de atendimento Grade de atendimento Capacidade Transportadoras Veículos …" at bounding box center [669, 297] width 1339 height 595
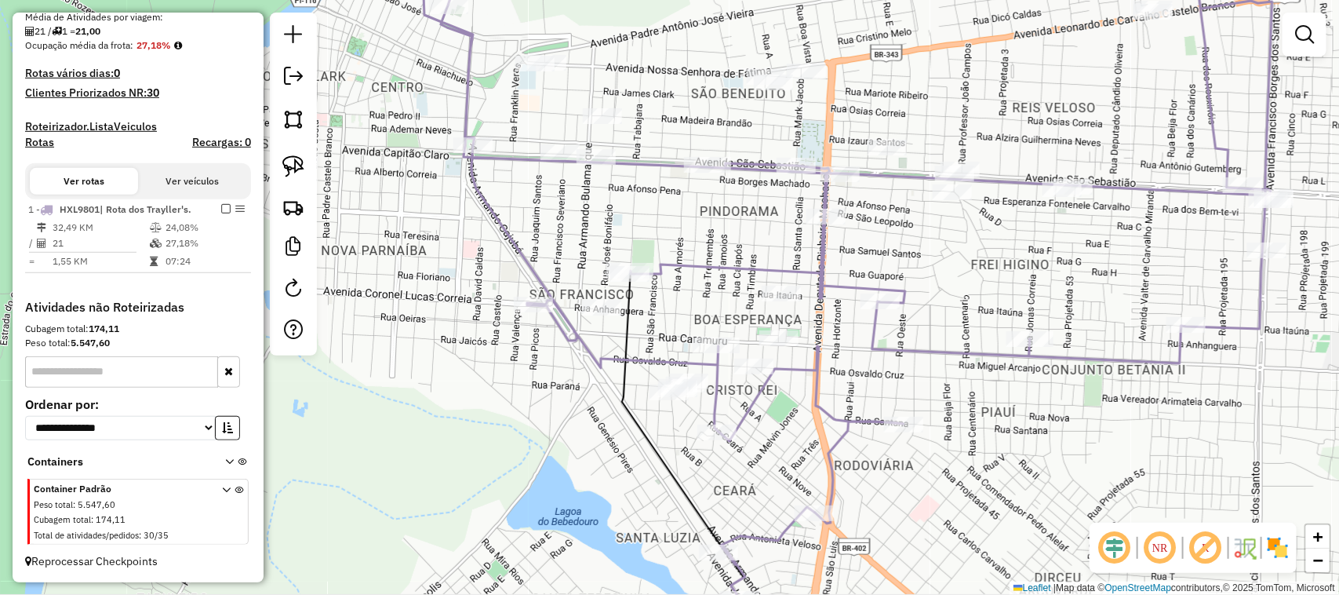
drag, startPoint x: 562, startPoint y: 214, endPoint x: 545, endPoint y: 297, distance: 84.2
click at [545, 297] on div "Janela de atendimento Grade de atendimento Capacidade Transportadoras Veículos …" at bounding box center [669, 297] width 1339 height 595
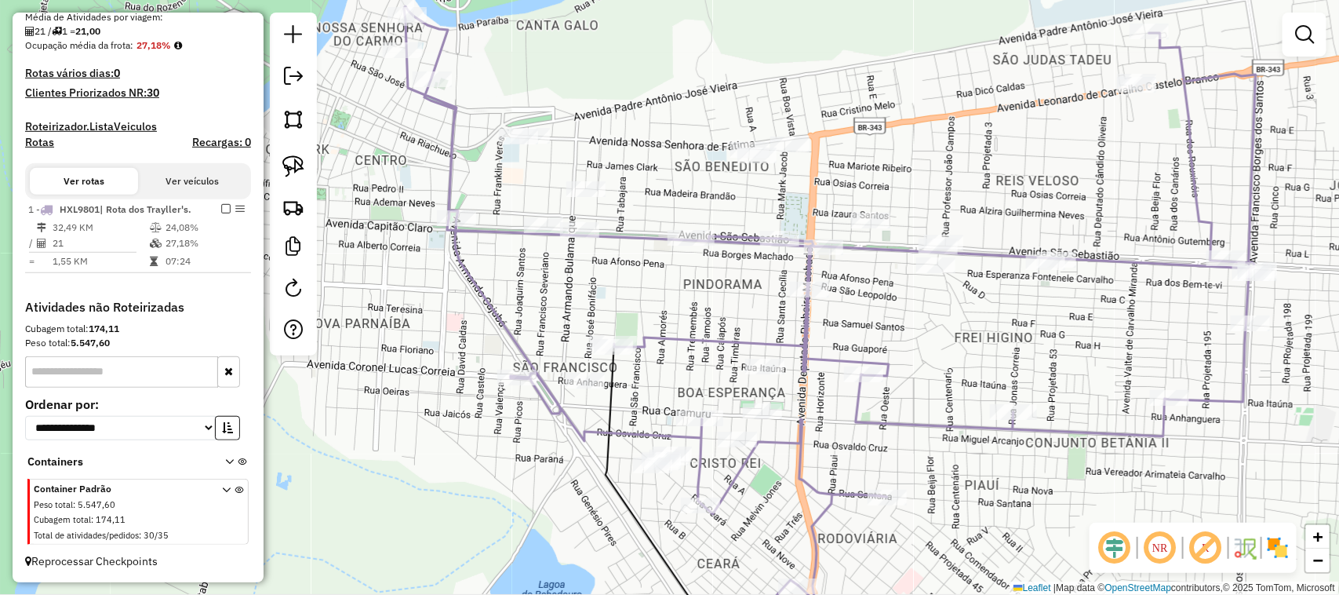
click at [404, 40] on icon at bounding box center [830, 330] width 852 height 649
select select "**********"
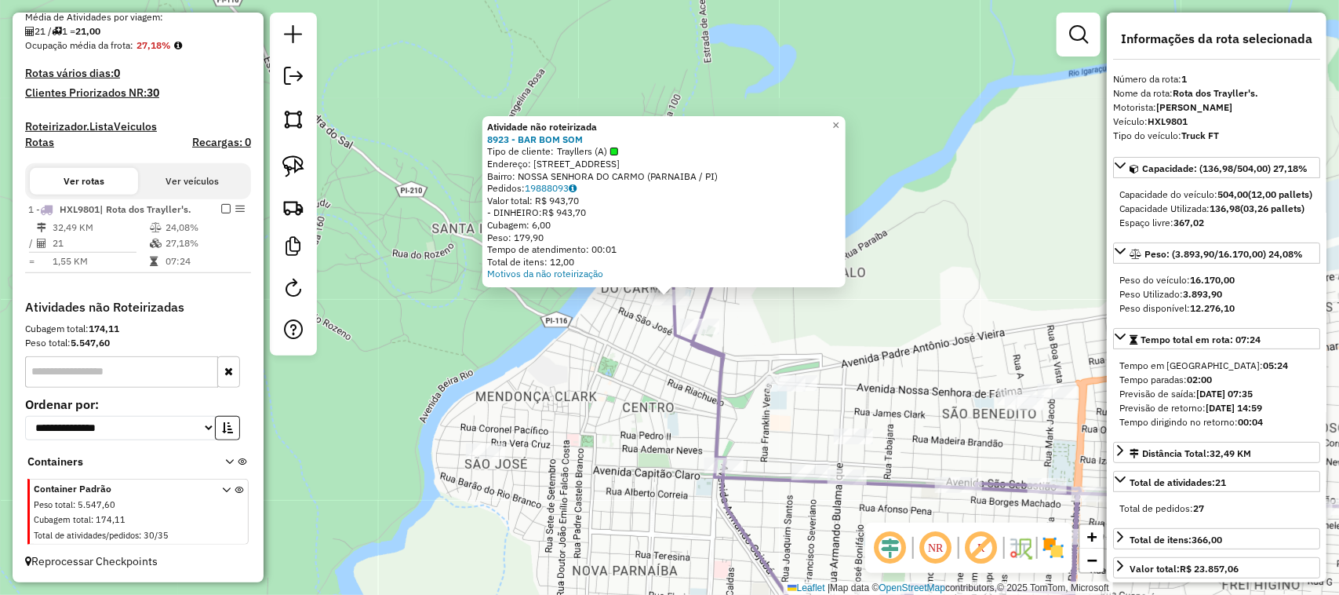
click at [820, 349] on div "Atividade não roteirizada 8923 - BAR BOM SOM Tipo de cliente: Trayllers (A) End…" at bounding box center [669, 297] width 1339 height 595
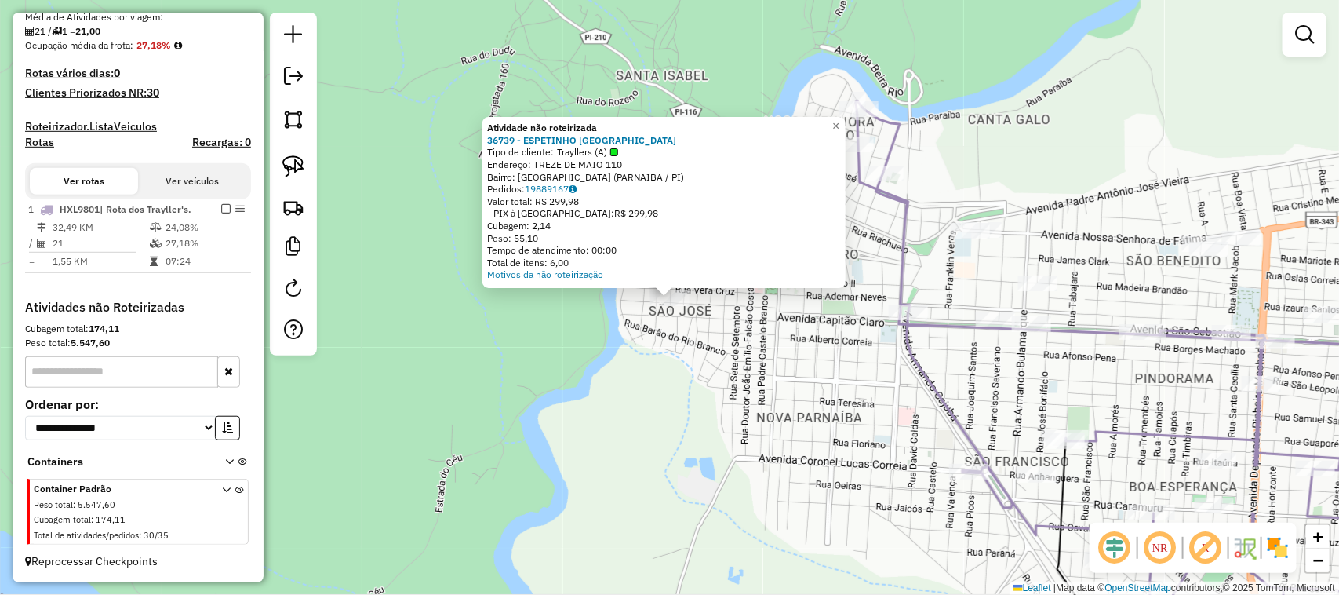
click at [799, 377] on div "Atividade não roteirizada 36739 - ESPETINHO SAO JOSE Tipo de cliente: Trayllers…" at bounding box center [669, 297] width 1339 height 595
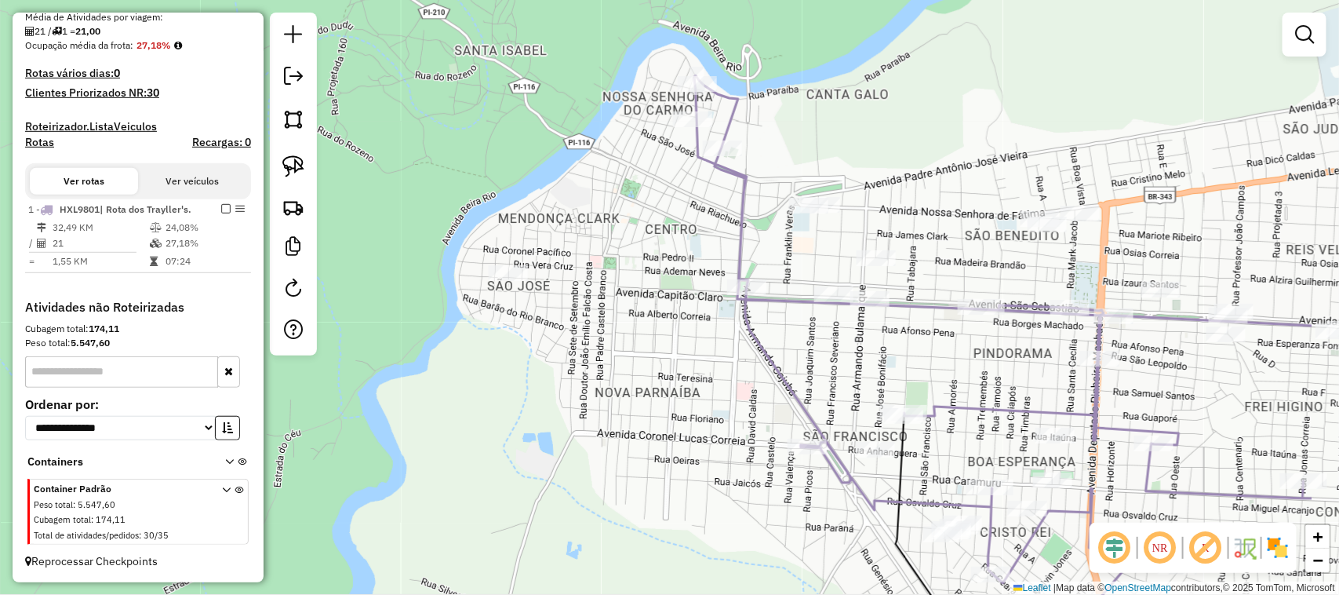
drag, startPoint x: 755, startPoint y: 381, endPoint x: 600, endPoint y: 365, distance: 155.4
click at [604, 366] on div "Janela de atendimento Grade de atendimento Capacidade Transportadoras Veículos …" at bounding box center [669, 297] width 1339 height 595
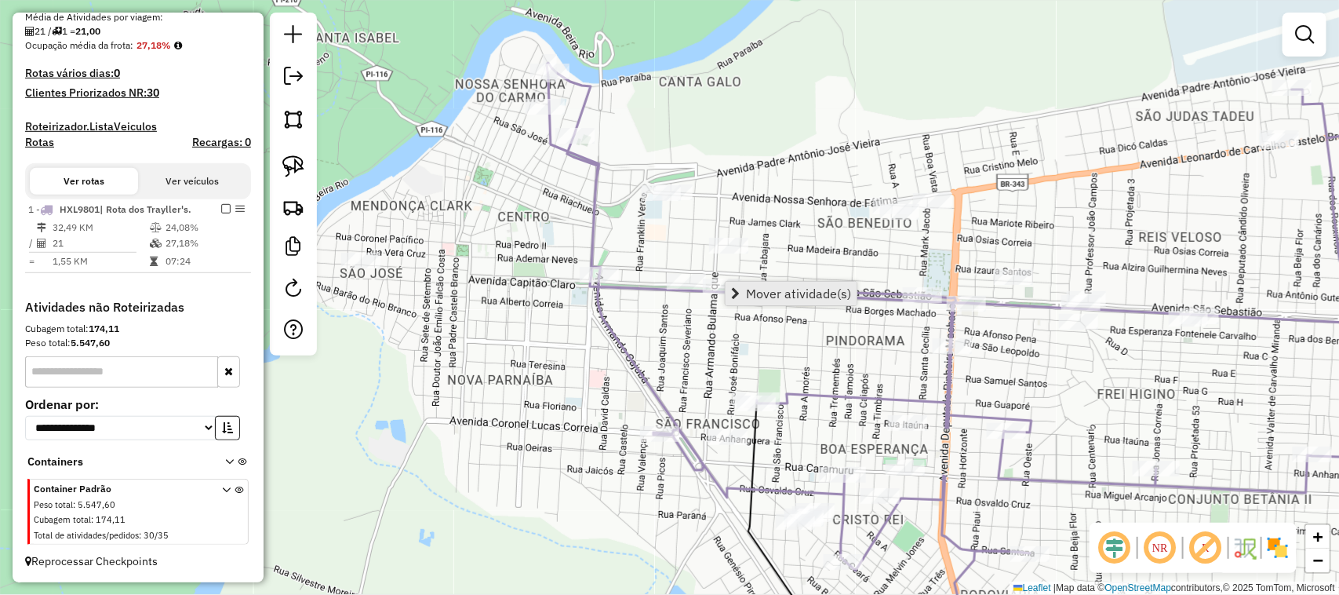
click at [743, 292] on link "Mover atividade(s)" at bounding box center [791, 294] width 131 height 24
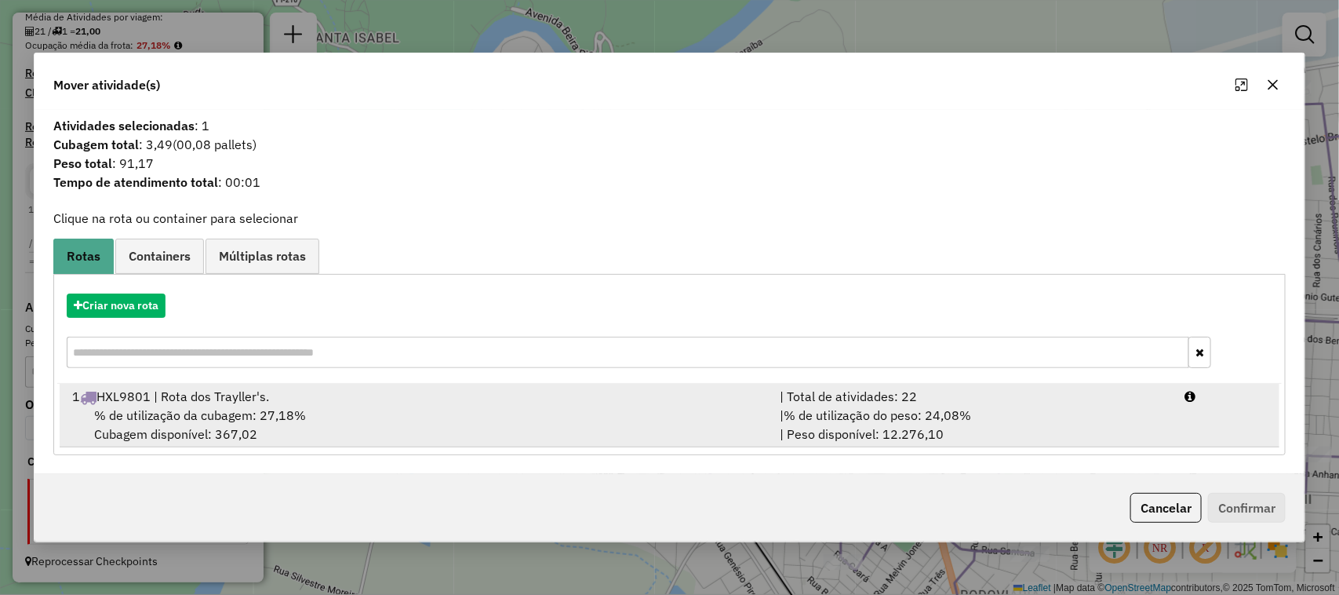
click at [457, 417] on div "% de utilização da cubagem: 27,18% Cubagem disponível: 367,02" at bounding box center [417, 425] width 708 height 38
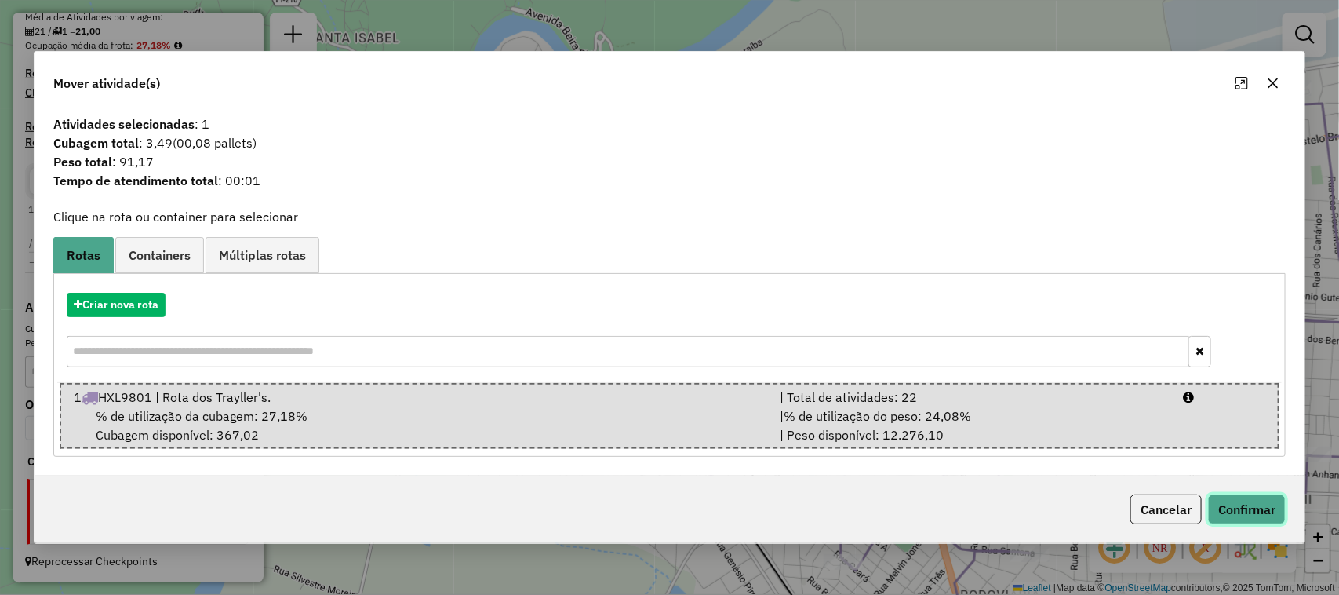
click at [1256, 514] on button "Confirmar" at bounding box center [1247, 509] width 78 height 30
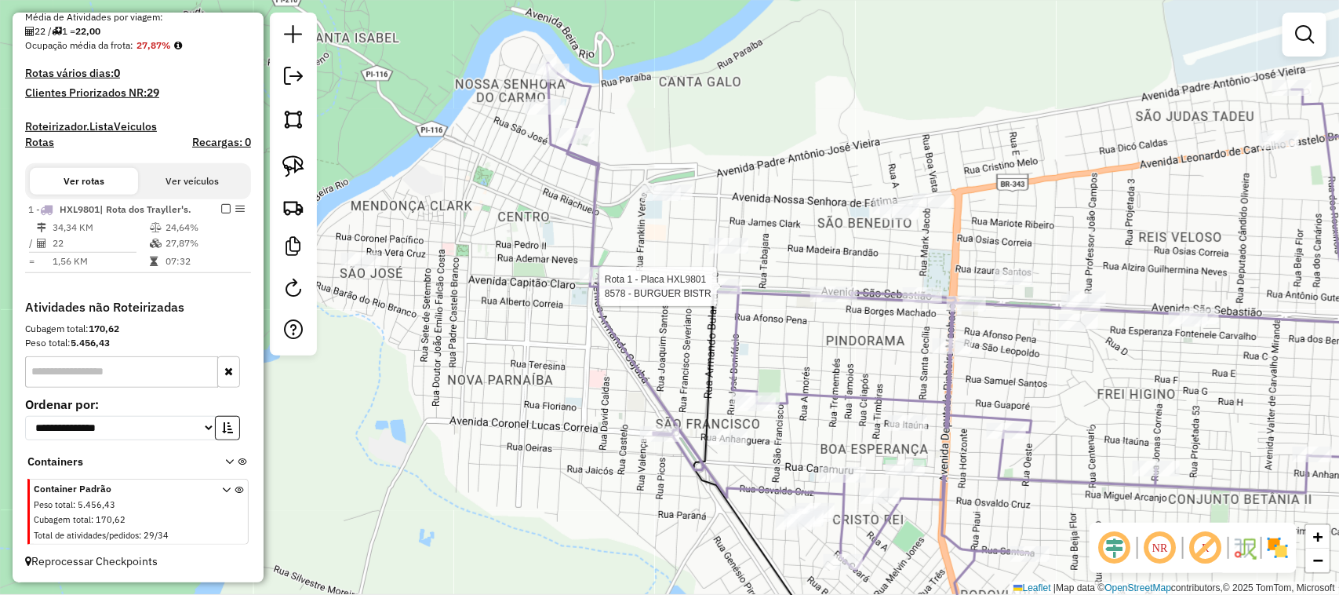
select select "**********"
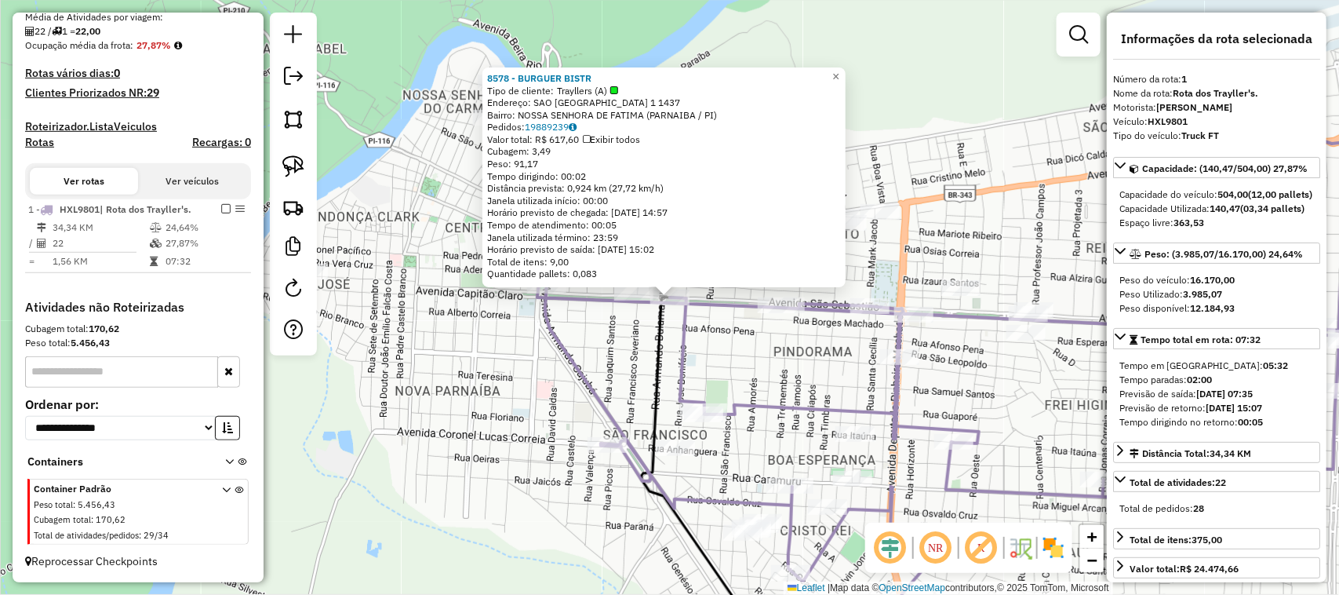
click at [714, 347] on div "8578 - BURGUER BISTR Tipo de cliente: Trayllers (A) Endereço: SAO SEBASTIAO 1 1…" at bounding box center [669, 297] width 1339 height 595
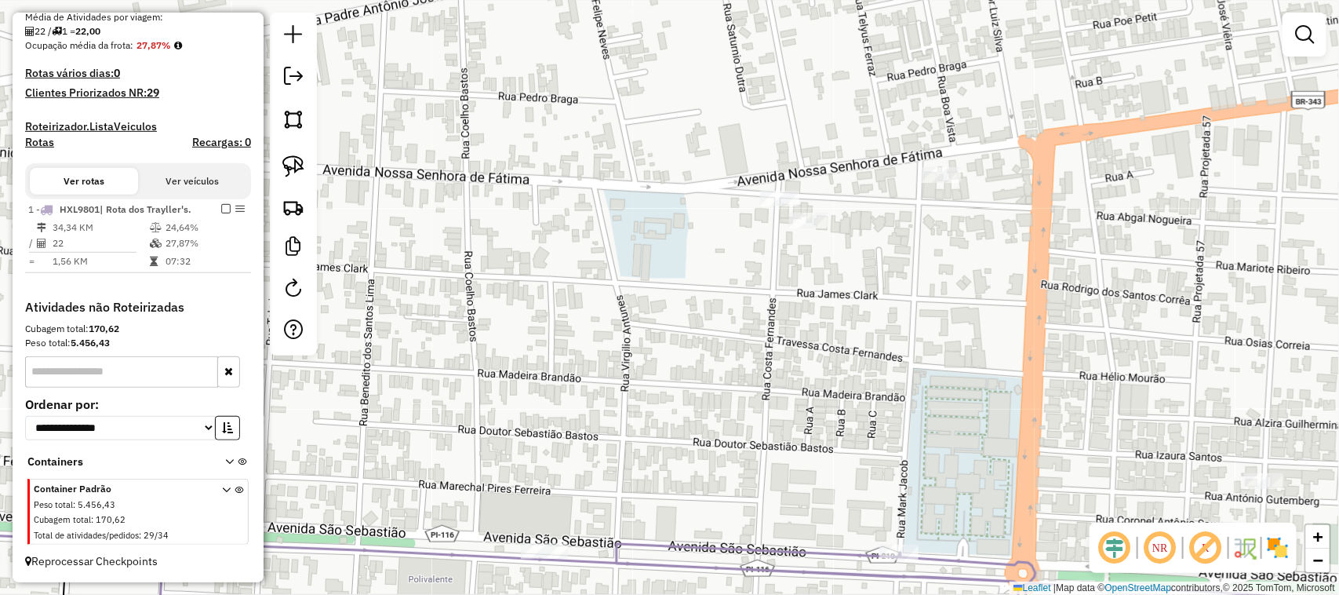
drag, startPoint x: 981, startPoint y: 275, endPoint x: 818, endPoint y: 195, distance: 181.7
click at [853, 213] on div "Janela de atendimento Grade de atendimento Capacidade Transportadoras Veículos …" at bounding box center [669, 297] width 1339 height 595
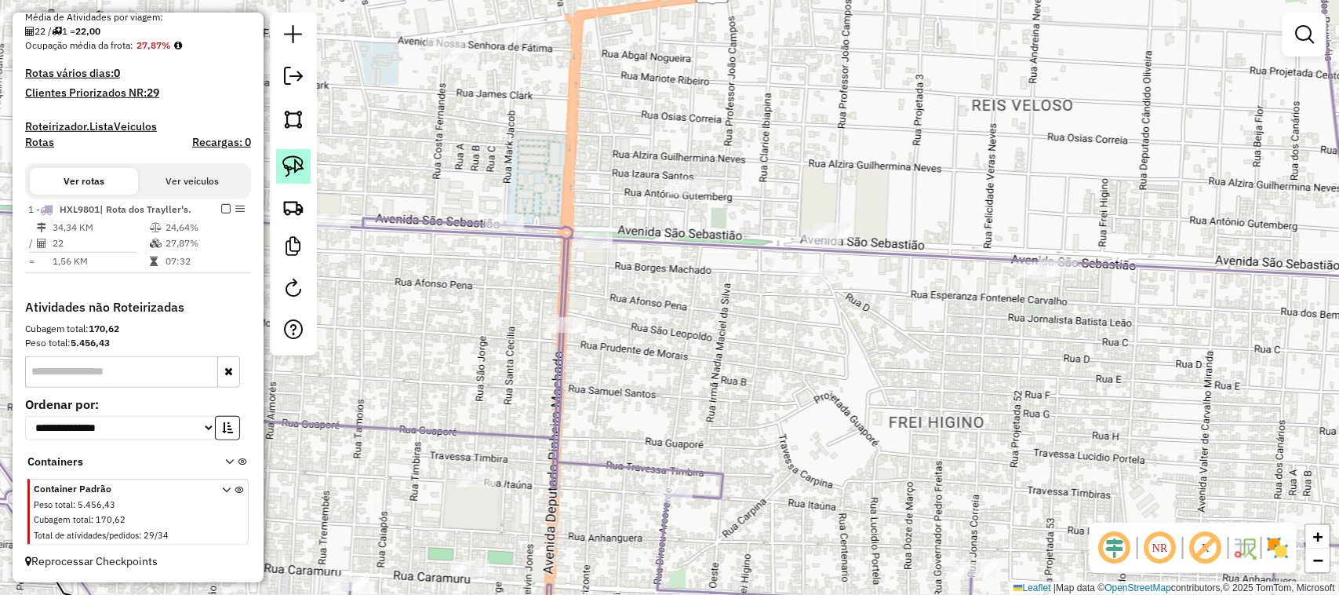
click at [299, 159] on img at bounding box center [293, 166] width 22 height 22
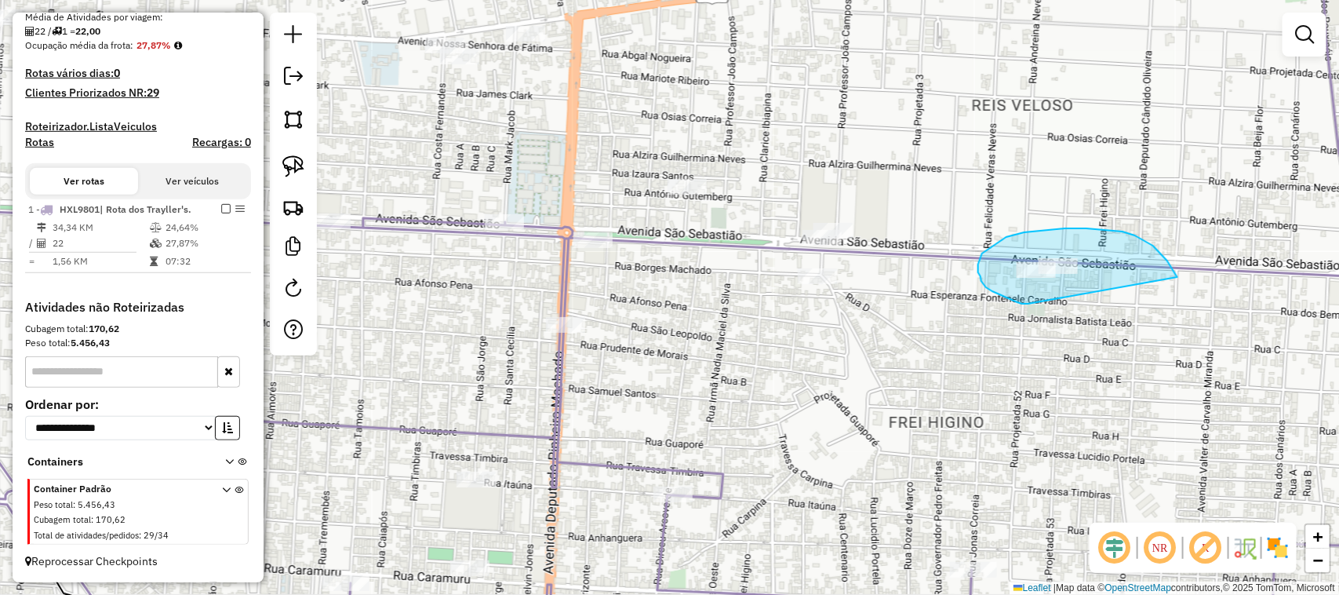
drag, startPoint x: 1028, startPoint y: 304, endPoint x: 1148, endPoint y: 316, distance: 119.9
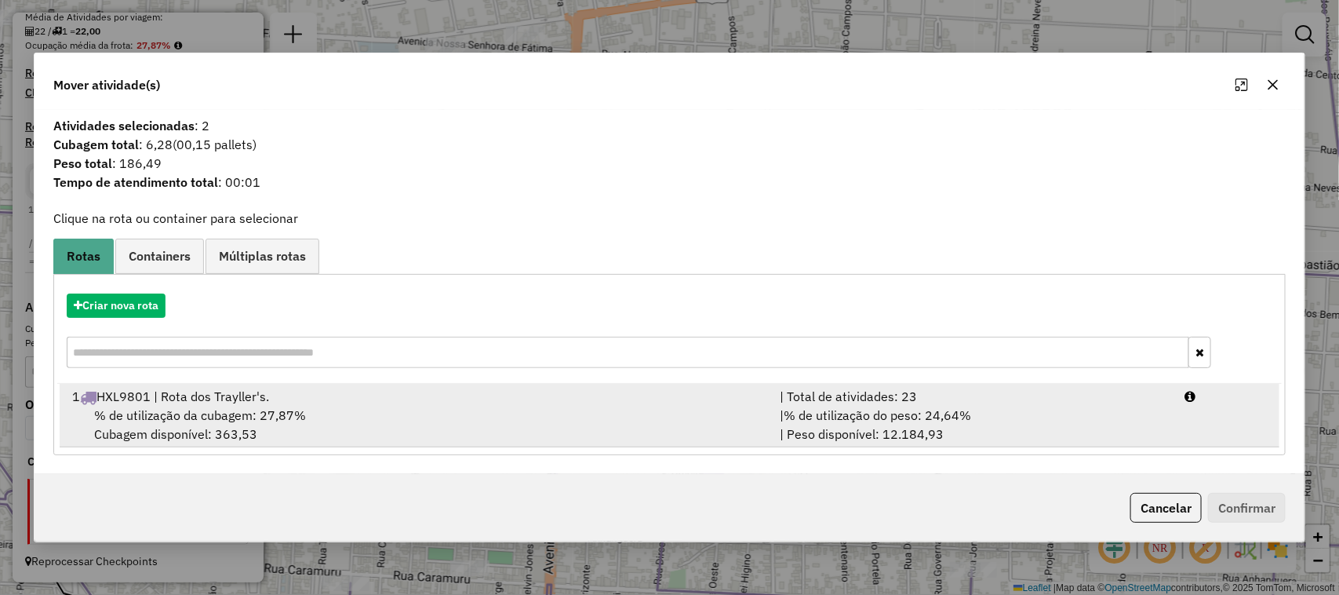
click at [290, 413] on span "% de utilização da cubagem: 27,87%" at bounding box center [200, 415] width 212 height 16
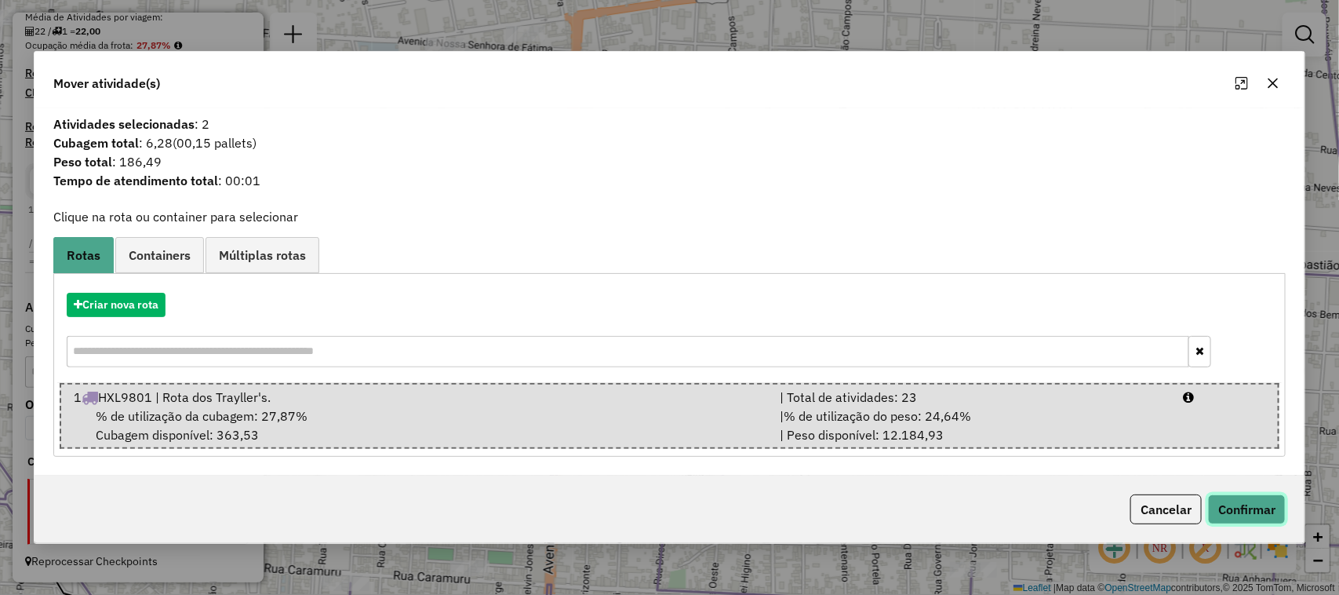
click at [1242, 510] on button "Confirmar" at bounding box center [1247, 509] width 78 height 30
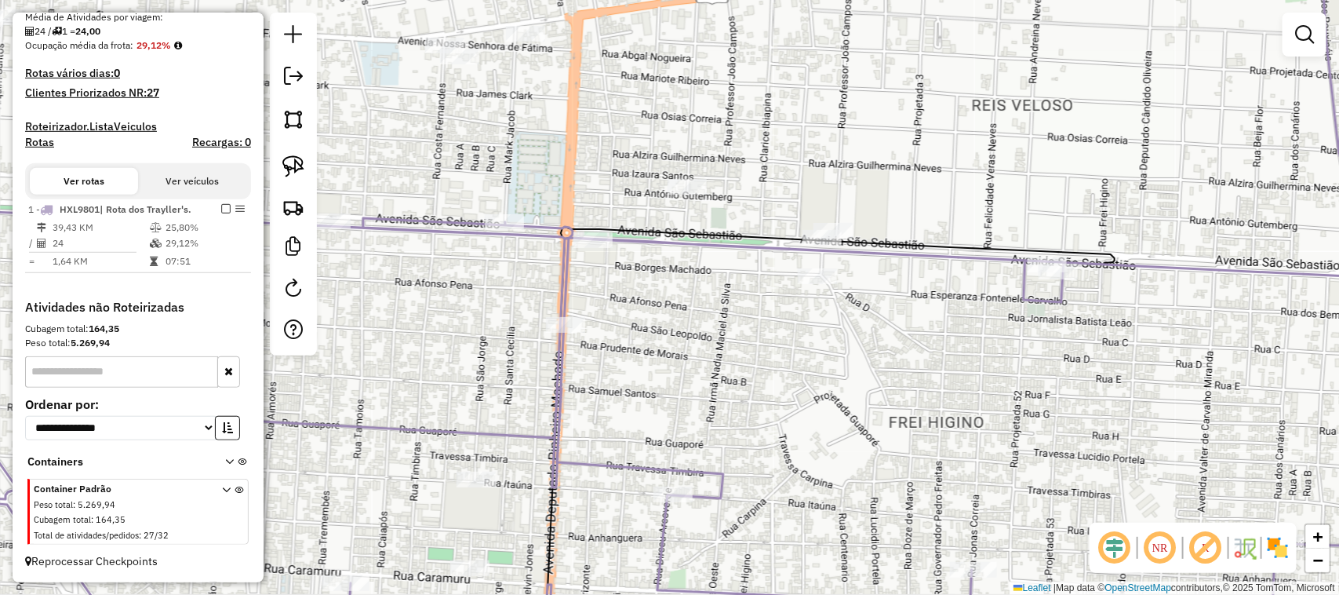
click at [977, 308] on div "Janela de atendimento Grade de atendimento Capacidade Transportadoras Veículos …" at bounding box center [669, 297] width 1339 height 595
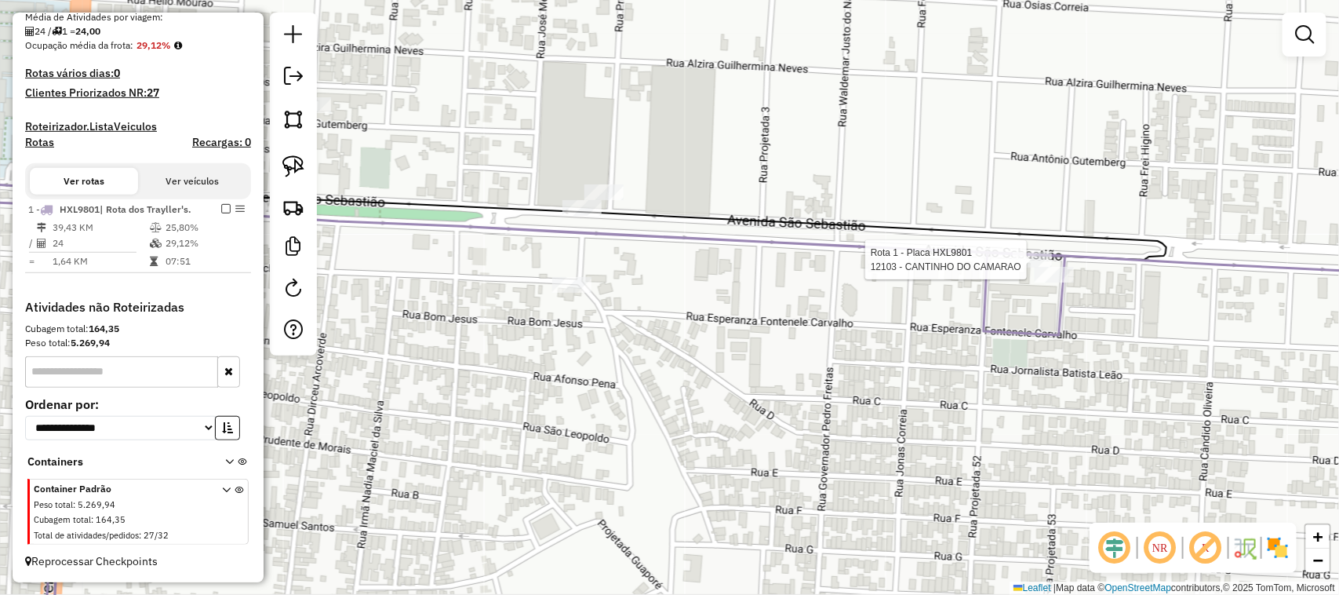
select select "**********"
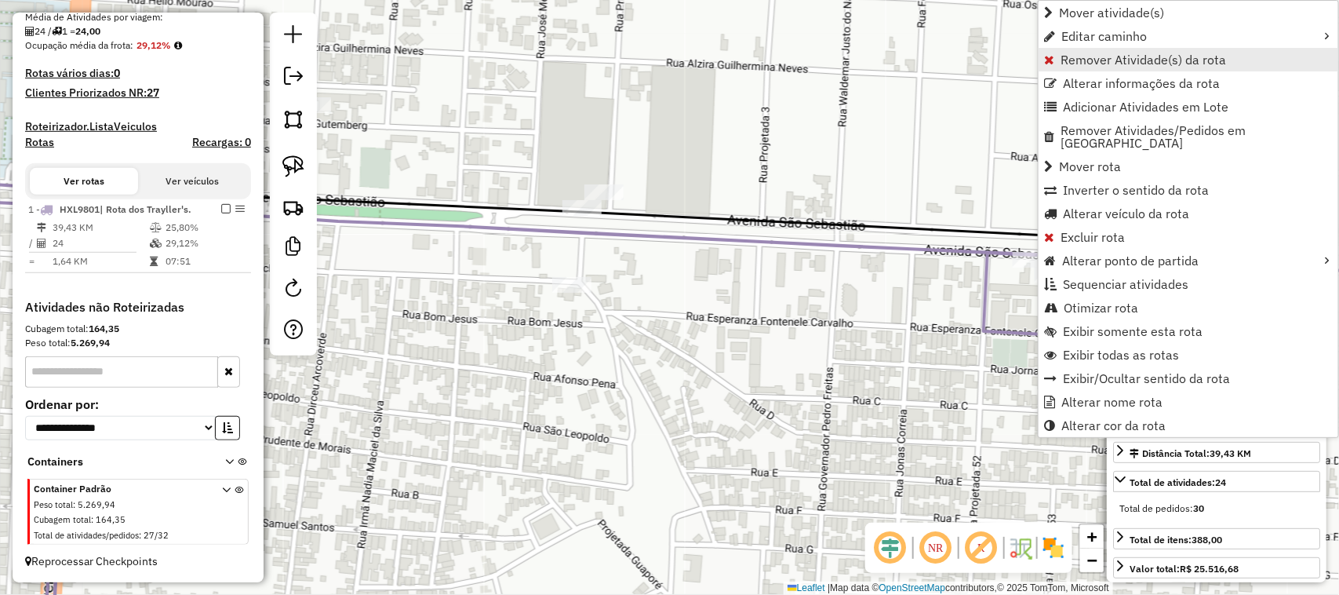
click at [1157, 60] on span "Remover Atividade(s) da rota" at bounding box center [1144, 59] width 166 height 13
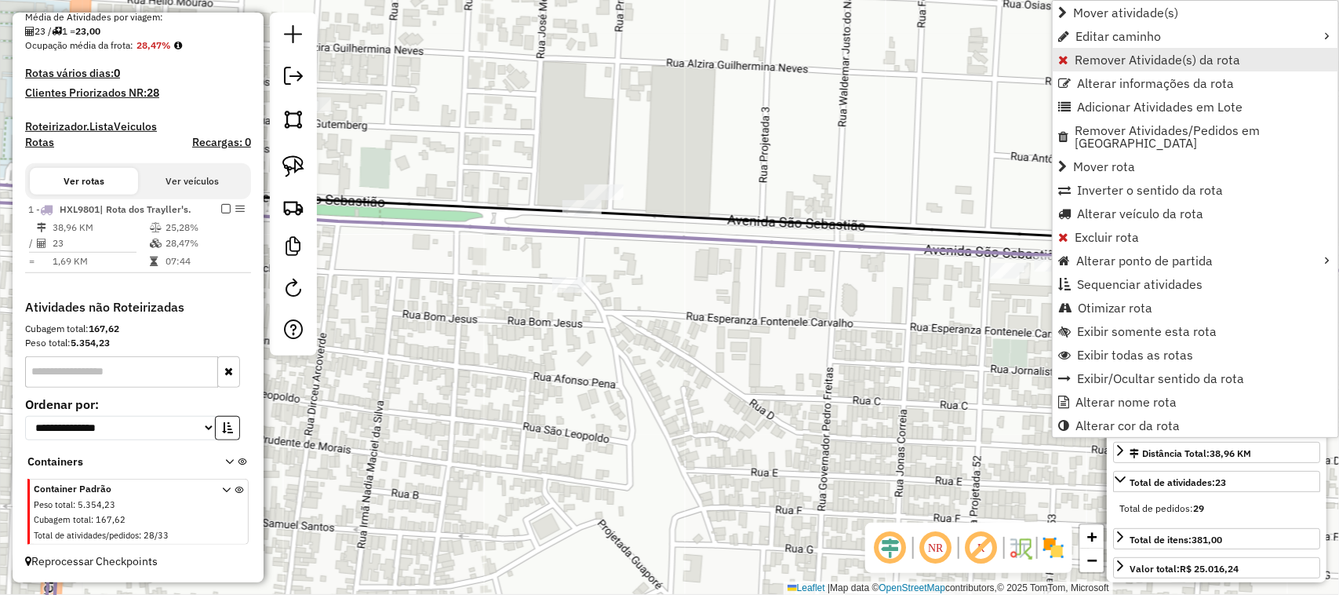
click at [1141, 63] on span "Remover Atividade(s) da rota" at bounding box center [1158, 59] width 166 height 13
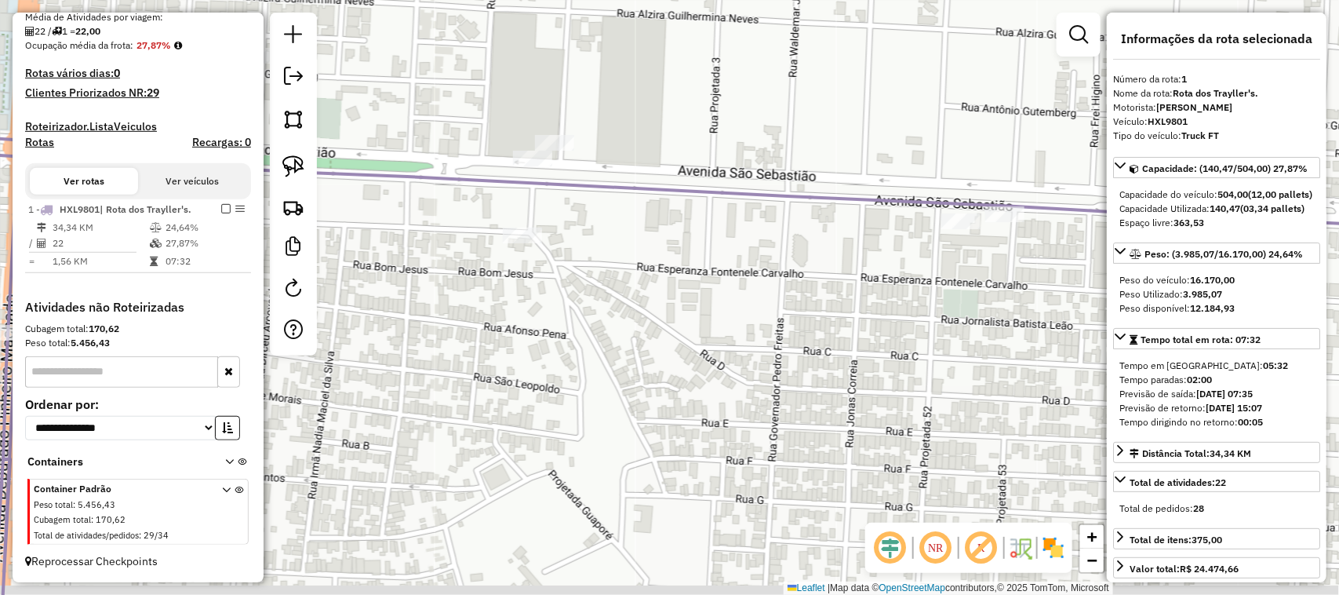
drag, startPoint x: 875, startPoint y: 410, endPoint x: 747, endPoint y: 332, distance: 150.0
click at [753, 334] on div "Janela de atendimento Grade de atendimento Capacidade Transportadoras Veículos …" at bounding box center [669, 297] width 1339 height 595
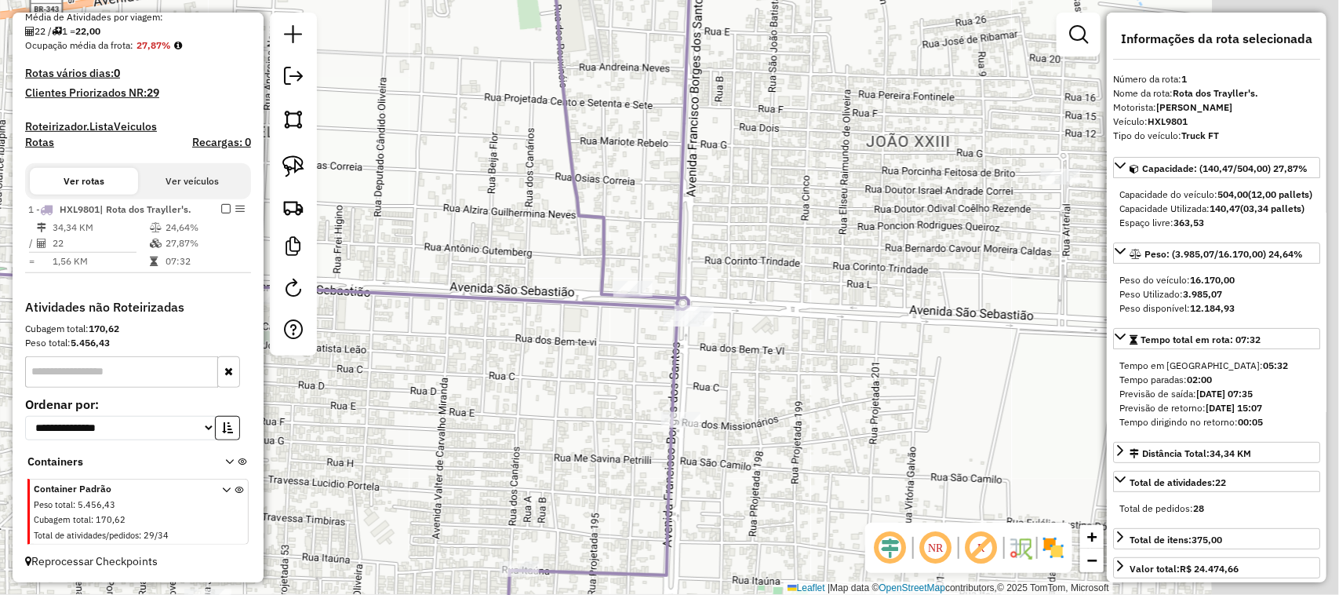
drag, startPoint x: 1024, startPoint y: 224, endPoint x: 796, endPoint y: 261, distance: 231.2
click at [813, 260] on div "Janela de atendimento Grade de atendimento Capacidade Transportadoras Veículos …" at bounding box center [669, 297] width 1339 height 595
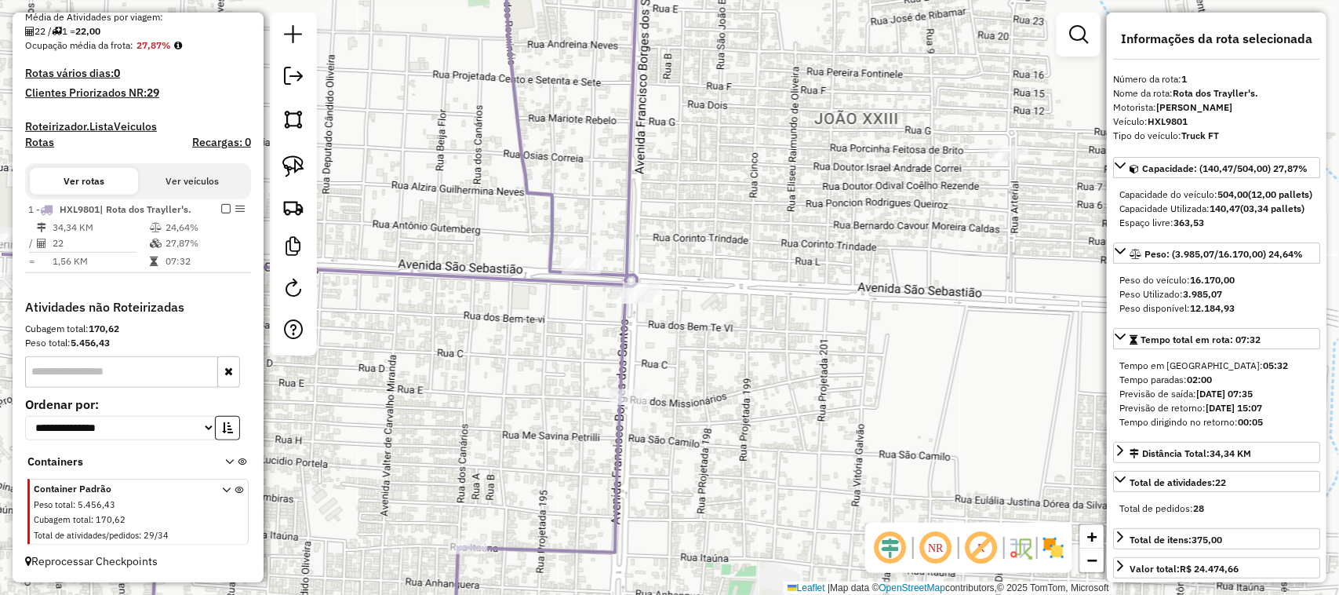
drag, startPoint x: 671, startPoint y: 198, endPoint x: 936, endPoint y: 67, distance: 296.1
click at [914, 92] on div "Janela de atendimento Grade de atendimento Capacidade Transportadoras Veículos …" at bounding box center [669, 297] width 1339 height 595
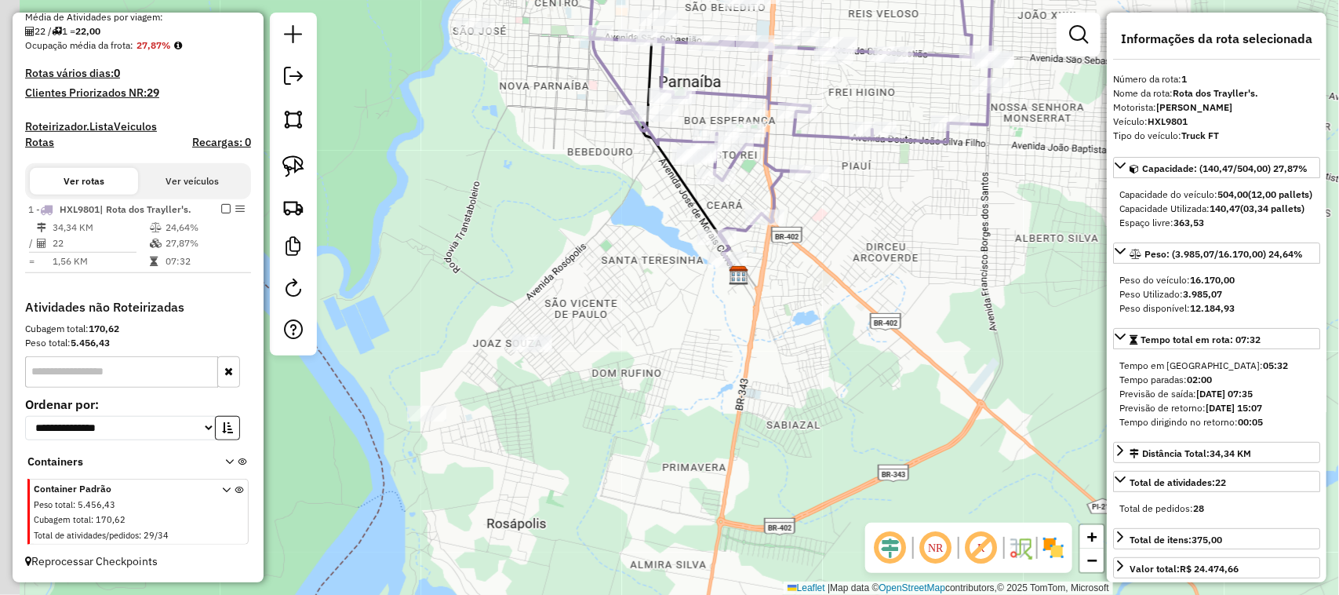
drag, startPoint x: 481, startPoint y: 402, endPoint x: 495, endPoint y: 392, distance: 17.4
click at [500, 396] on div "Janela de atendimento Grade de atendimento Capacidade Transportadoras Veículos …" at bounding box center [669, 297] width 1339 height 595
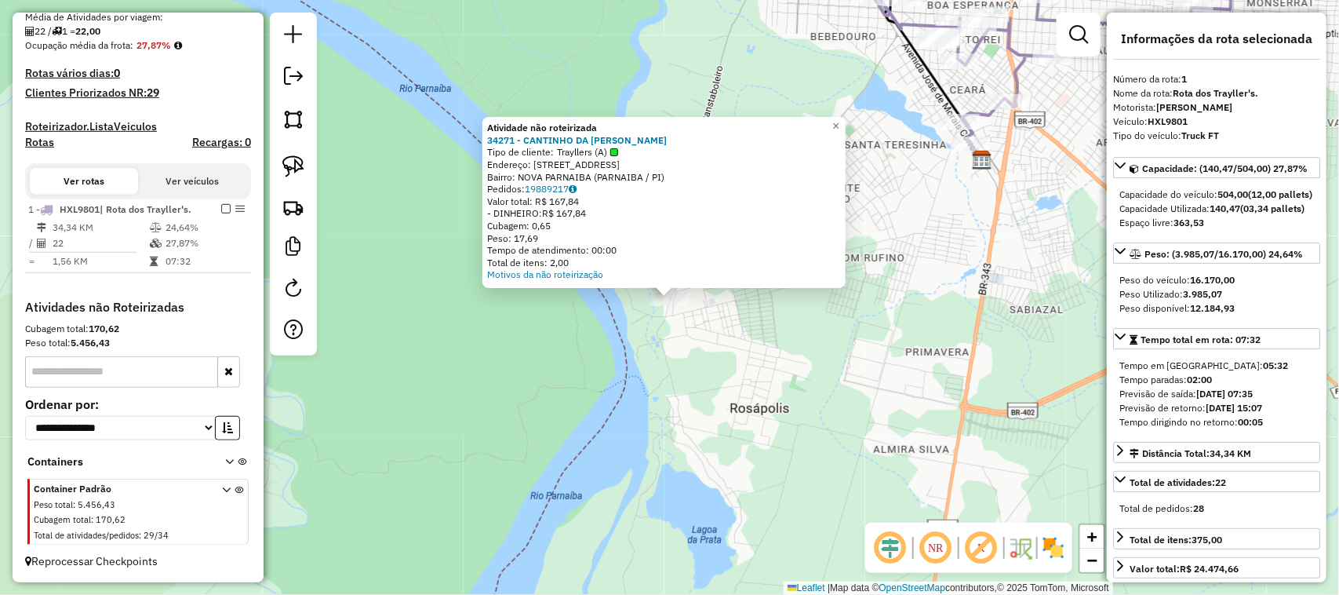
click at [769, 375] on div "Atividade não roteirizada 34271 - CANTINHO DA TINA Tipo de cliente: Trayllers (…" at bounding box center [669, 297] width 1339 height 595
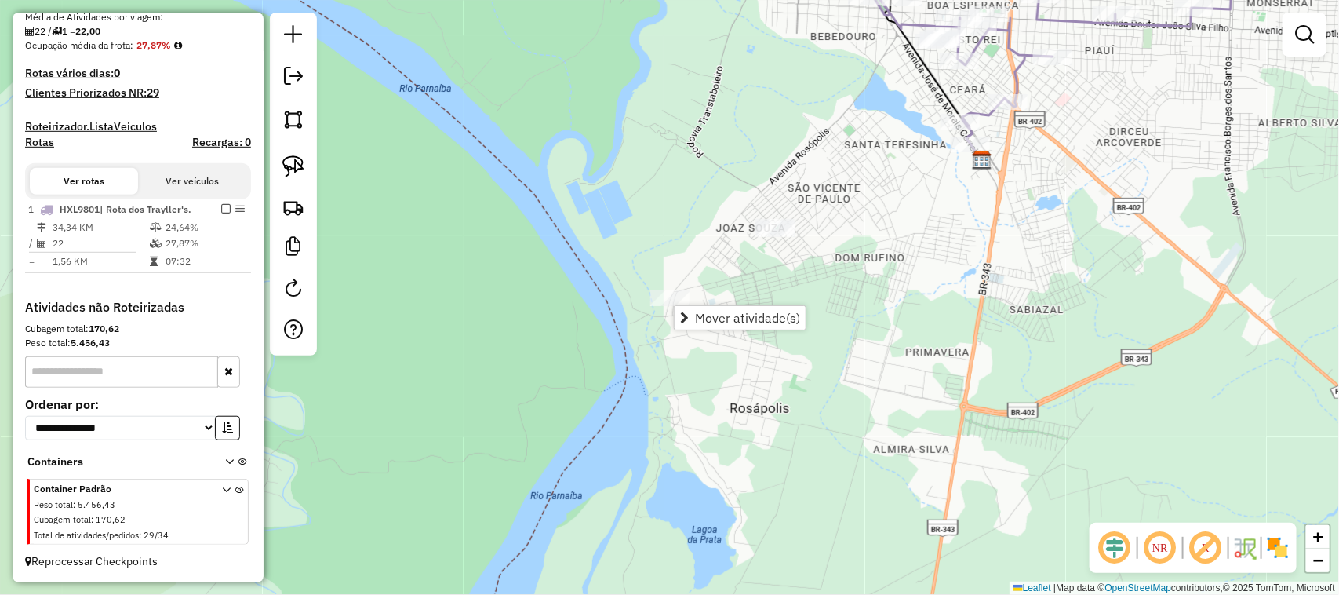
click at [932, 263] on div "Janela de atendimento Grade de atendimento Capacidade Transportadoras Veículos …" at bounding box center [669, 297] width 1339 height 595
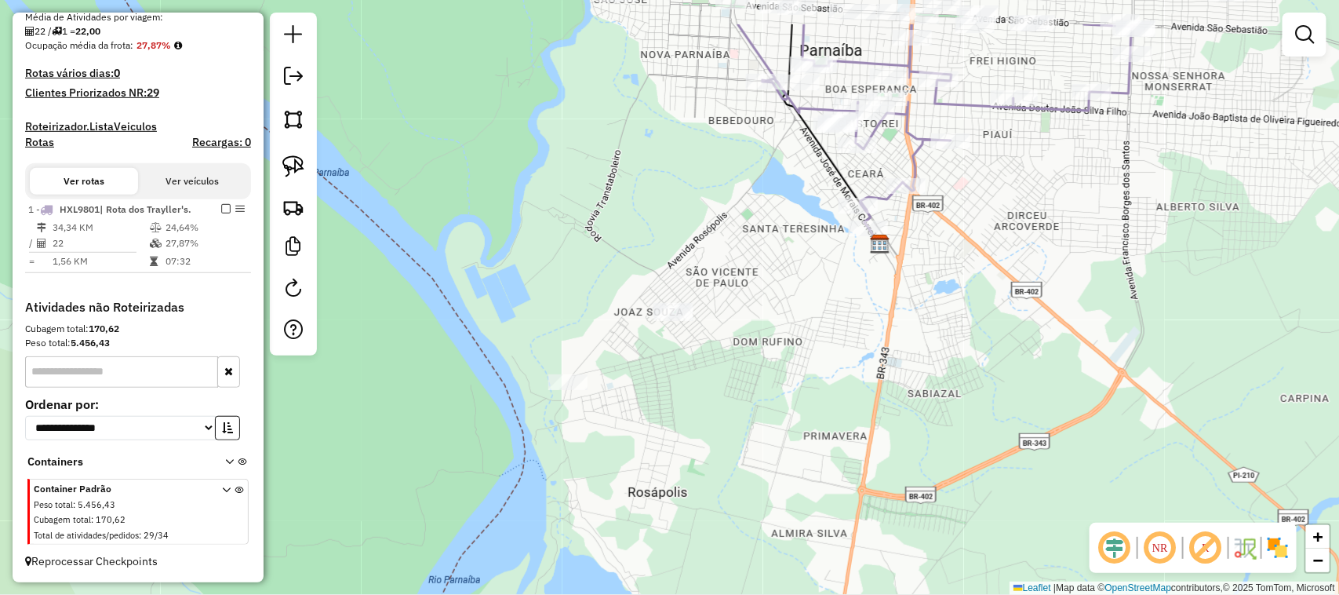
drag, startPoint x: 932, startPoint y: 291, endPoint x: 802, endPoint y: 402, distance: 170.3
click at [806, 398] on div "Janela de atendimento Grade de atendimento Capacidade Transportadoras Veículos …" at bounding box center [669, 297] width 1339 height 595
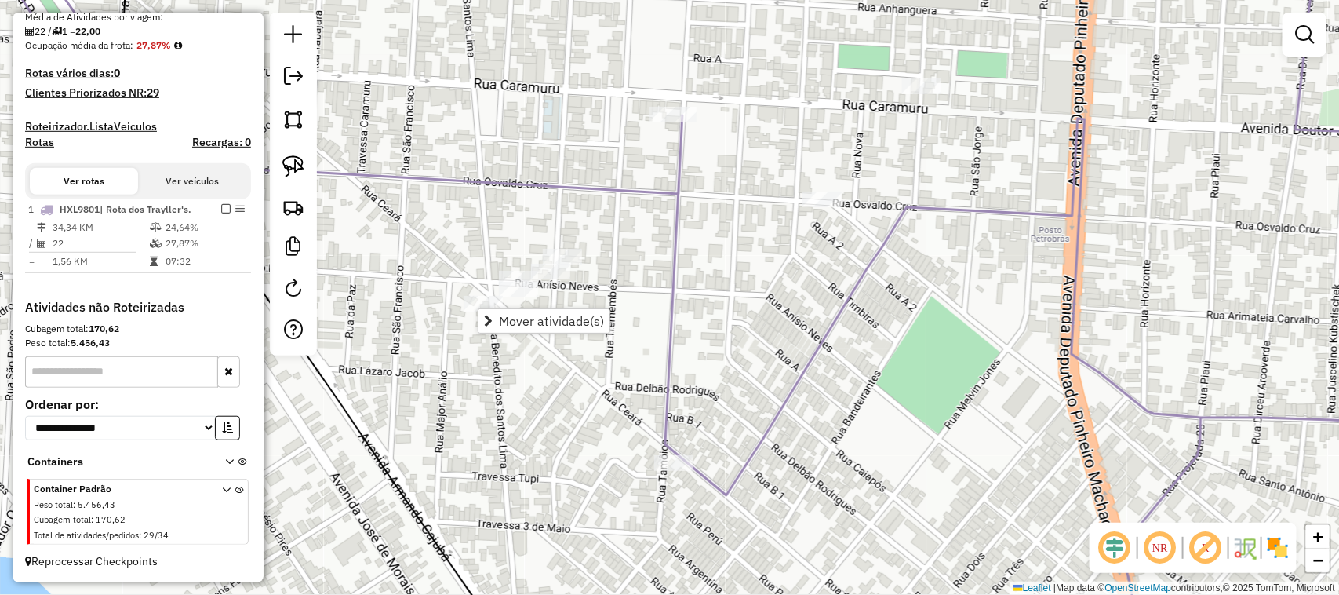
click at [440, 300] on div "Janela de atendimento Grade de atendimento Capacidade Transportadoras Veículos …" at bounding box center [669, 297] width 1339 height 595
click at [511, 318] on span "Mover atividade(s)" at bounding box center [553, 317] width 105 height 13
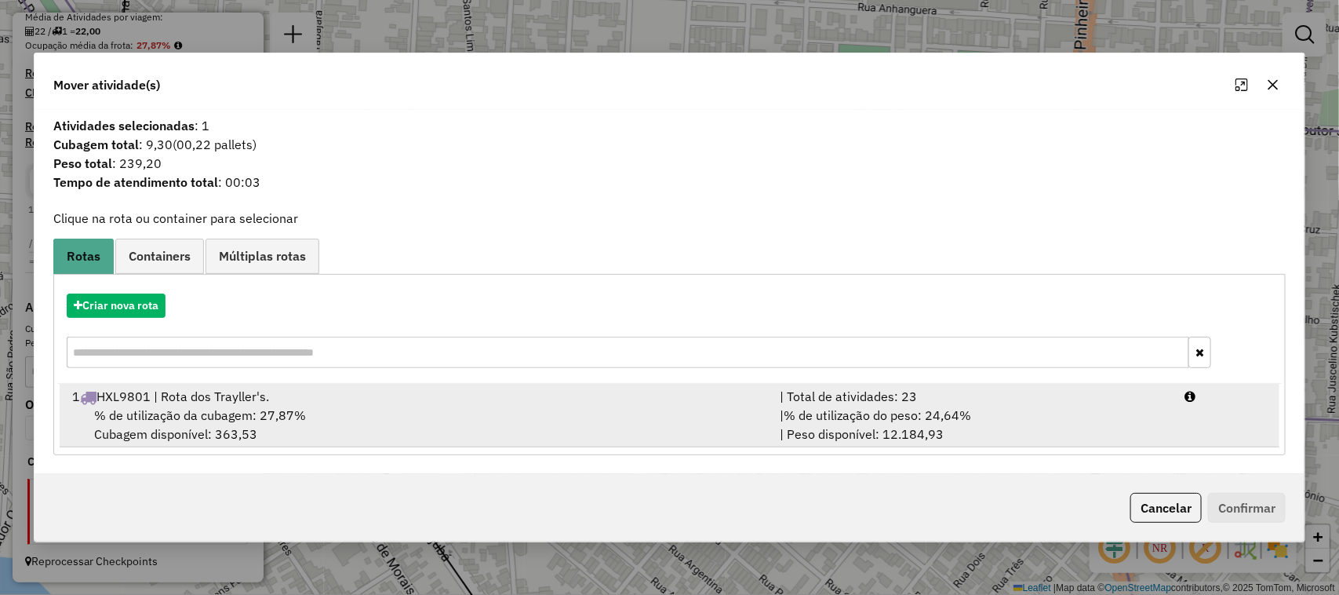
click at [490, 424] on div "% de utilização da cubagem: 27,87% Cubagem disponível: 363,53" at bounding box center [417, 425] width 708 height 38
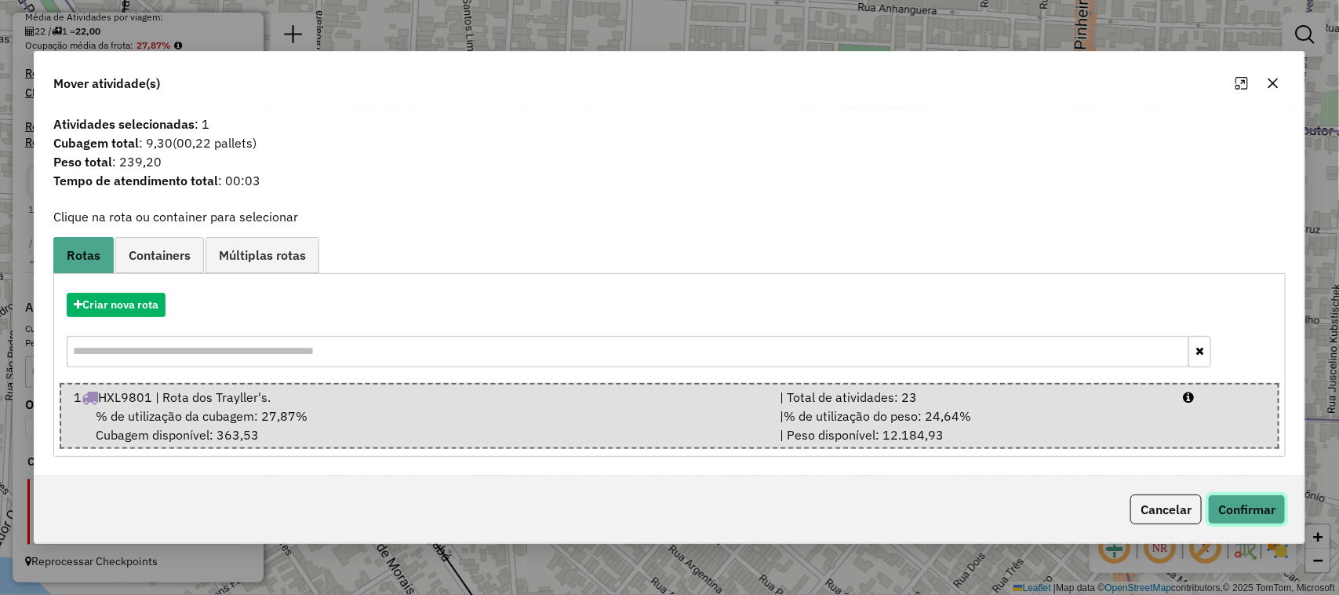
click at [1245, 504] on button "Confirmar" at bounding box center [1247, 509] width 78 height 30
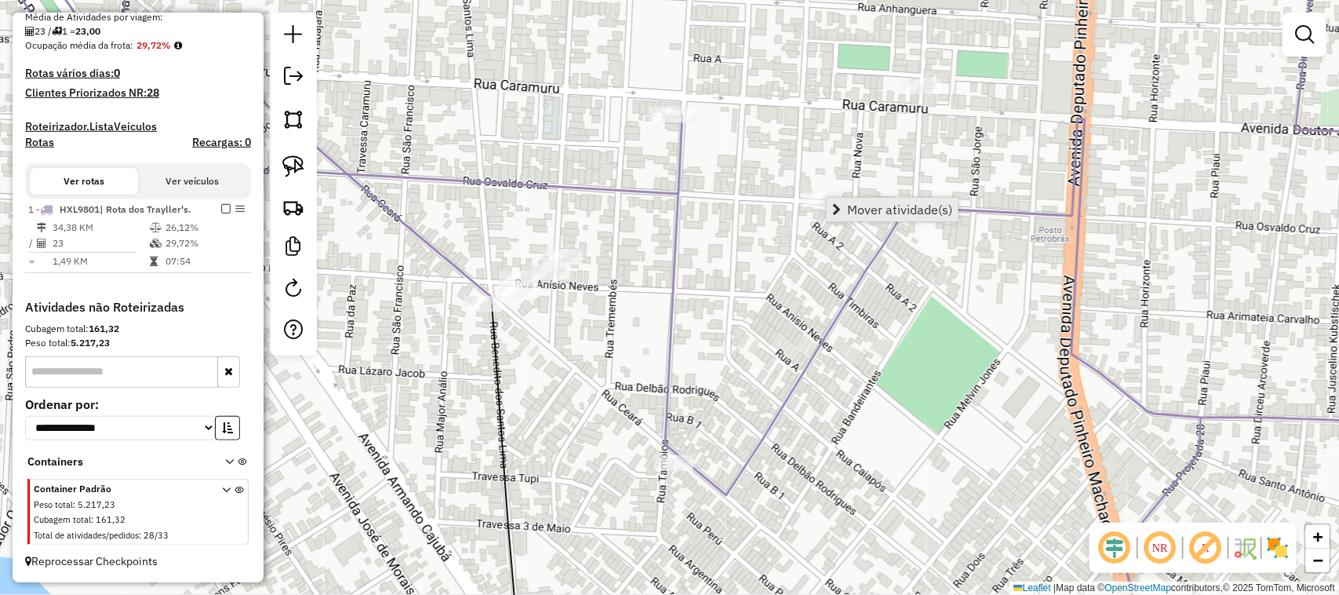
click at [832, 209] on span "Mover atividade(s)" at bounding box center [836, 209] width 9 height 13
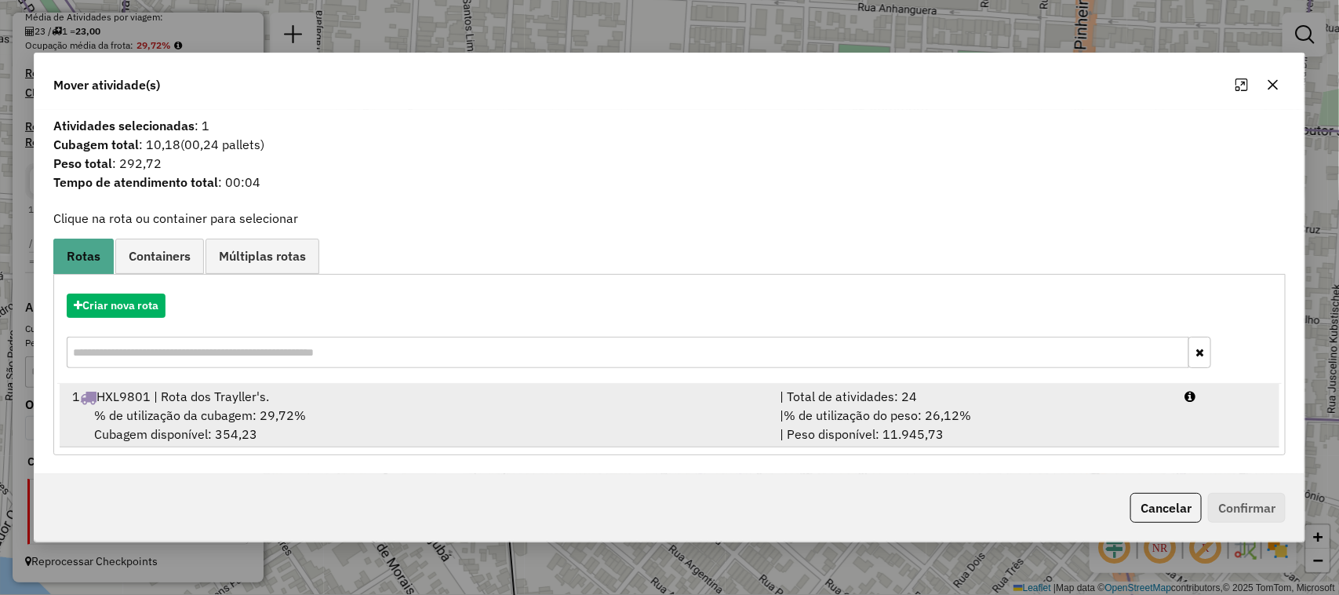
click at [373, 414] on div "% de utilização da cubagem: 29,72% Cubagem disponível: 354,23" at bounding box center [417, 425] width 708 height 38
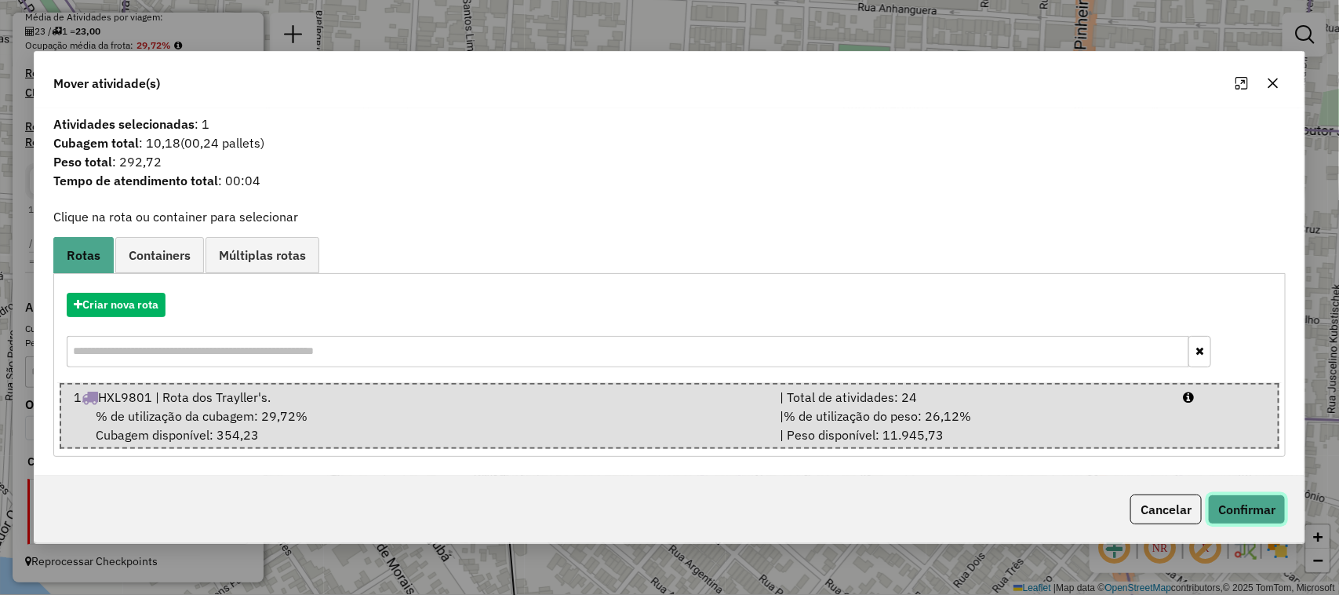
click at [1250, 504] on button "Confirmar" at bounding box center [1247, 509] width 78 height 30
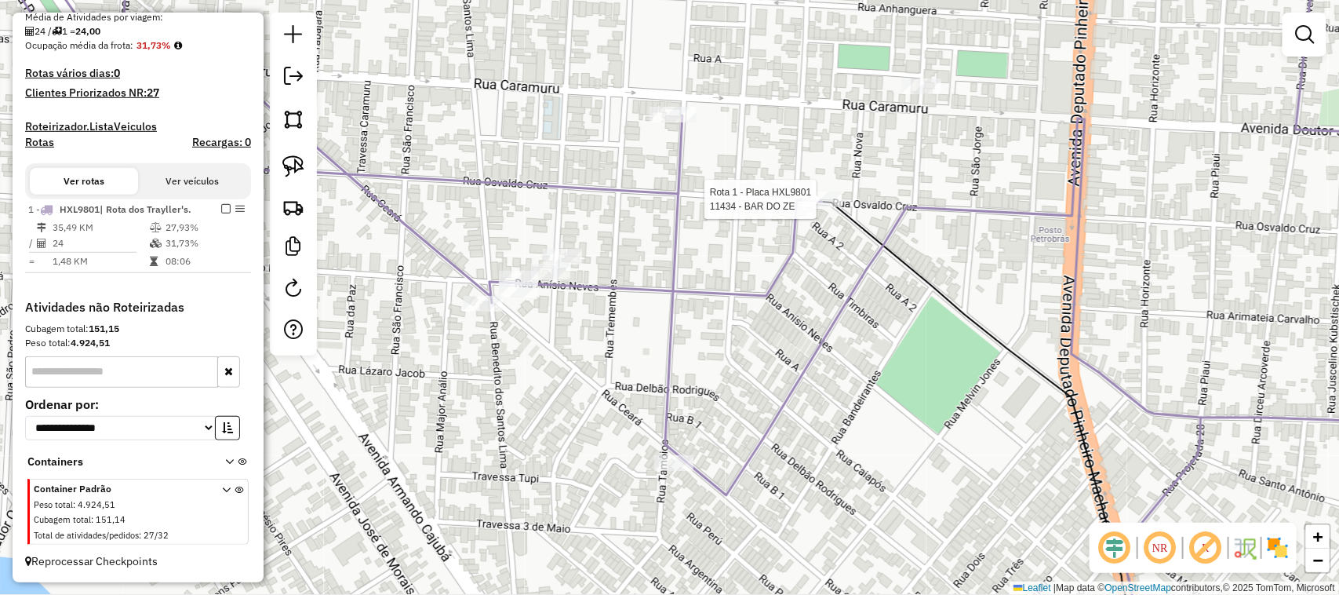
select select "**********"
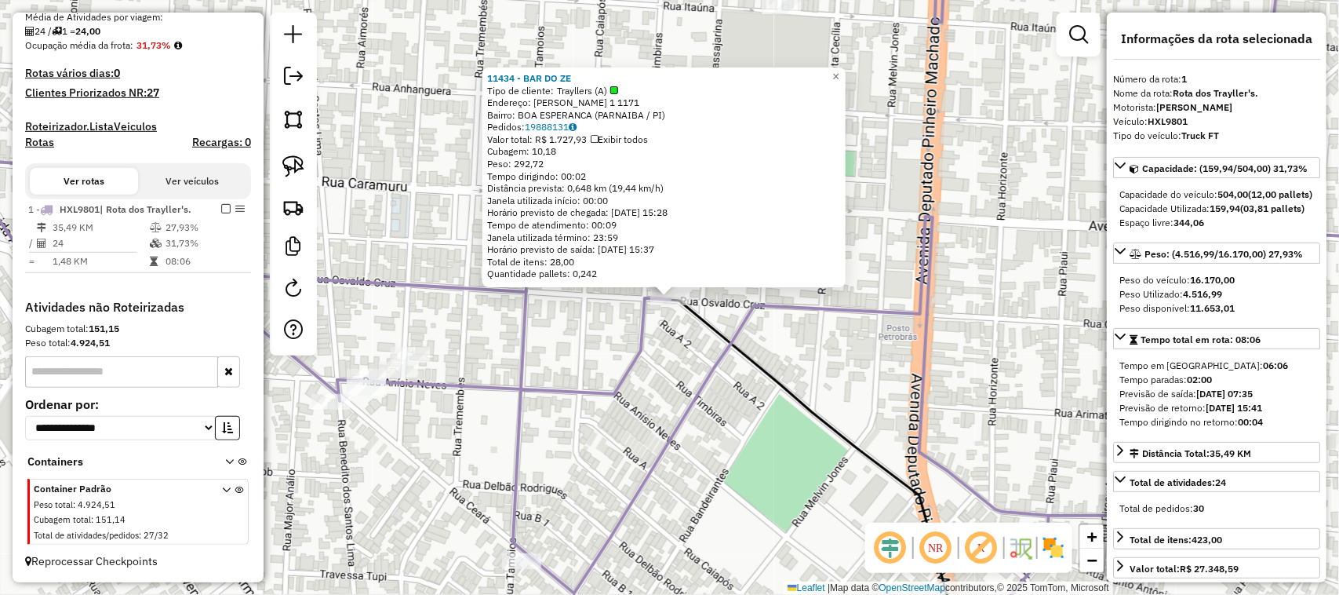
click at [805, 347] on div "11434 - BAR DO ZE Tipo de cliente: Trayllers (A) Endereço: OSVALDO CRUZ 1 1171 …" at bounding box center [669, 297] width 1339 height 595
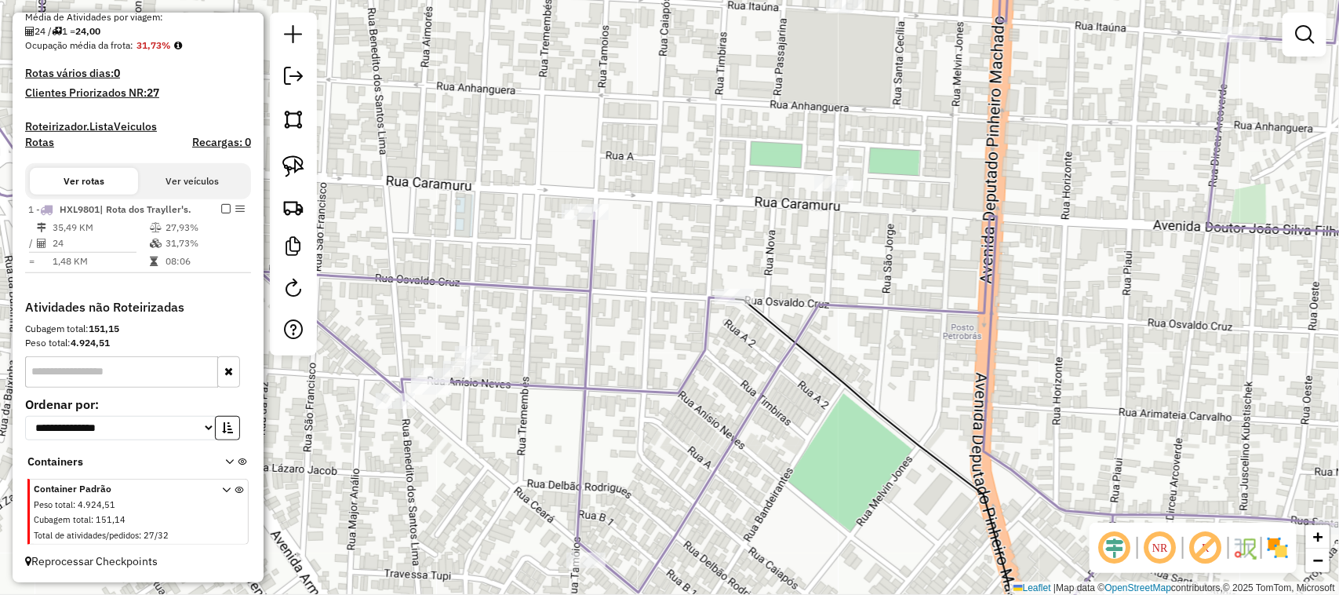
drag, startPoint x: 601, startPoint y: 330, endPoint x: 810, endPoint y: 342, distance: 209.0
click at [789, 344] on div "Janela de atendimento Grade de atendimento Capacidade Transportadoras Veículos …" at bounding box center [669, 297] width 1339 height 595
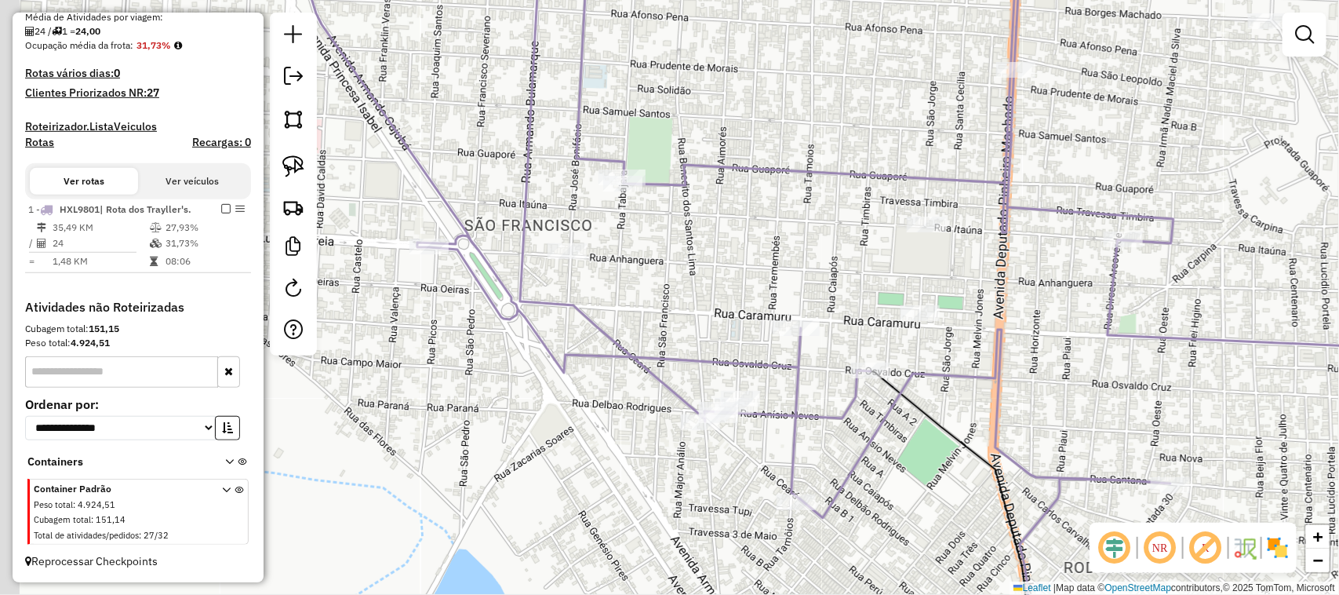
drag, startPoint x: 480, startPoint y: 127, endPoint x: 665, endPoint y: 391, distance: 322.1
click at [640, 366] on div "Janela de atendimento Grade de atendimento Capacidade Transportadoras Veículos …" at bounding box center [669, 297] width 1339 height 595
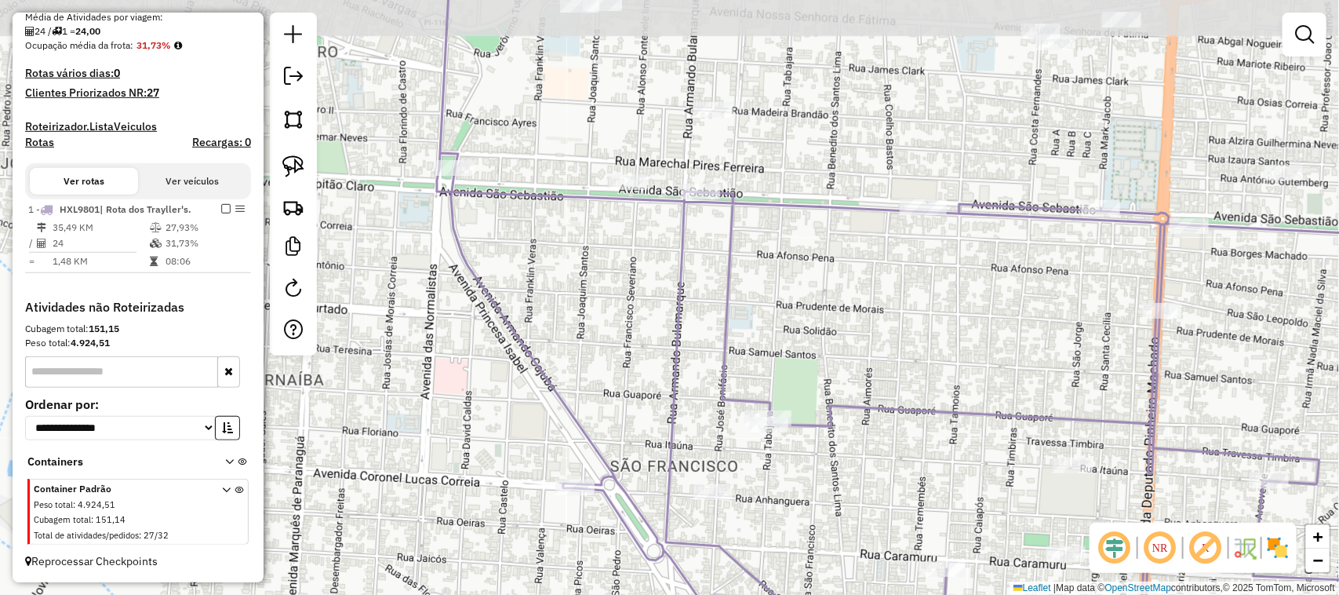
drag, startPoint x: 536, startPoint y: 68, endPoint x: 626, endPoint y: 292, distance: 241.1
click at [624, 302] on div "Janela de atendimento Grade de atendimento Capacidade Transportadoras Veículos …" at bounding box center [669, 297] width 1339 height 595
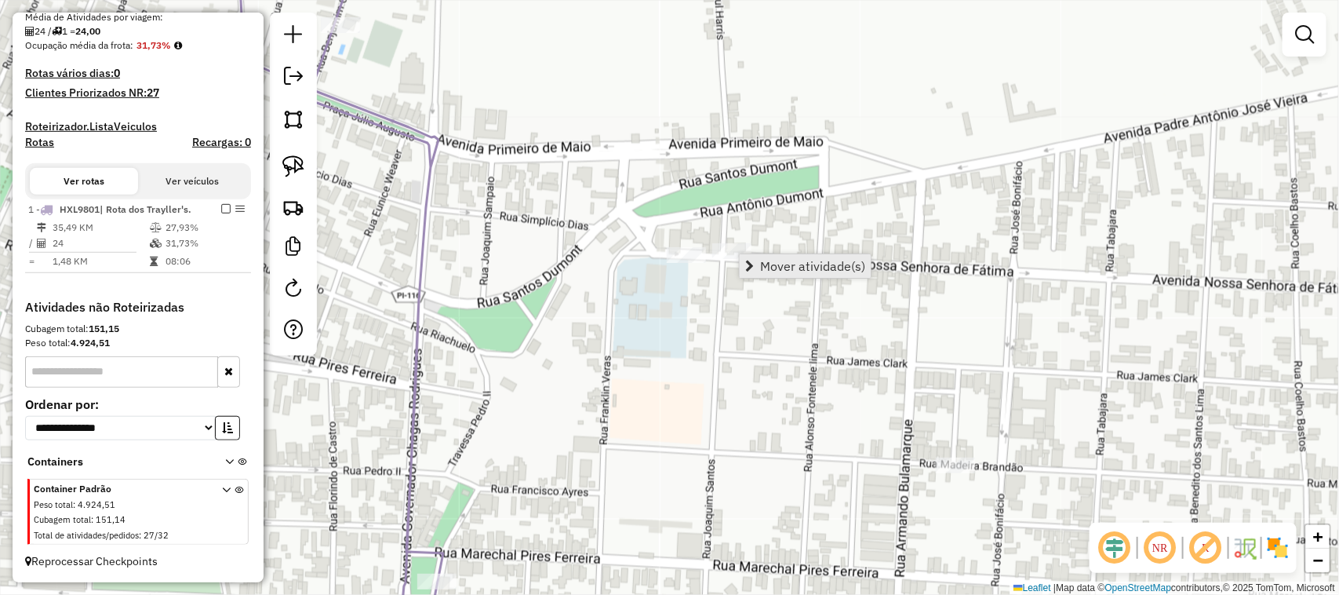
click at [779, 261] on span "Mover atividade(s)" at bounding box center [812, 266] width 105 height 13
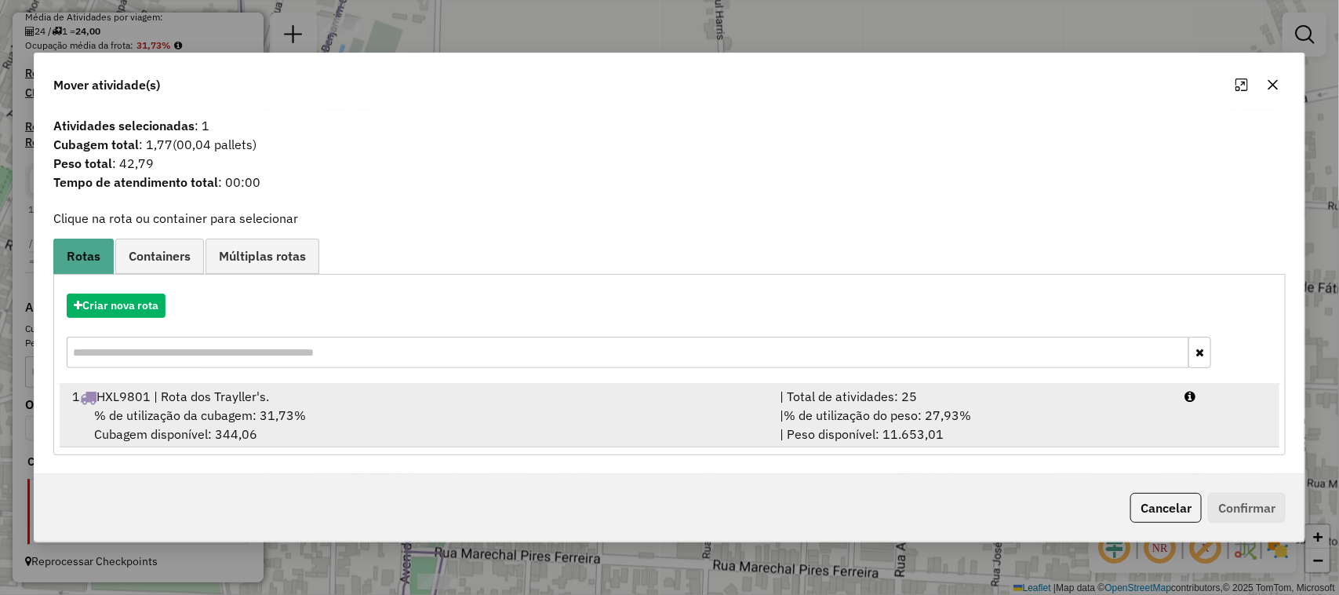
click at [452, 413] on div "% de utilização da cubagem: 31,73% Cubagem disponível: 344,06" at bounding box center [417, 425] width 708 height 38
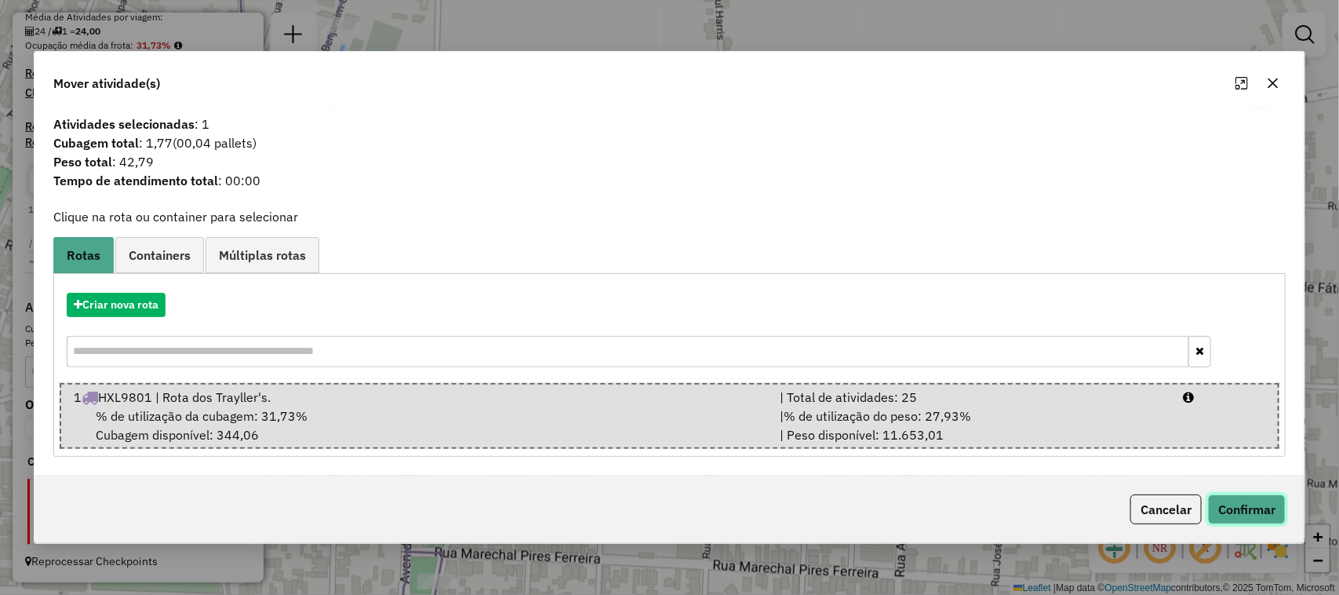
click at [1279, 515] on button "Confirmar" at bounding box center [1247, 509] width 78 height 30
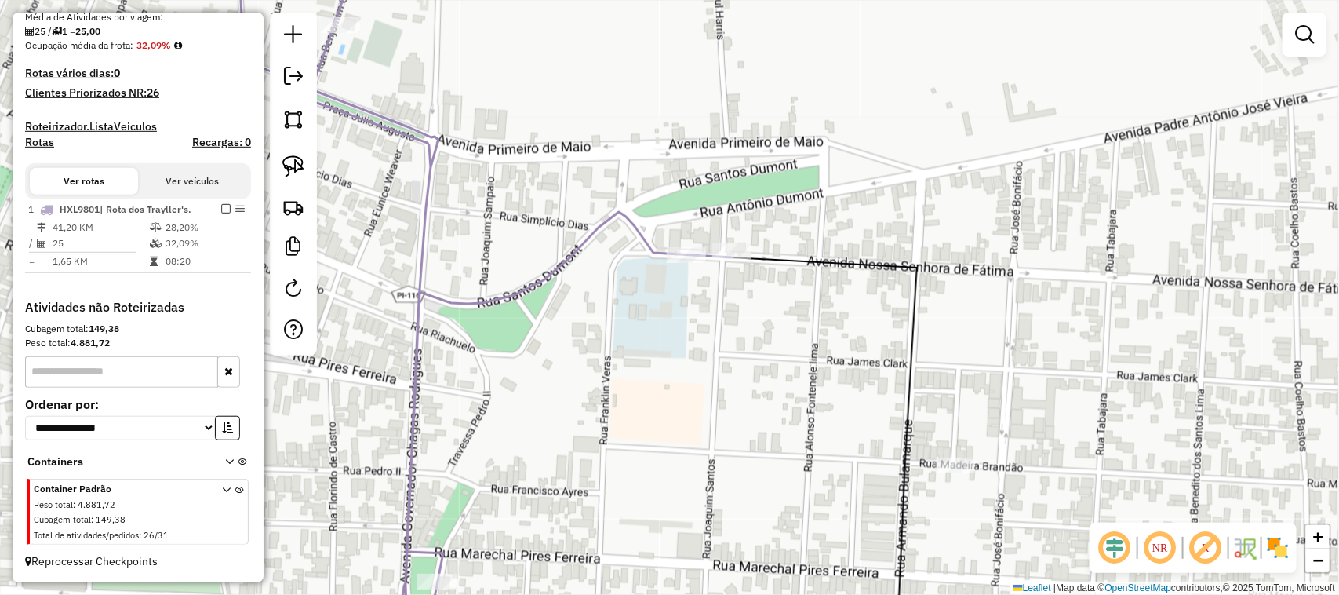
click at [506, 330] on div "Janela de atendimento Grade de atendimento Capacidade Transportadoras Veículos …" at bounding box center [669, 297] width 1339 height 595
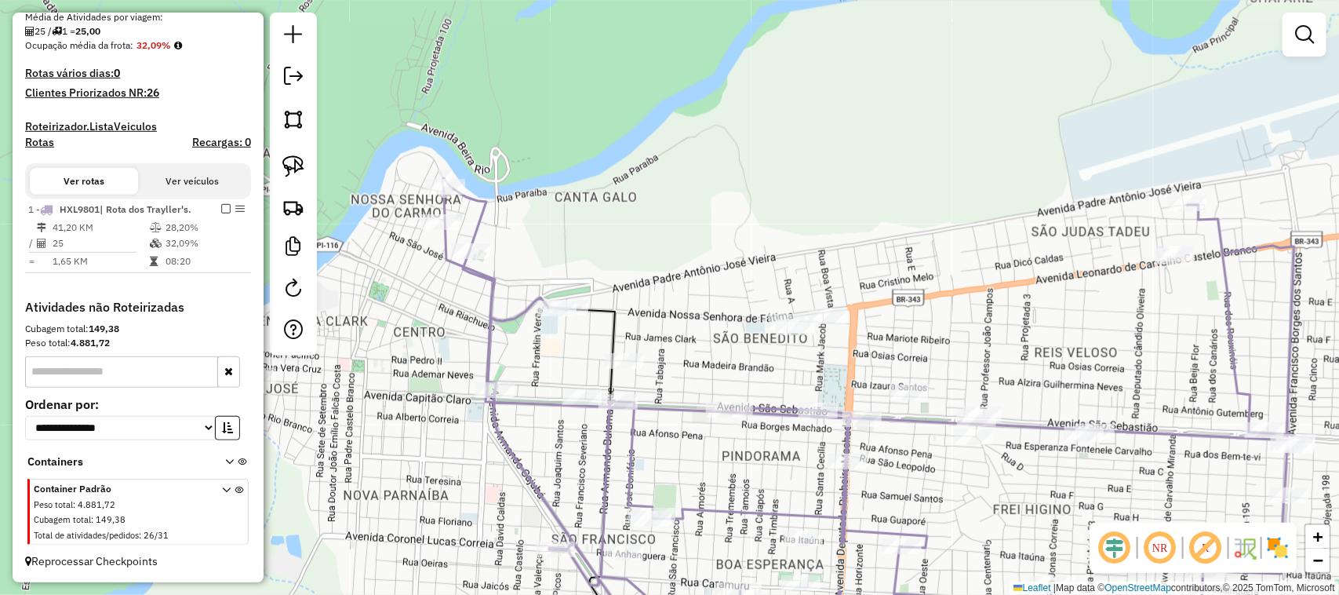
drag, startPoint x: 414, startPoint y: 304, endPoint x: 550, endPoint y: 268, distance: 140.2
click at [549, 269] on div "Janela de atendimento Grade de atendimento Capacidade Transportadoras Veículos …" at bounding box center [669, 297] width 1339 height 595
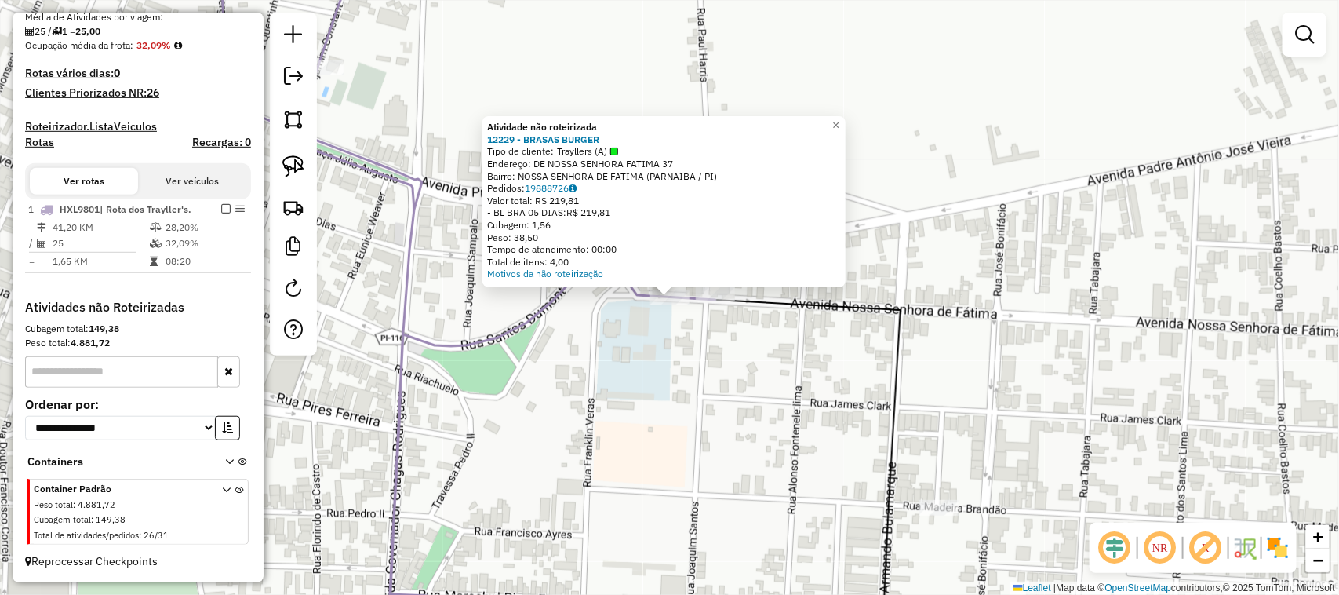
click at [677, 357] on div "Atividade não roteirizada 12229 - BRASAS BURGER Tipo de cliente: Trayllers (A) …" at bounding box center [669, 297] width 1339 height 595
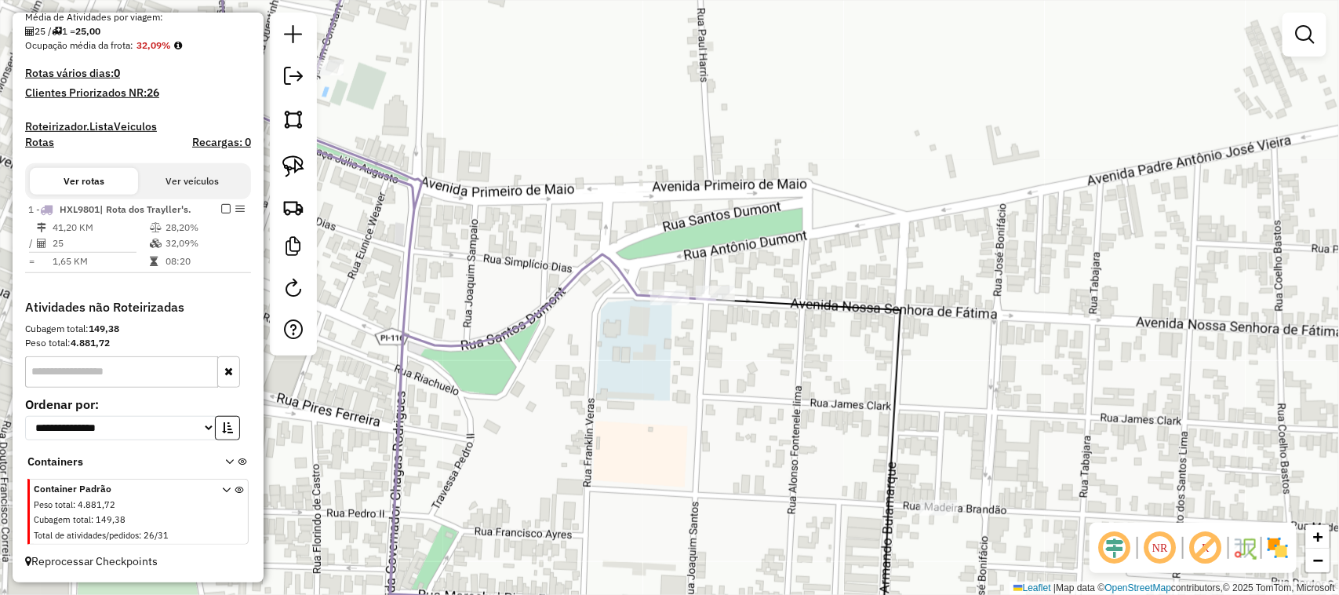
drag, startPoint x: 703, startPoint y: 409, endPoint x: 650, endPoint y: 185, distance: 230.6
click at [665, 220] on div "Janela de atendimento Grade de atendimento Capacidade Transportadoras Veículos …" at bounding box center [669, 297] width 1339 height 595
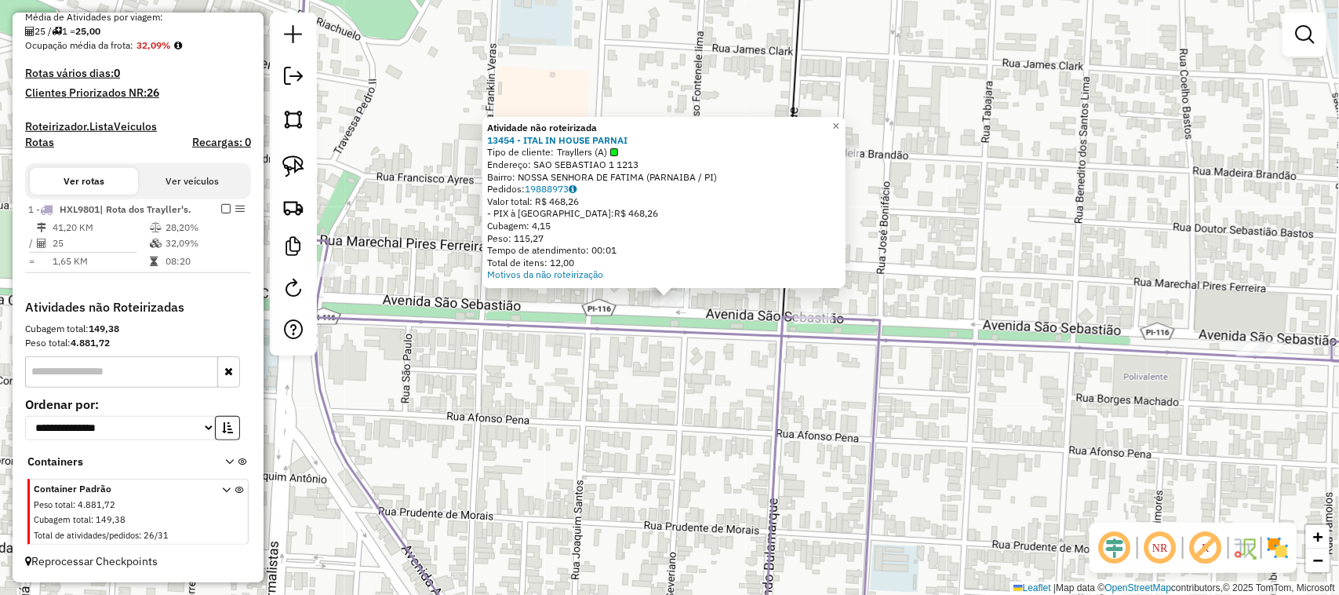
click at [684, 417] on div "Atividade não roteirizada 13454 - ITAL IN HOUSE PARNAI Tipo de cliente: Traylle…" at bounding box center [669, 297] width 1339 height 595
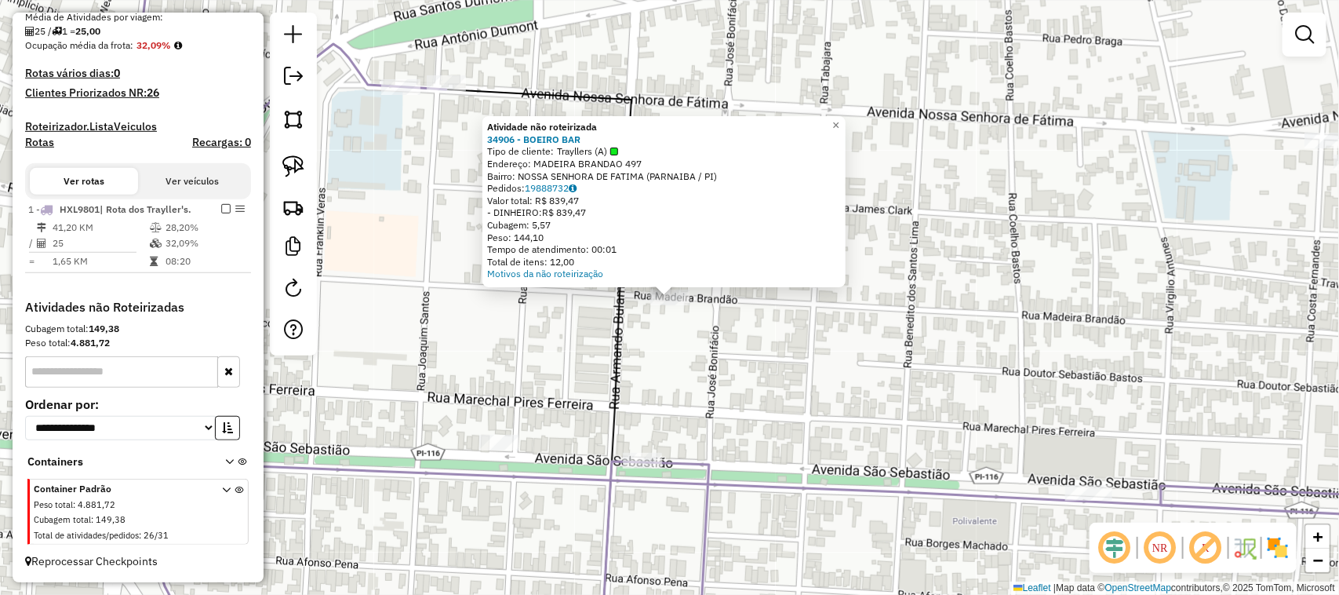
click at [802, 362] on div "Atividade não roteirizada 34906 - BOEIRO BAR Tipo de cliente: Trayllers (A) End…" at bounding box center [669, 297] width 1339 height 595
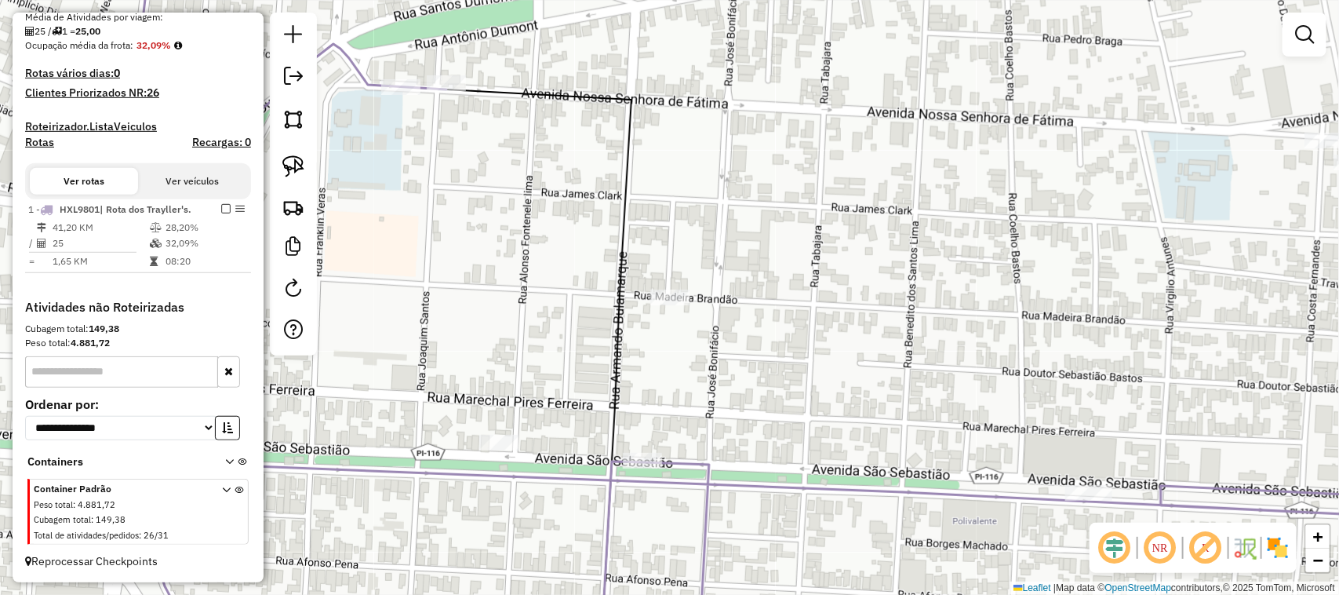
drag, startPoint x: 802, startPoint y: 362, endPoint x: 726, endPoint y: 271, distance: 119.2
click at [726, 271] on div "Janela de atendimento Grade de atendimento Capacidade Transportadoras Veículos …" at bounding box center [669, 297] width 1339 height 595
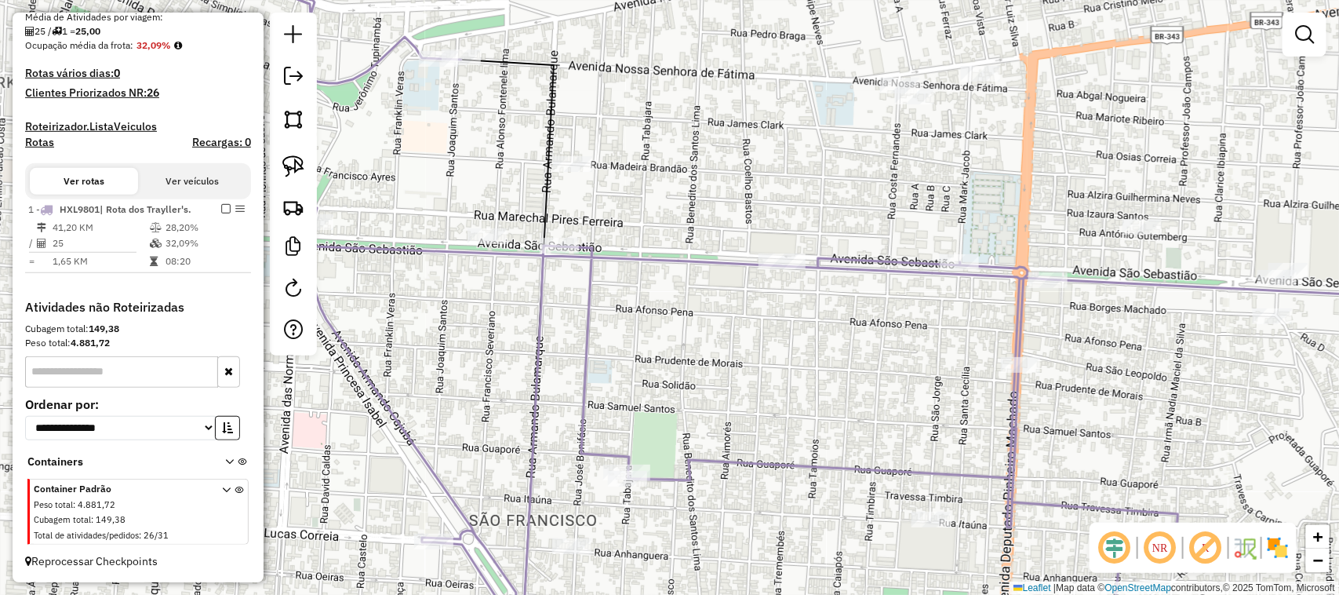
drag, startPoint x: 999, startPoint y: 191, endPoint x: 838, endPoint y: 151, distance: 165.7
click at [848, 129] on div "Janela de atendimento Grade de atendimento Capacidade Transportadoras Veículos …" at bounding box center [669, 297] width 1339 height 595
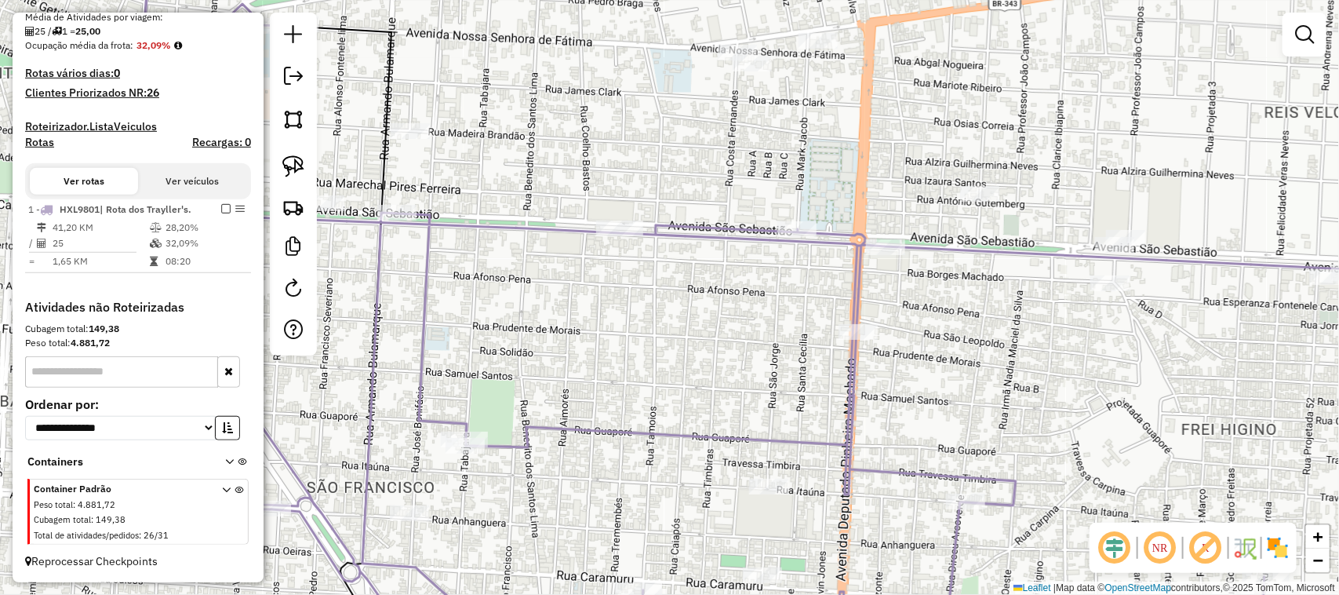
drag, startPoint x: 1048, startPoint y: 278, endPoint x: 810, endPoint y: 261, distance: 238.3
click at [814, 263] on div "Janela de atendimento Grade de atendimento Capacidade Transportadoras Veículos …" at bounding box center [669, 297] width 1339 height 595
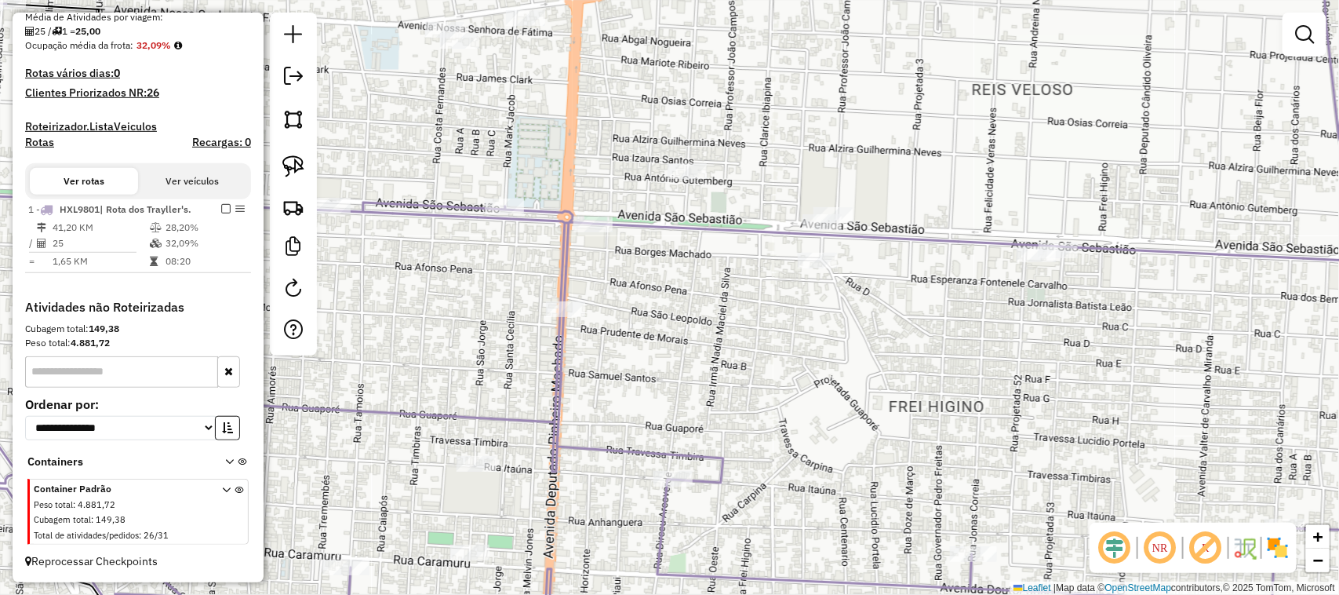
click at [936, 363] on div "Janela de atendimento Grade de atendimento Capacidade Transportadoras Veículos …" at bounding box center [669, 297] width 1339 height 595
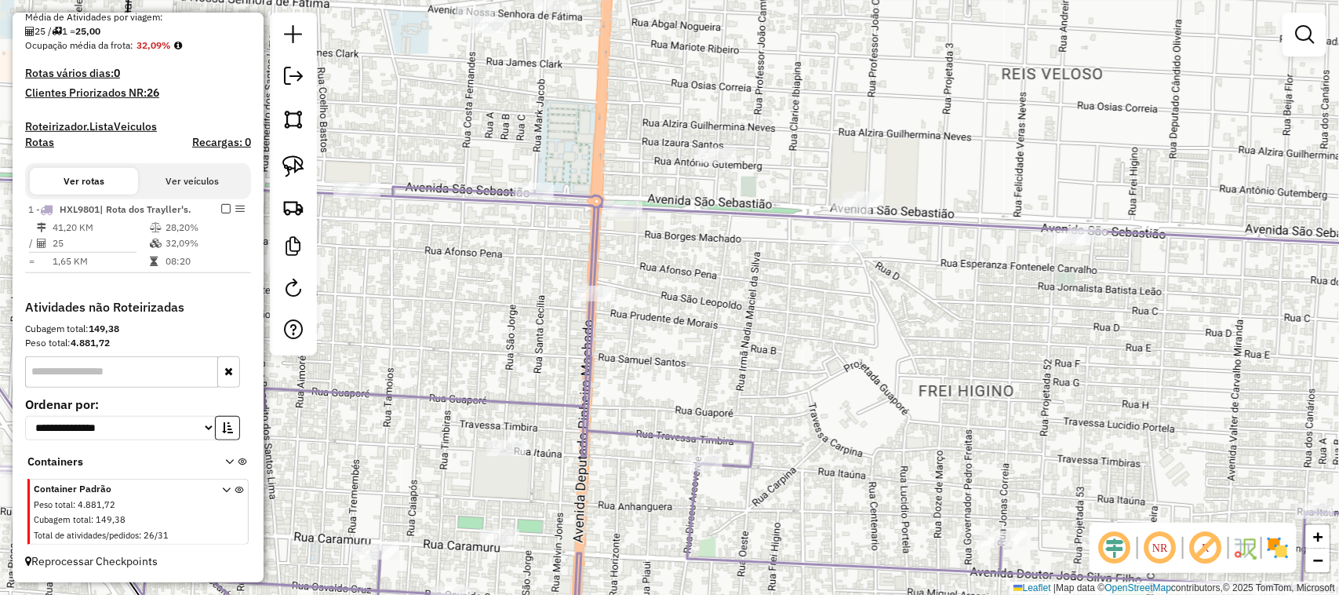
drag, startPoint x: 779, startPoint y: 398, endPoint x: 906, endPoint y: 327, distance: 145.8
click at [902, 332] on div "Janela de atendimento Grade de atendimento Capacidade Transportadoras Veículos …" at bounding box center [669, 297] width 1339 height 595
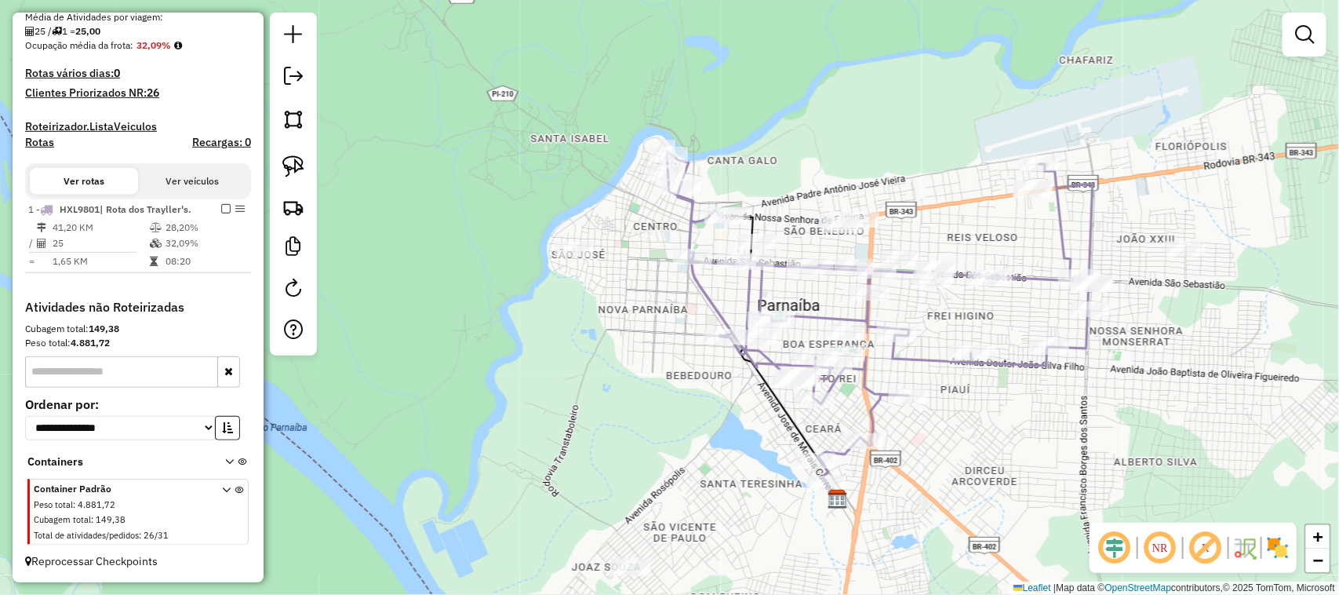
click at [1162, 551] on em at bounding box center [1160, 548] width 38 height 38
drag, startPoint x: 806, startPoint y: 538, endPoint x: 748, endPoint y: 405, distance: 145.4
click at [762, 435] on div "Janela de atendimento Grade de atendimento Capacidade Transportadoras Veículos …" at bounding box center [669, 297] width 1339 height 595
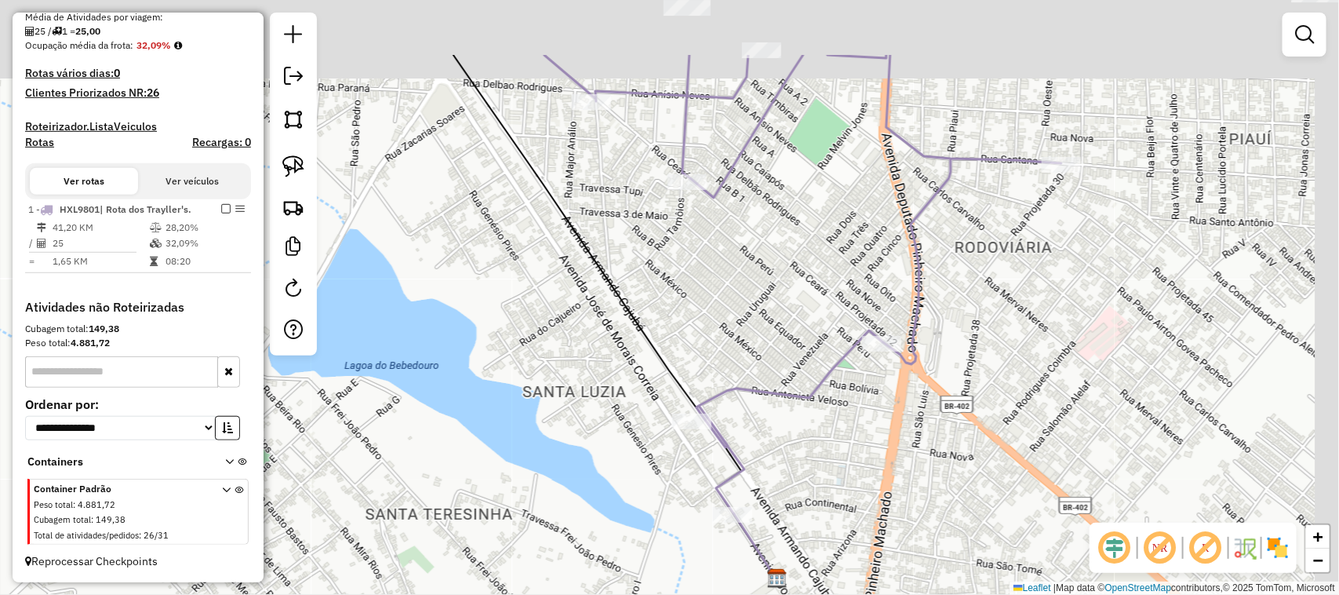
drag, startPoint x: 931, startPoint y: 315, endPoint x: 872, endPoint y: 475, distance: 171.5
click at [873, 471] on div "Janela de atendimento Grade de atendimento Capacidade Transportadoras Veículos …" at bounding box center [669, 297] width 1339 height 595
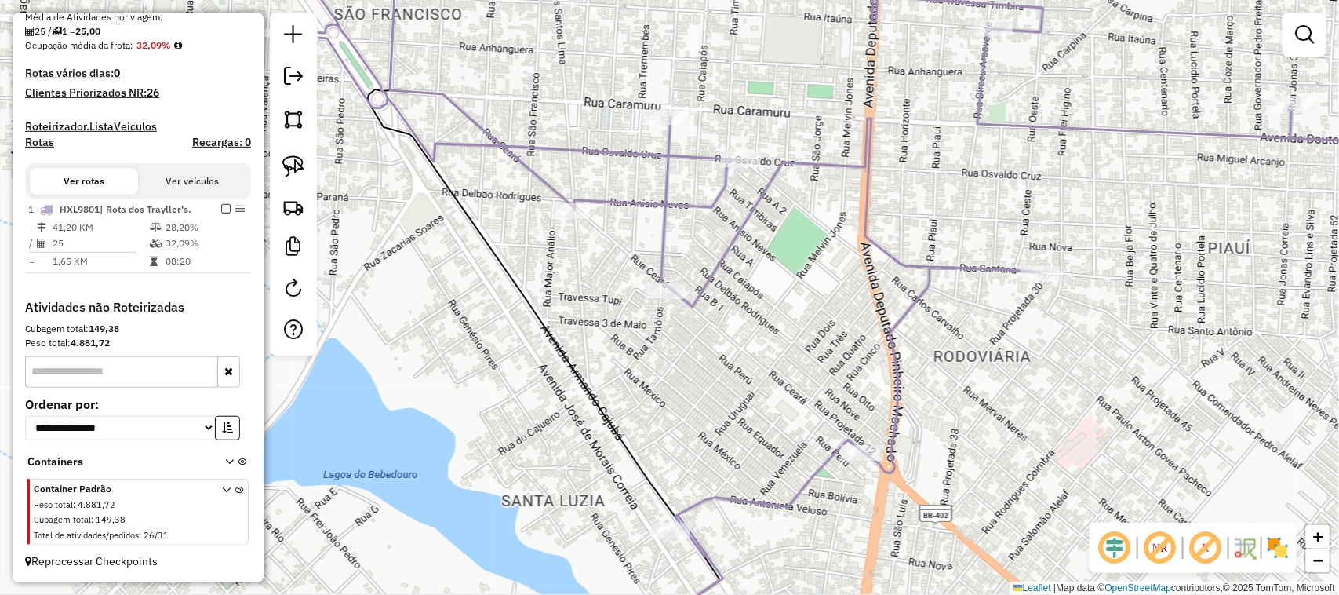
drag, startPoint x: 893, startPoint y: 345, endPoint x: 930, endPoint y: 440, distance: 102.1
click at [907, 445] on icon at bounding box center [880, 293] width 1187 height 659
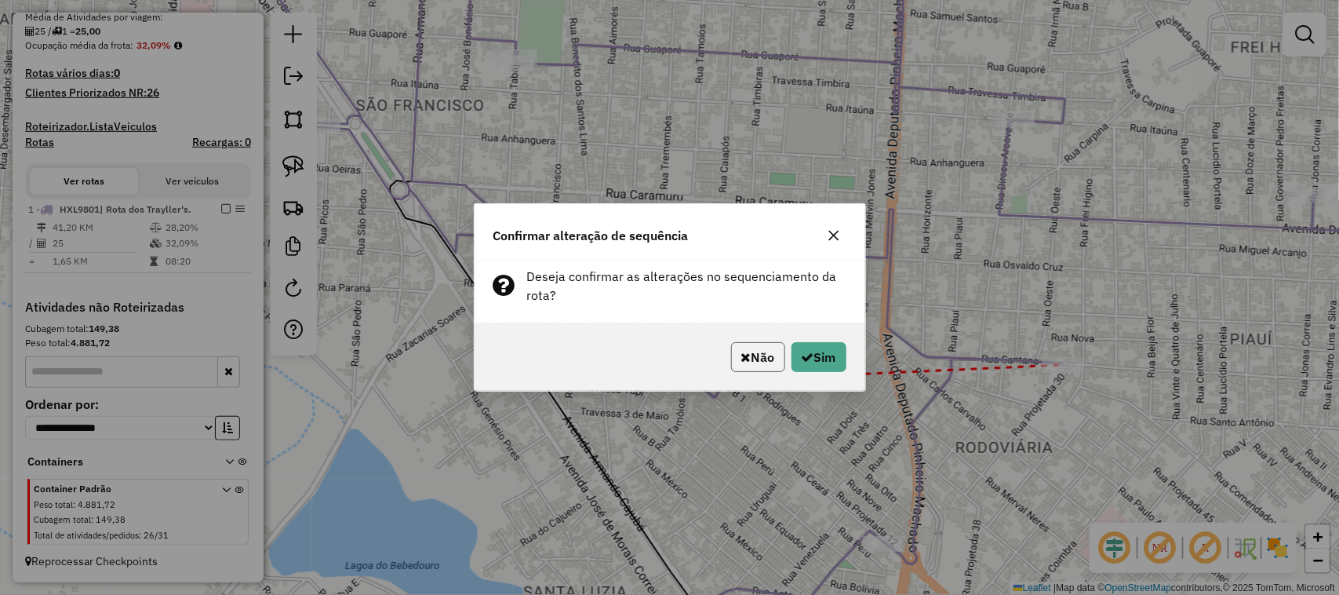
click at [754, 357] on button "Não" at bounding box center [758, 357] width 54 height 30
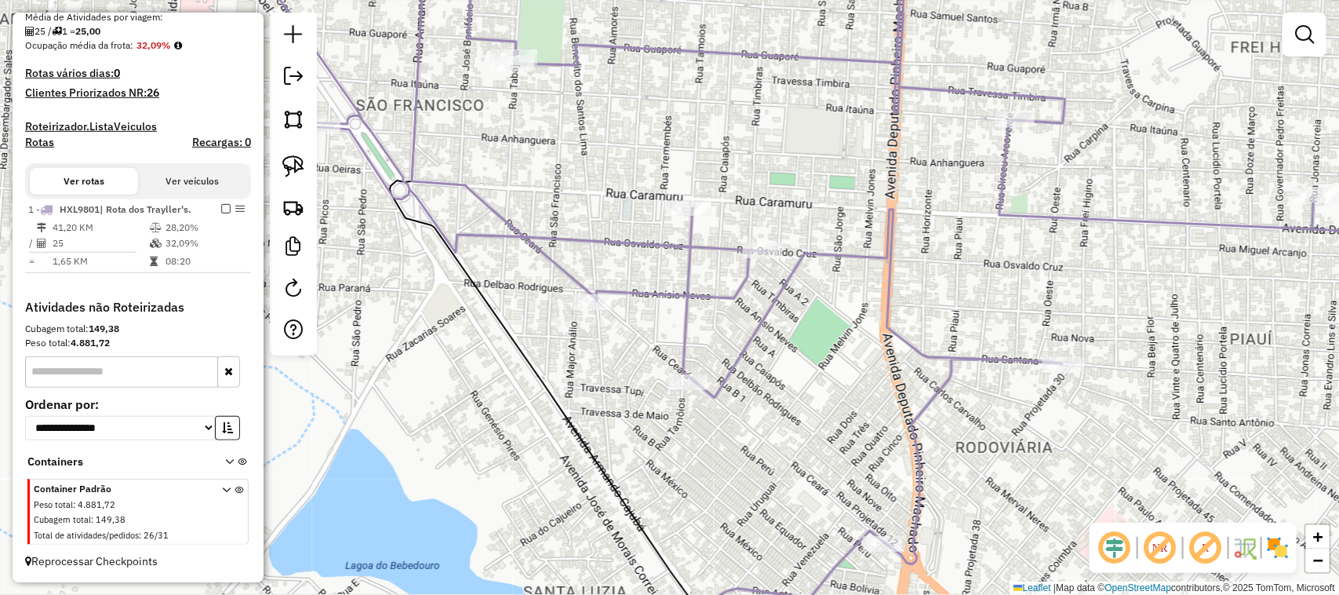
click at [750, 388] on div "Janela de atendimento Grade de atendimento Capacidade Transportadoras Veículos …" at bounding box center [669, 297] width 1339 height 595
click at [1163, 543] on em at bounding box center [1160, 548] width 38 height 38
drag, startPoint x: 1017, startPoint y: 293, endPoint x: 946, endPoint y: 401, distance: 129.2
click at [950, 393] on div "Janela de atendimento Grade de atendimento Capacidade Transportadoras Veículos …" at bounding box center [669, 297] width 1339 height 595
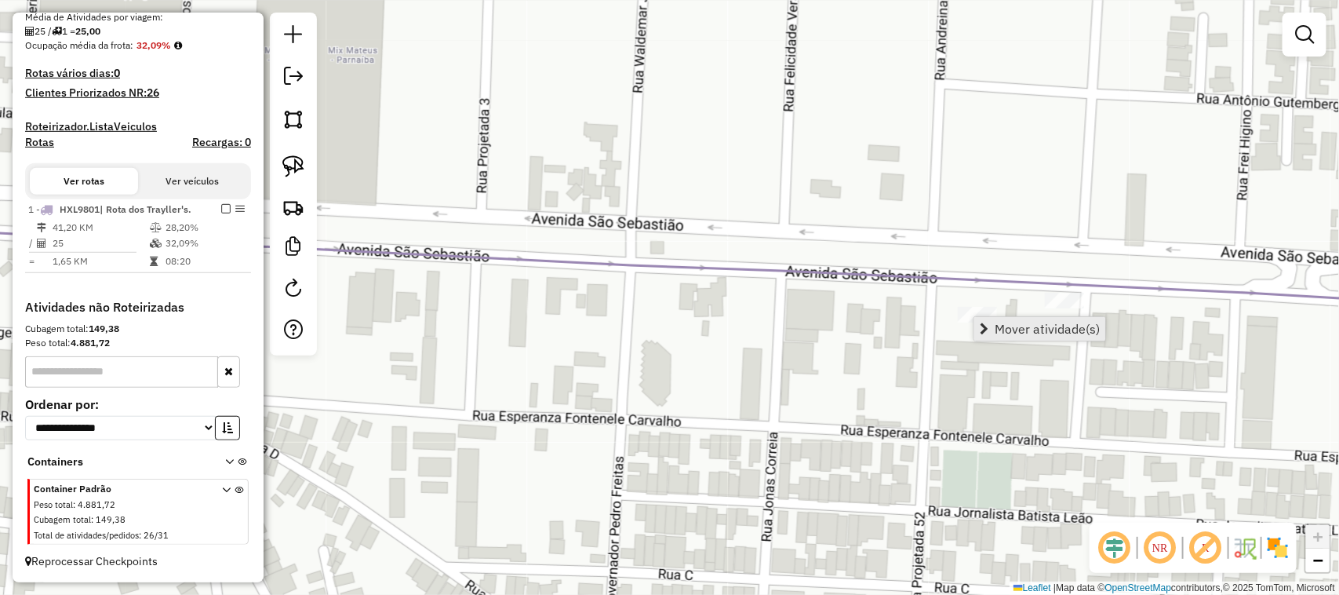
click at [993, 322] on link "Mover atividade(s)" at bounding box center [1039, 329] width 131 height 24
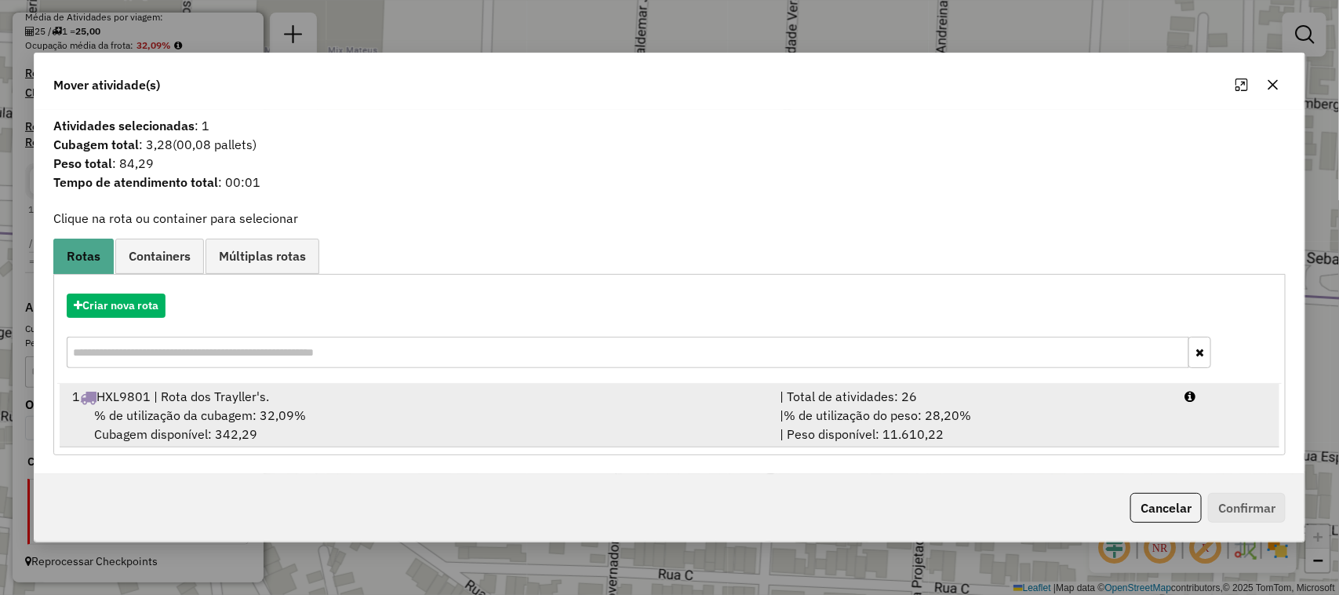
click at [610, 421] on div "% de utilização da cubagem: 32,09% Cubagem disponível: 342,29" at bounding box center [417, 425] width 708 height 38
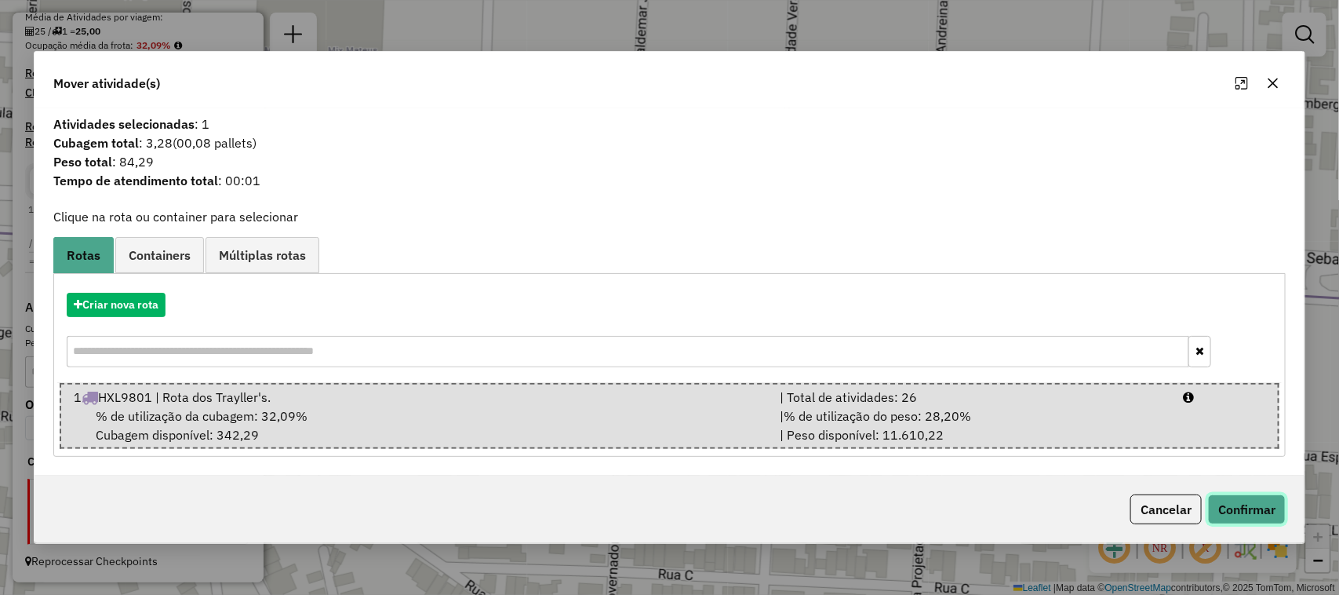
click at [1256, 508] on button "Confirmar" at bounding box center [1247, 509] width 78 height 30
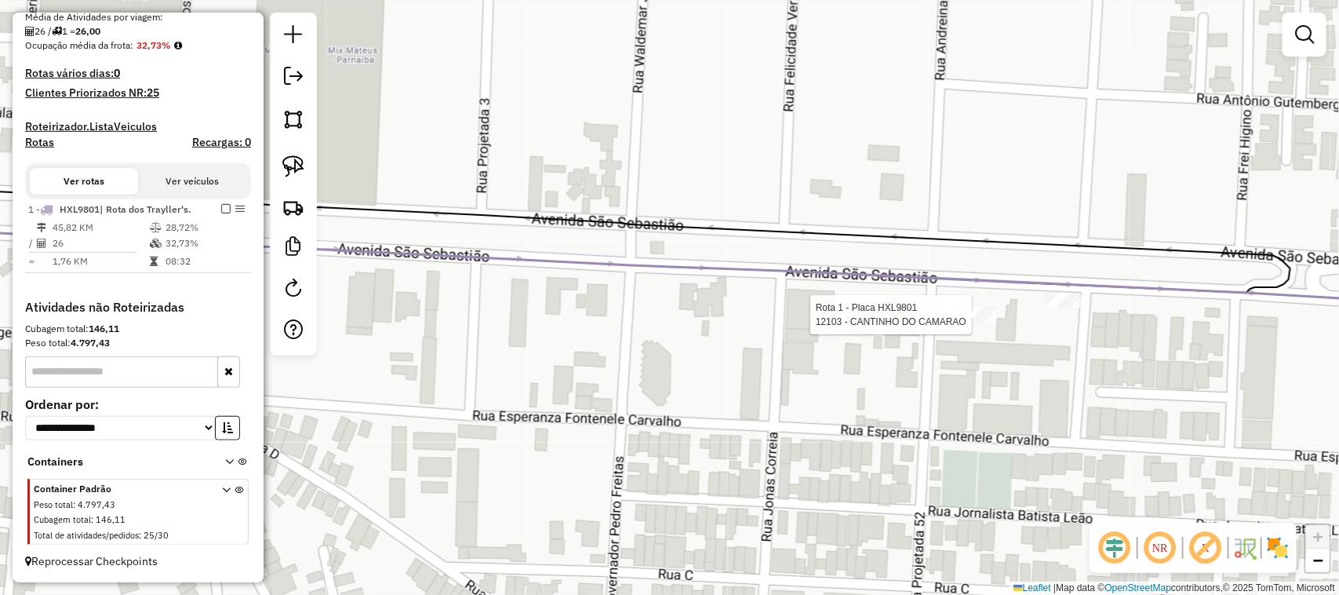
select select "**********"
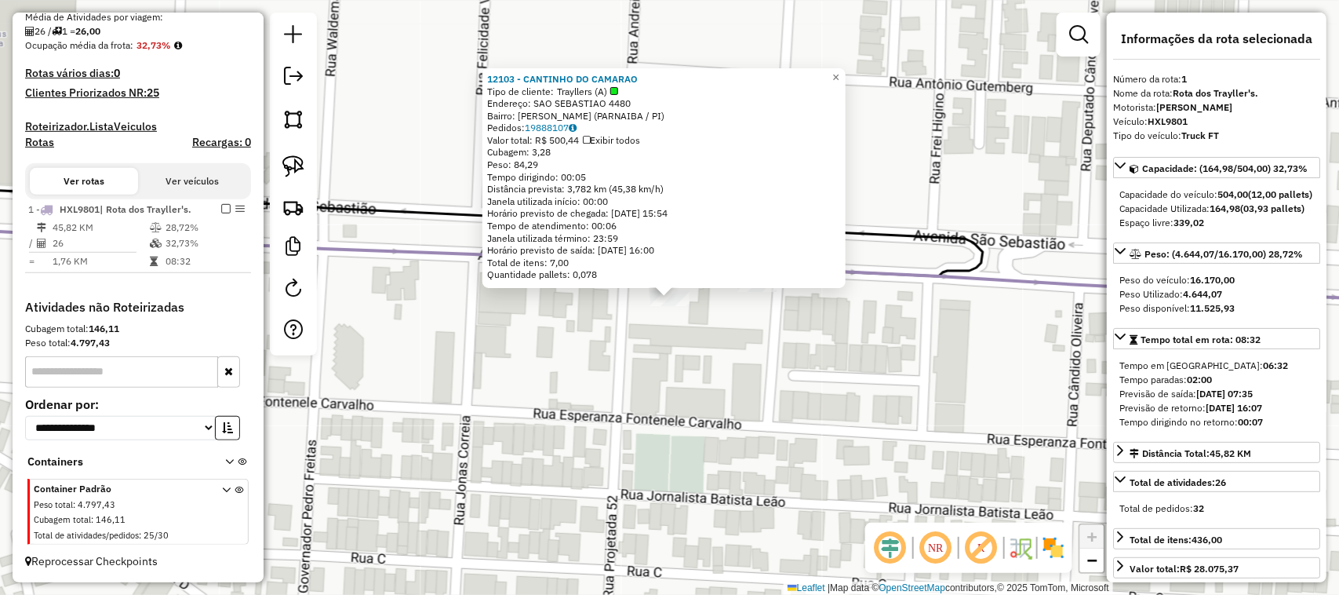
click at [665, 357] on div "12103 - CANTINHO DO CAMARAO Tipo de cliente: Trayllers (A) Endereço: SAO SEBAST…" at bounding box center [669, 297] width 1339 height 595
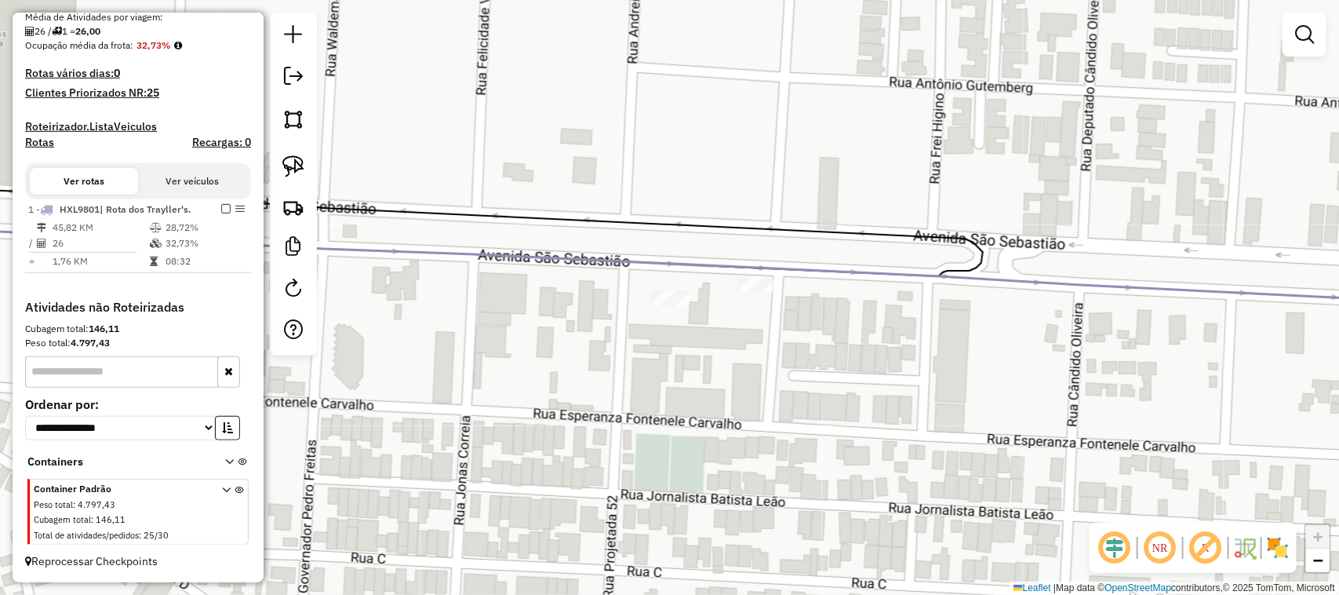
click at [751, 283] on div "Janela de atendimento Grade de atendimento Capacidade Transportadoras Veículos …" at bounding box center [669, 297] width 1339 height 595
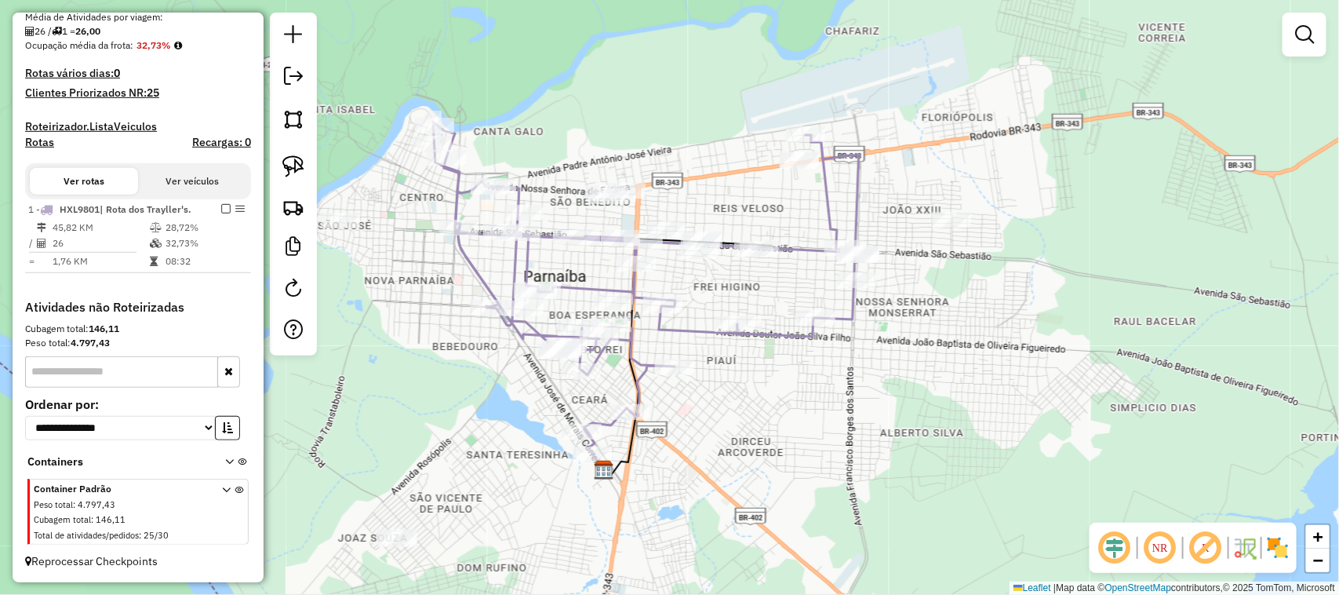
drag, startPoint x: 719, startPoint y: 472, endPoint x: 790, endPoint y: 370, distance: 124.5
click at [788, 377] on div "Janela de atendimento Grade de atendimento Capacidade Transportadoras Veículos …" at bounding box center [669, 297] width 1339 height 595
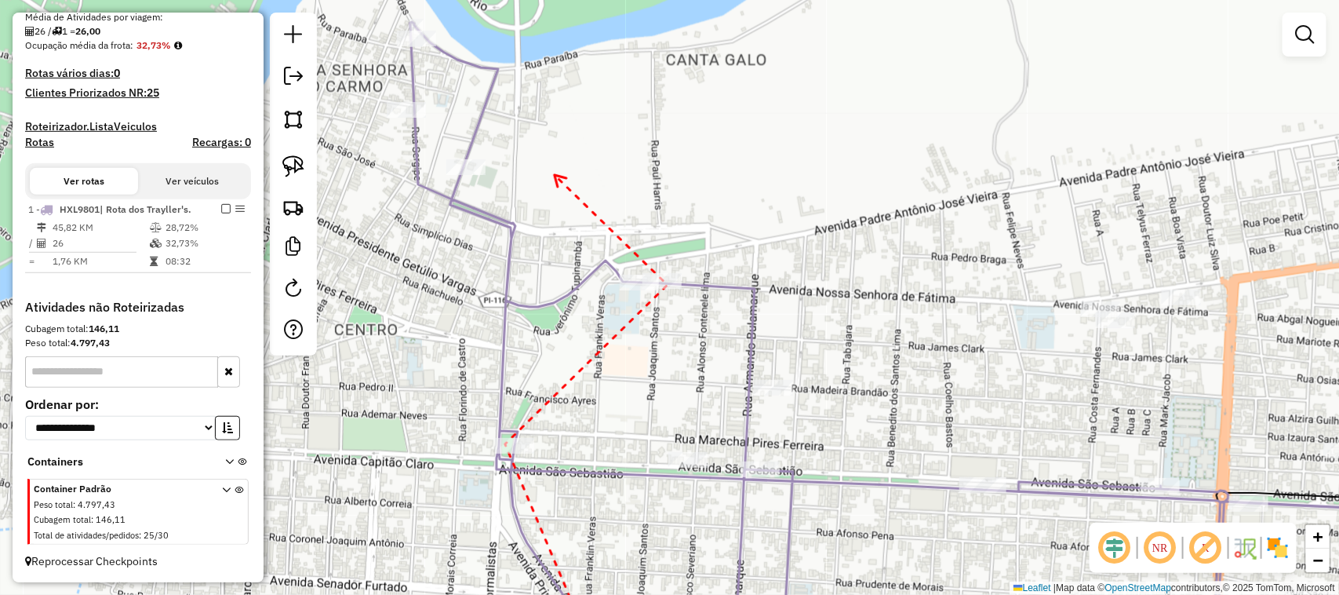
drag, startPoint x: 555, startPoint y: 175, endPoint x: 685, endPoint y: 261, distance: 156.2
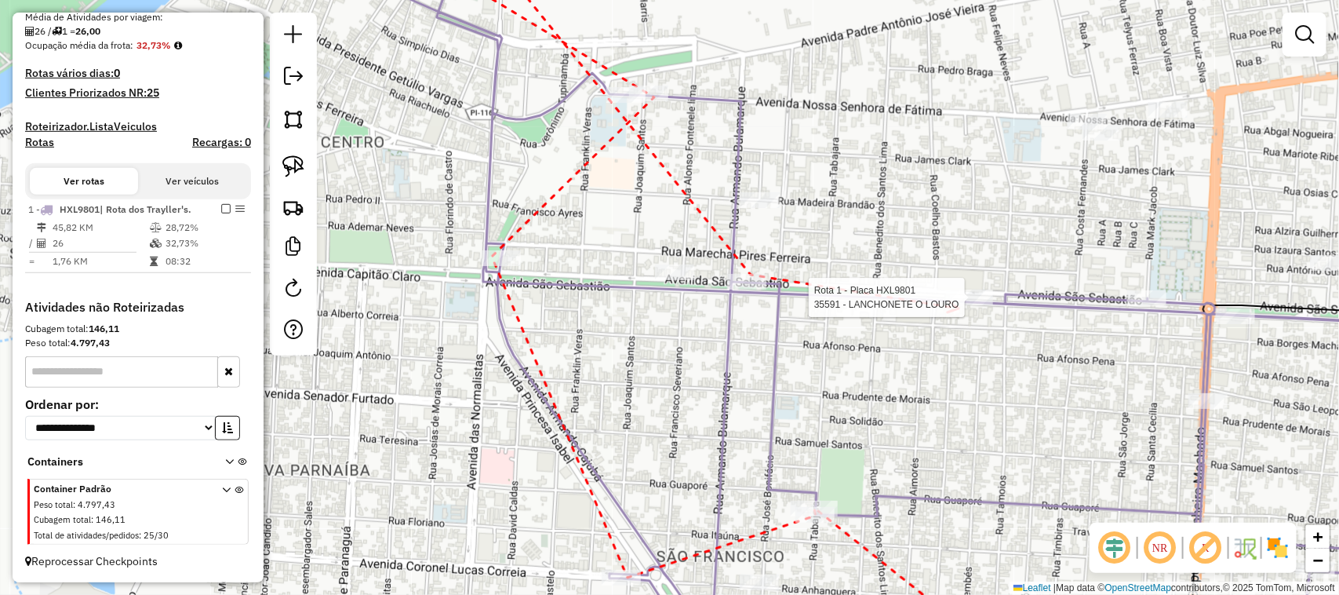
click at [961, 305] on div at bounding box center [969, 297] width 47 height 16
drag, startPoint x: 1064, startPoint y: 357, endPoint x: 817, endPoint y: 335, distance: 248.1
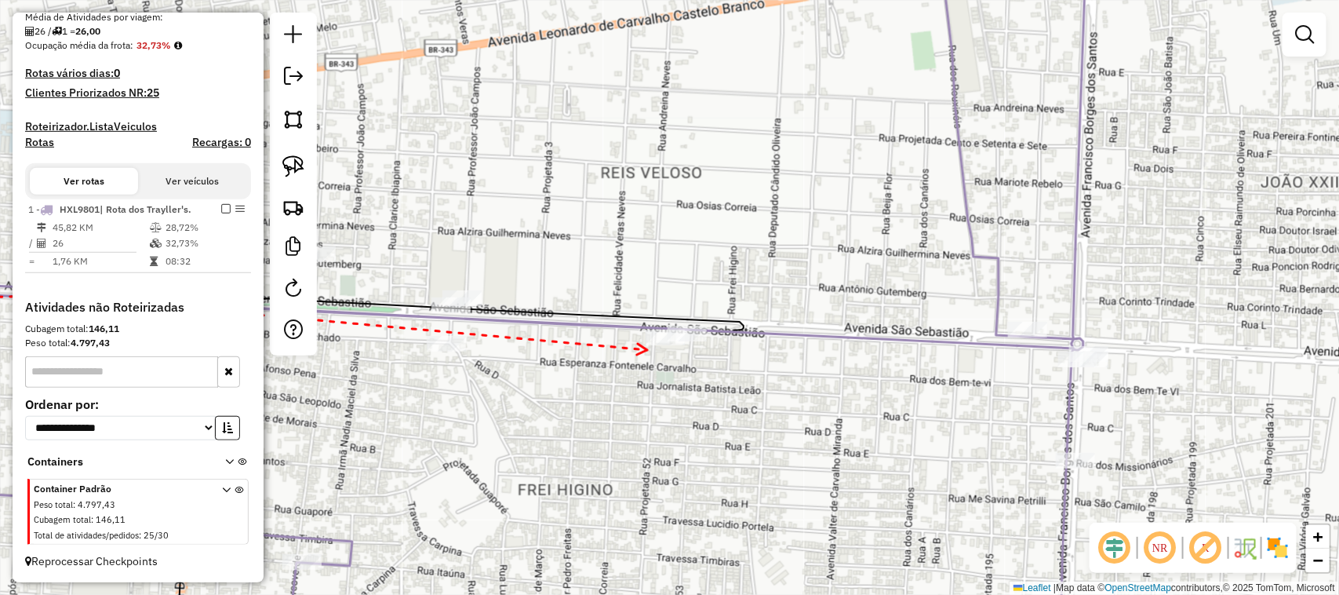
click at [649, 345] on div at bounding box center [665, 337] width 39 height 16
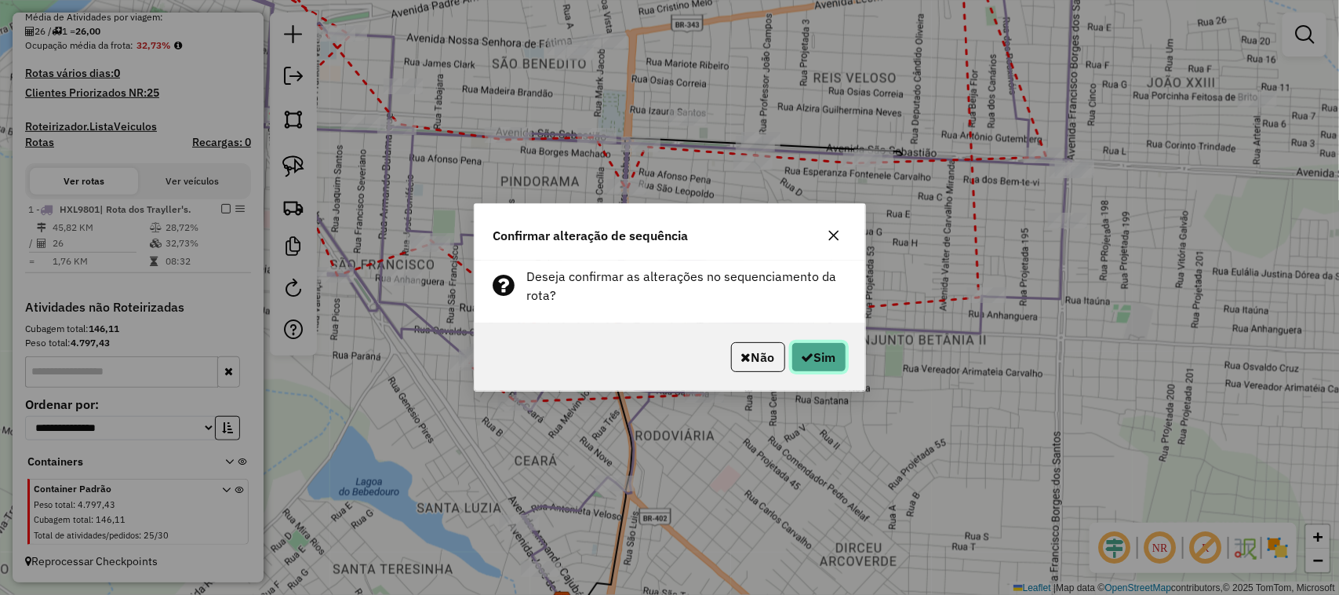
click at [834, 359] on button "Sim" at bounding box center [819, 357] width 55 height 30
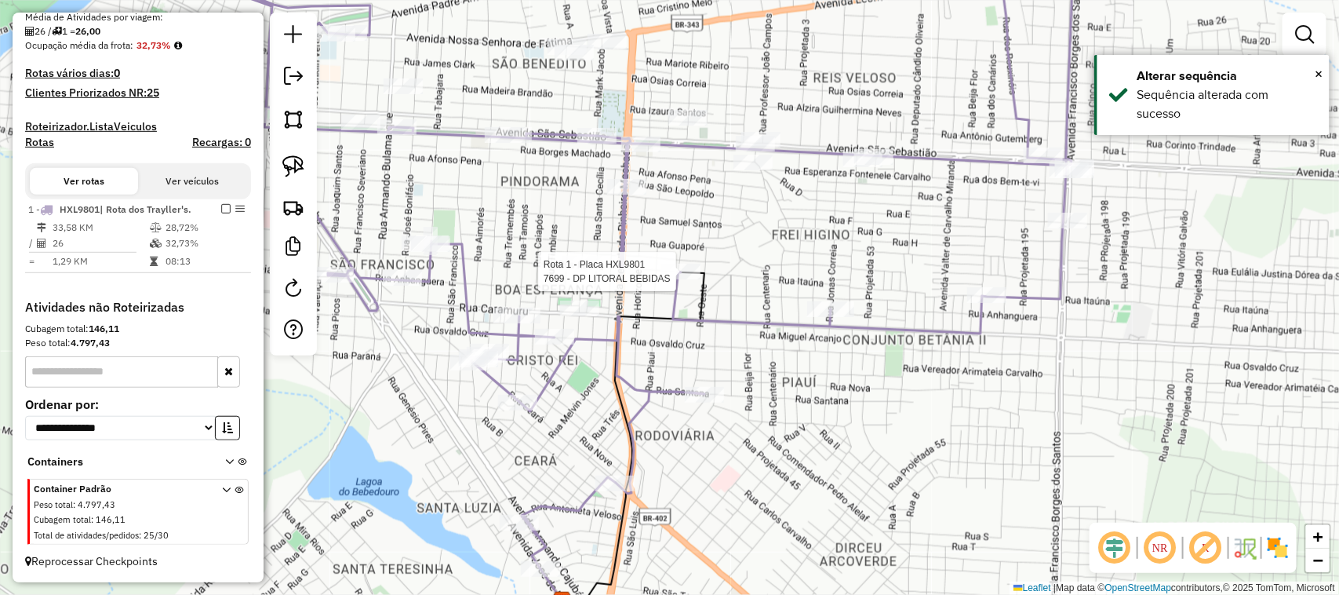
select select "**********"
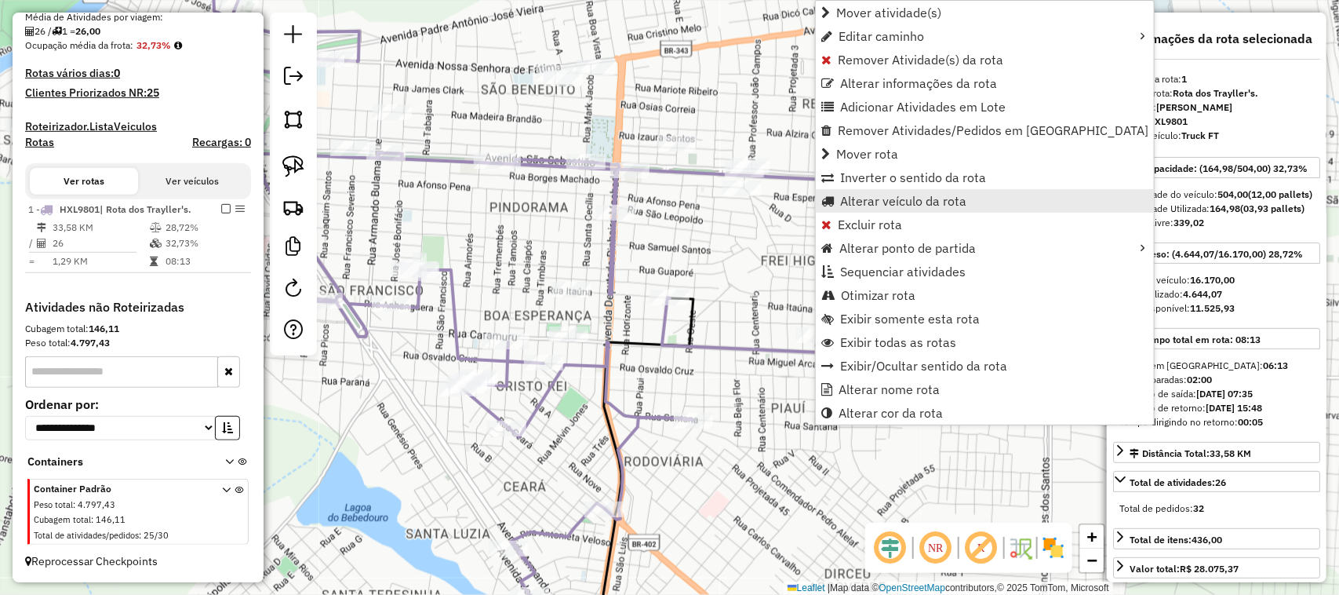
click at [859, 202] on span "Alterar veículo da rota" at bounding box center [903, 201] width 126 height 13
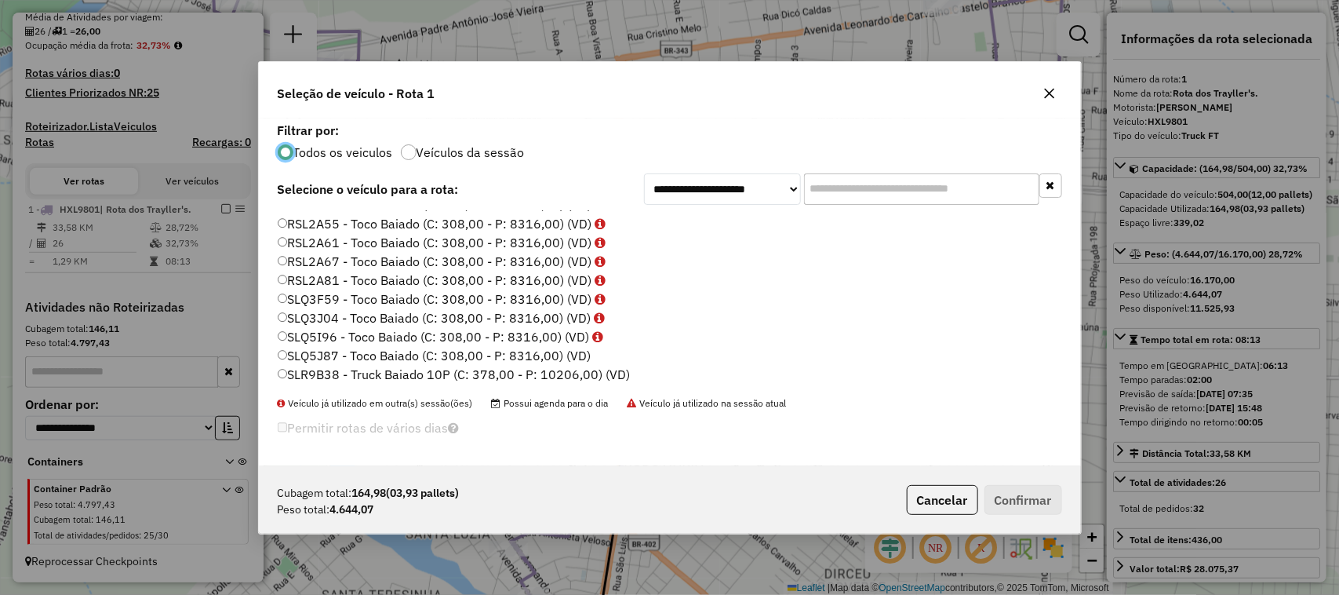
scroll to position [745, 0]
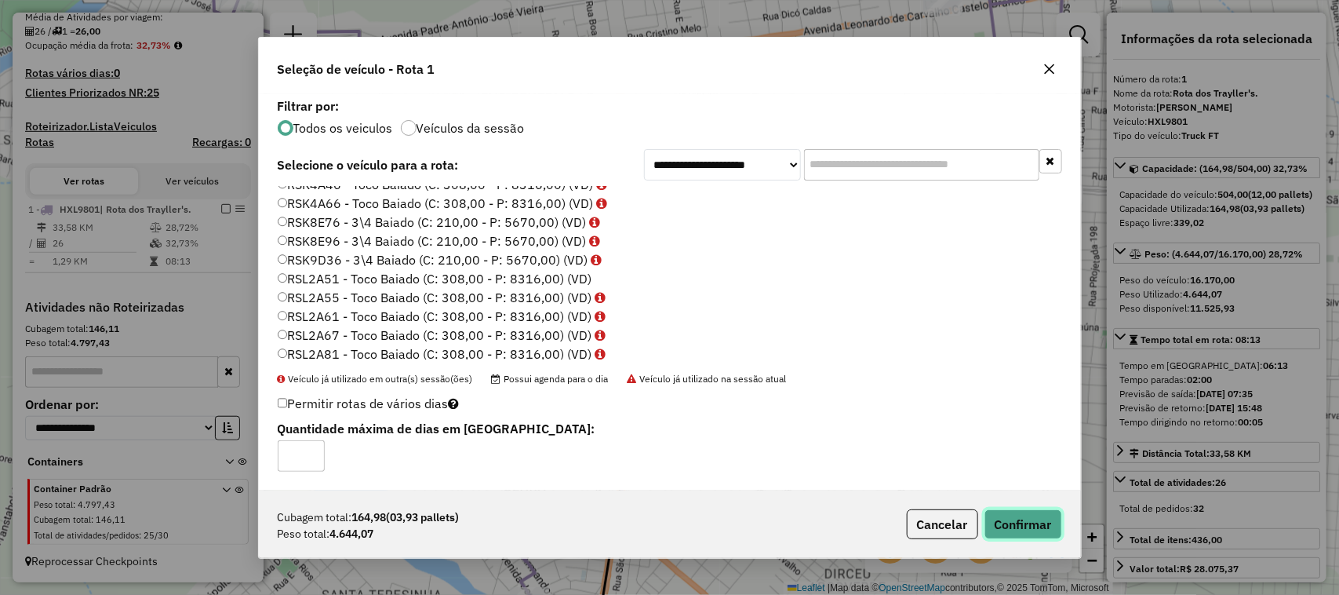
click at [1044, 523] on button "Confirmar" at bounding box center [1023, 524] width 78 height 30
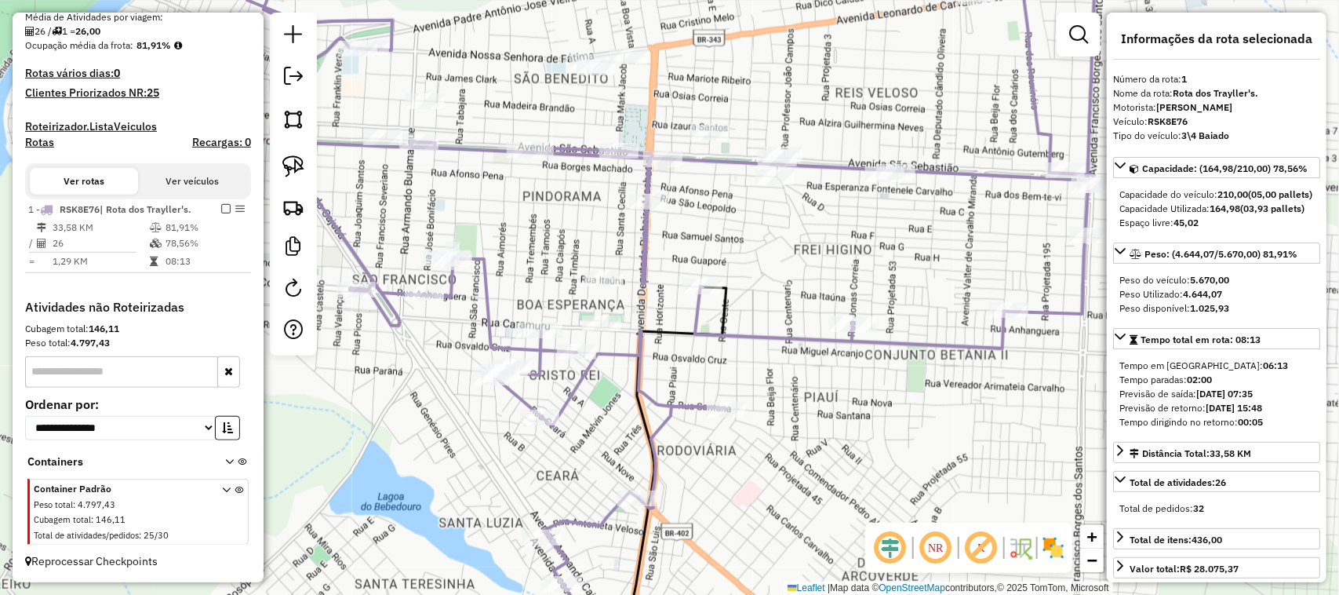
drag, startPoint x: 818, startPoint y: 249, endPoint x: 877, endPoint y: 232, distance: 61.1
click at [861, 235] on div "Janela de atendimento Grade de atendimento Capacidade Transportadoras Veículos …" at bounding box center [669, 297] width 1339 height 595
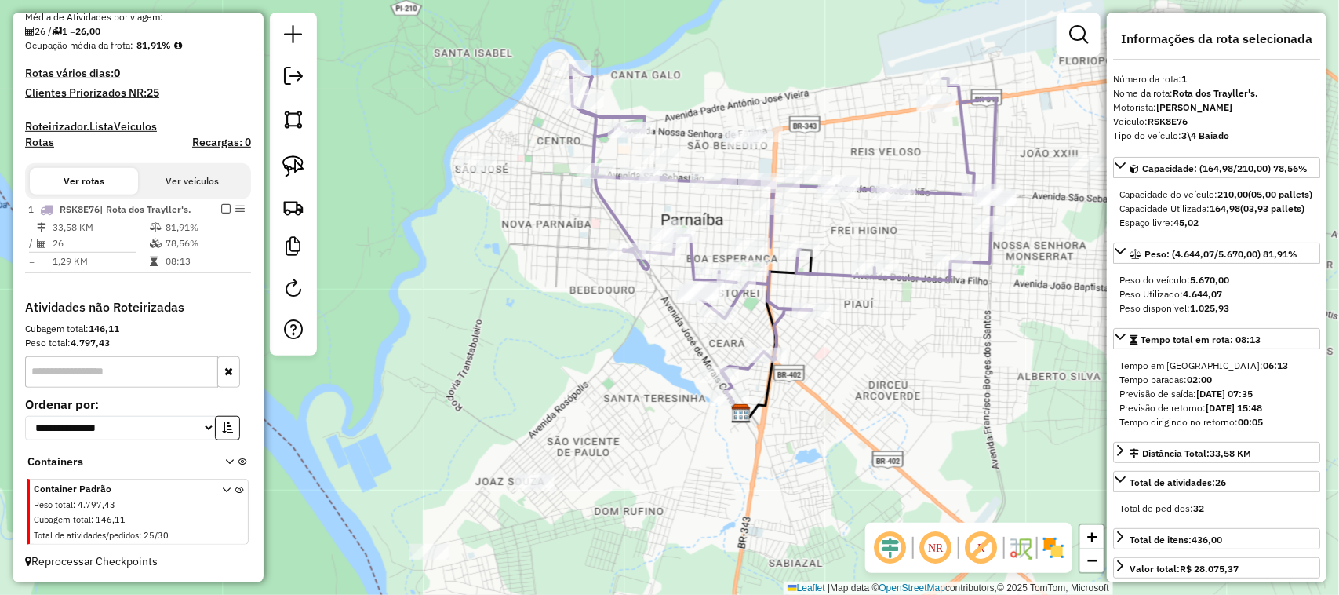
click at [896, 334] on div "Janela de atendimento Grade de atendimento Capacidade Transportadoras Veículos …" at bounding box center [669, 297] width 1339 height 595
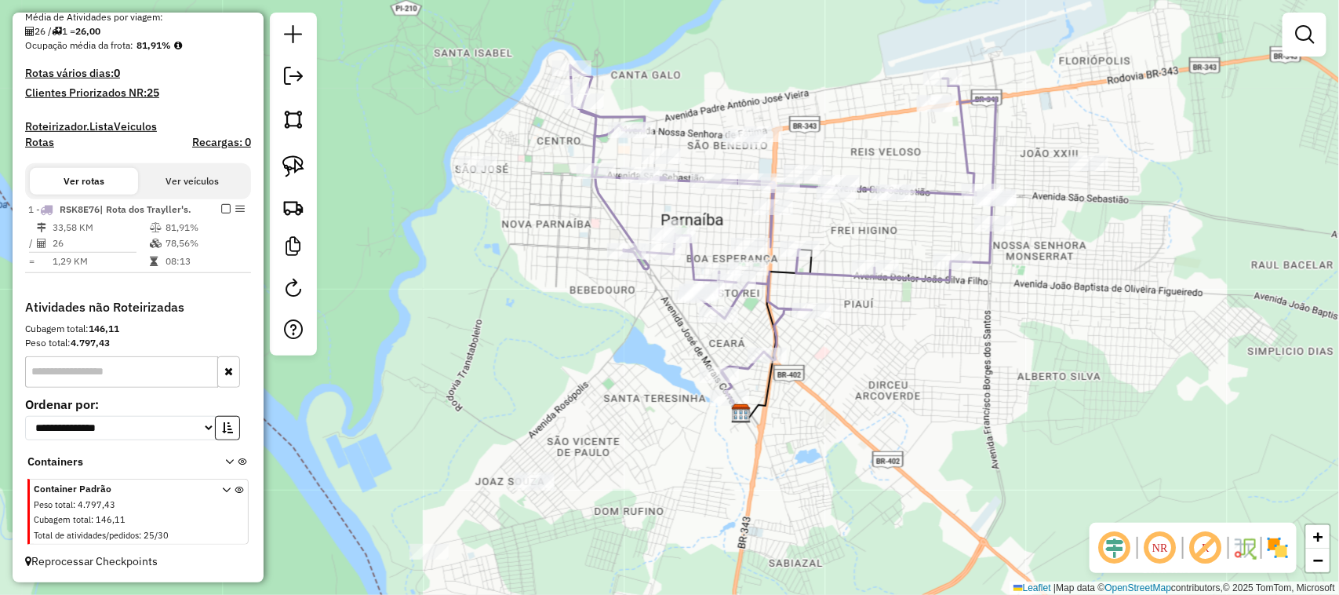
click at [575, 229] on div "Janela de atendimento Grade de atendimento Capacidade Transportadoras Veículos …" at bounding box center [669, 297] width 1339 height 595
click at [290, 69] on em at bounding box center [293, 76] width 19 height 19
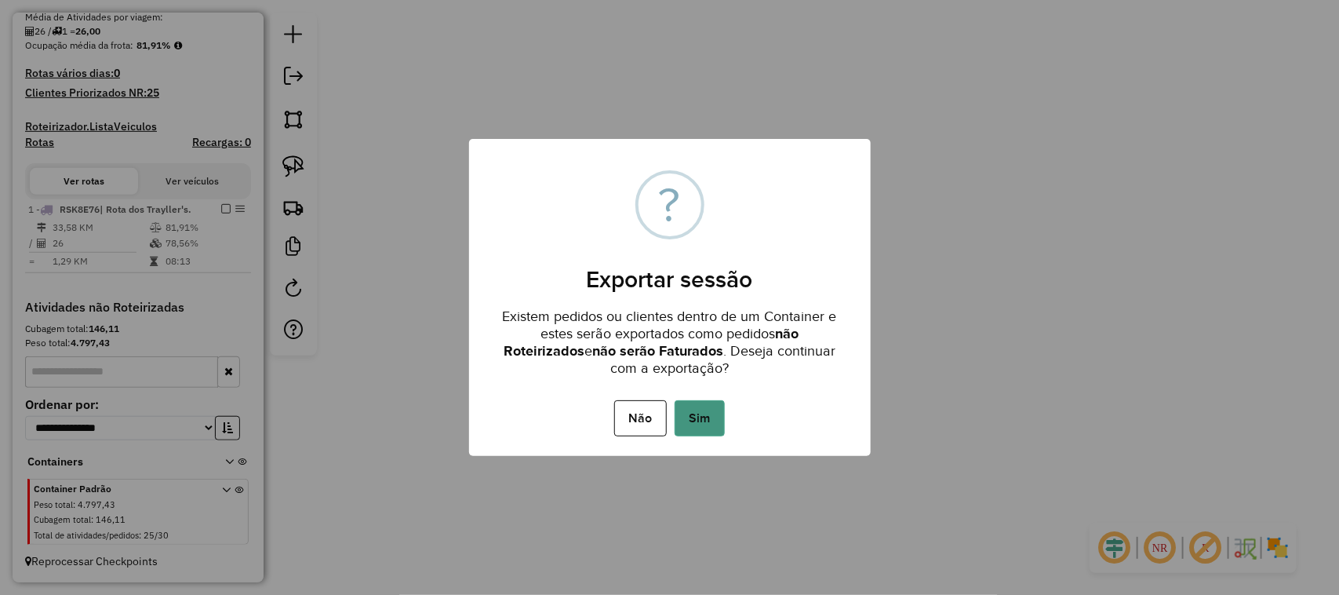
click at [711, 417] on button "Sim" at bounding box center [700, 418] width 50 height 36
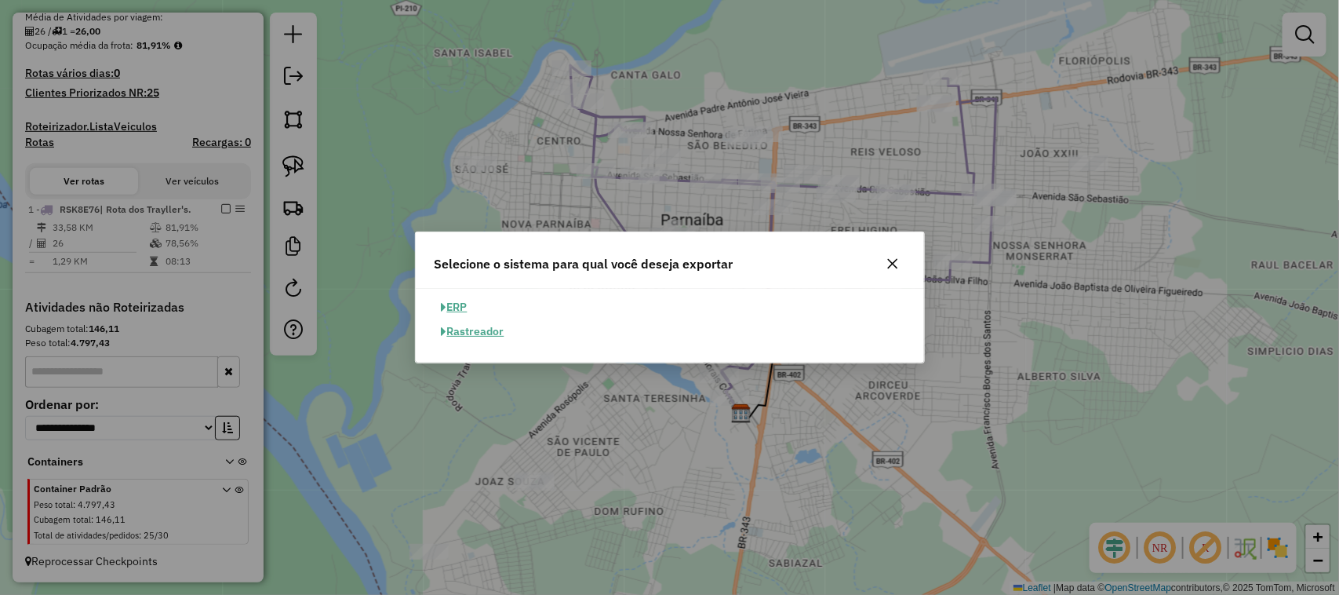
click at [460, 306] on button "ERP" at bounding box center [455, 307] width 40 height 24
select select "**"
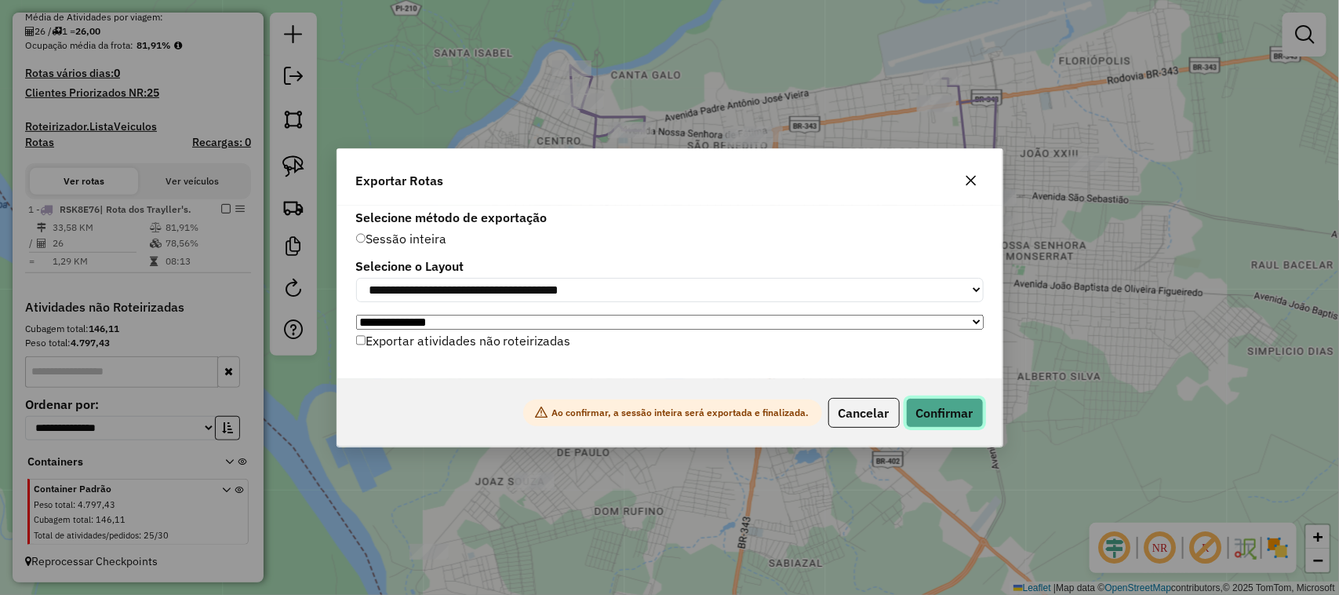
click at [959, 412] on button "Confirmar" at bounding box center [945, 413] width 78 height 30
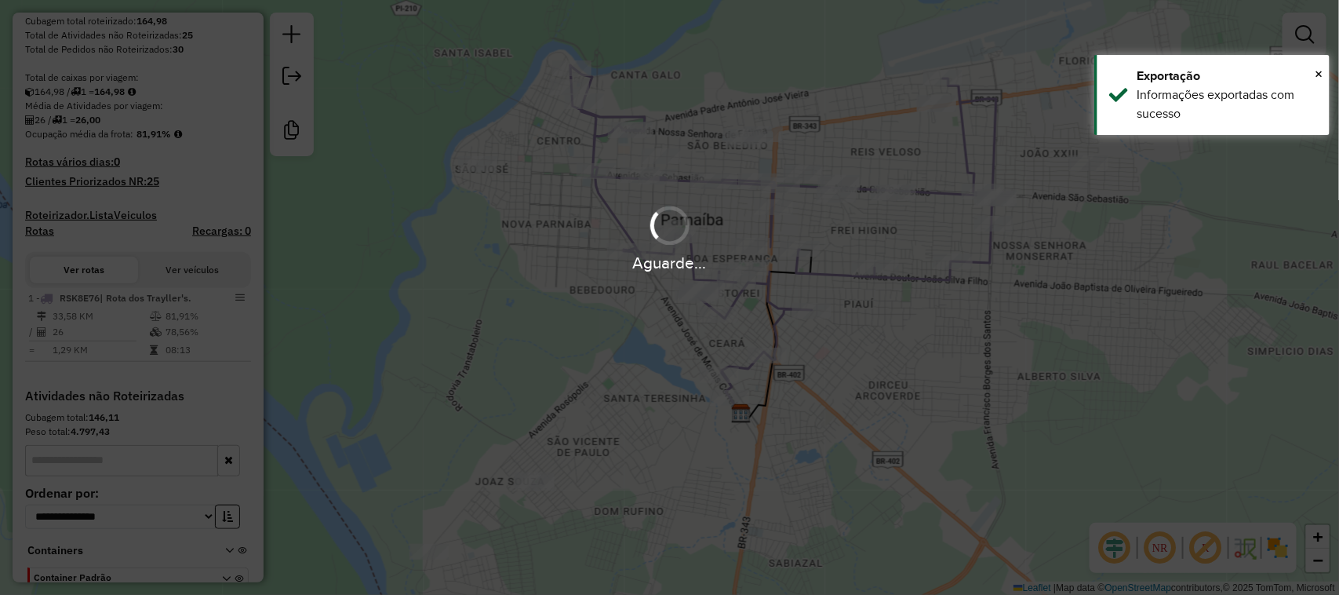
scroll to position [397, 0]
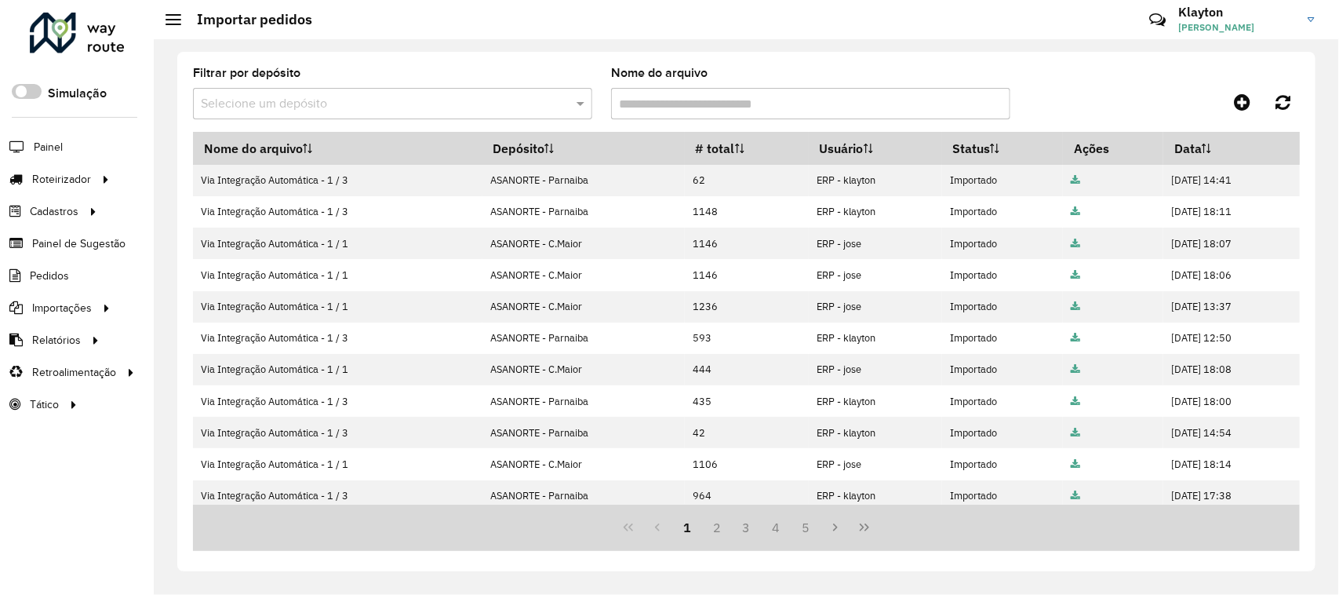
click at [85, 38] on div at bounding box center [77, 33] width 95 height 41
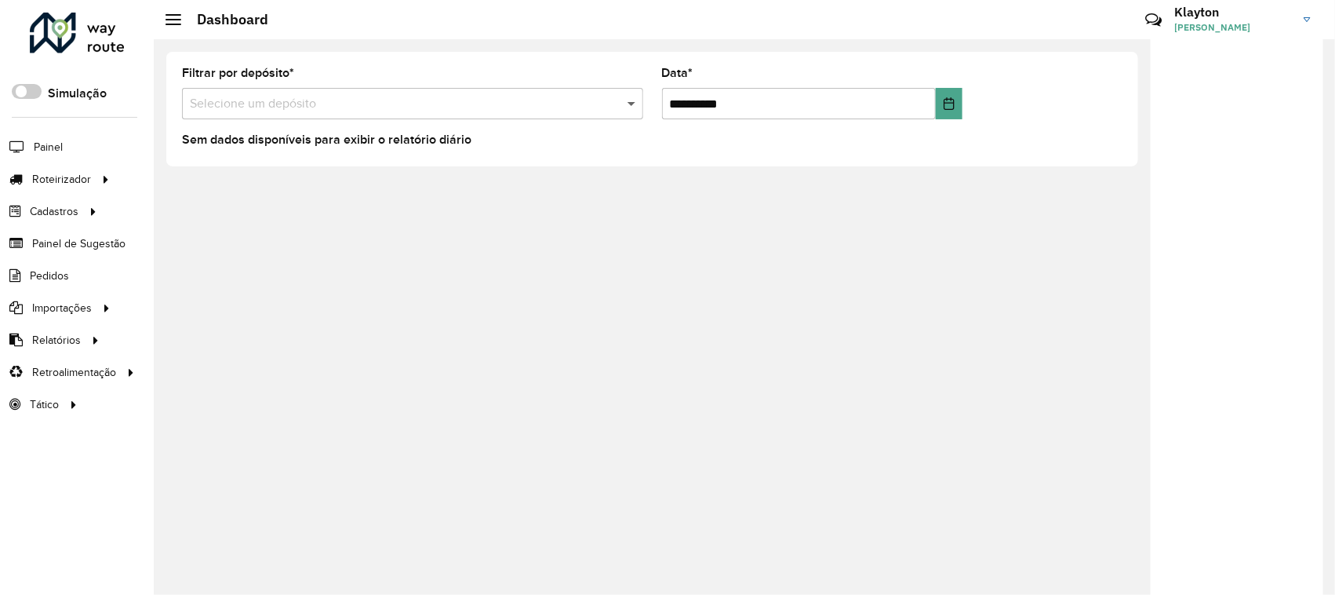
click at [633, 99] on span at bounding box center [634, 103] width 20 height 19
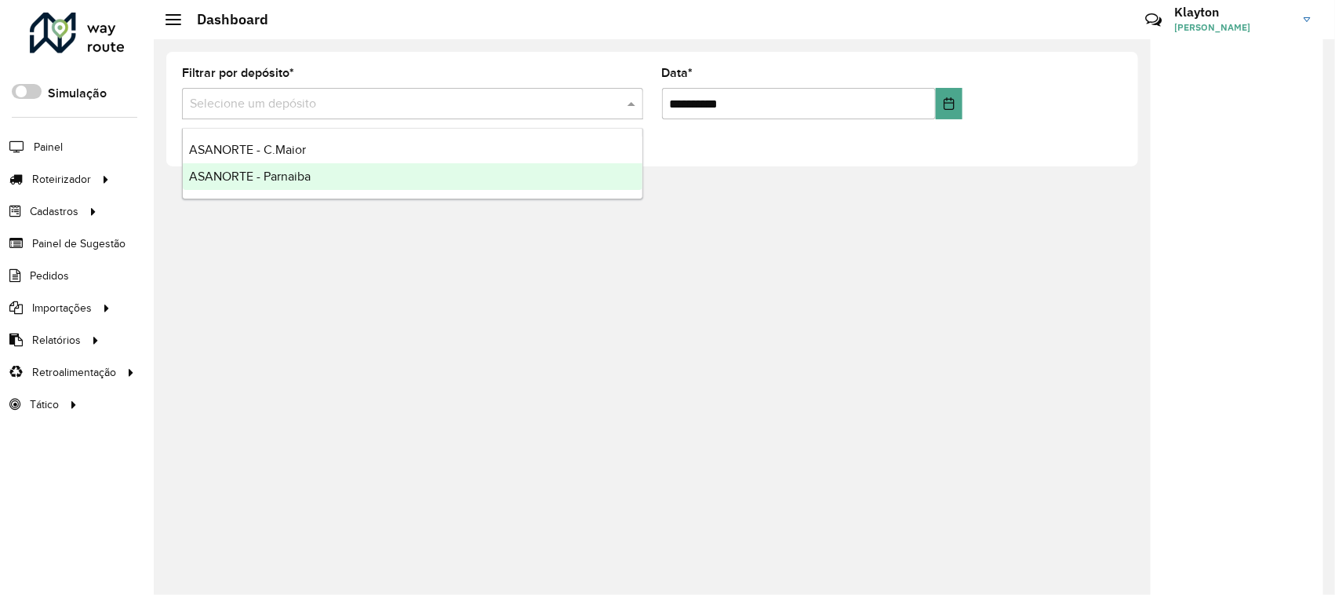
click at [293, 174] on span "ASANORTE - Parnaiba" at bounding box center [250, 175] width 122 height 13
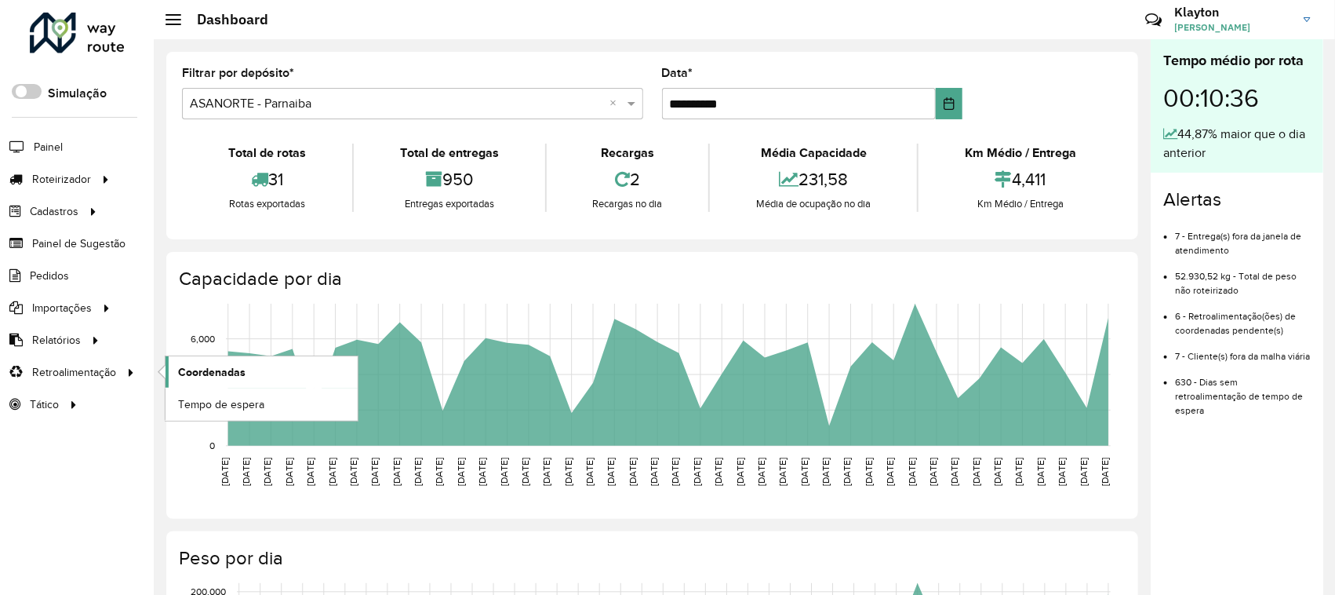
click at [227, 379] on span "Coordenadas" at bounding box center [211, 372] width 67 height 16
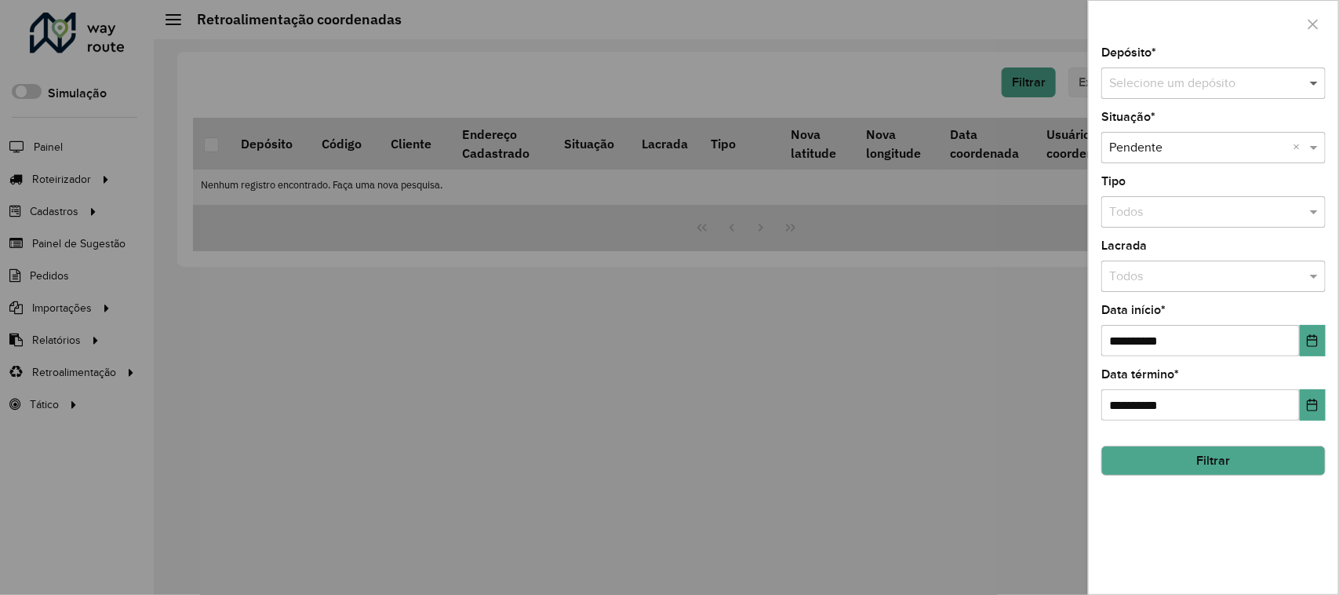
click at [1314, 81] on span at bounding box center [1316, 83] width 20 height 19
click at [1217, 155] on span "ASANORTE - Parnaiba" at bounding box center [1170, 155] width 122 height 13
click at [1319, 341] on button "Choose Date" at bounding box center [1313, 340] width 26 height 31
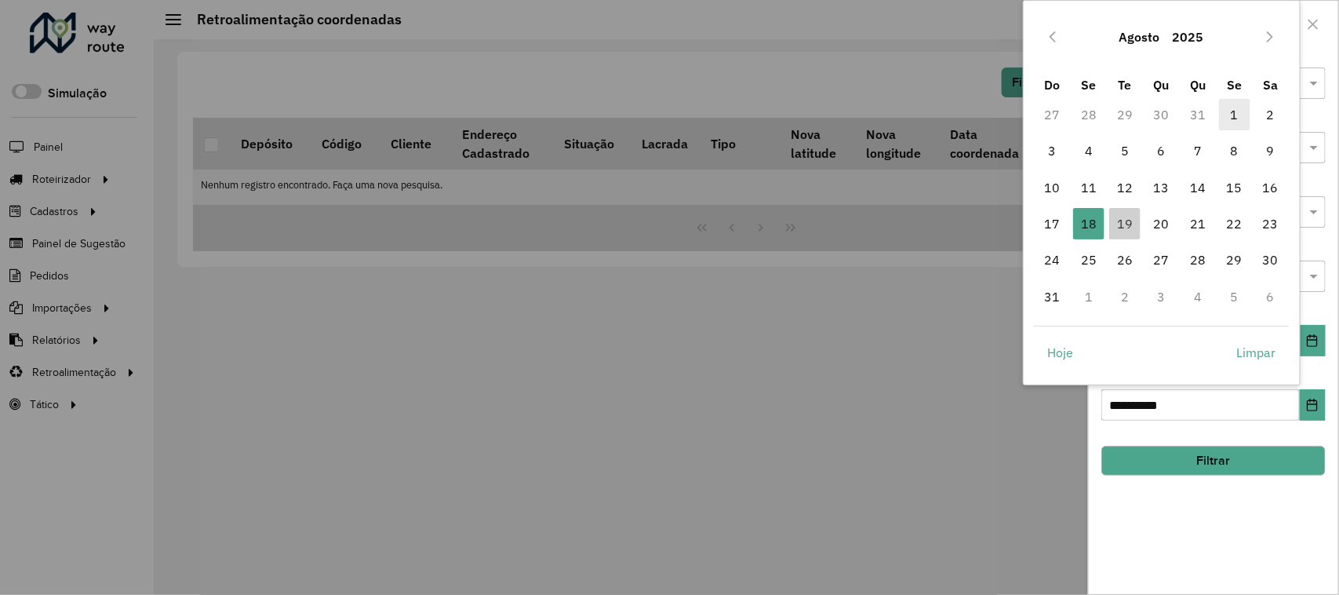
click at [1238, 118] on span "1" at bounding box center [1234, 114] width 31 height 31
type input "**********"
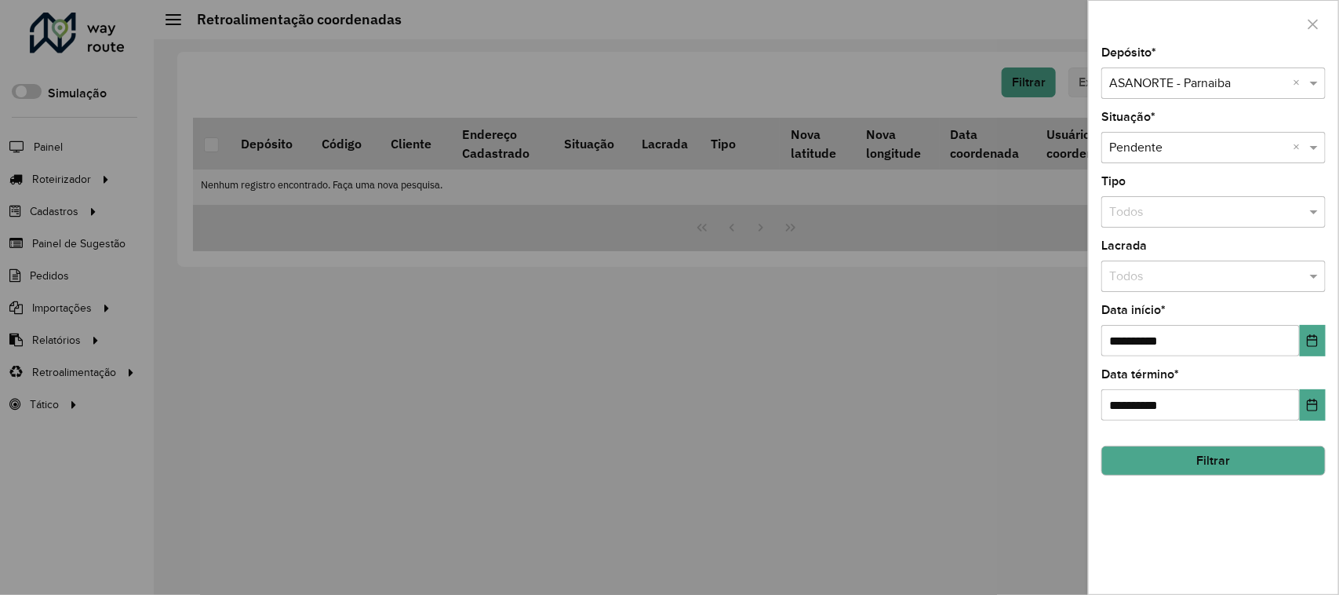
click at [1237, 464] on button "Filtrar" at bounding box center [1213, 461] width 224 height 30
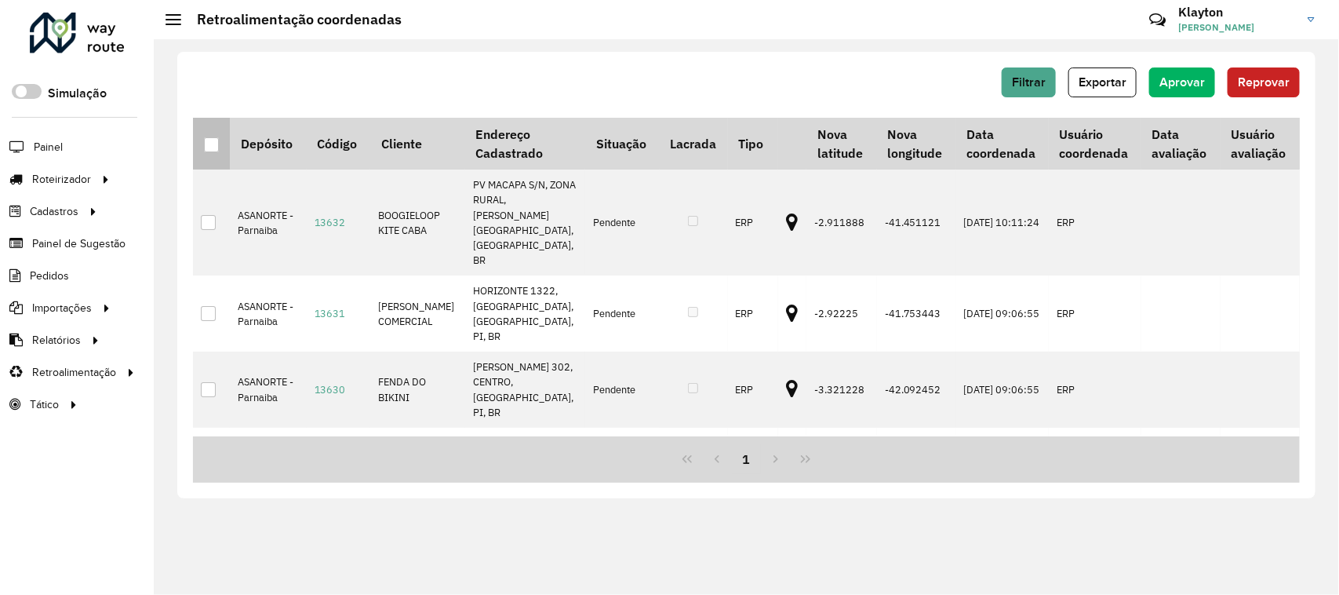
click at [208, 149] on div at bounding box center [211, 144] width 15 height 15
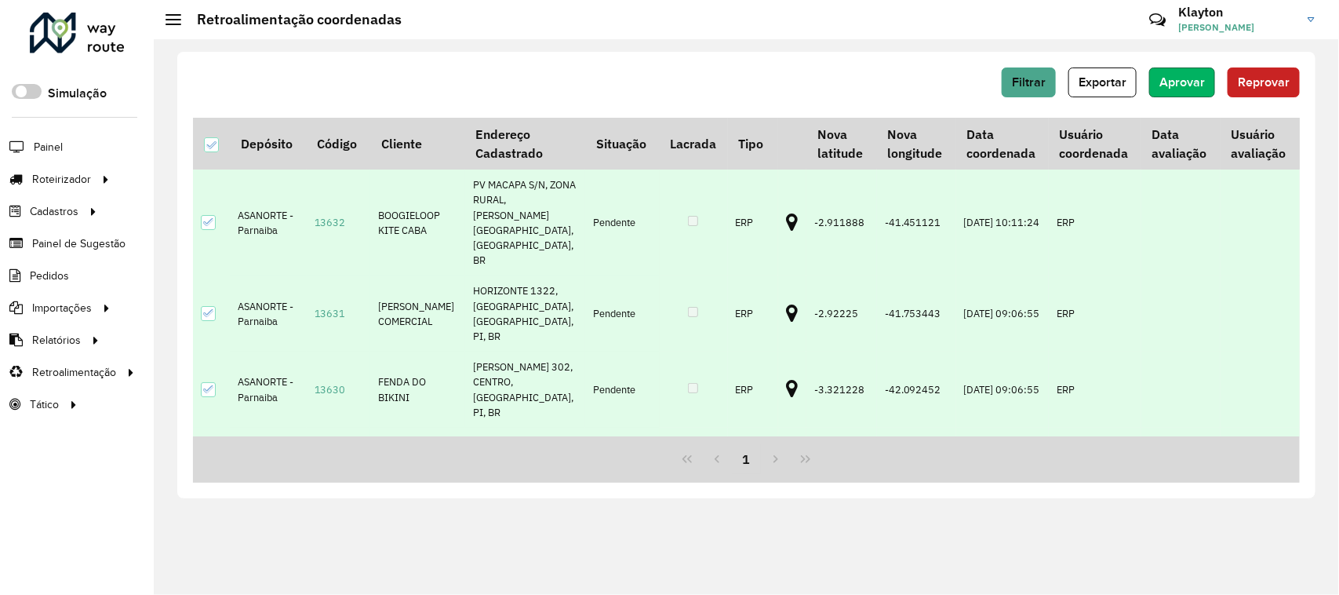
click at [1185, 80] on span "Aprovar" at bounding box center [1181, 81] width 45 height 13
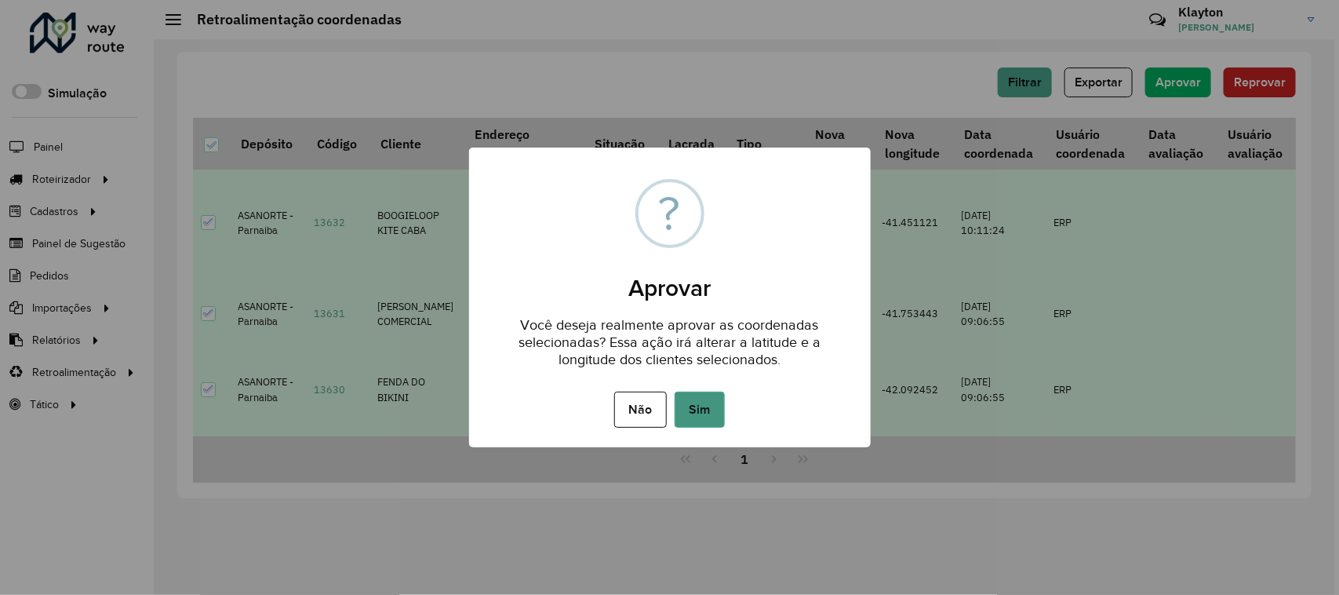
click at [697, 408] on button "Sim" at bounding box center [700, 409] width 50 height 36
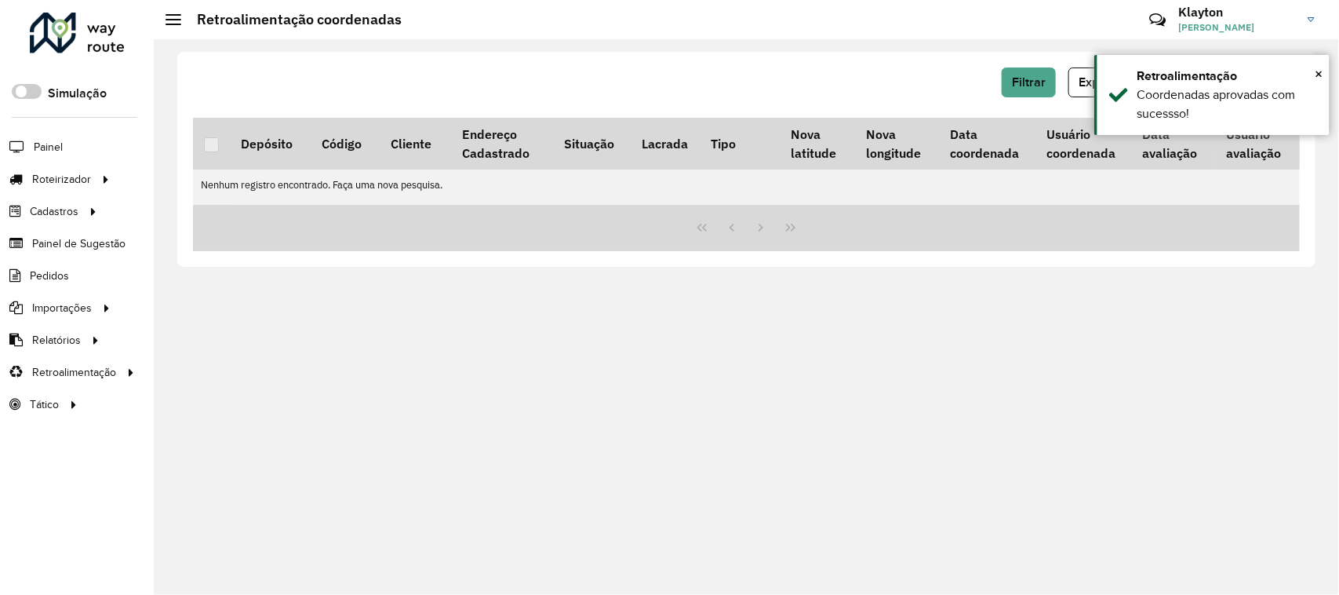
click at [85, 26] on div at bounding box center [77, 33] width 95 height 41
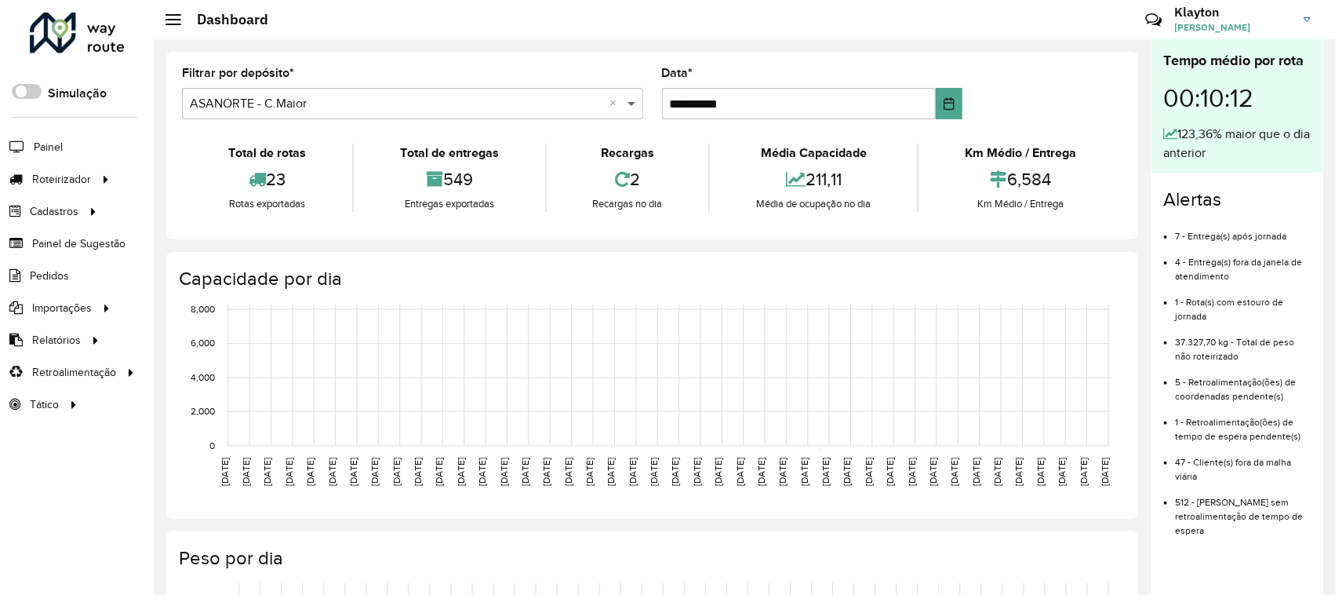
click at [630, 107] on span at bounding box center [634, 103] width 20 height 19
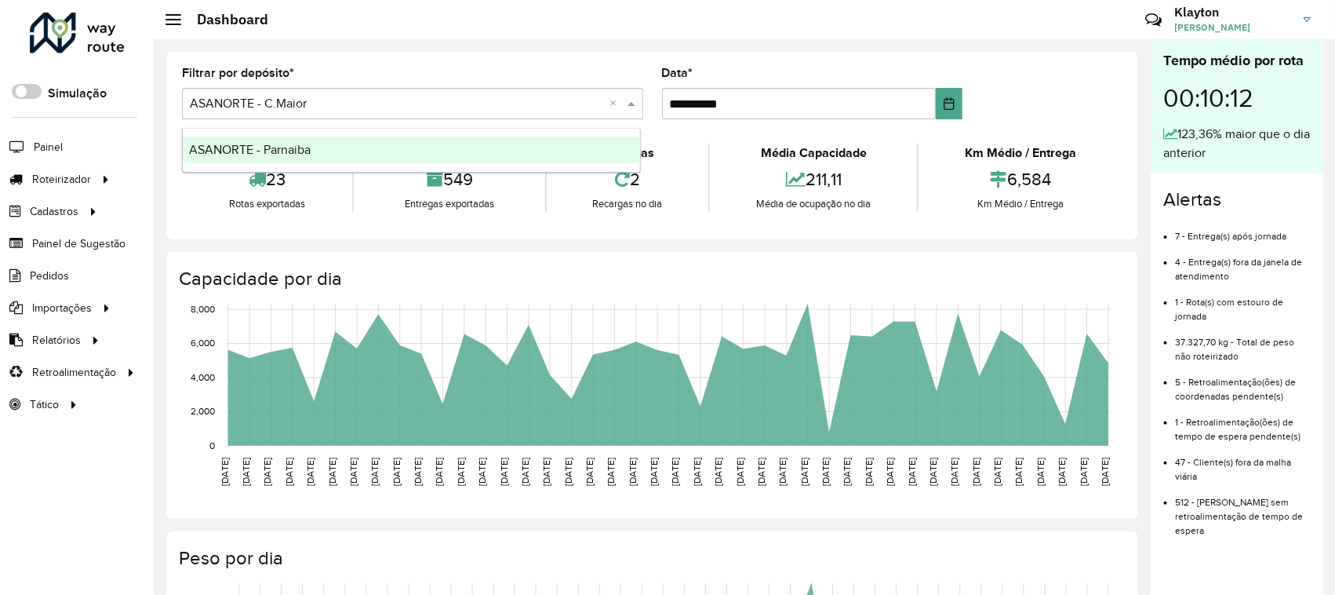
click at [351, 149] on div "ASANORTE - Parnaiba" at bounding box center [411, 149] width 457 height 27
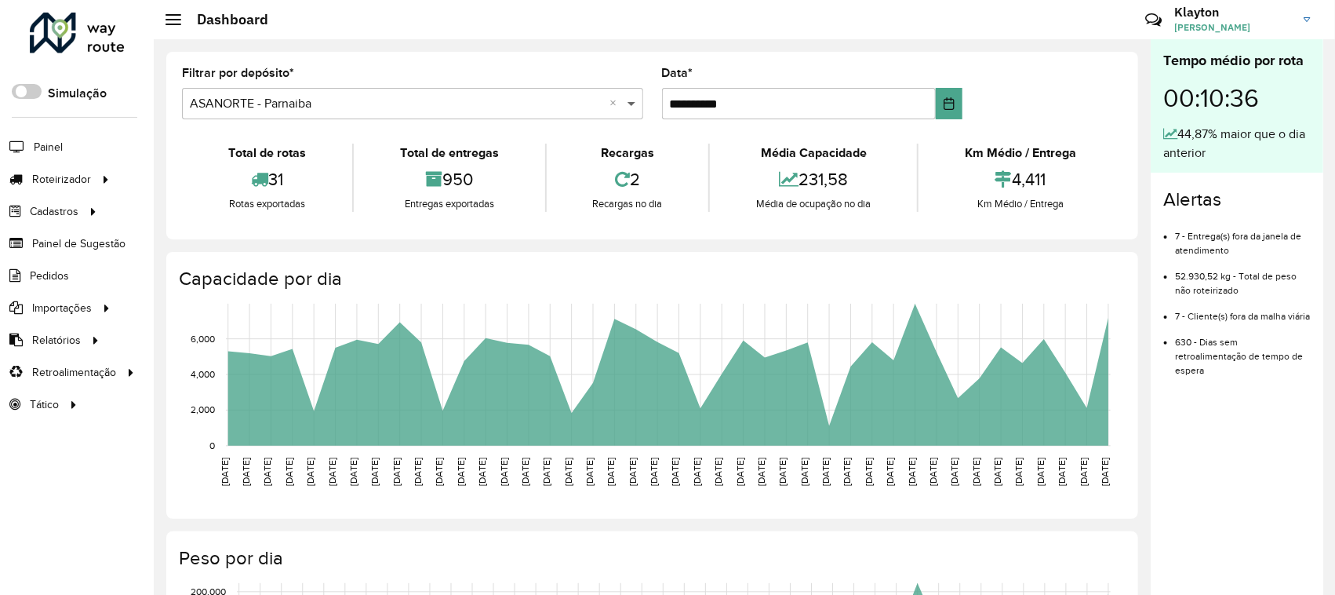
click at [626, 100] on span at bounding box center [634, 103] width 20 height 19
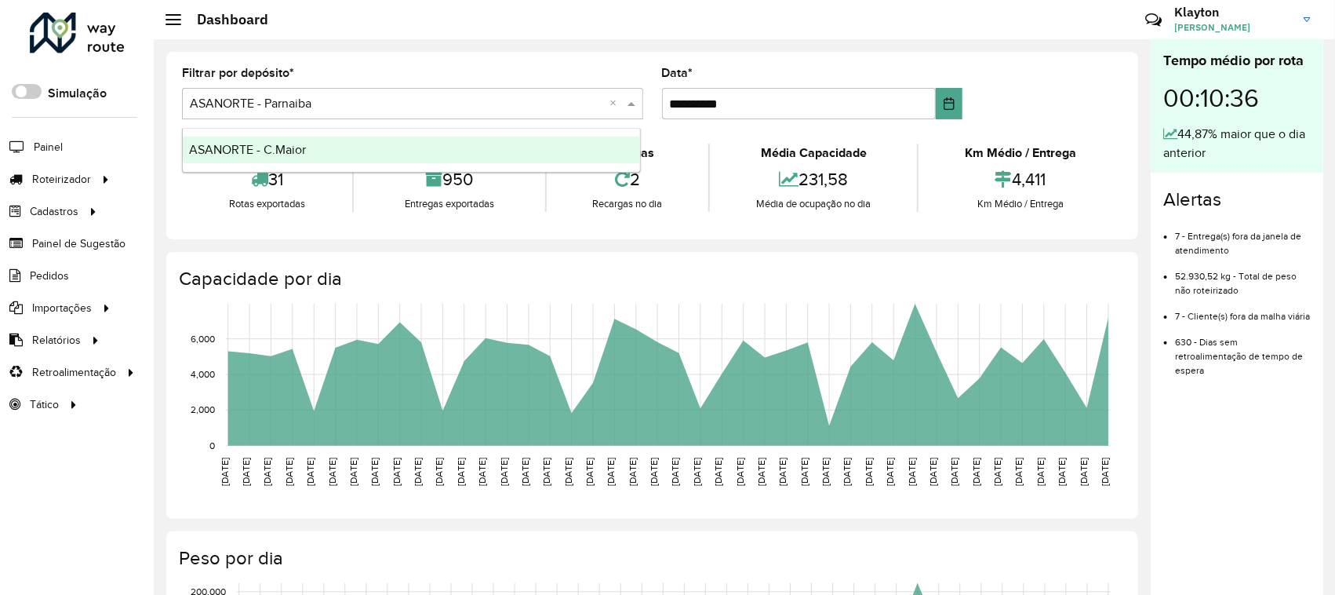
click at [373, 147] on div "ASANORTE - C.Maior" at bounding box center [411, 149] width 457 height 27
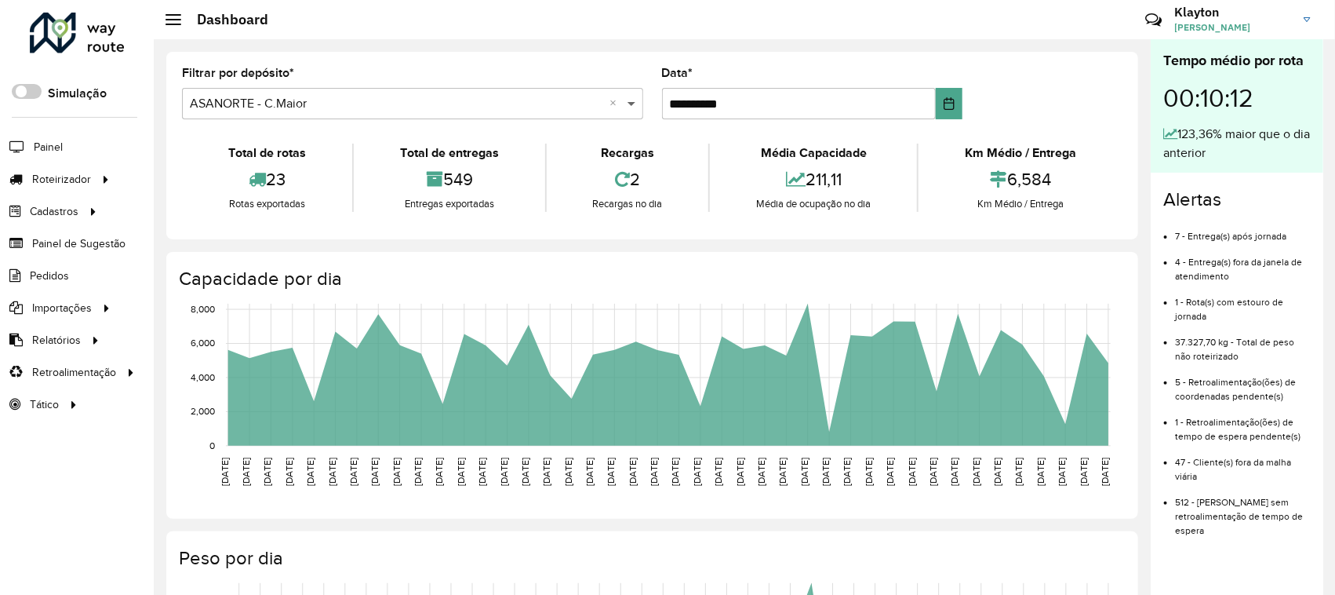
click at [630, 99] on span at bounding box center [634, 103] width 20 height 19
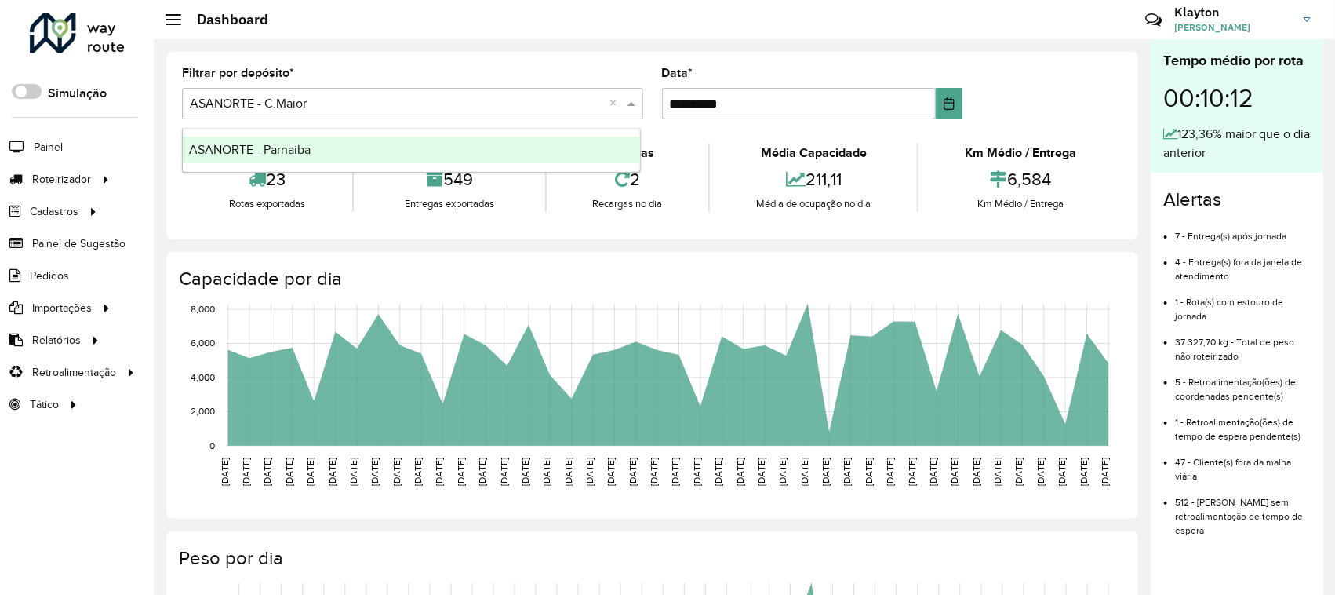
click at [406, 158] on div "ASANORTE - Parnaiba" at bounding box center [411, 149] width 457 height 27
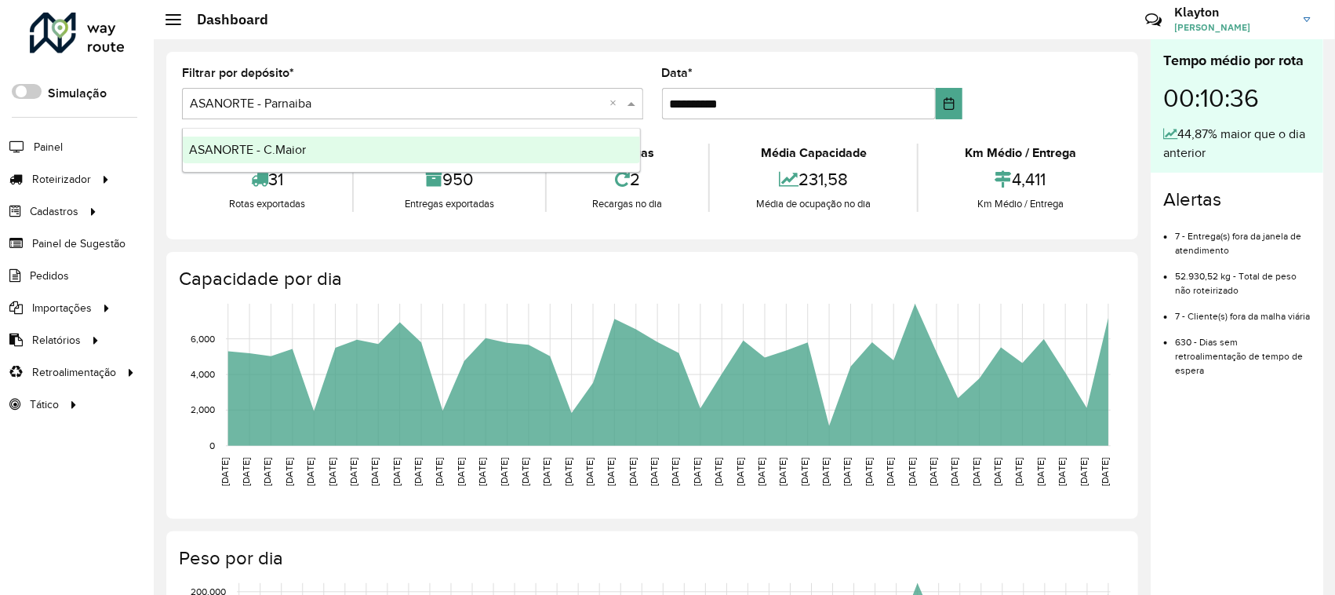
click at [628, 102] on span at bounding box center [634, 103] width 20 height 19
click at [315, 154] on div "ASANORTE - C.Maior" at bounding box center [411, 149] width 457 height 27
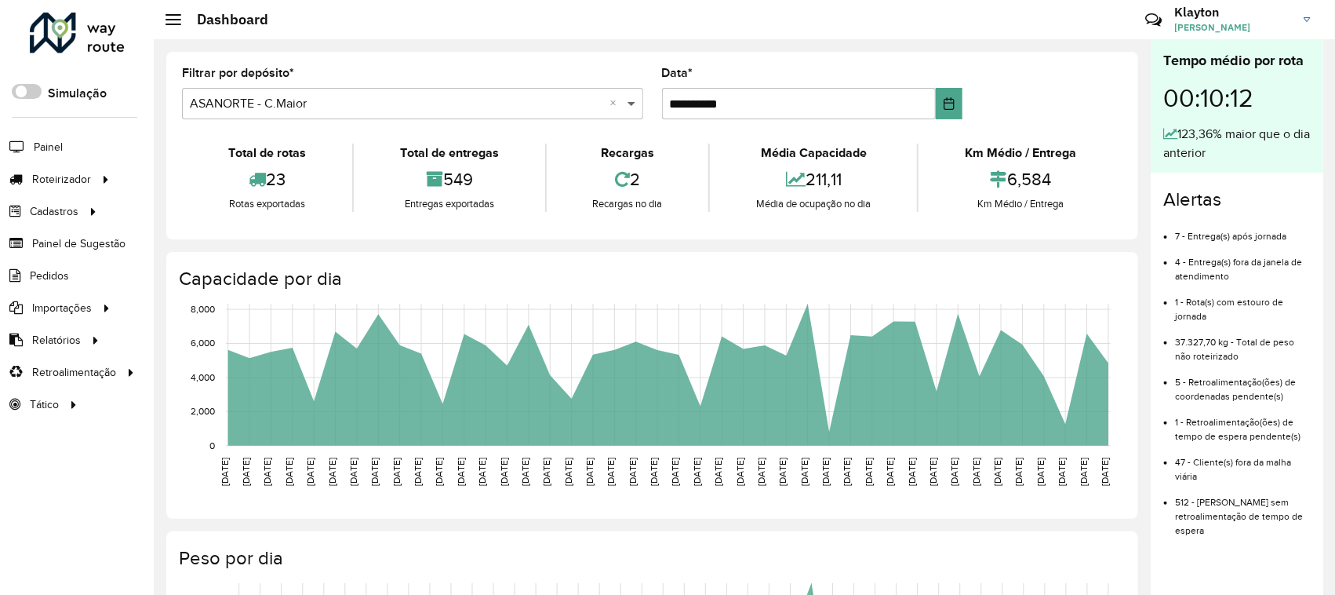
click at [626, 100] on span at bounding box center [634, 103] width 20 height 19
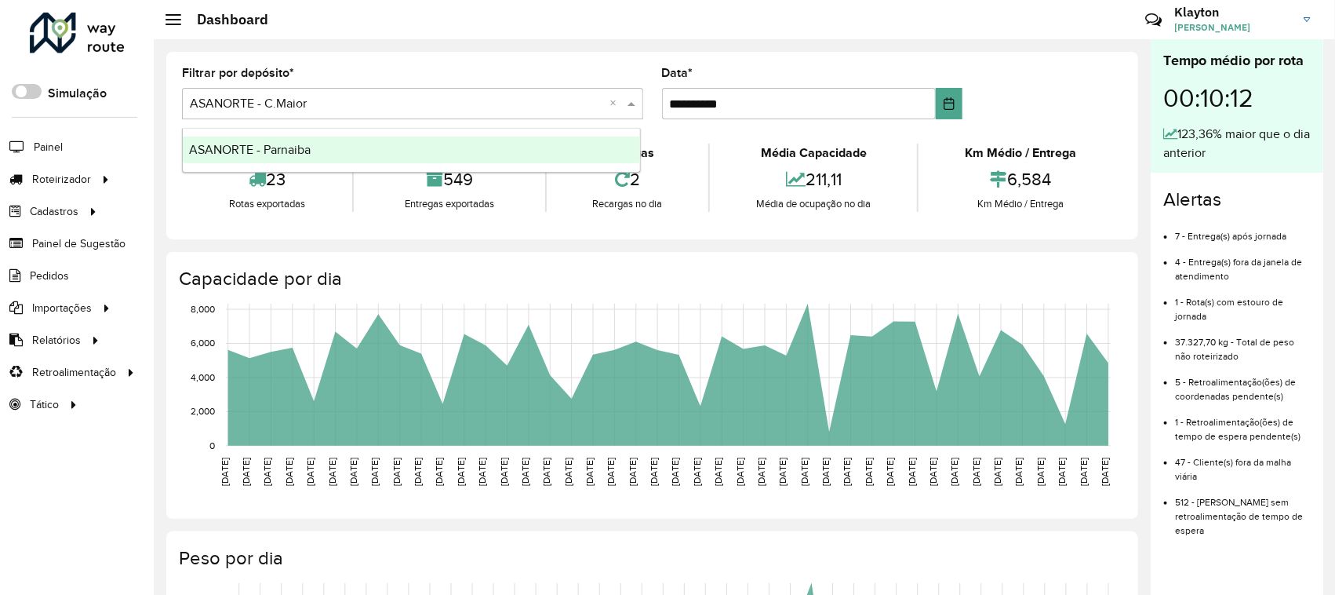
click at [361, 150] on div "ASANORTE - Parnaiba" at bounding box center [411, 149] width 457 height 27
